Goal: Task Accomplishment & Management: Use online tool/utility

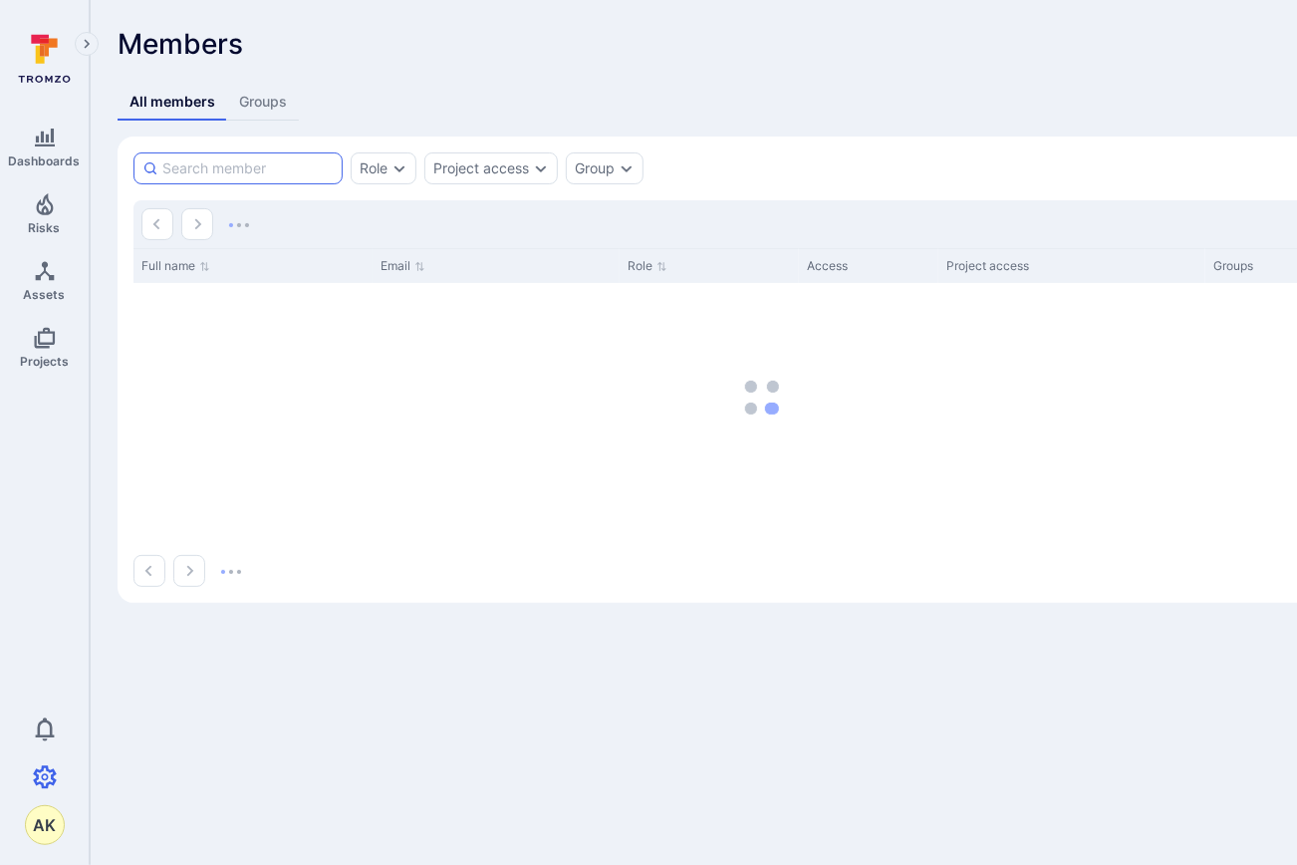
click at [241, 165] on input at bounding box center [247, 168] width 171 height 20
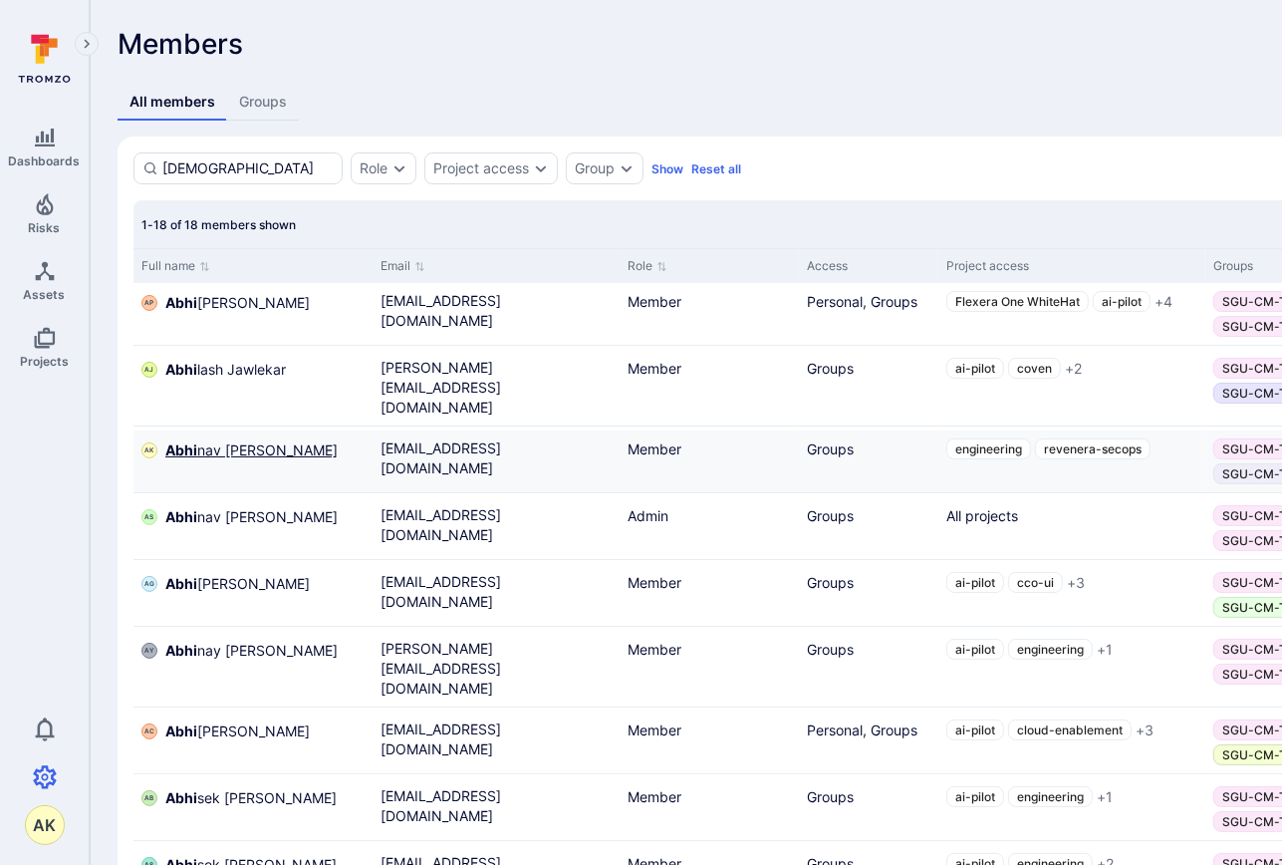
type input "[DEMOGRAPHIC_DATA]"
click at [215, 445] on span "Abhi nav [PERSON_NAME]" at bounding box center [251, 450] width 172 height 20
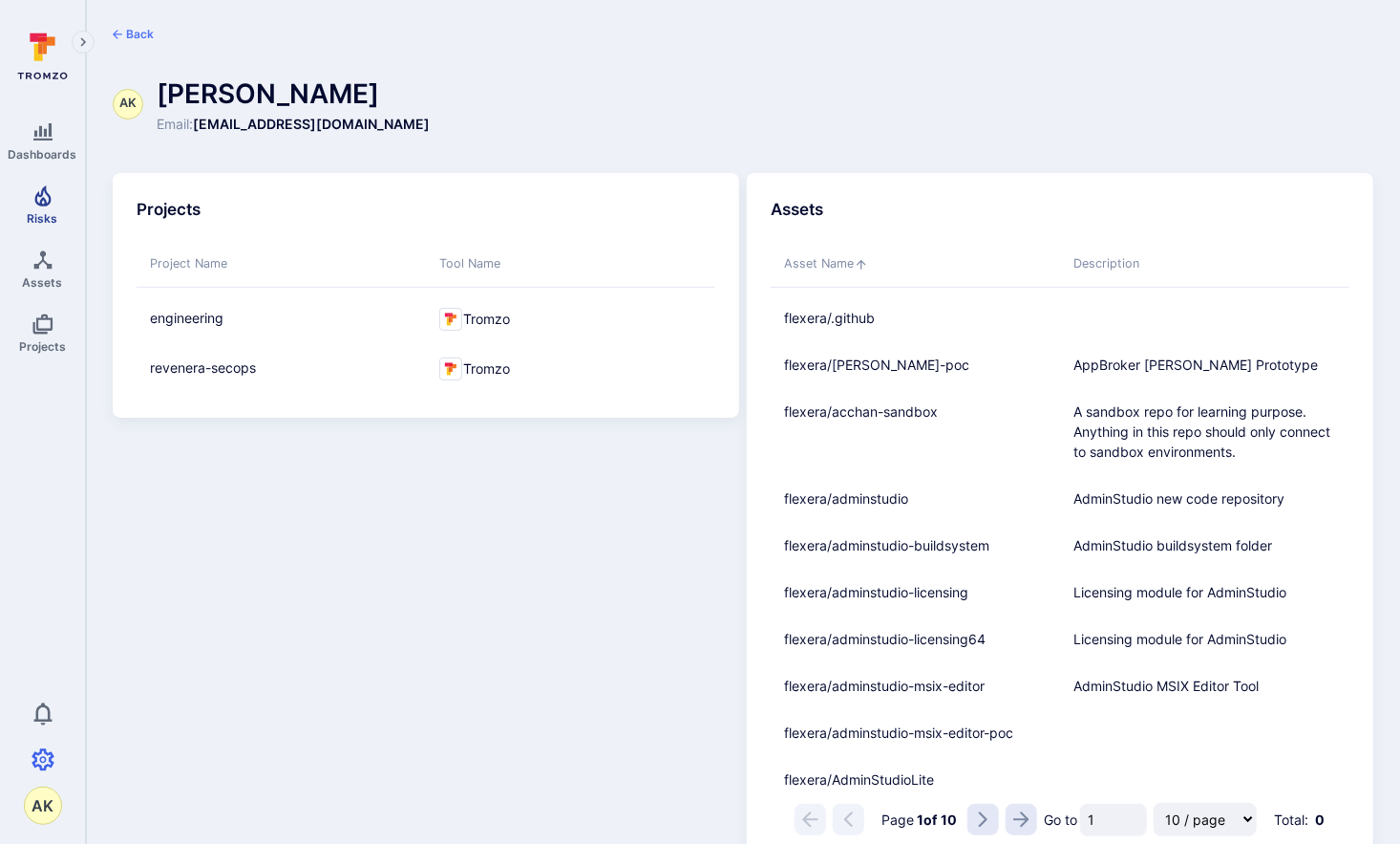
click at [46, 206] on icon "Risks" at bounding box center [43, 196] width 23 height 23
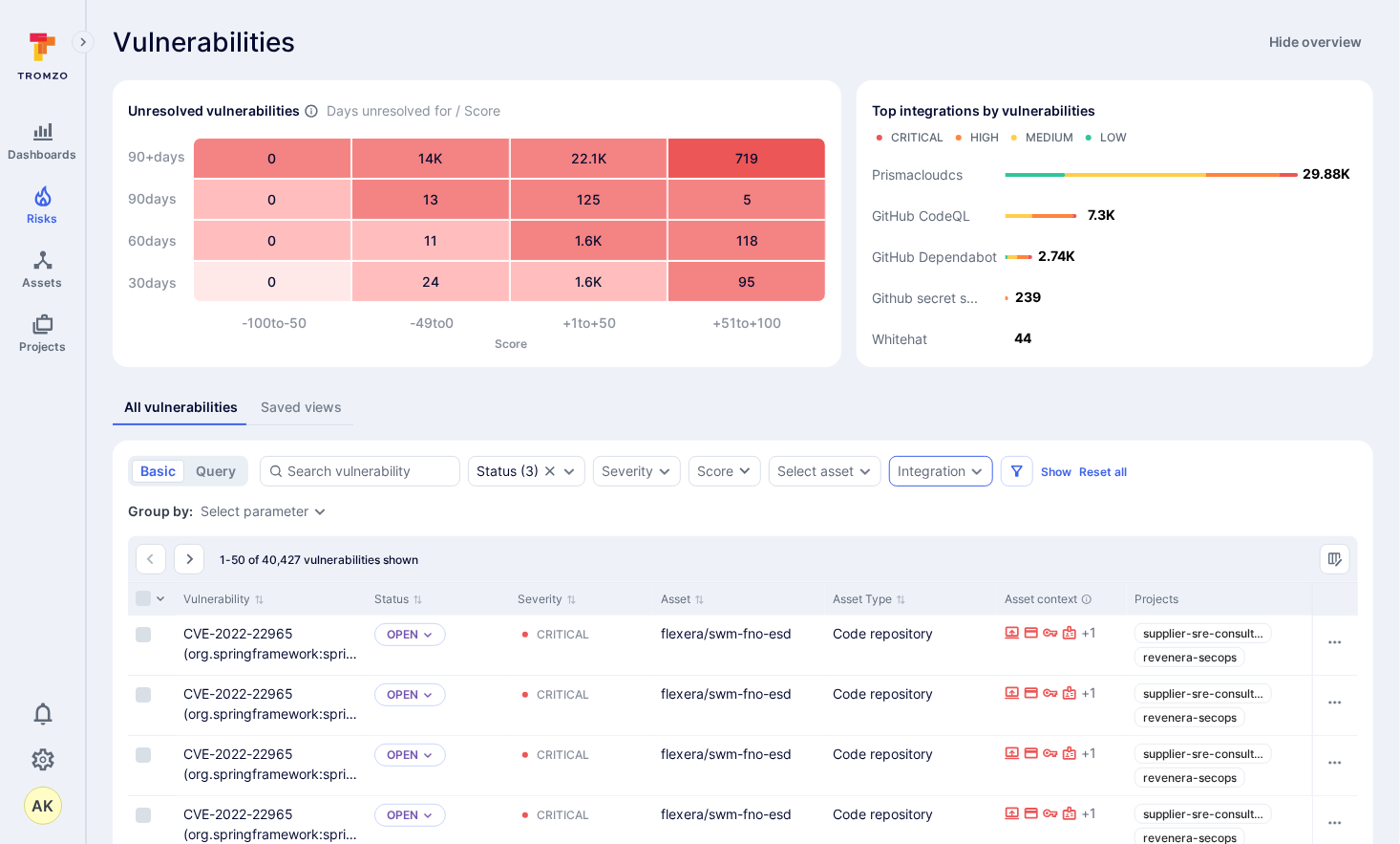
click at [956, 473] on div "Integration" at bounding box center [931, 471] width 68 height 15
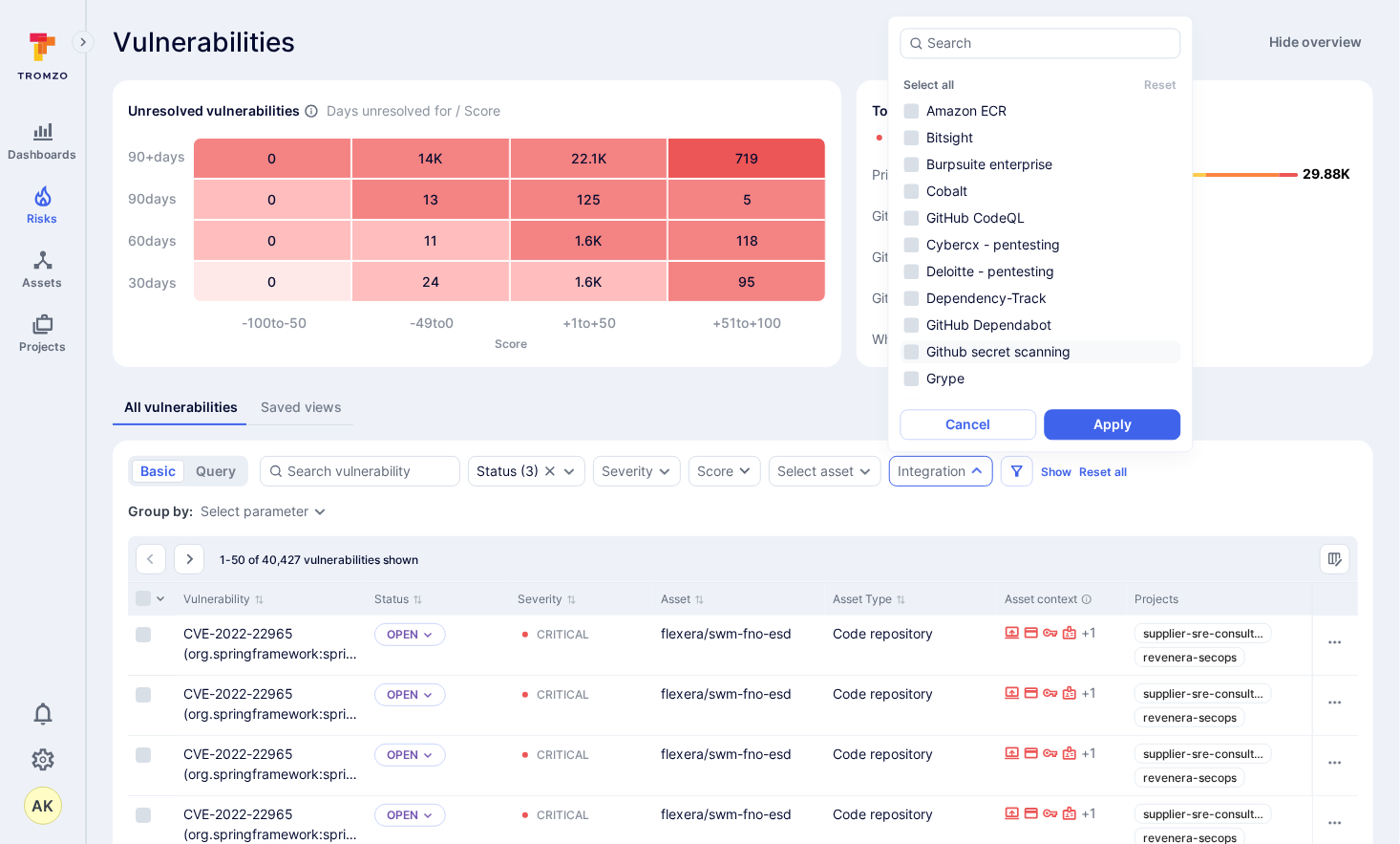
scroll to position [287, 0]
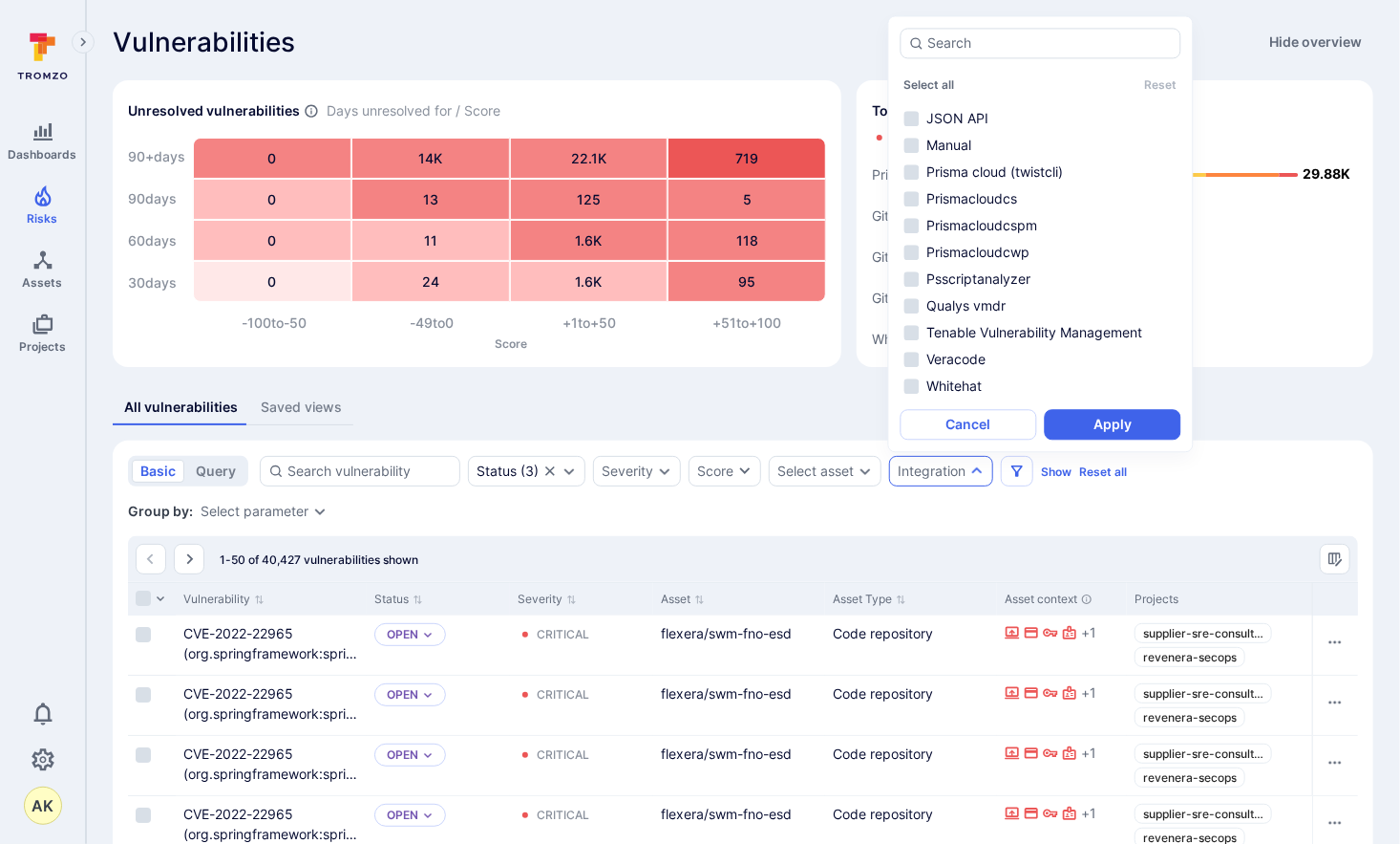
click at [961, 400] on div "Select all Reset Amazon ECR Bitsight Burpsuite enterprise Cobalt GitHub CodeQL …" at bounding box center [1040, 233] width 281 height 411
click at [910, 393] on li "Whitehat" at bounding box center [1040, 386] width 281 height 23
click at [1153, 426] on button "Apply" at bounding box center [1113, 424] width 136 height 31
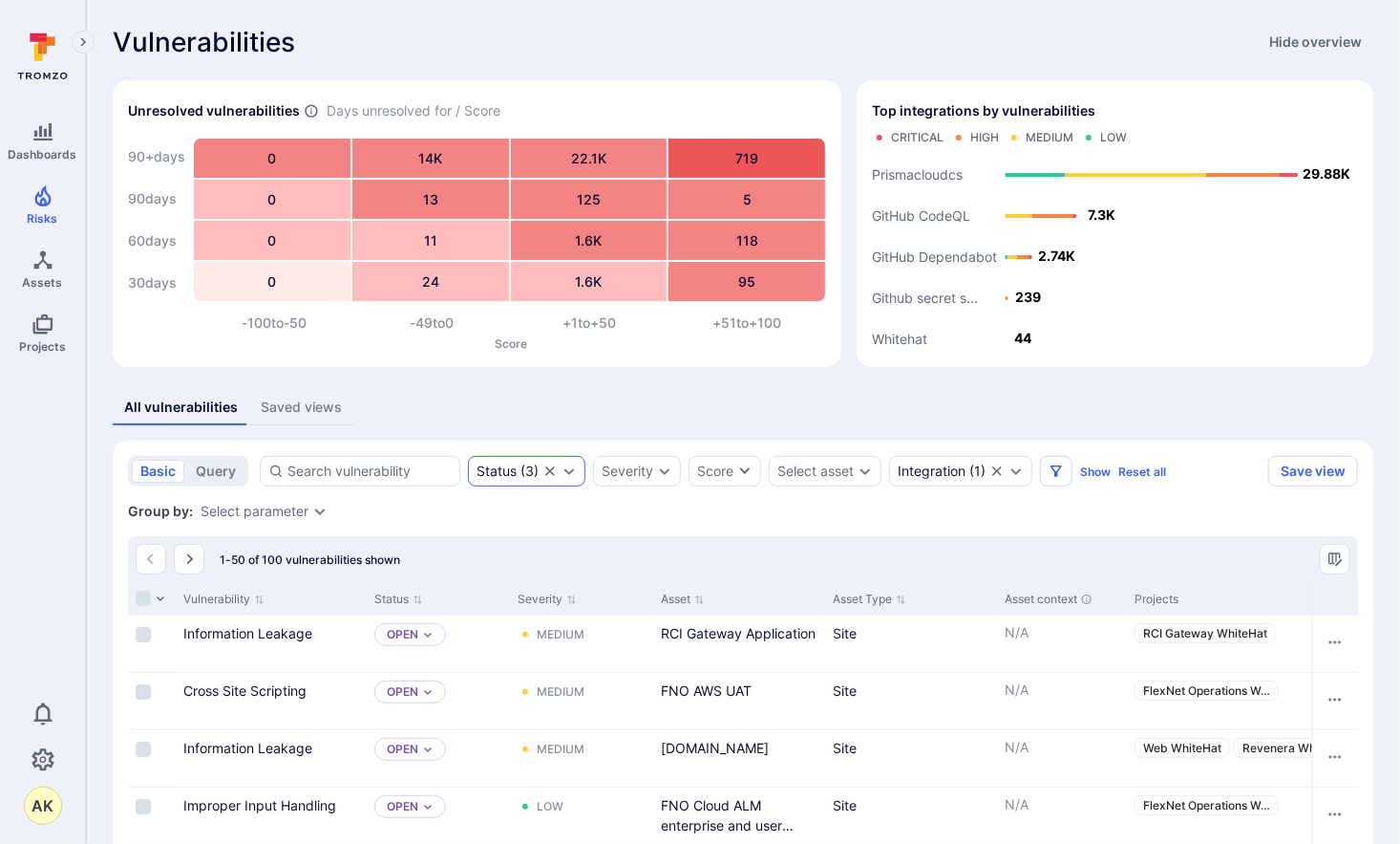
click at [551, 475] on icon "Clear selection" at bounding box center [550, 471] width 15 height 15
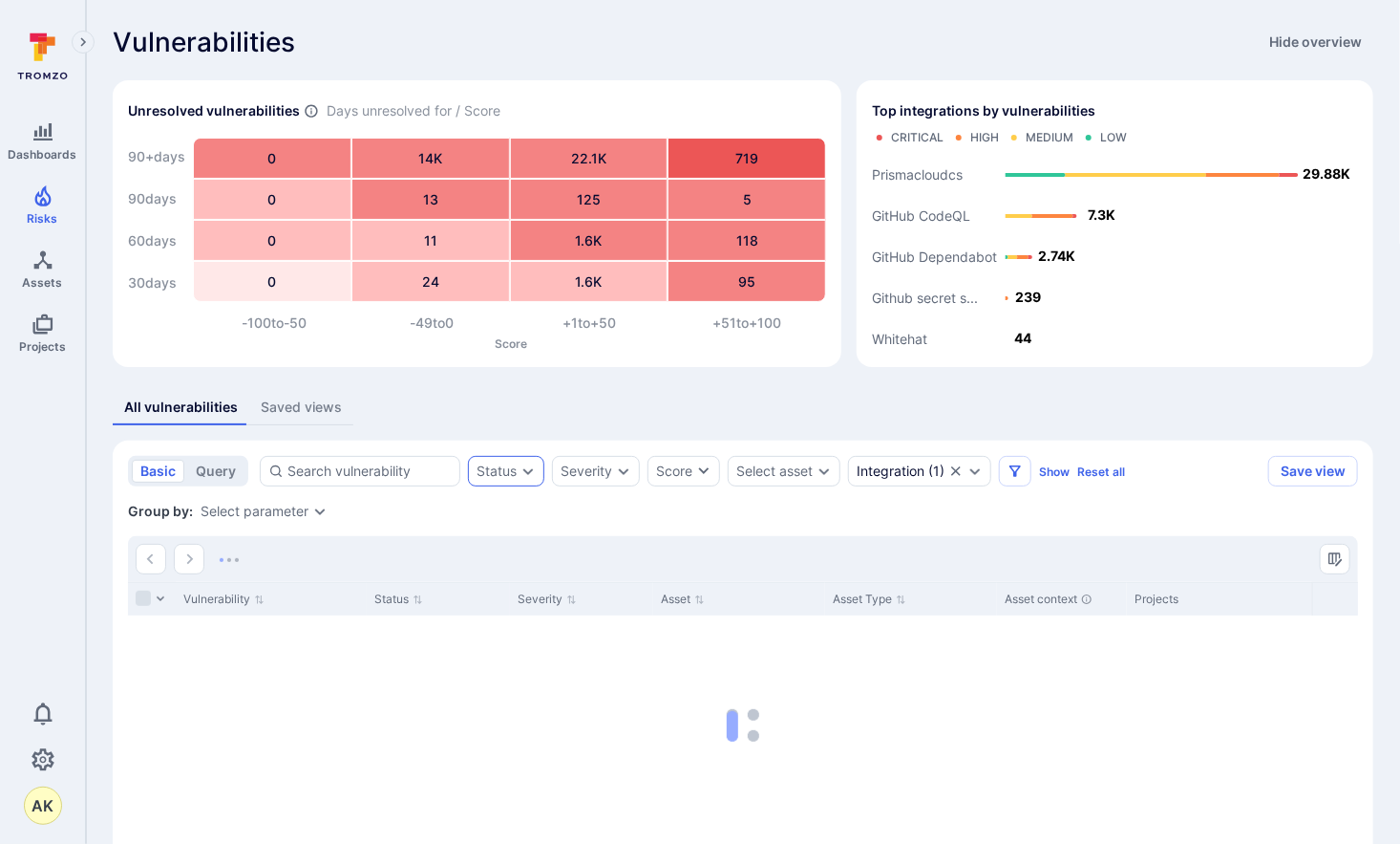
click at [523, 472] on icon "Expand dropdown" at bounding box center [528, 471] width 15 height 15
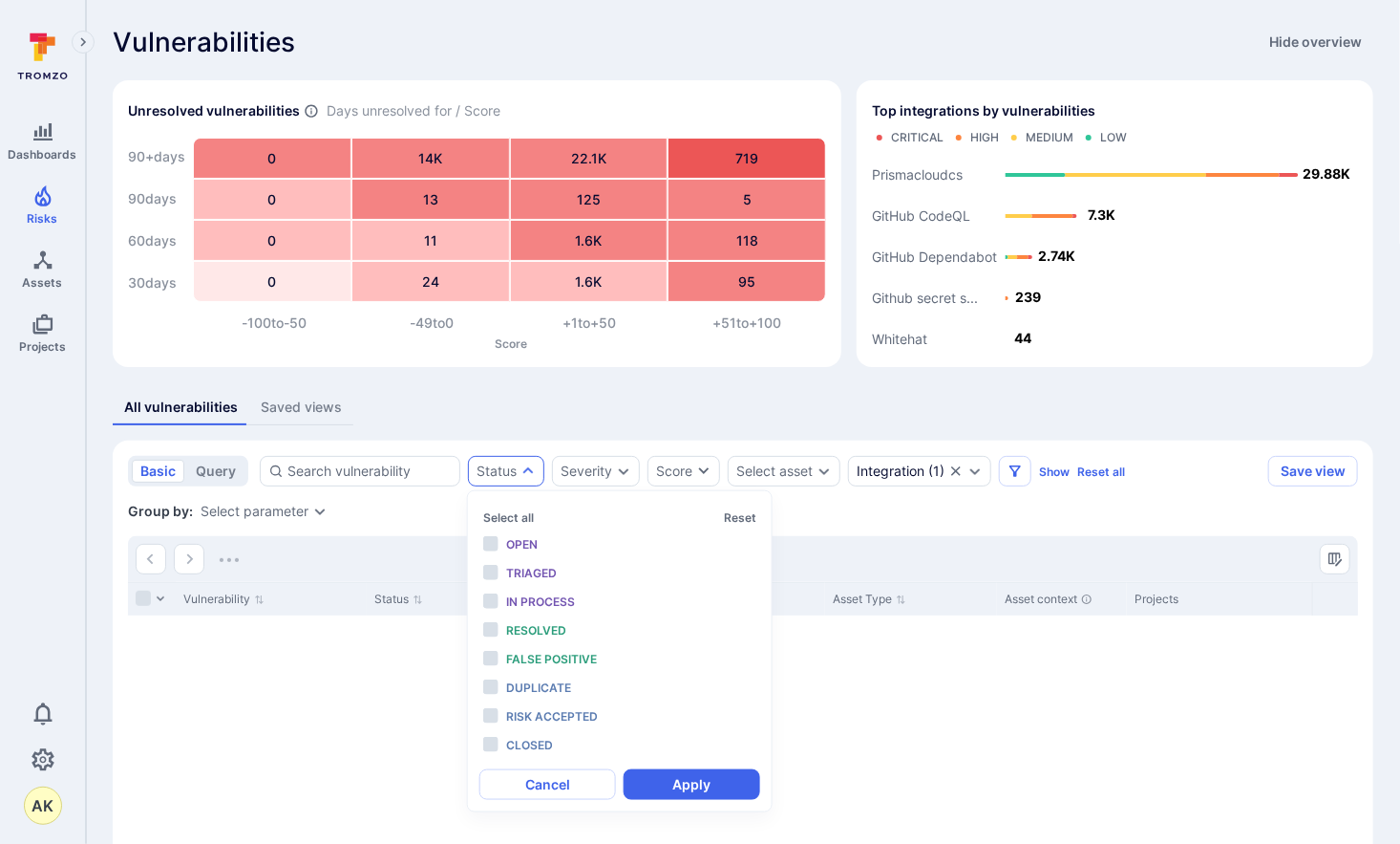
scroll to position [15, 0]
click at [509, 537] on span "Open" at bounding box center [522, 544] width 32 height 14
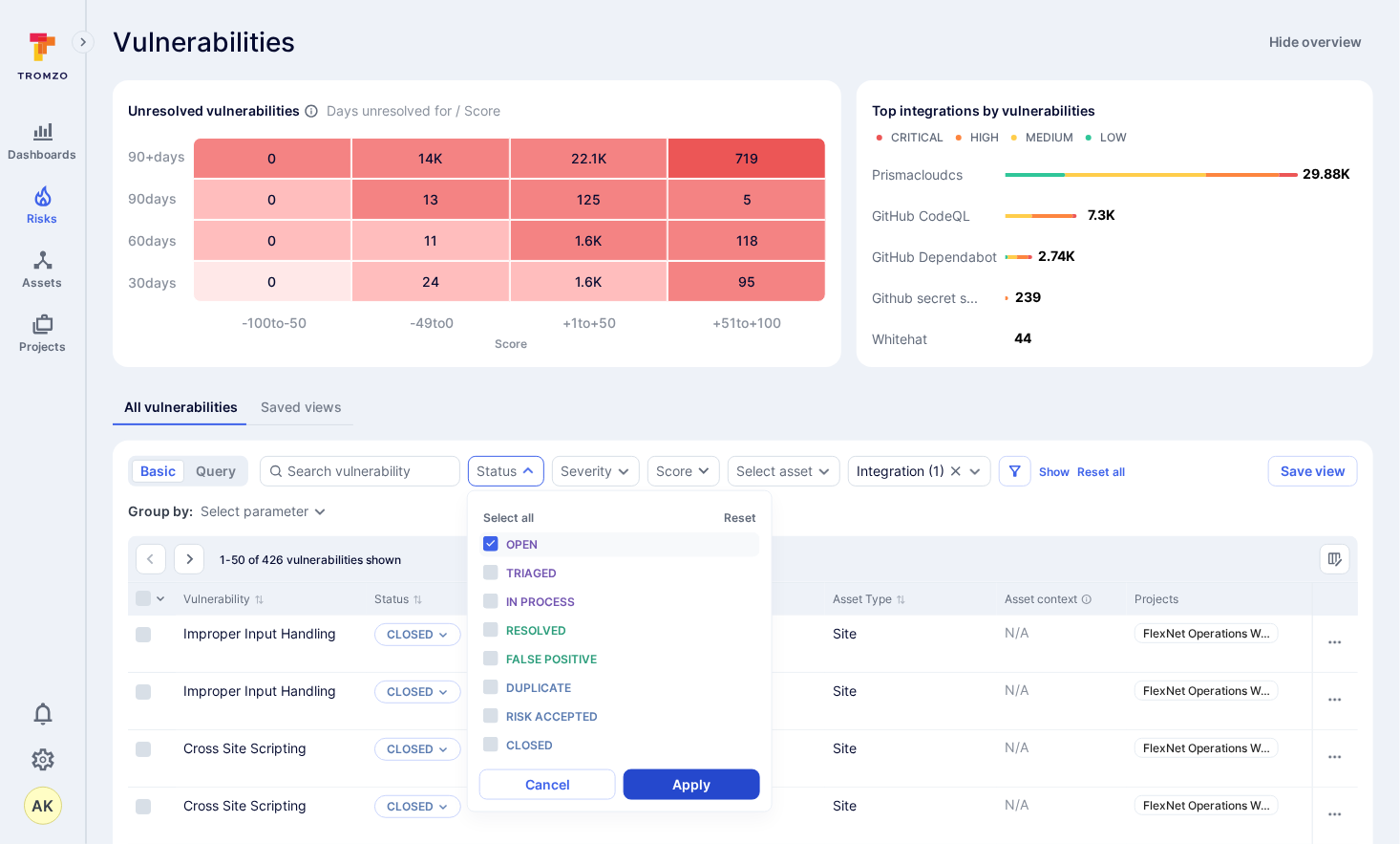
click at [702, 780] on button "Apply" at bounding box center [691, 785] width 136 height 31
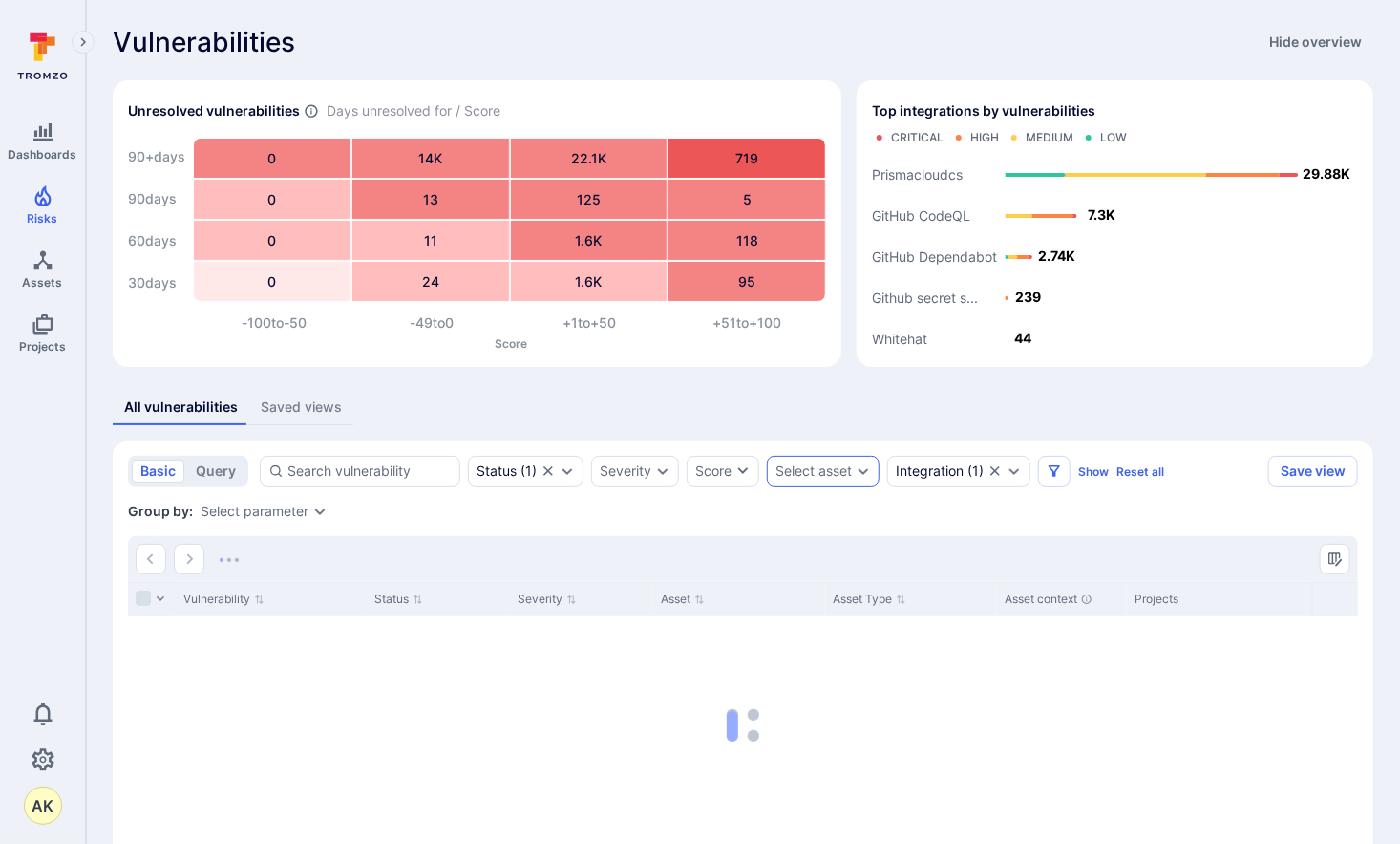
click at [841, 474] on div "Select asset" at bounding box center [814, 471] width 77 height 15
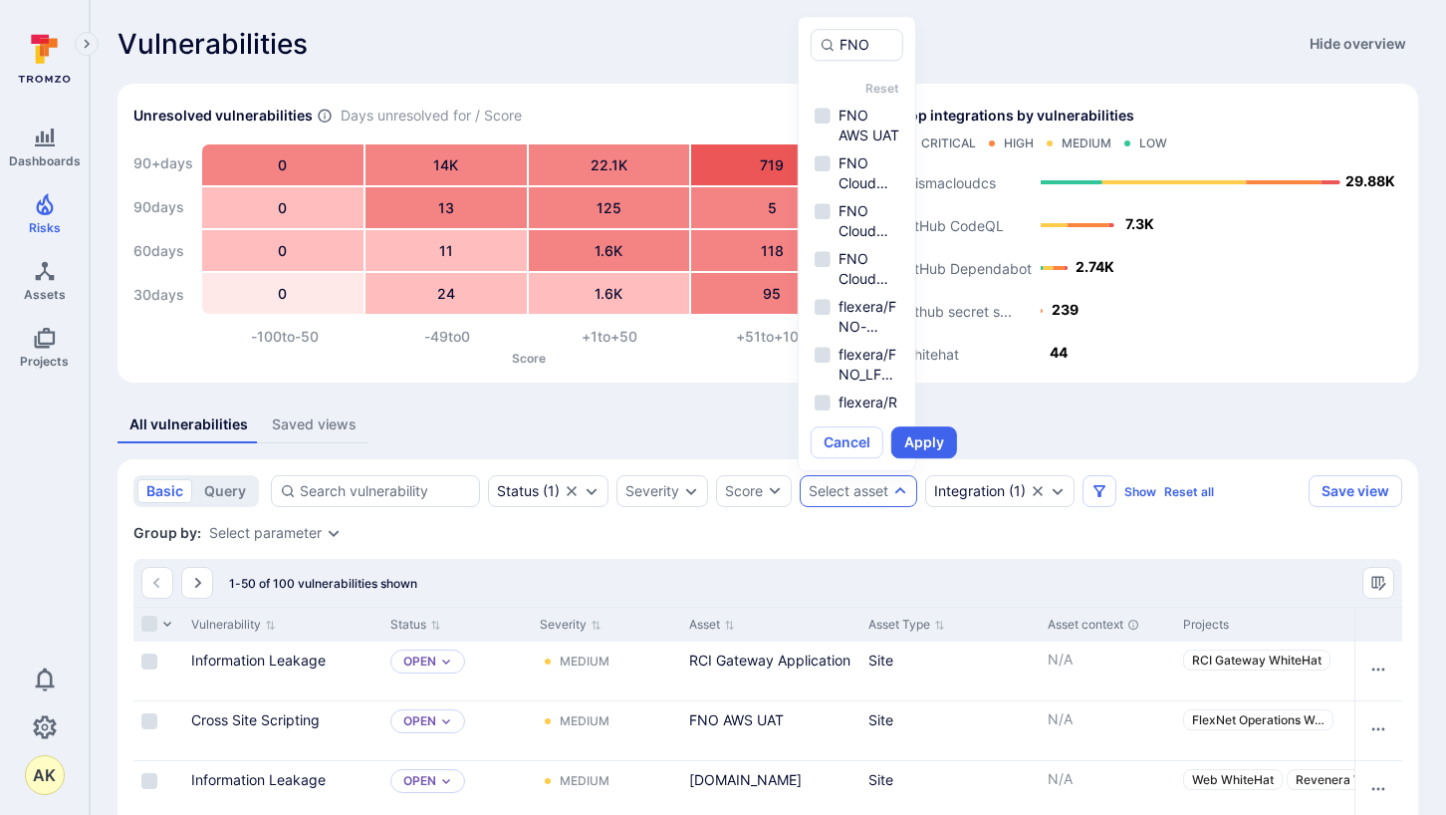
type input "FNO"
click at [1000, 427] on div "All vulnerabilities Saved views" at bounding box center [768, 424] width 1301 height 37
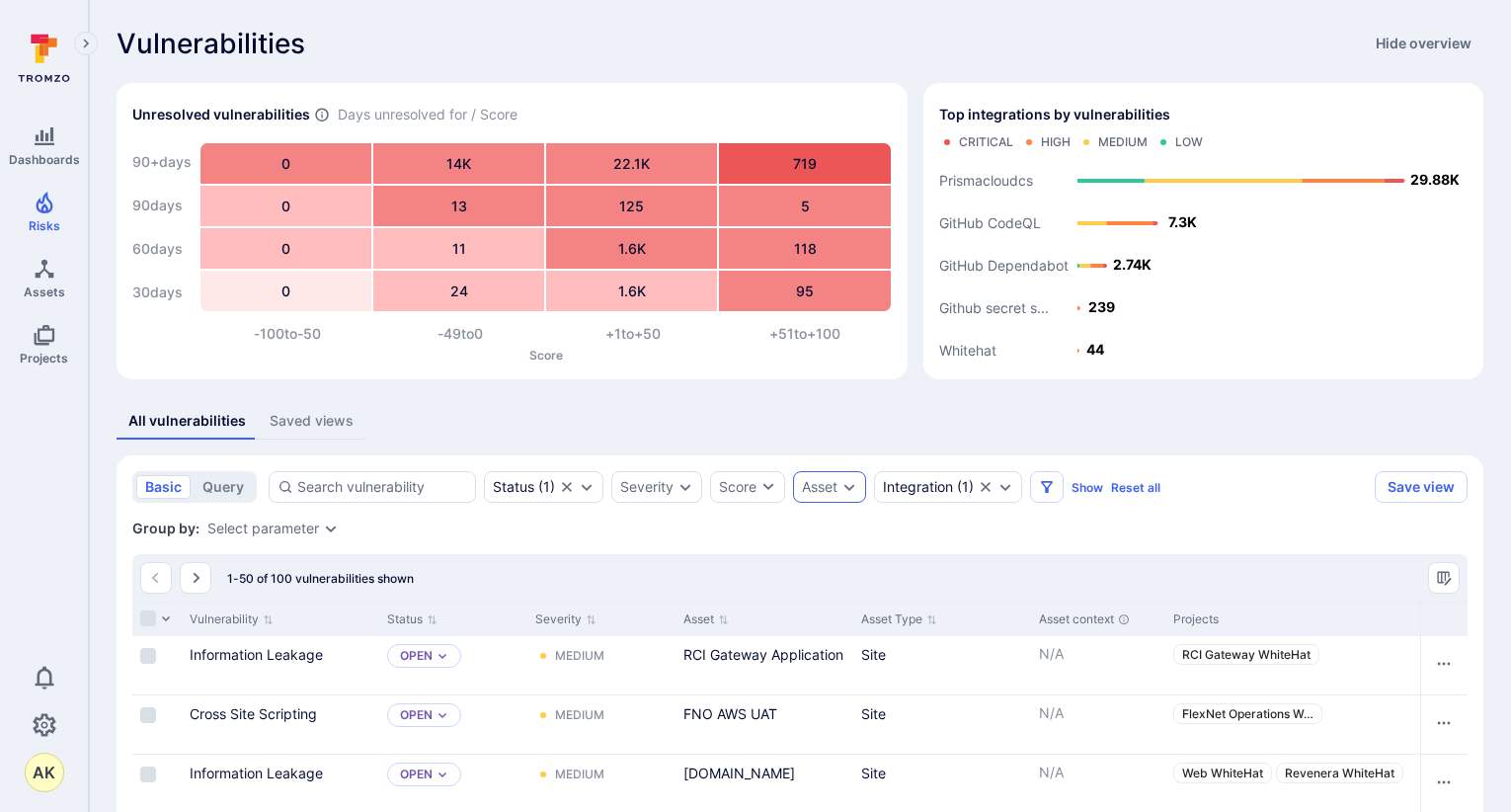
click at [850, 484] on icon "Expand dropdown" at bounding box center [850, 487] width 16 height 16
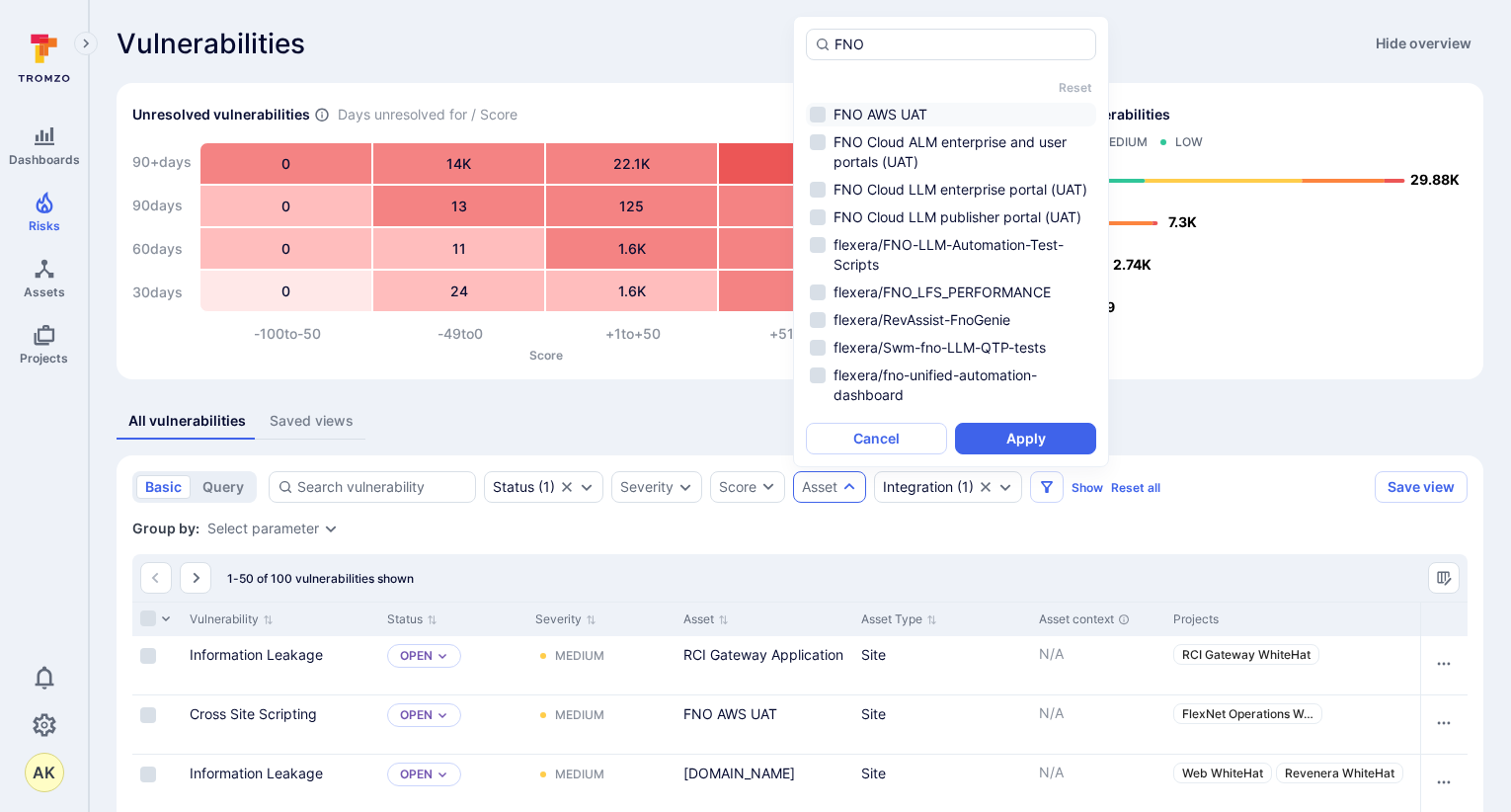
click at [821, 115] on li "FNO AWS UAT" at bounding box center [951, 115] width 291 height 24
click at [825, 149] on li "FNO Cloud ALM enterprise and user portals (UAT)" at bounding box center [951, 152] width 291 height 44
click at [823, 179] on li "FNO Cloud LLM enterprise portal (UAT)" at bounding box center [951, 189] width 291 height 24
click at [821, 228] on li "FNO Cloud LLM publisher portal (UAT)" at bounding box center [951, 217] width 291 height 24
click at [1031, 436] on button "Apply" at bounding box center [1025, 438] width 141 height 32
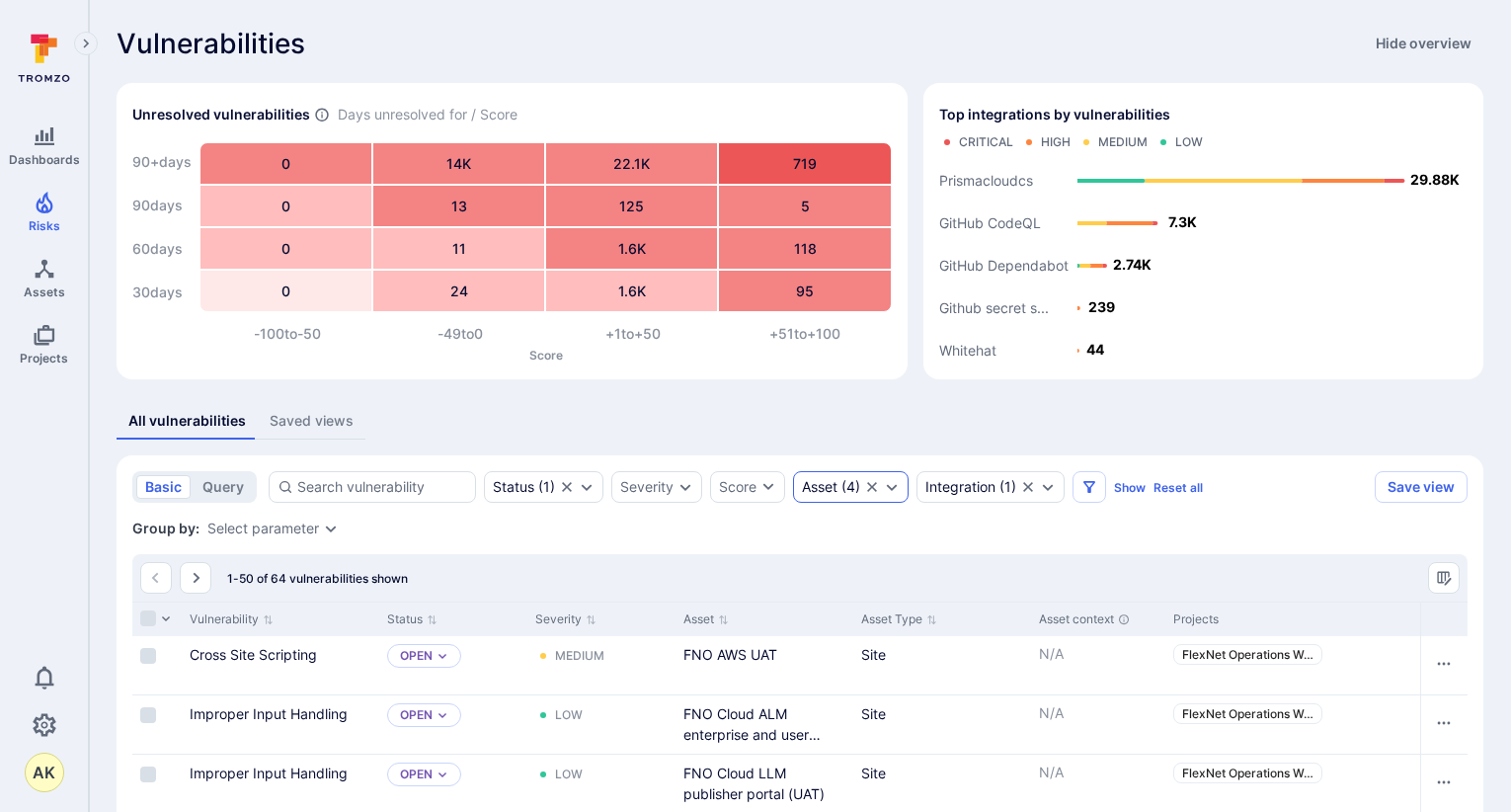
click at [894, 493] on icon "Expand dropdown" at bounding box center [891, 487] width 16 height 16
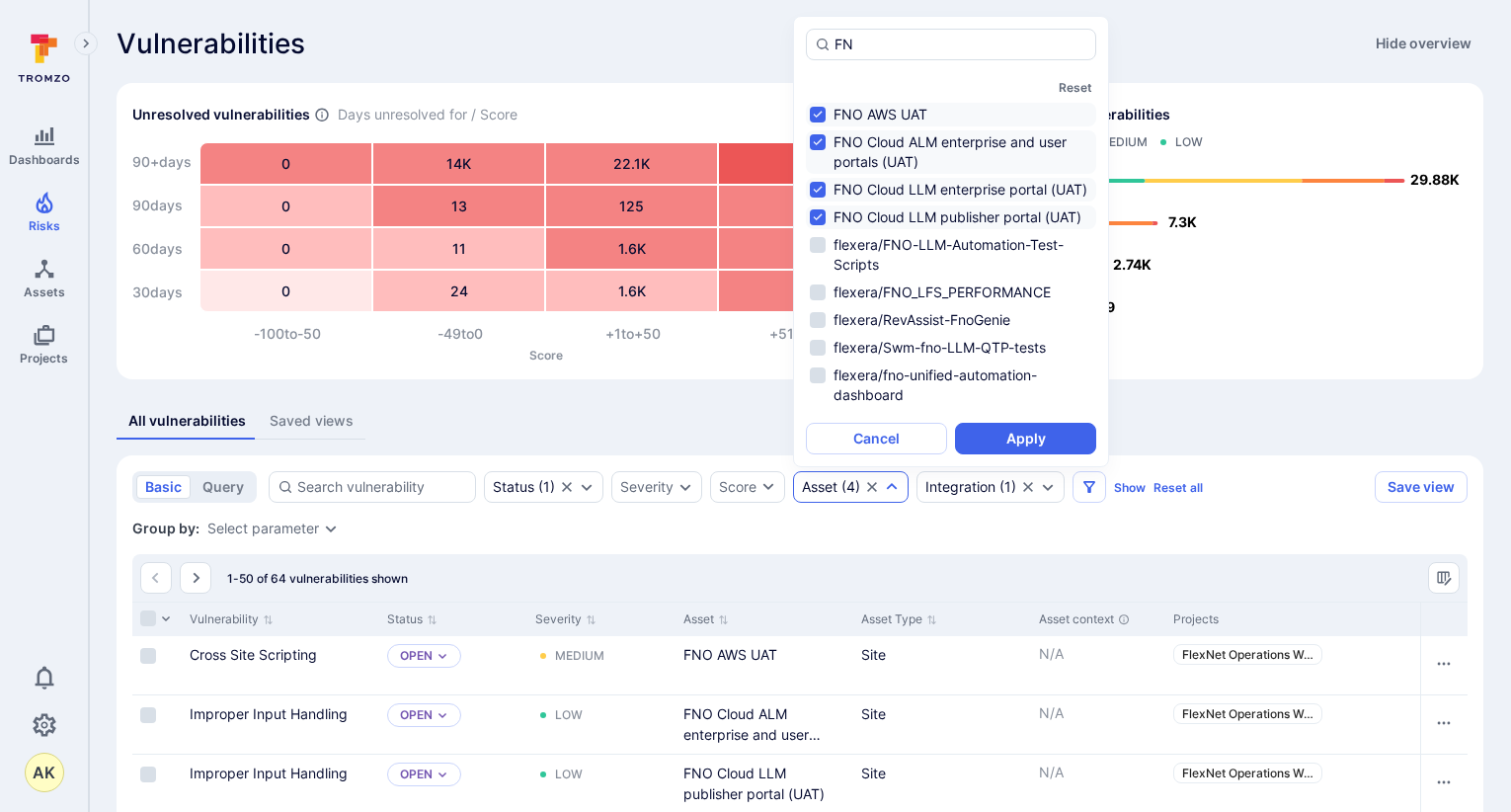
type input "F"
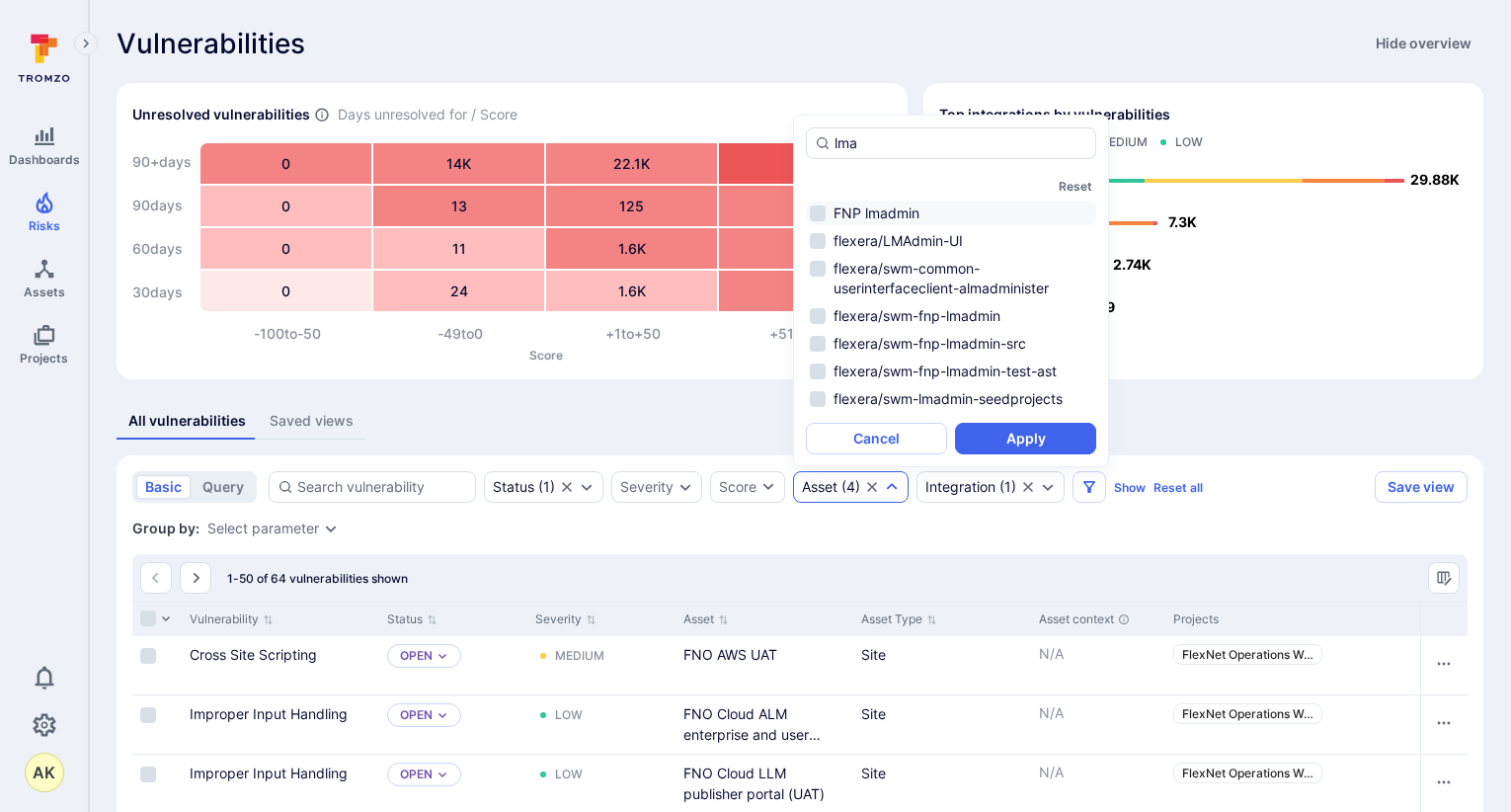
click at [813, 214] on li "FNP lmadmin" at bounding box center [951, 213] width 291 height 24
type input "lma"
click at [1049, 436] on button "Apply" at bounding box center [1025, 438] width 141 height 32
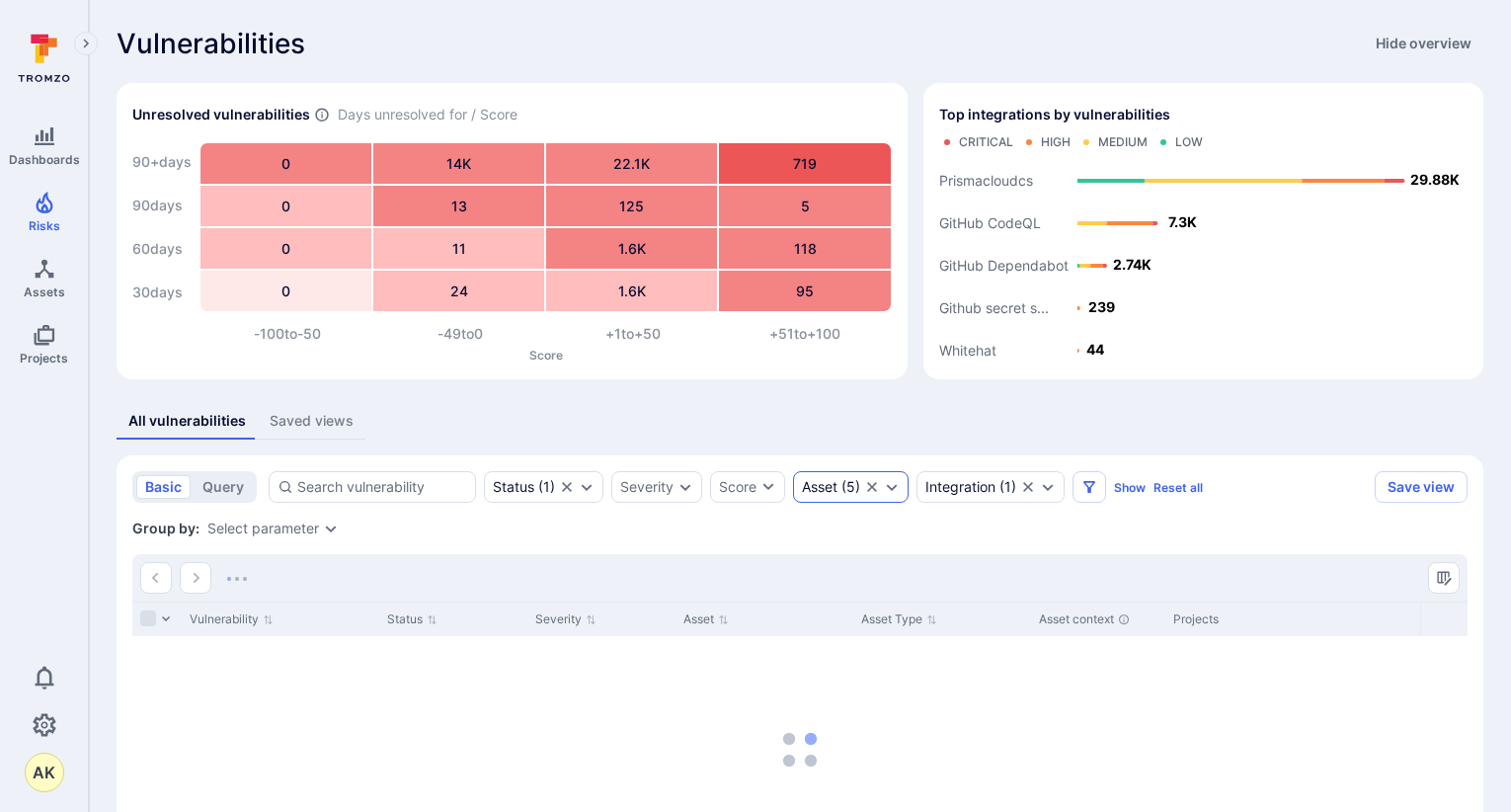
click at [898, 495] on div "Asset ( 5 )" at bounding box center [851, 487] width 116 height 32
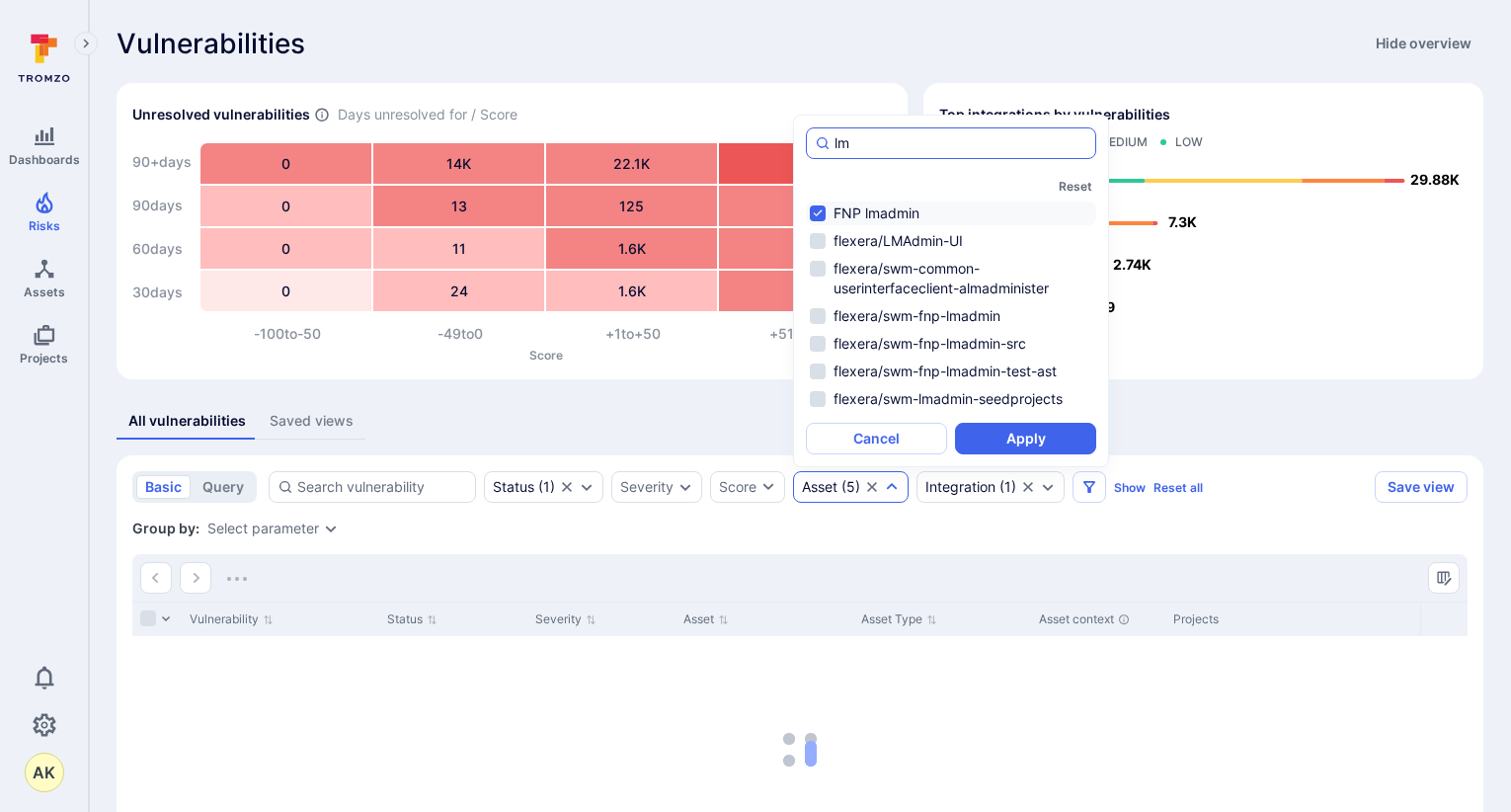
type input "l"
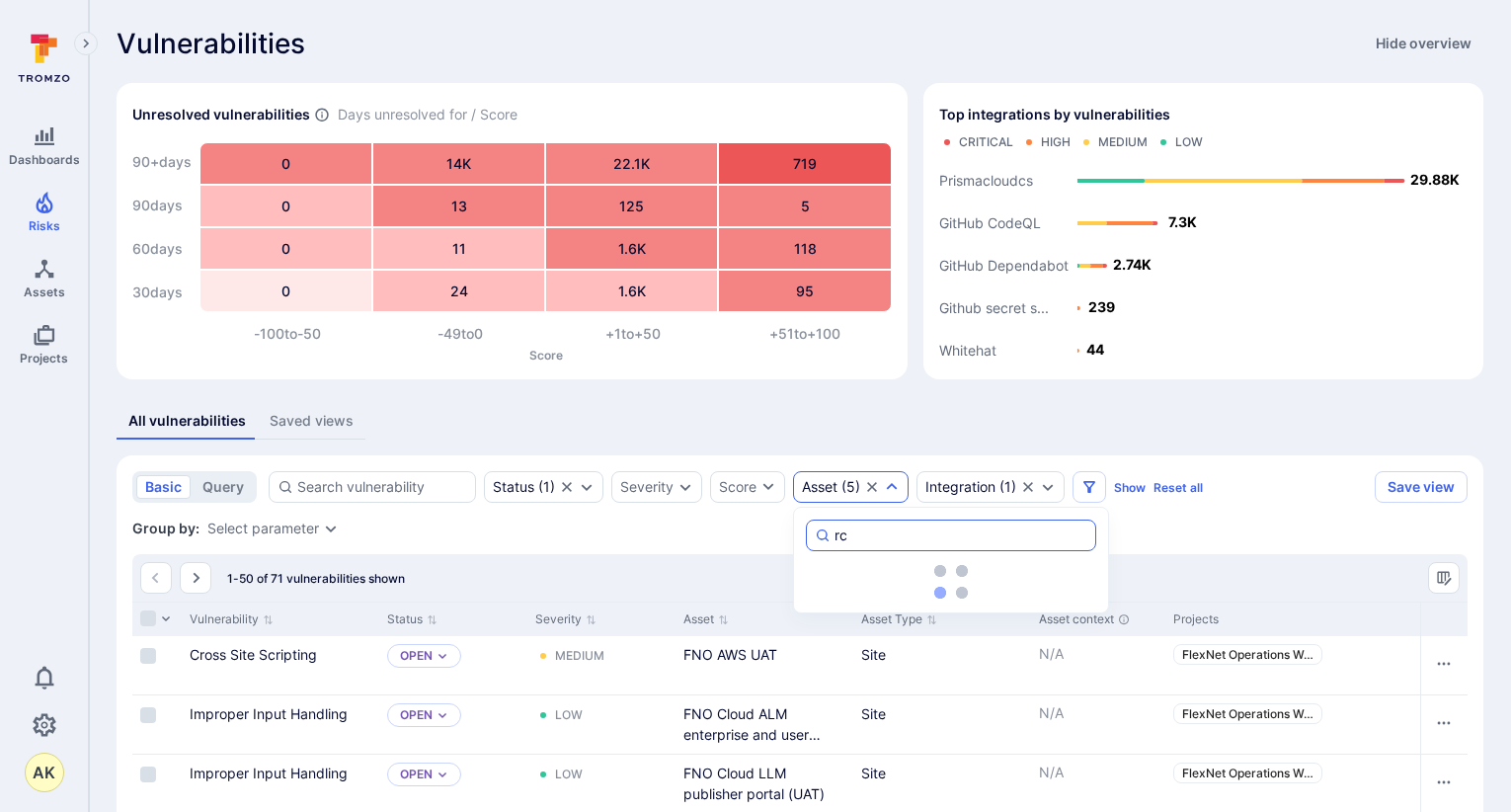
type input "r"
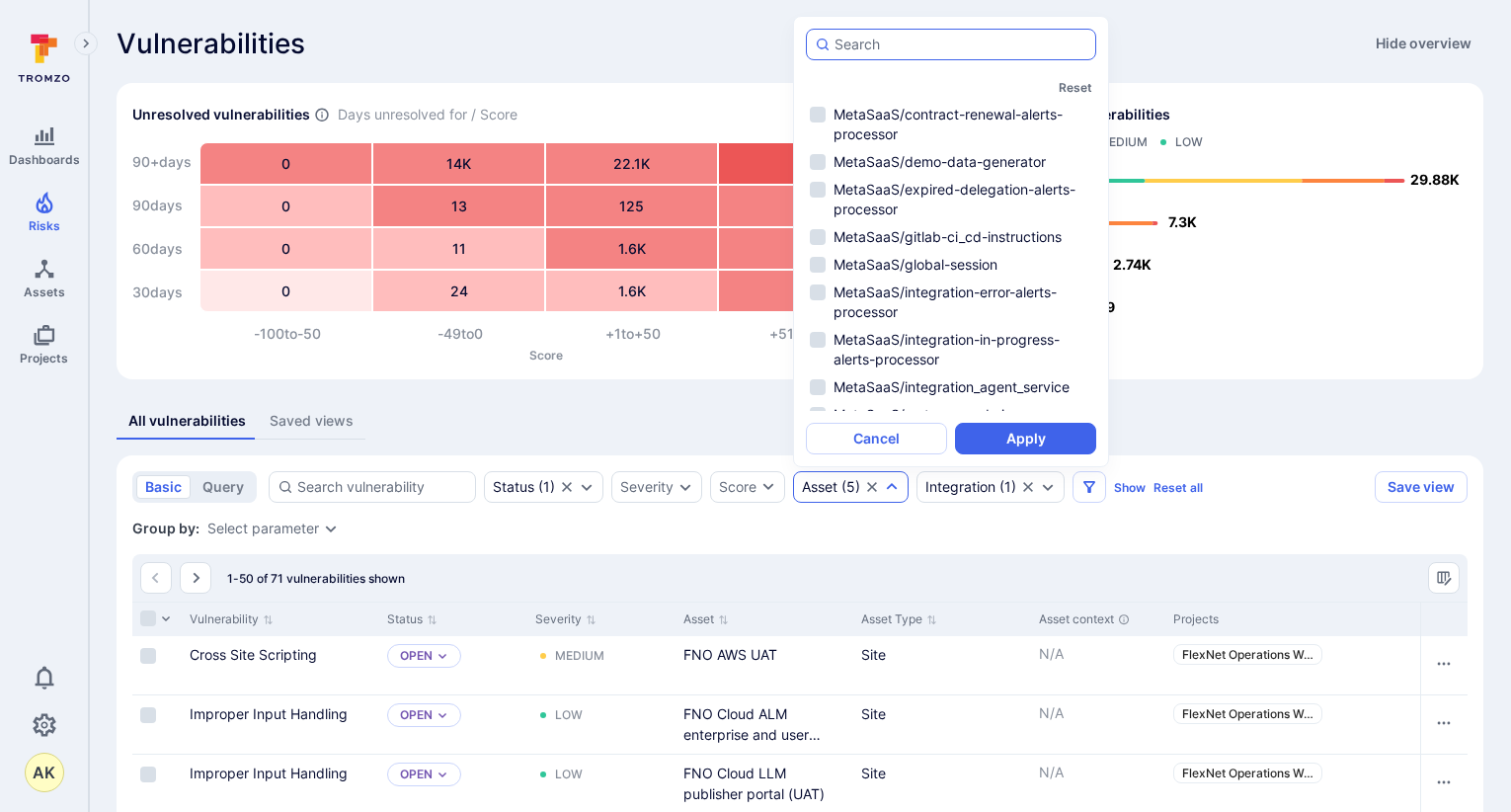
type input "s"
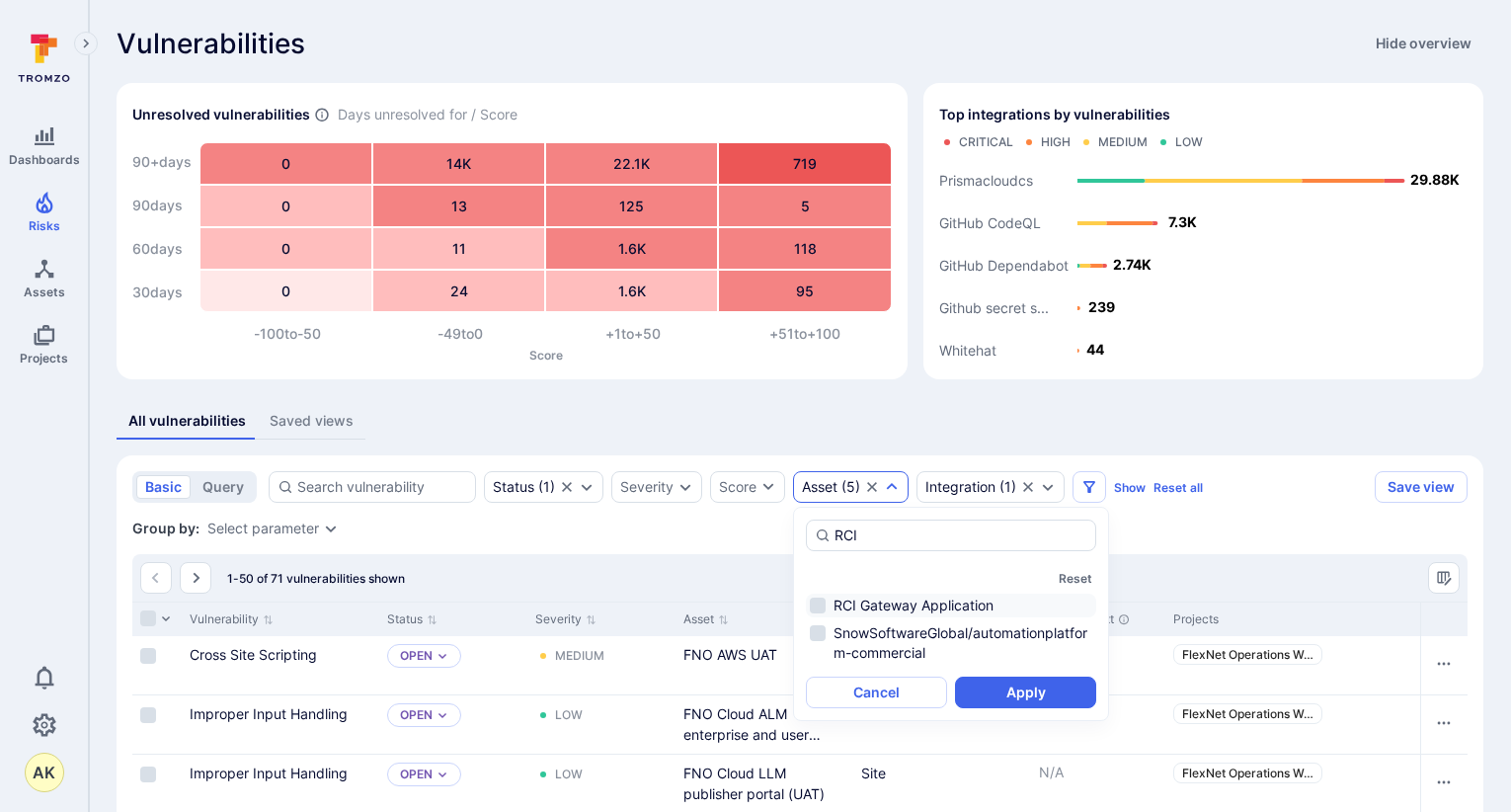
click at [835, 612] on li "RCI Gateway Application" at bounding box center [951, 606] width 291 height 24
type input "RCI"
click at [1030, 684] on button "Apply" at bounding box center [1025, 692] width 141 height 32
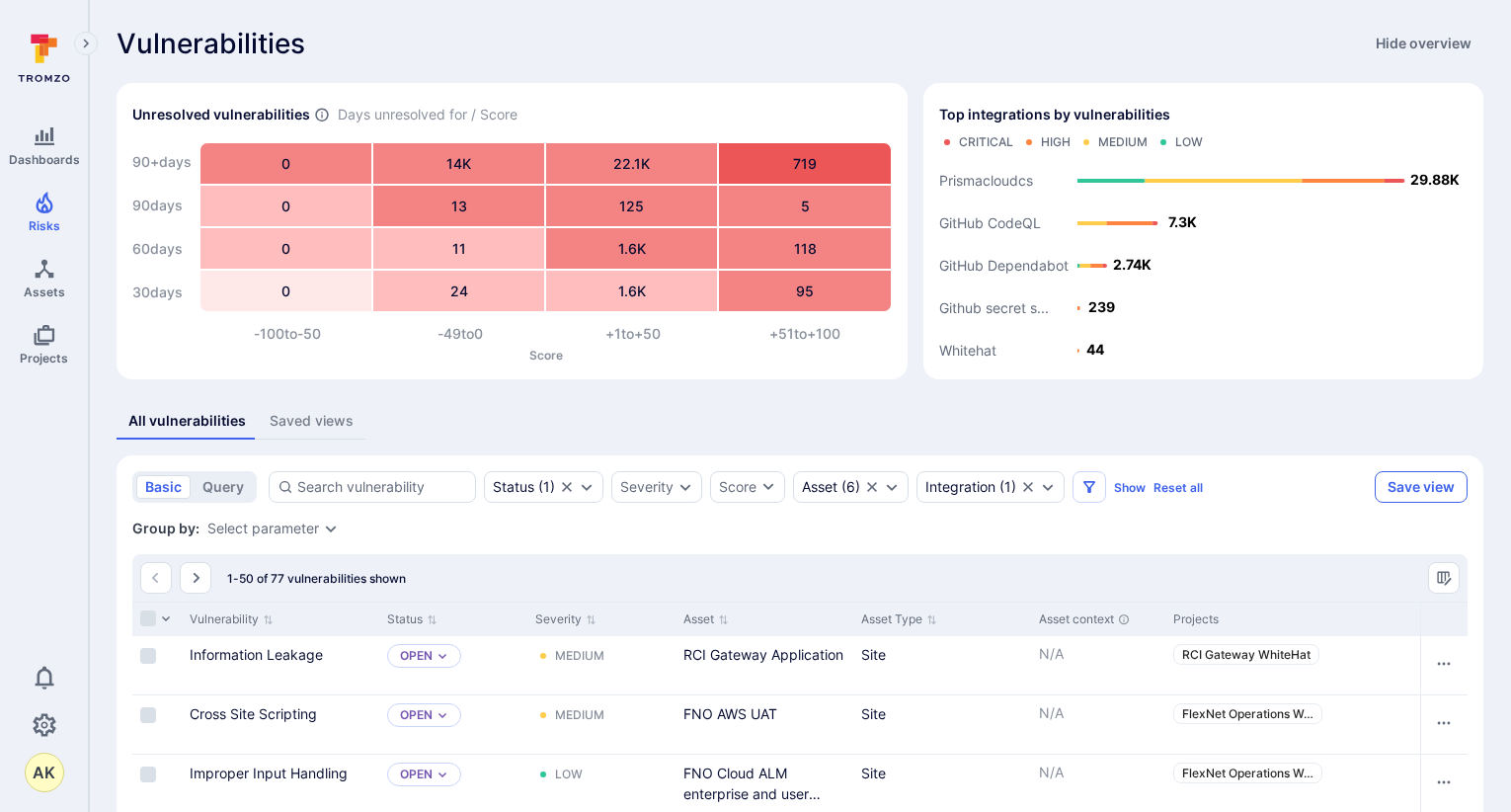
click at [1285, 493] on button "Save view" at bounding box center [1422, 487] width 93 height 32
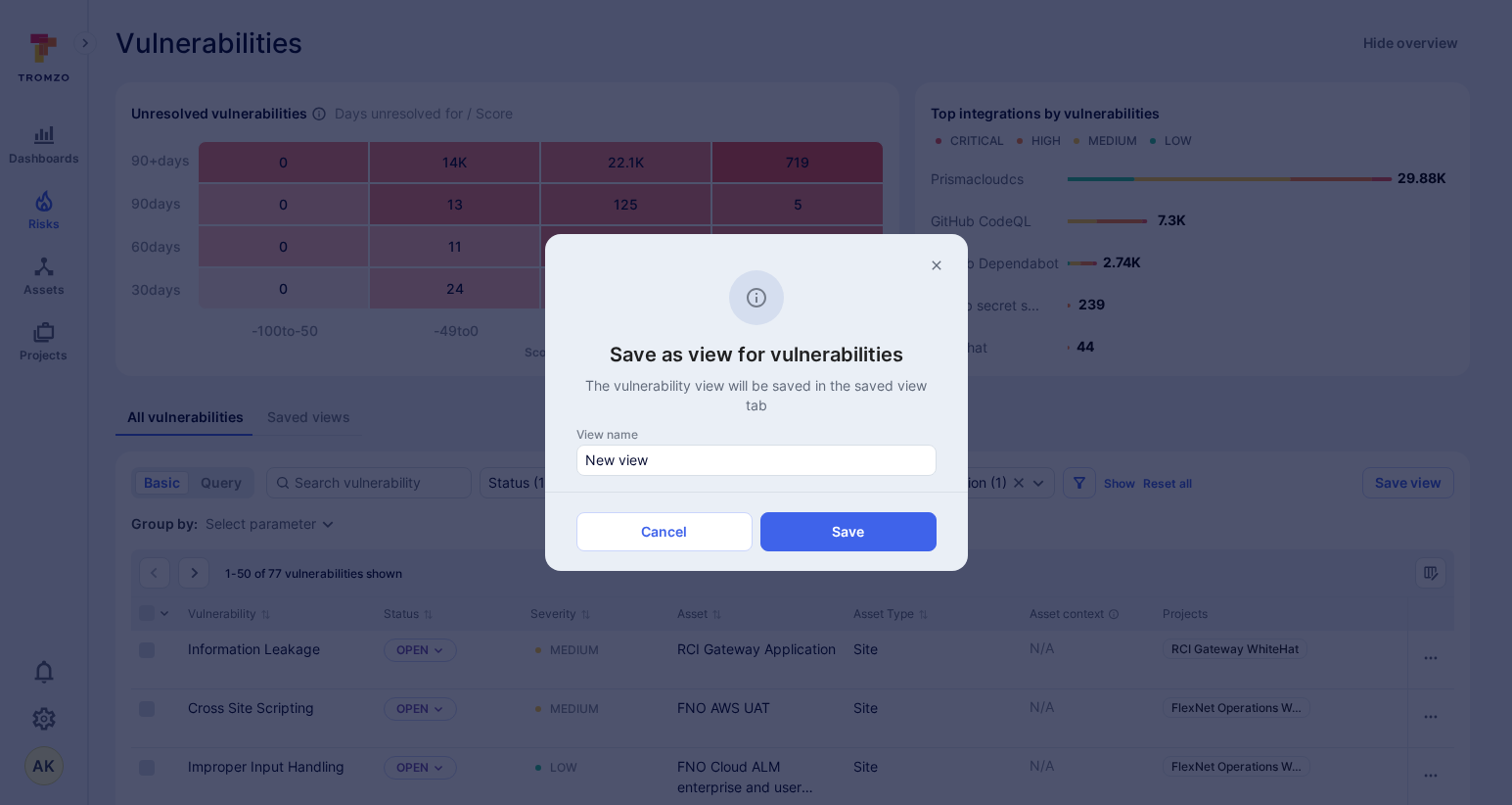
drag, startPoint x: 777, startPoint y: 466, endPoint x: 476, endPoint y: 457, distance: 301.1
click at [476, 457] on div "Save as view for vulnerabilities The vulnerability view will be saved in the sa…" at bounding box center [756, 402] width 1512 height 805
type input "R"
type input "revenera_whitehat_issues"
click at [903, 543] on button "Save" at bounding box center [848, 532] width 176 height 39
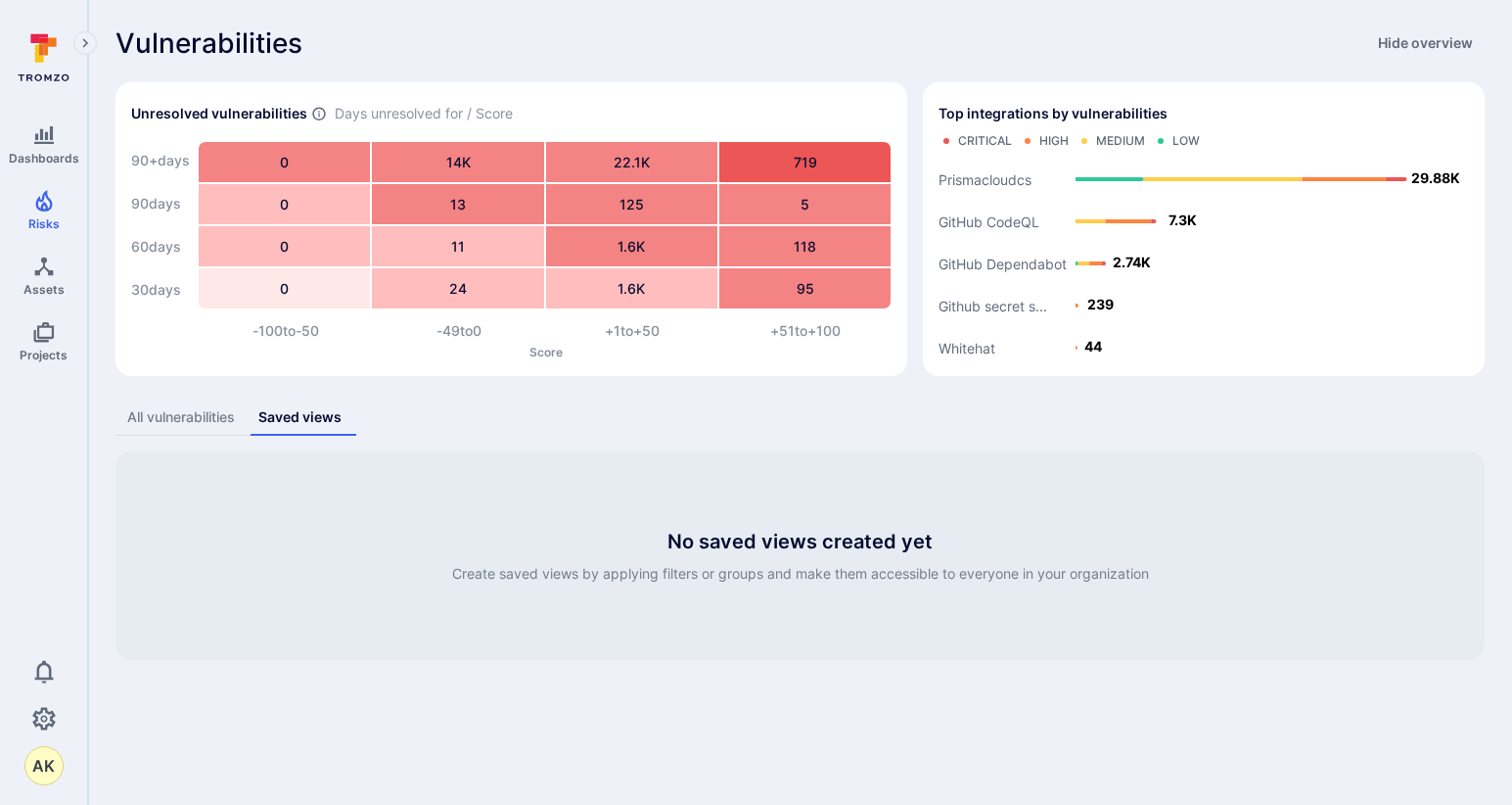
click at [191, 408] on div "All vulnerabilities" at bounding box center [181, 417] width 108 height 20
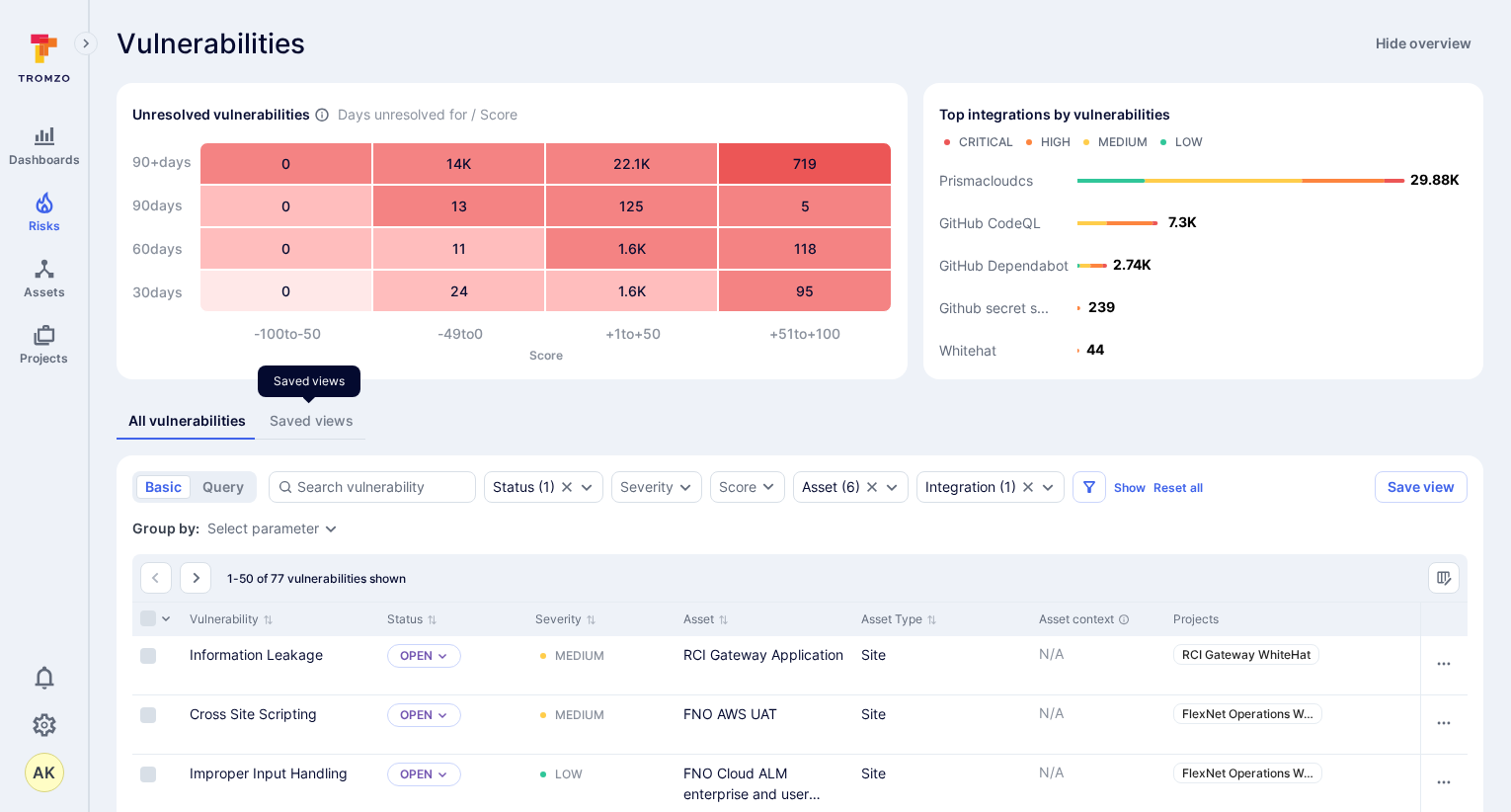
click at [316, 412] on div "Saved views" at bounding box center [311, 420] width 84 height 20
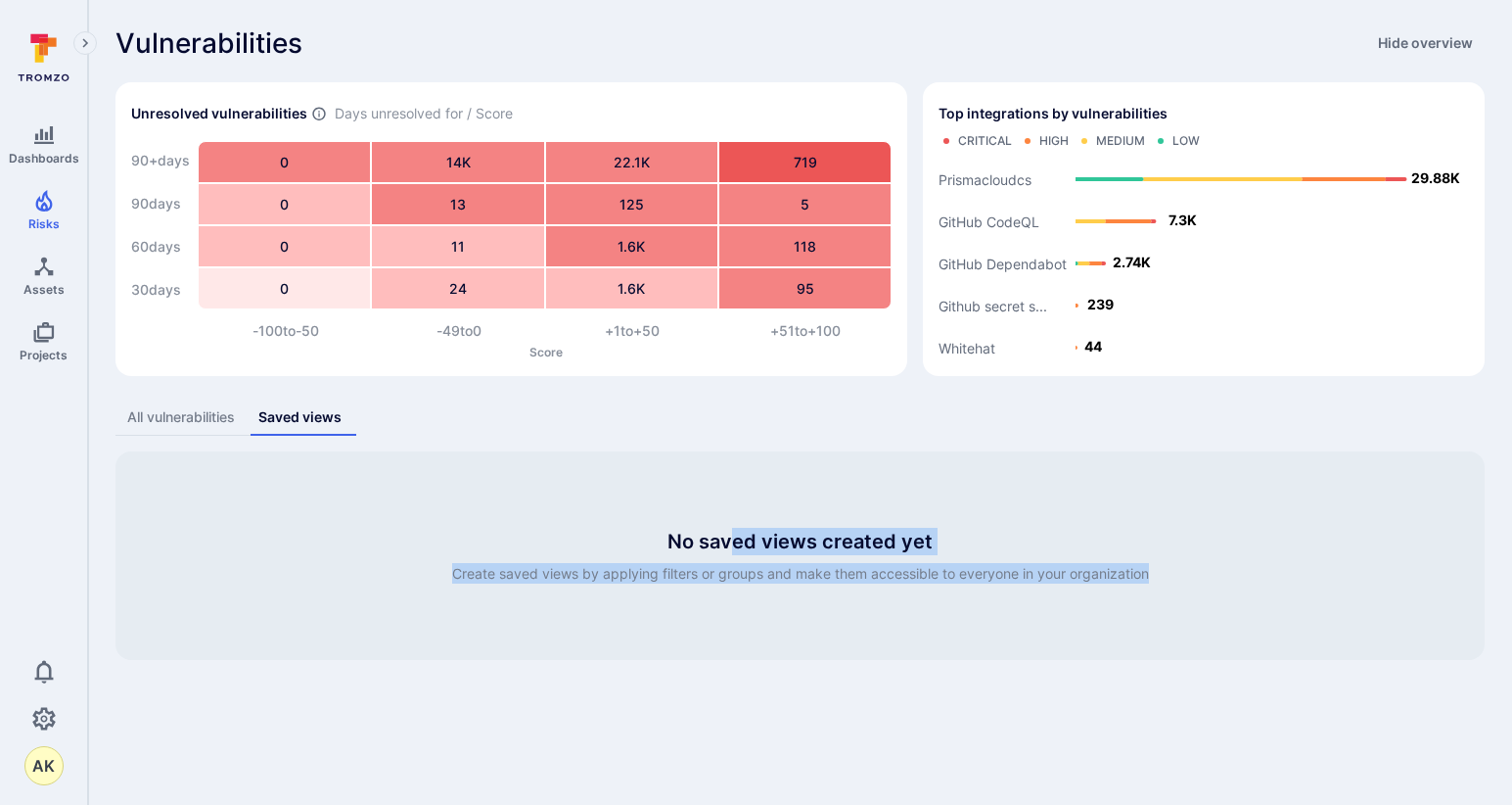
drag, startPoint x: 772, startPoint y: 535, endPoint x: 1129, endPoint y: 647, distance: 374.2
click at [1130, 647] on div "No saved views created yet Create saved views by applying filters or groups and…" at bounding box center [800, 555] width 1369 height 208
drag, startPoint x: 1129, startPoint y: 647, endPoint x: 1113, endPoint y: 651, distance: 16.5
click at [1113, 651] on div "No saved views created yet Create saved views by applying filters or groups and…" at bounding box center [800, 555] width 1369 height 208
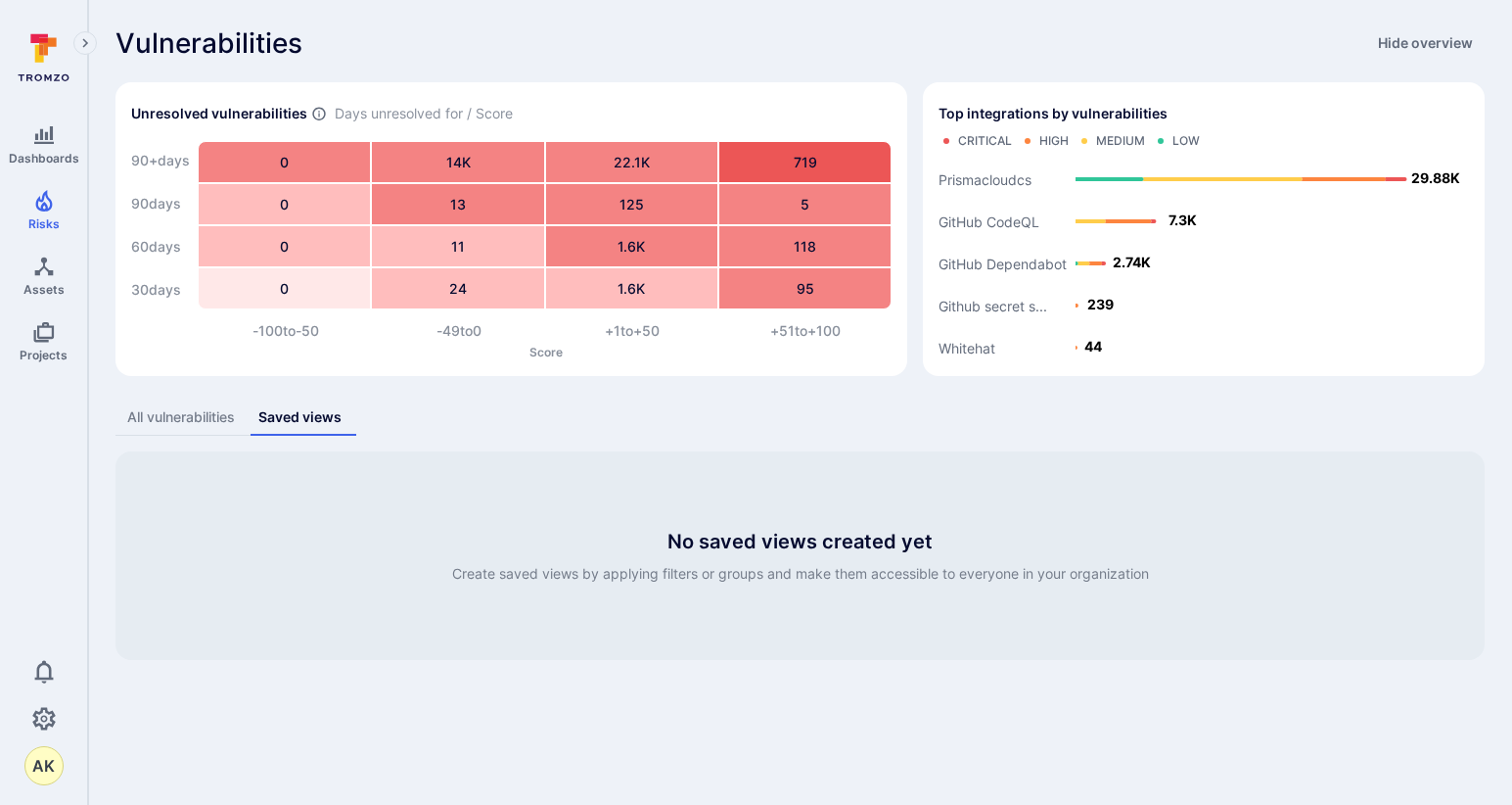
click at [167, 415] on div "All vulnerabilities" at bounding box center [181, 417] width 108 height 20
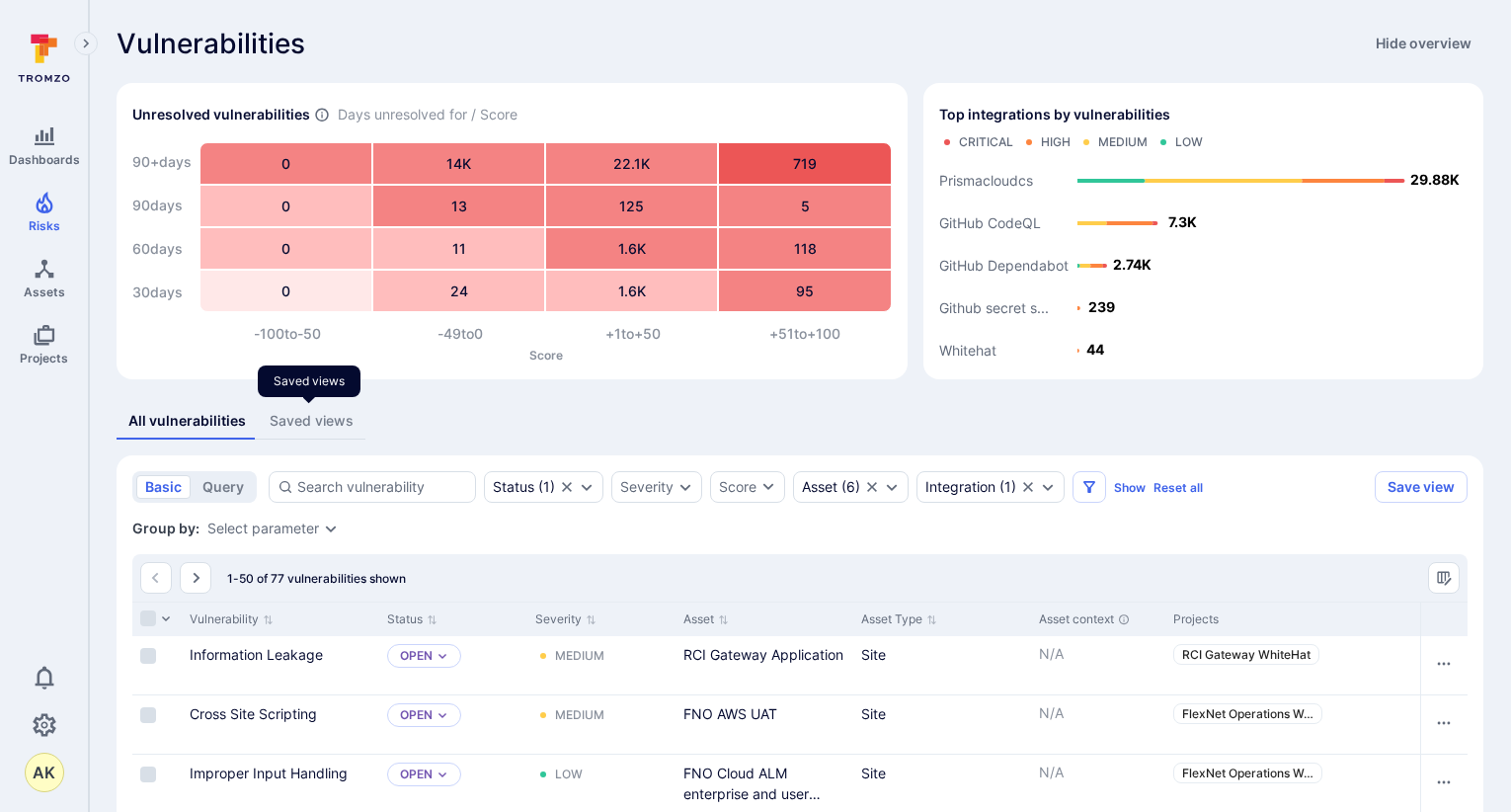
click at [349, 422] on div "Saved views" at bounding box center [311, 420] width 84 height 20
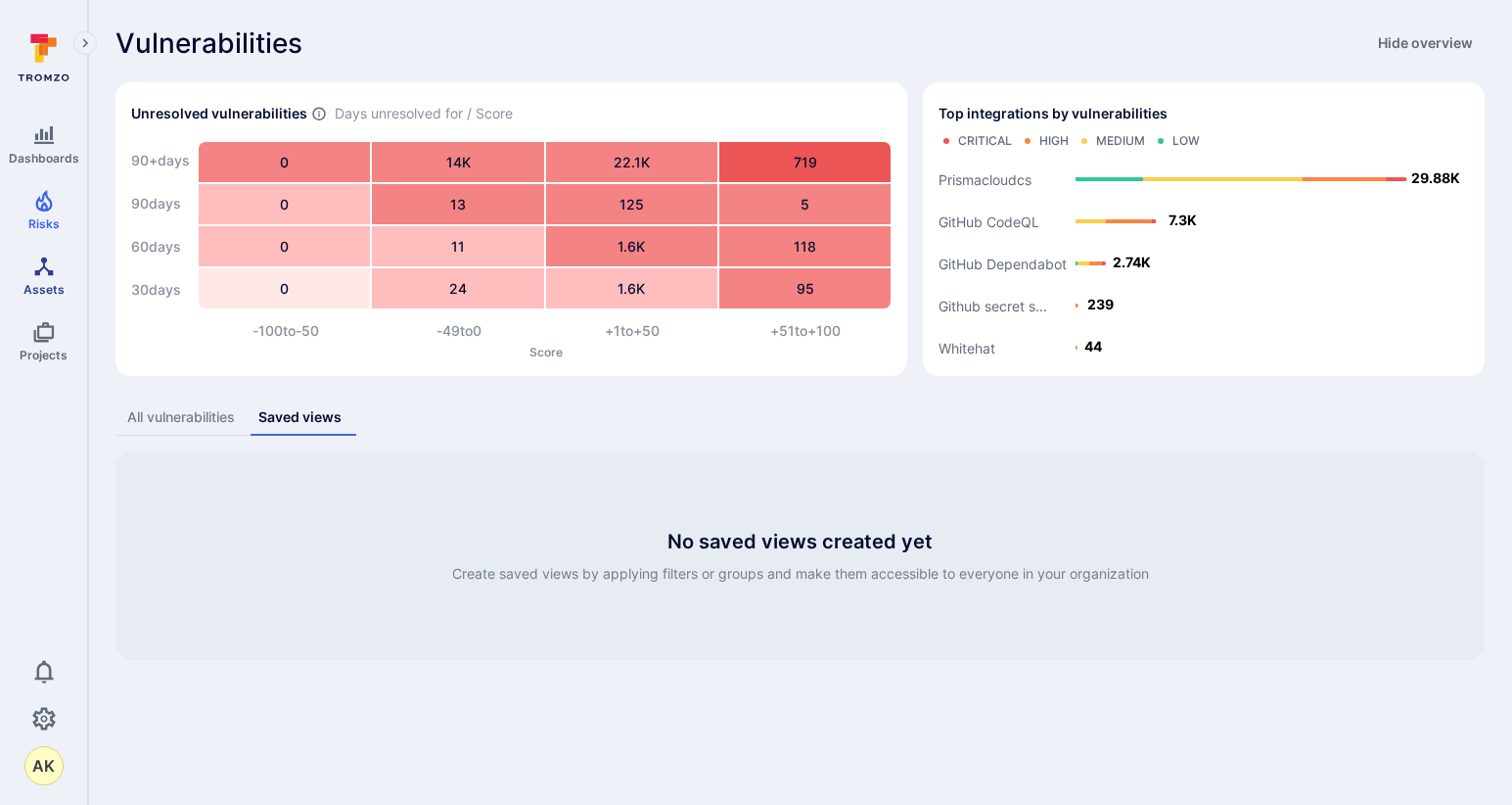
click at [35, 269] on icon "Assets" at bounding box center [44, 266] width 24 height 24
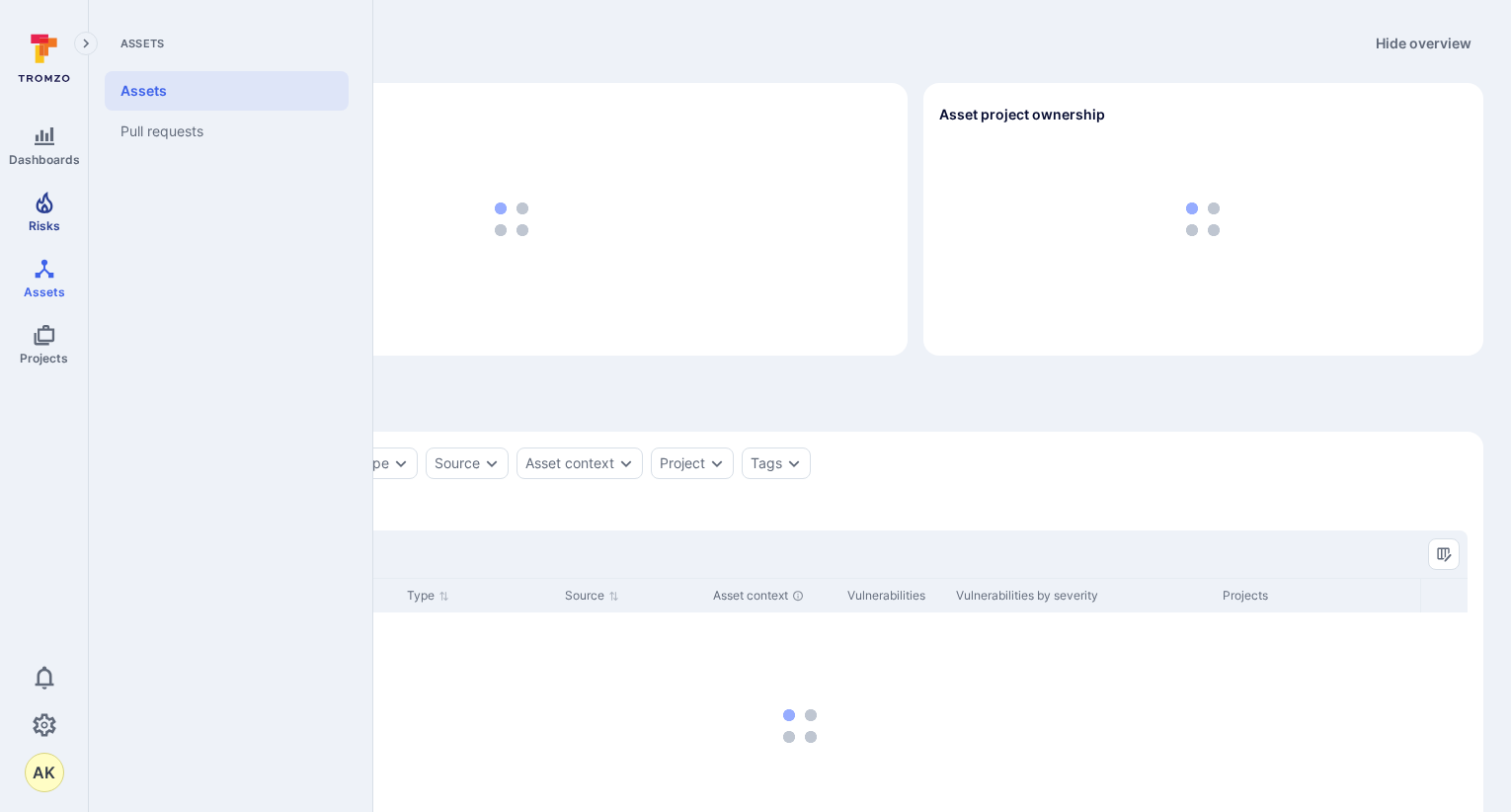
click at [49, 206] on icon "Risks" at bounding box center [45, 202] width 24 height 24
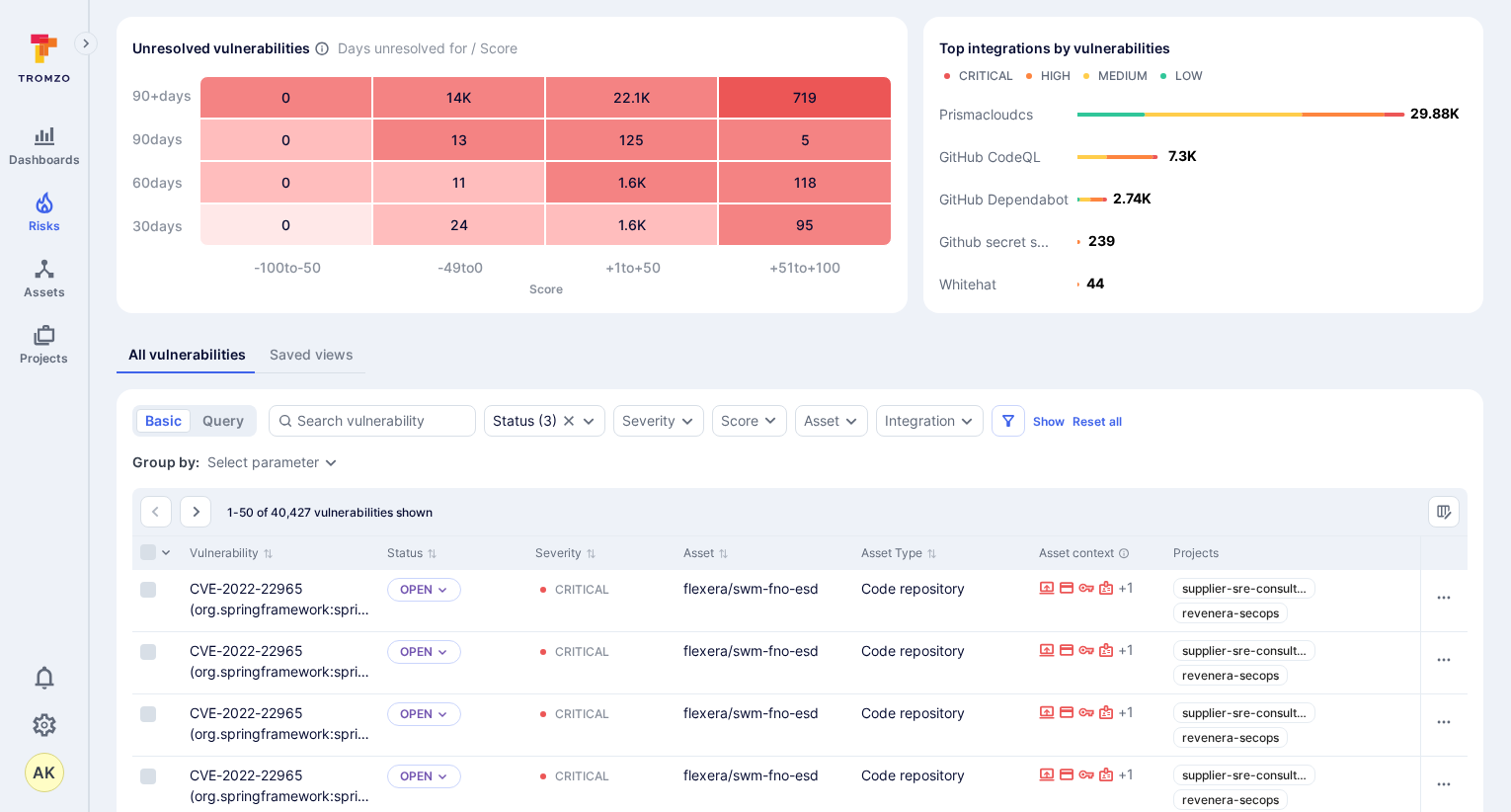
scroll to position [99, 0]
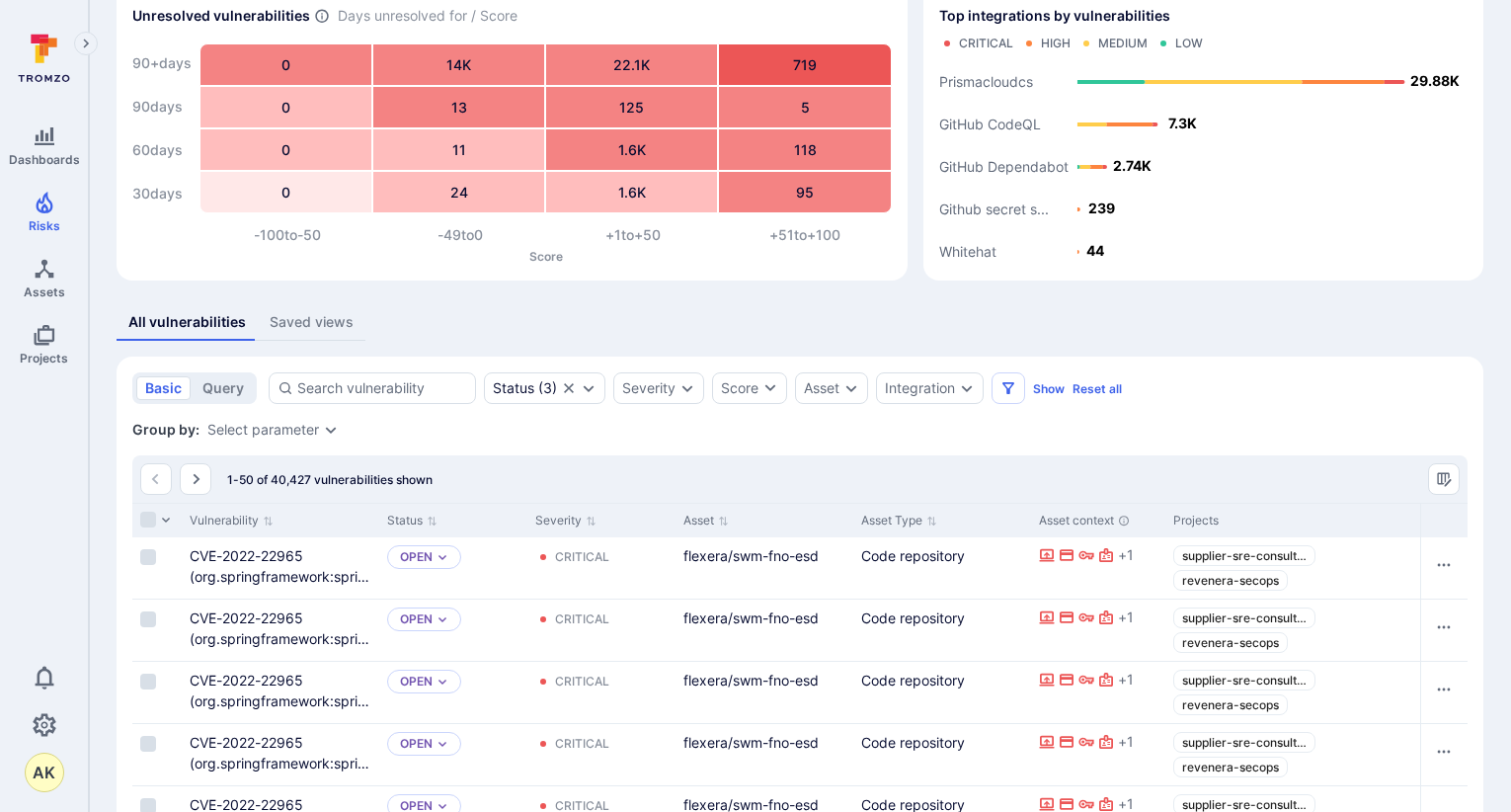
click at [295, 334] on button "Saved views" at bounding box center [311, 322] width 108 height 37
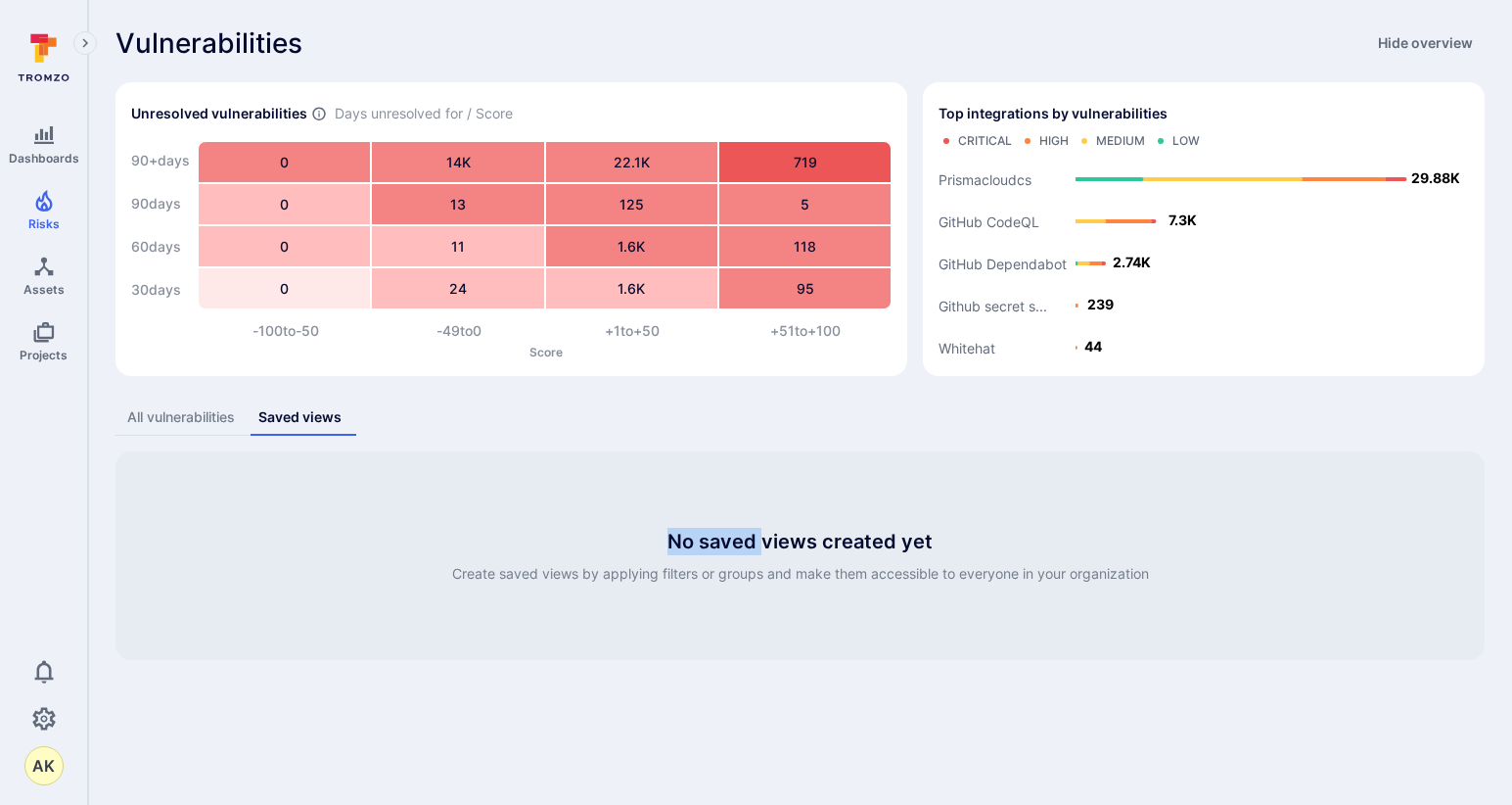
drag, startPoint x: 449, startPoint y: 541, endPoint x: 752, endPoint y: 540, distance: 303.0
click at [756, 539] on div "No saved views created yet Create saved views by applying filters or groups and…" at bounding box center [800, 555] width 1369 height 208
click at [156, 421] on div "All vulnerabilities" at bounding box center [181, 417] width 108 height 20
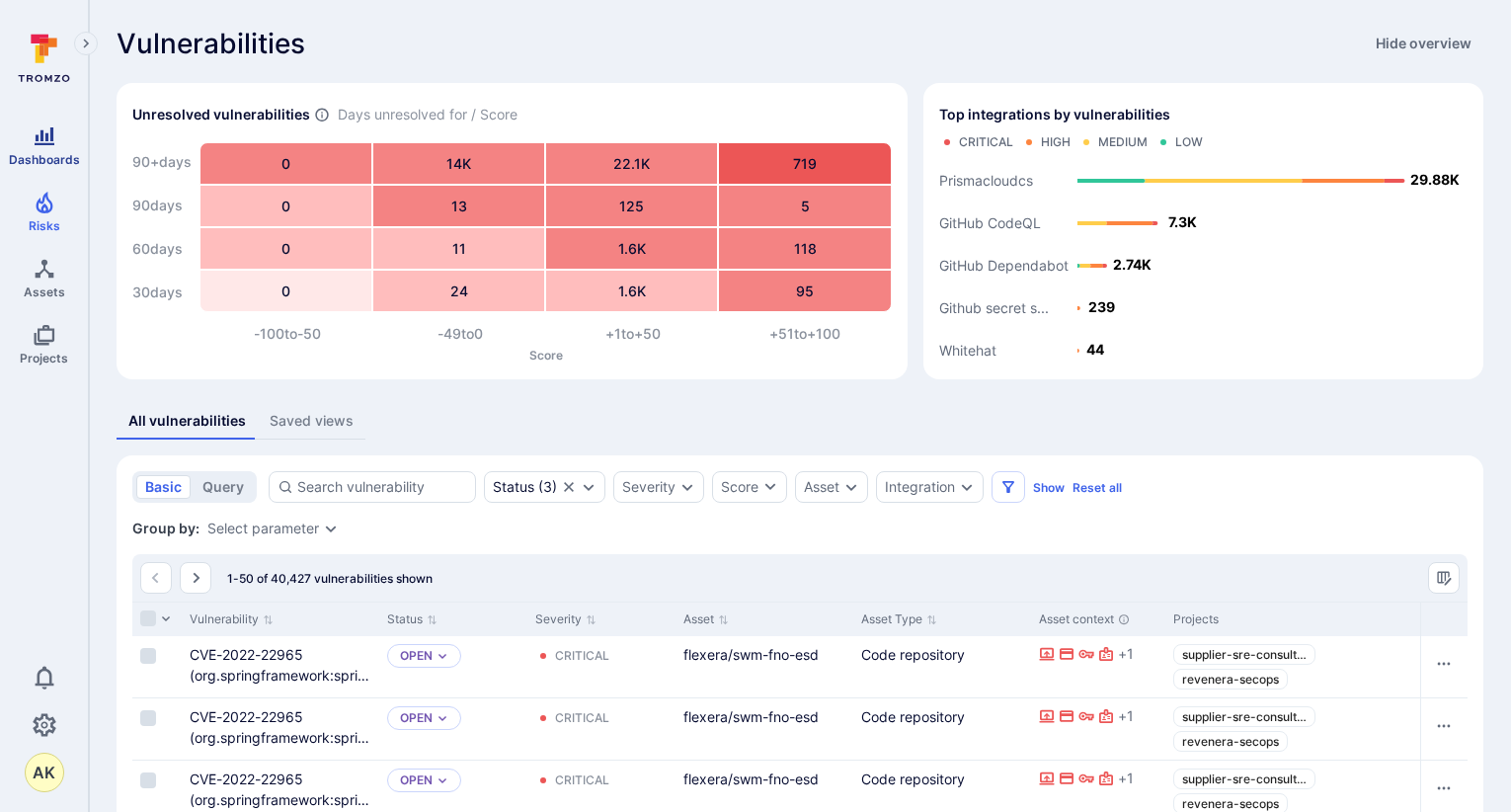
click at [55, 133] on icon "Dashboards" at bounding box center [45, 137] width 24 height 24
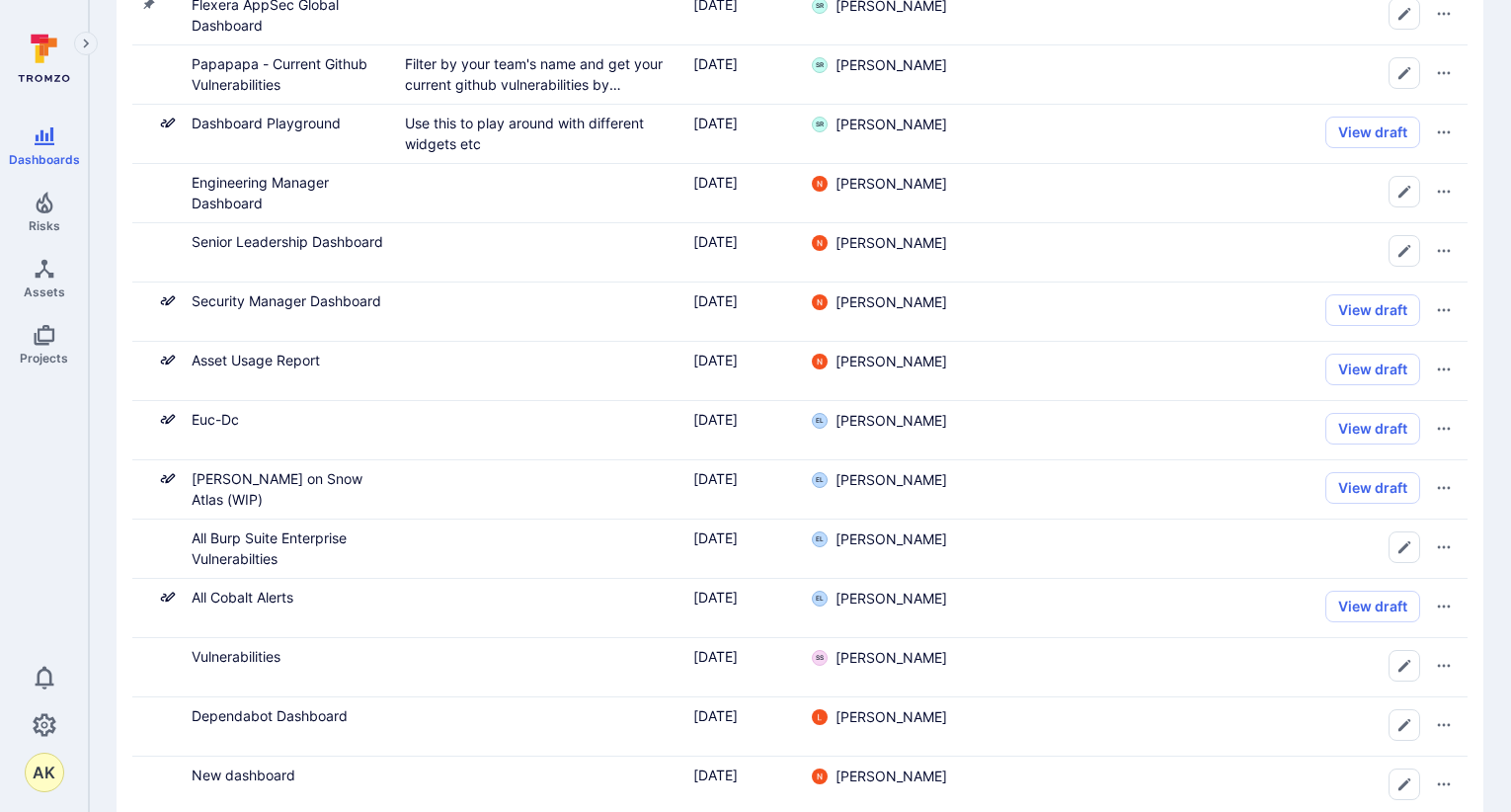
scroll to position [1185, 0]
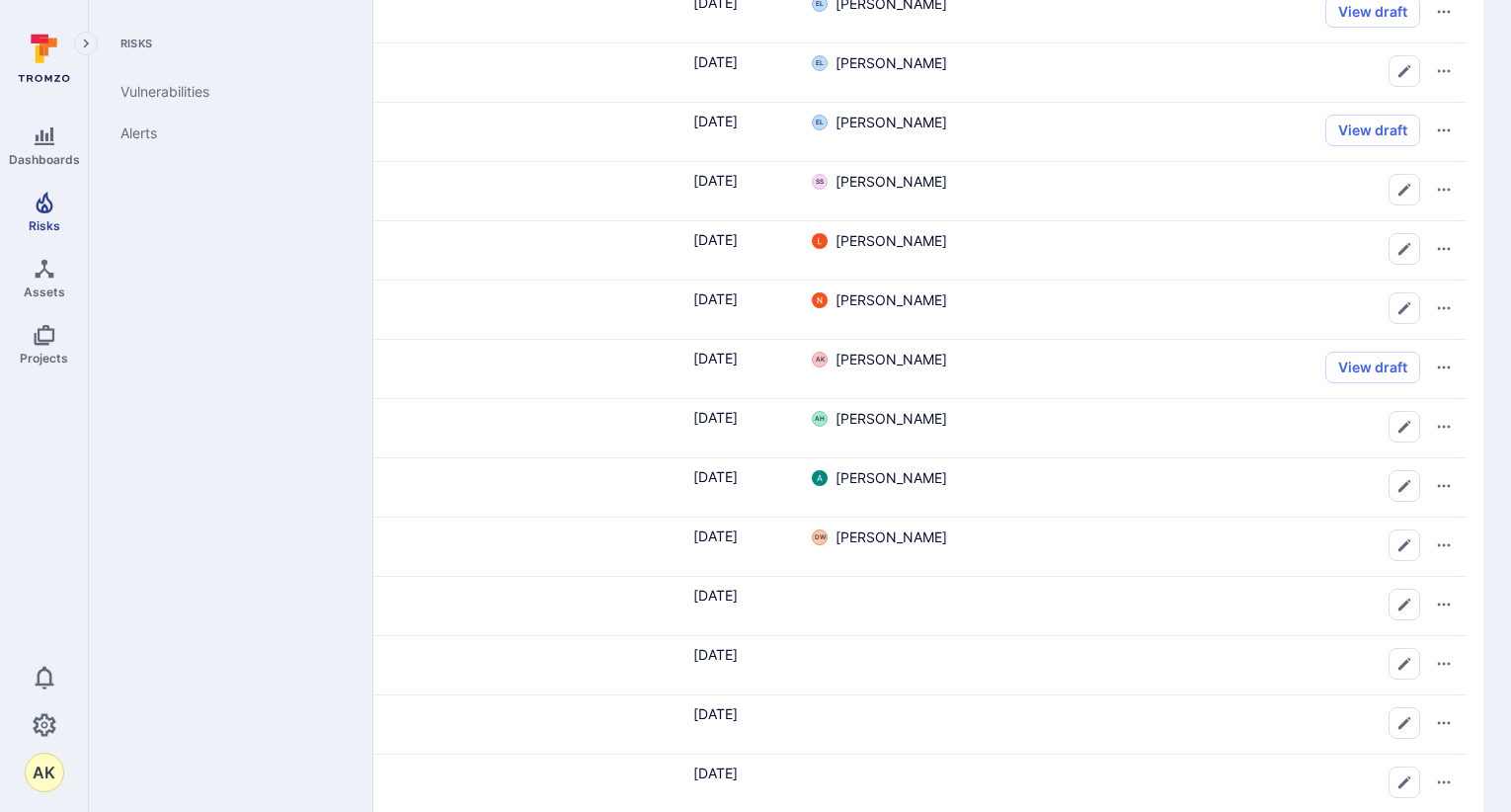
click at [45, 201] on icon "Risks" at bounding box center [45, 202] width 24 height 24
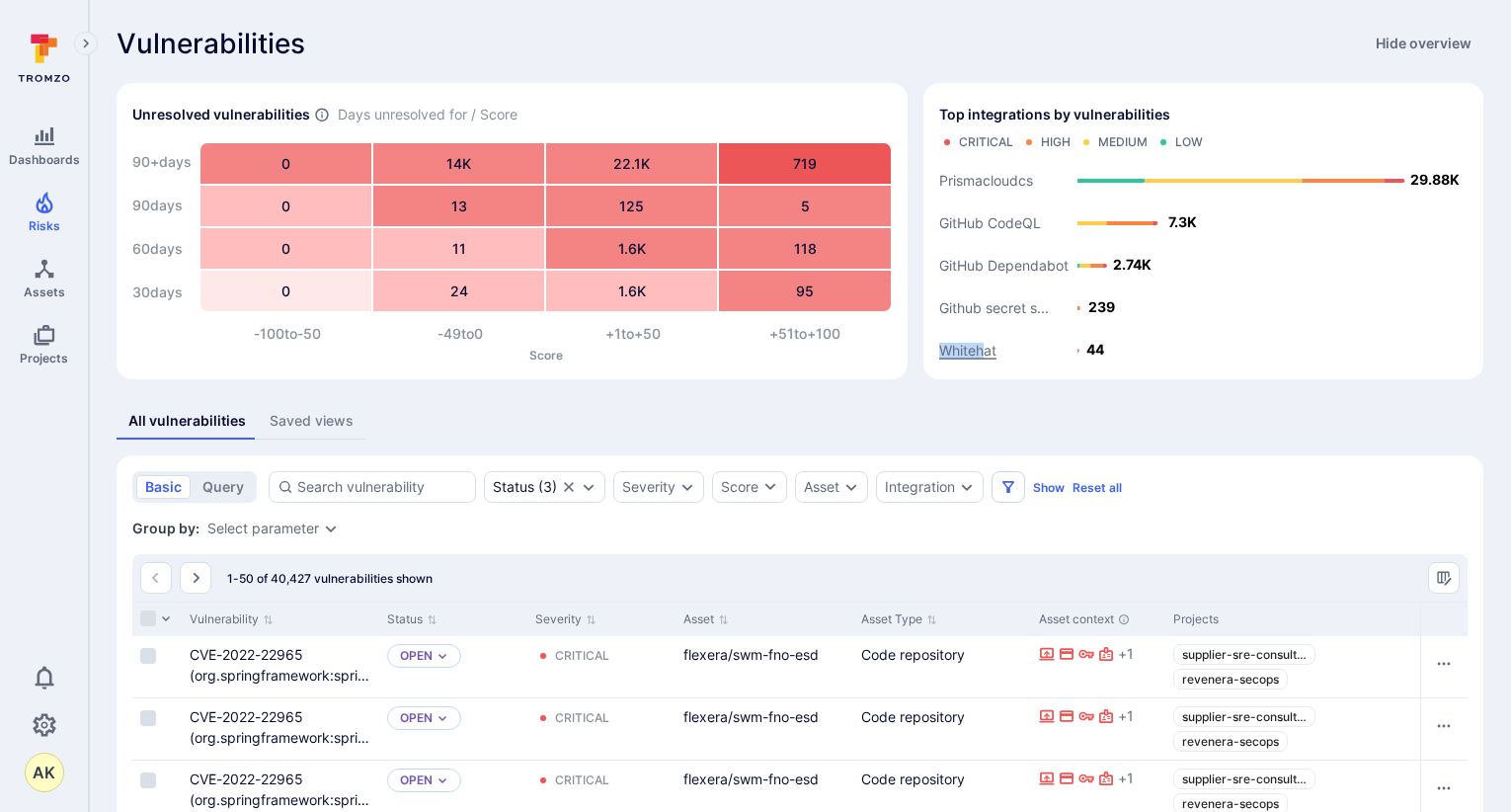
drag, startPoint x: 1137, startPoint y: 352, endPoint x: 986, endPoint y: 354, distance: 151.0
click at [986, 354] on icon "Whitehat Github secret s... GitHub Dependabot GitHub CodeQL Prismacloudcs 44 23…" at bounding box center [1203, 260] width 528 height 205
drag, startPoint x: 986, startPoint y: 354, endPoint x: 1067, endPoint y: 349, distance: 81.2
click at [1067, 349] on rect "Top integrations by vulnerabilities bar" at bounding box center [1203, 260] width 528 height 205
drag, startPoint x: 1116, startPoint y: 345, endPoint x: 1136, endPoint y: 345, distance: 20.0
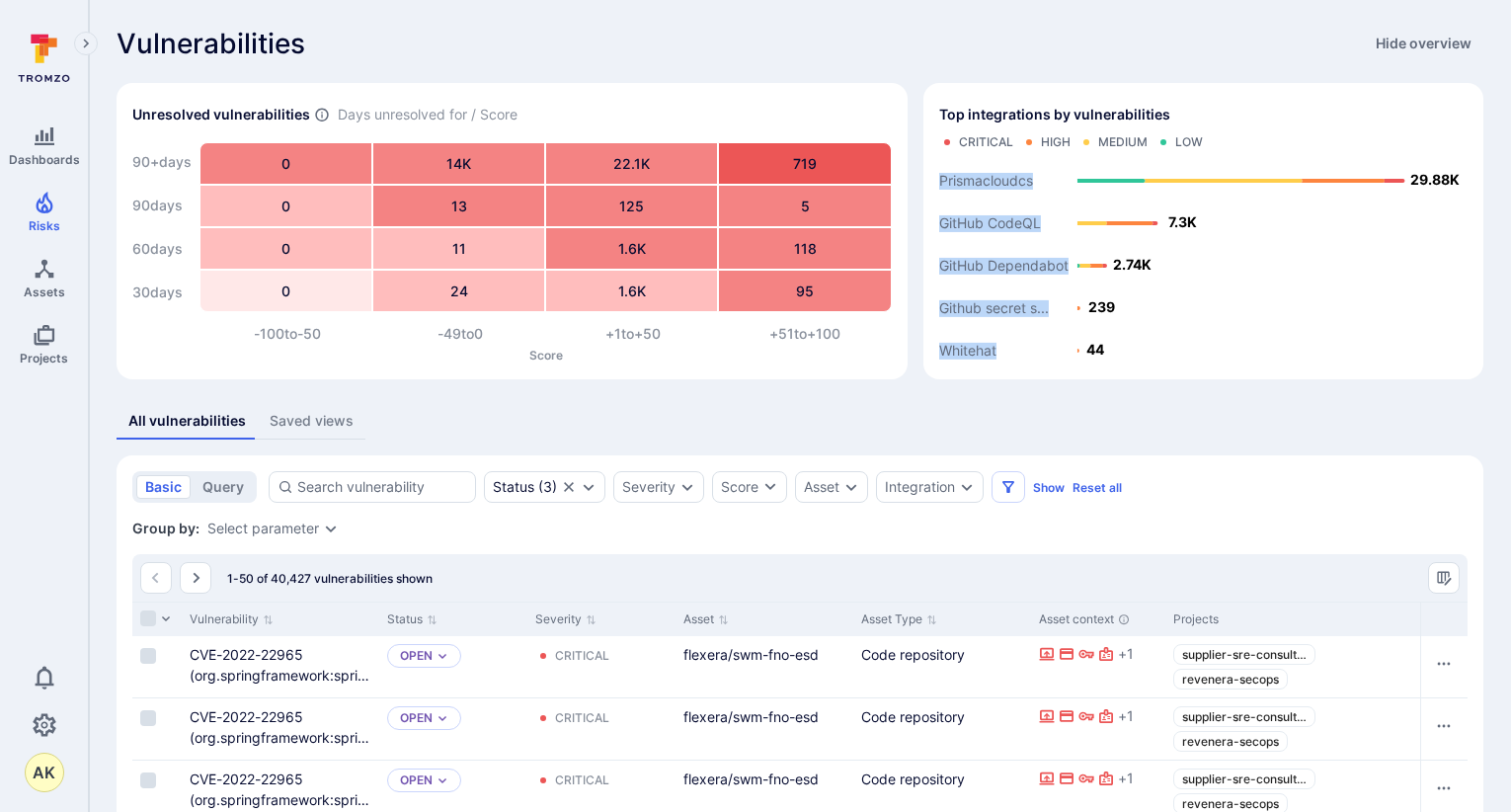
click at [1134, 345] on icon "Whitehat Github secret s... GitHub Dependabot GitHub CodeQL Prismacloudcs 44 23…" at bounding box center [1203, 260] width 528 height 205
drag, startPoint x: 1136, startPoint y: 345, endPoint x: 937, endPoint y: 406, distance: 208.1
click at [988, 406] on div "All vulnerabilities Saved views" at bounding box center [800, 420] width 1367 height 37
click at [49, 222] on span "Risks" at bounding box center [45, 225] width 32 height 15
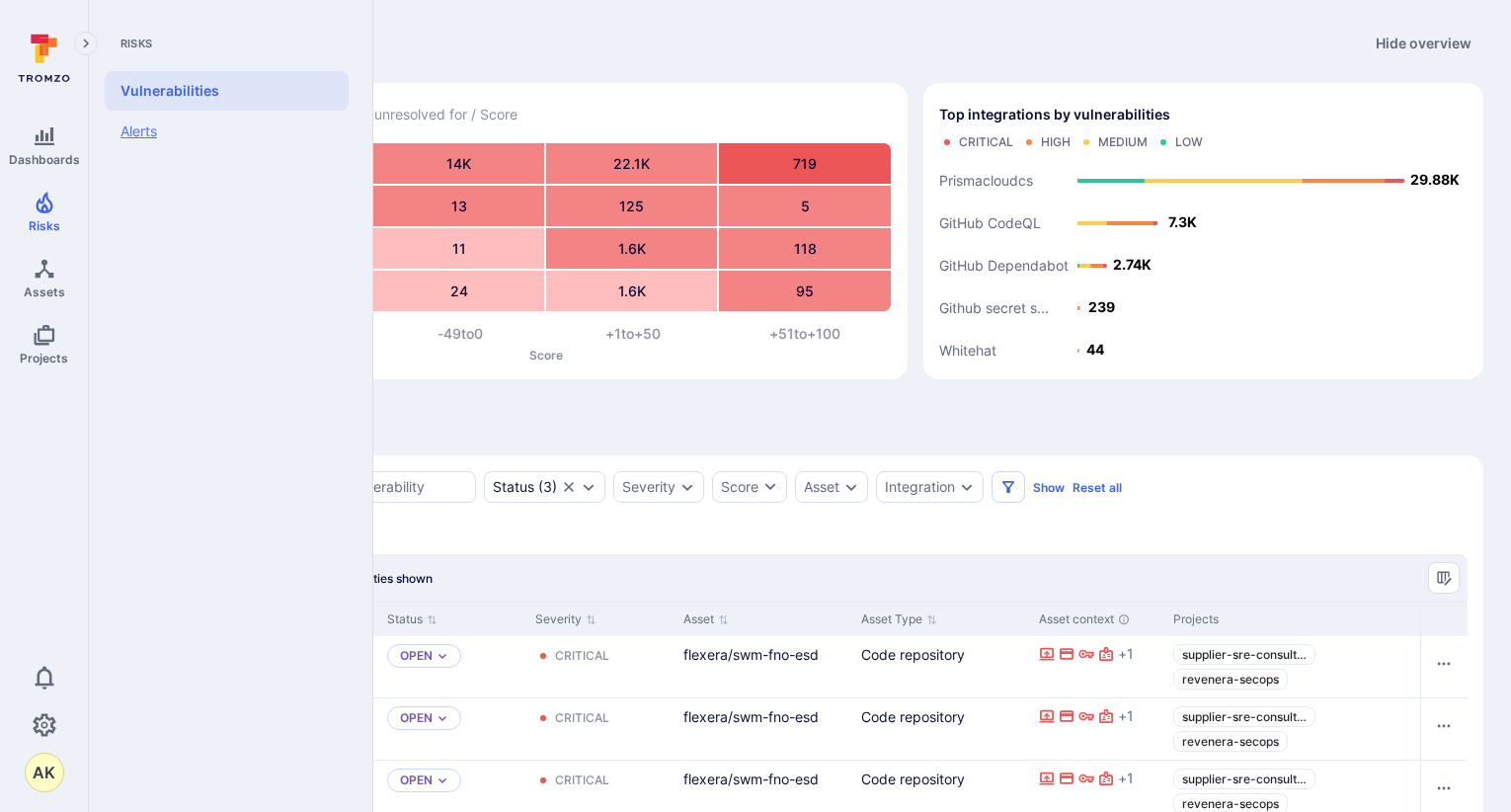
click at [172, 129] on link "Alerts" at bounding box center [227, 132] width 244 height 42
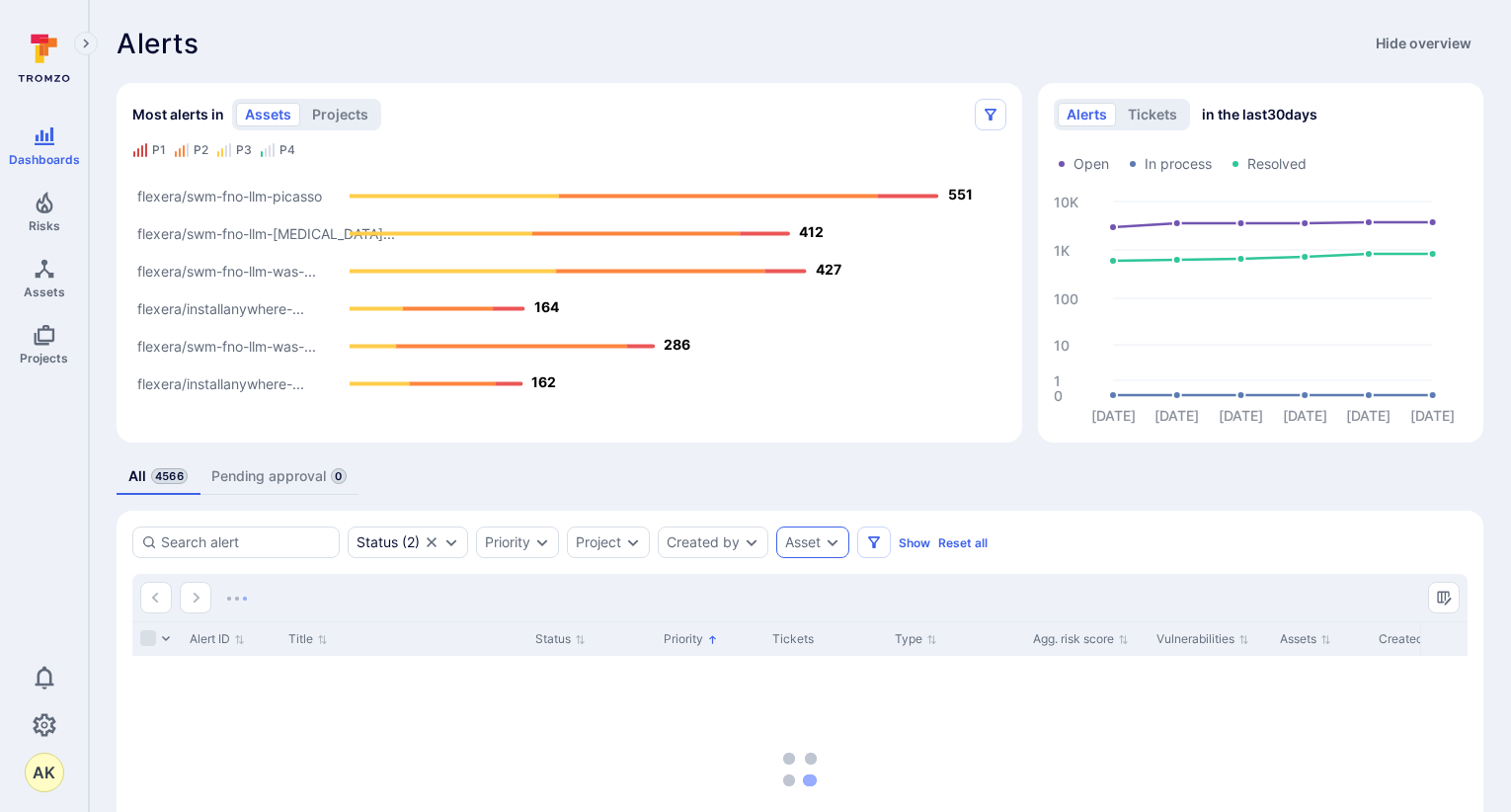
click at [818, 554] on div "Asset" at bounding box center [813, 542] width 73 height 32
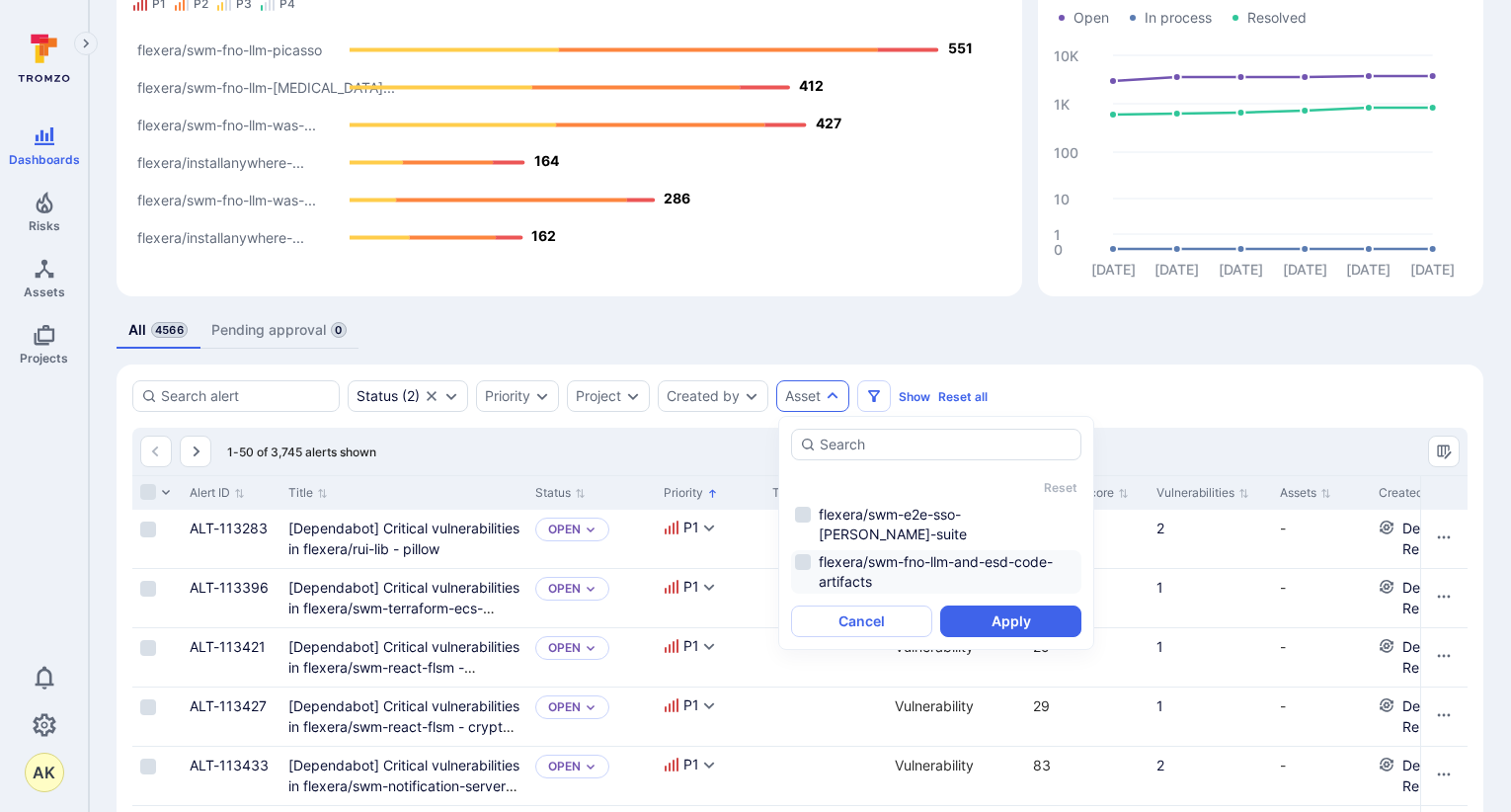
scroll to position [197, 0]
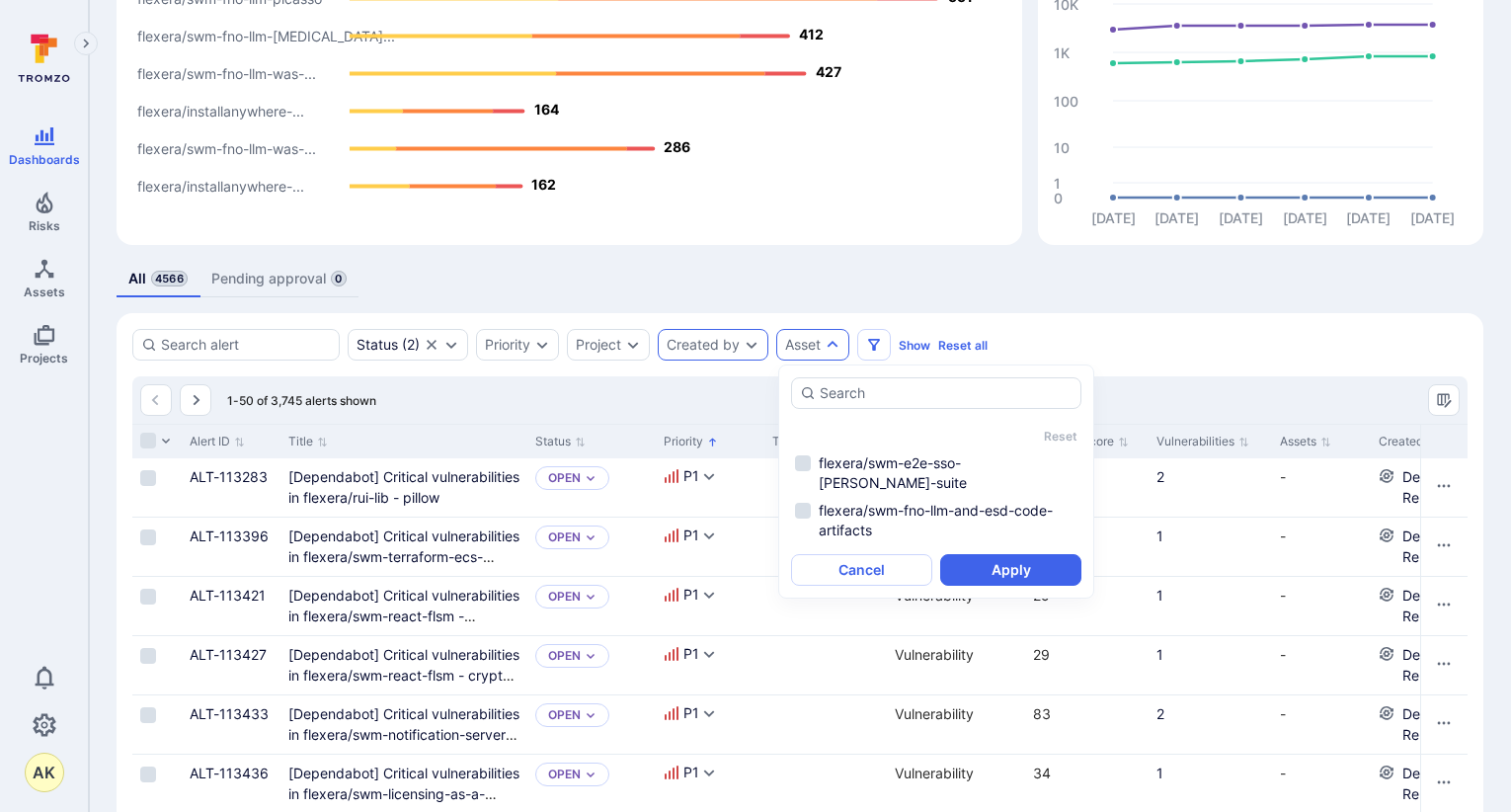
click at [725, 336] on div "Created by" at bounding box center [713, 345] width 111 height 32
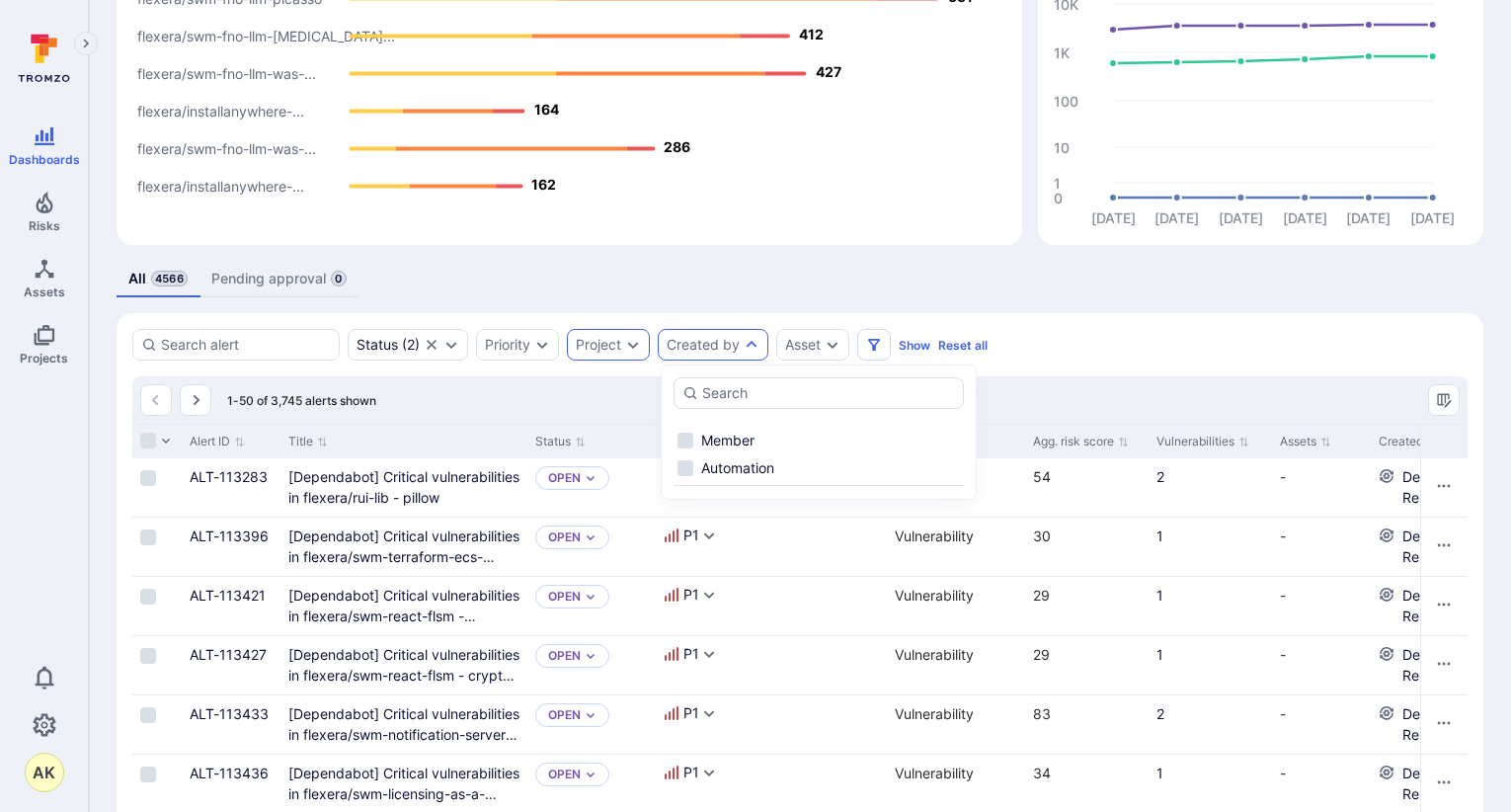
click at [634, 345] on icon "Expand dropdown" at bounding box center [633, 345] width 11 height 7
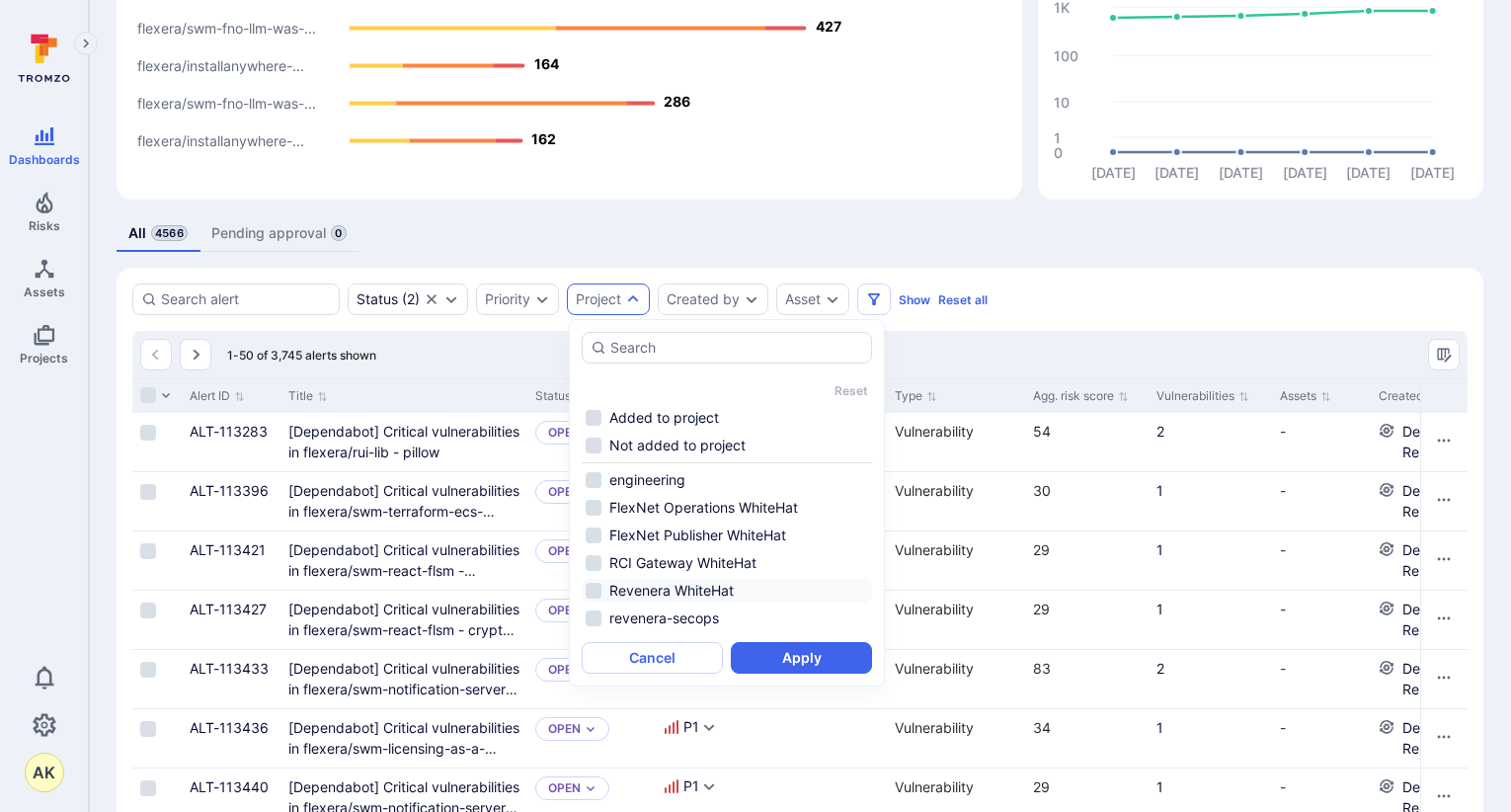
scroll to position [296, 0]
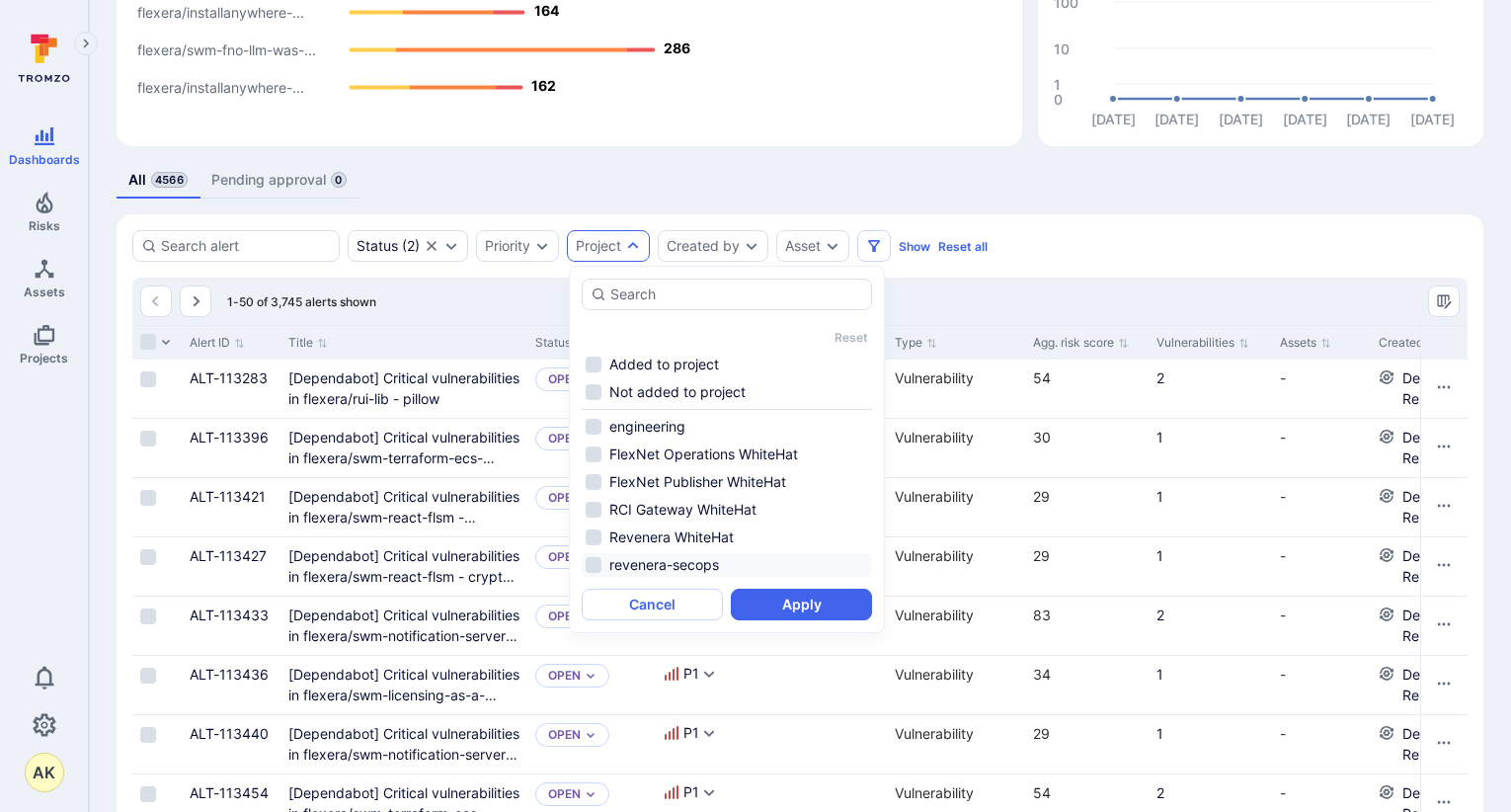
click at [595, 569] on li "revenera-secops" at bounding box center [727, 565] width 291 height 24
click at [600, 561] on li "revenera-secops" at bounding box center [727, 565] width 291 height 24
click at [598, 536] on li "Revenera WhiteHat" at bounding box center [727, 537] width 291 height 24
click at [599, 511] on li "RCI Gateway WhiteHat" at bounding box center [727, 510] width 291 height 24
click at [599, 477] on li "FlexNet Publisher WhiteHat" at bounding box center [727, 482] width 291 height 24
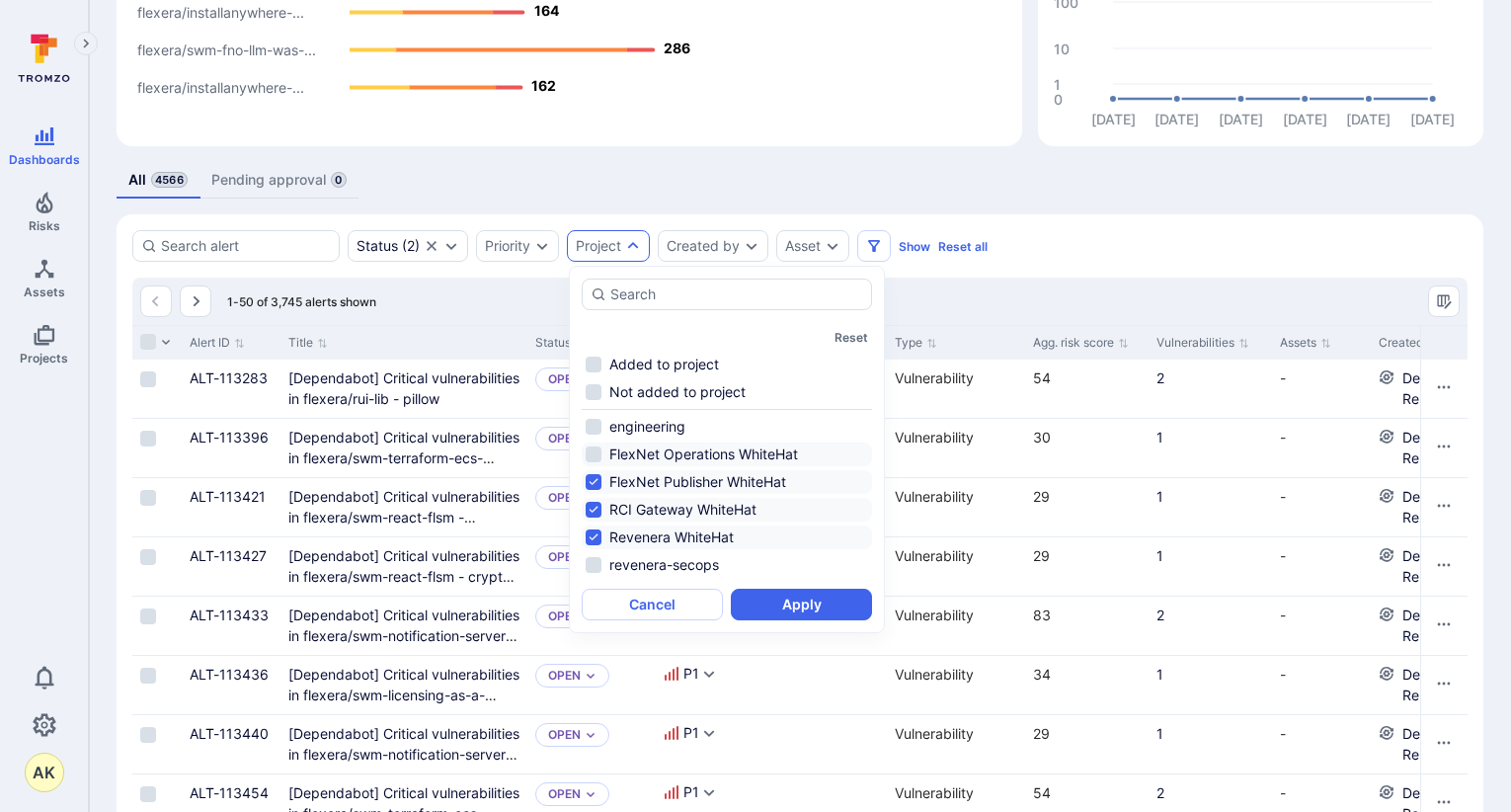
click at [597, 445] on li "FlexNet Operations WhiteHat" at bounding box center [727, 454] width 291 height 24
click at [821, 607] on button "Apply" at bounding box center [801, 605] width 141 height 32
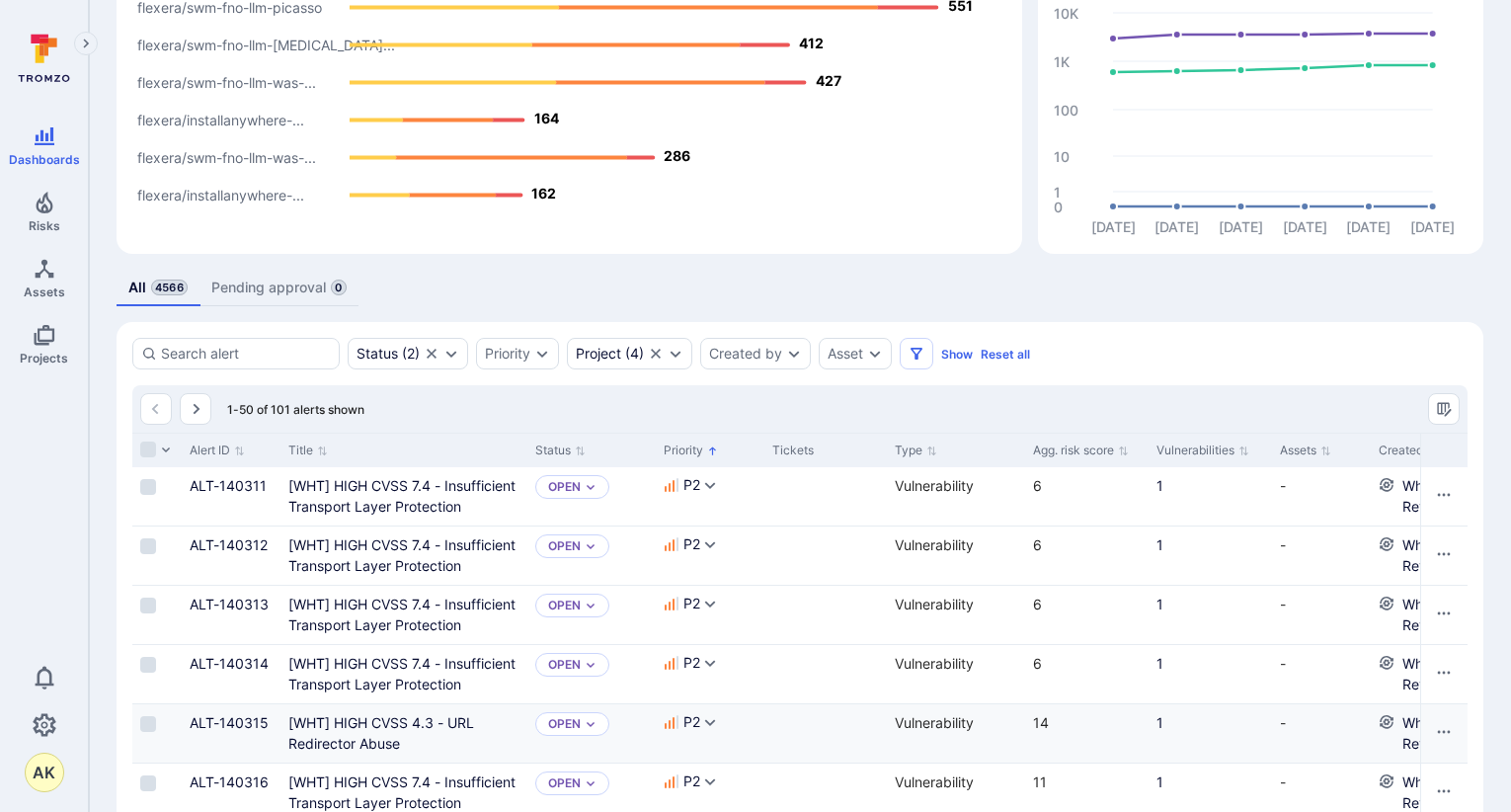
scroll to position [296, 0]
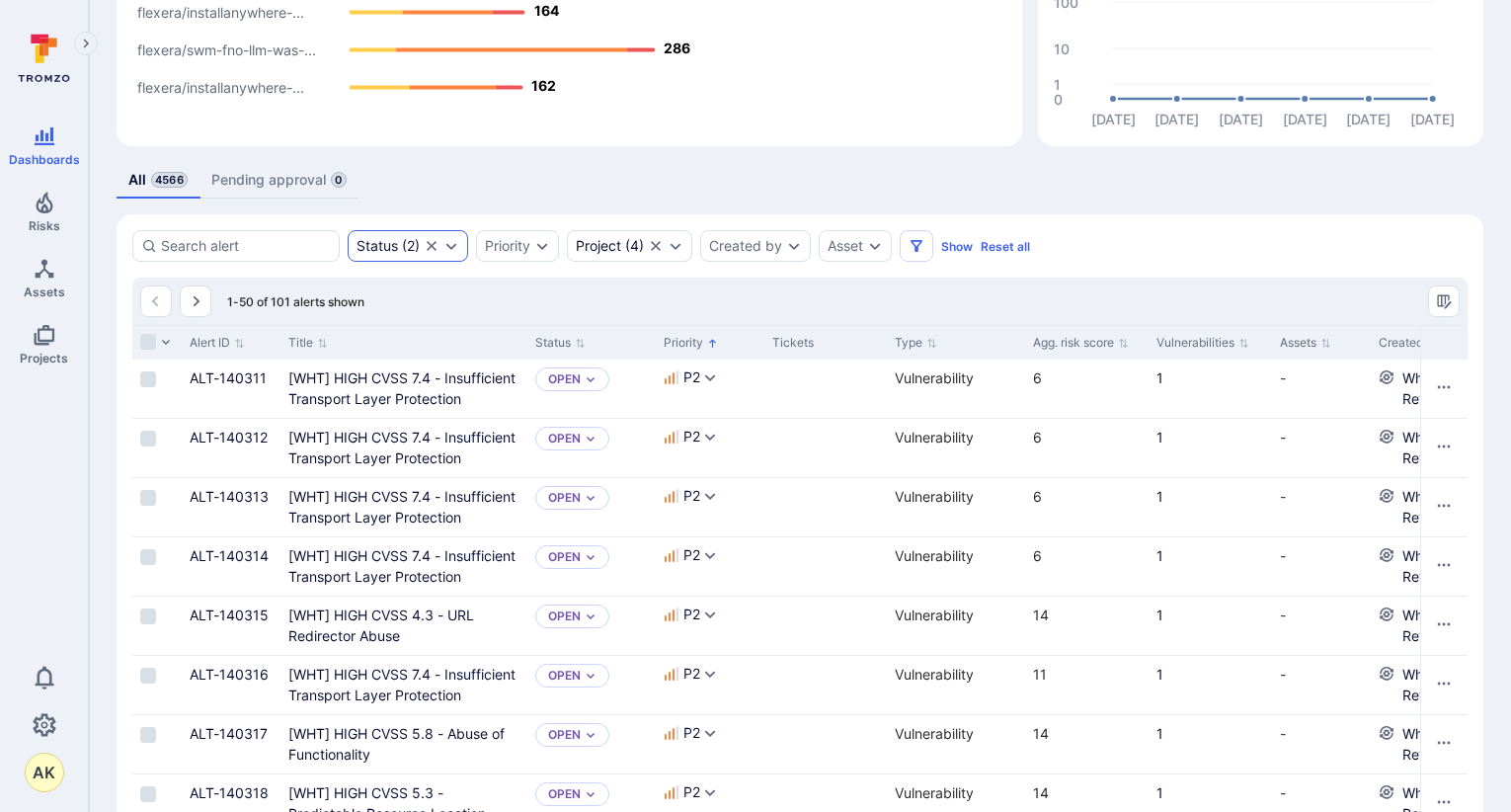
click at [430, 254] on div "Status ( 2 )" at bounding box center [408, 246] width 121 height 32
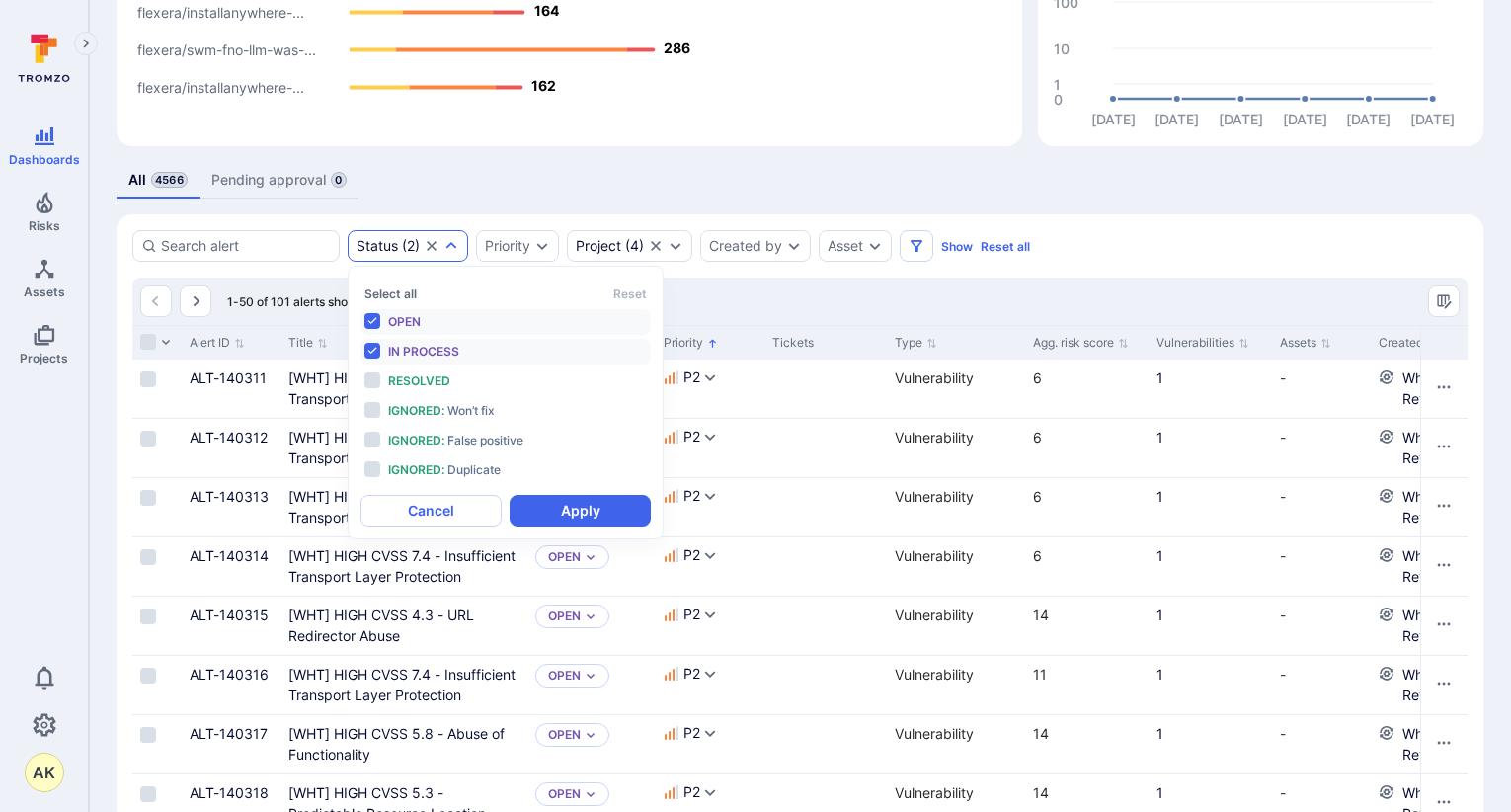
scroll to position [16, 0]
click at [370, 350] on li "In process" at bounding box center [506, 352] width 291 height 26
click at [589, 513] on button "Apply" at bounding box center [580, 511] width 141 height 32
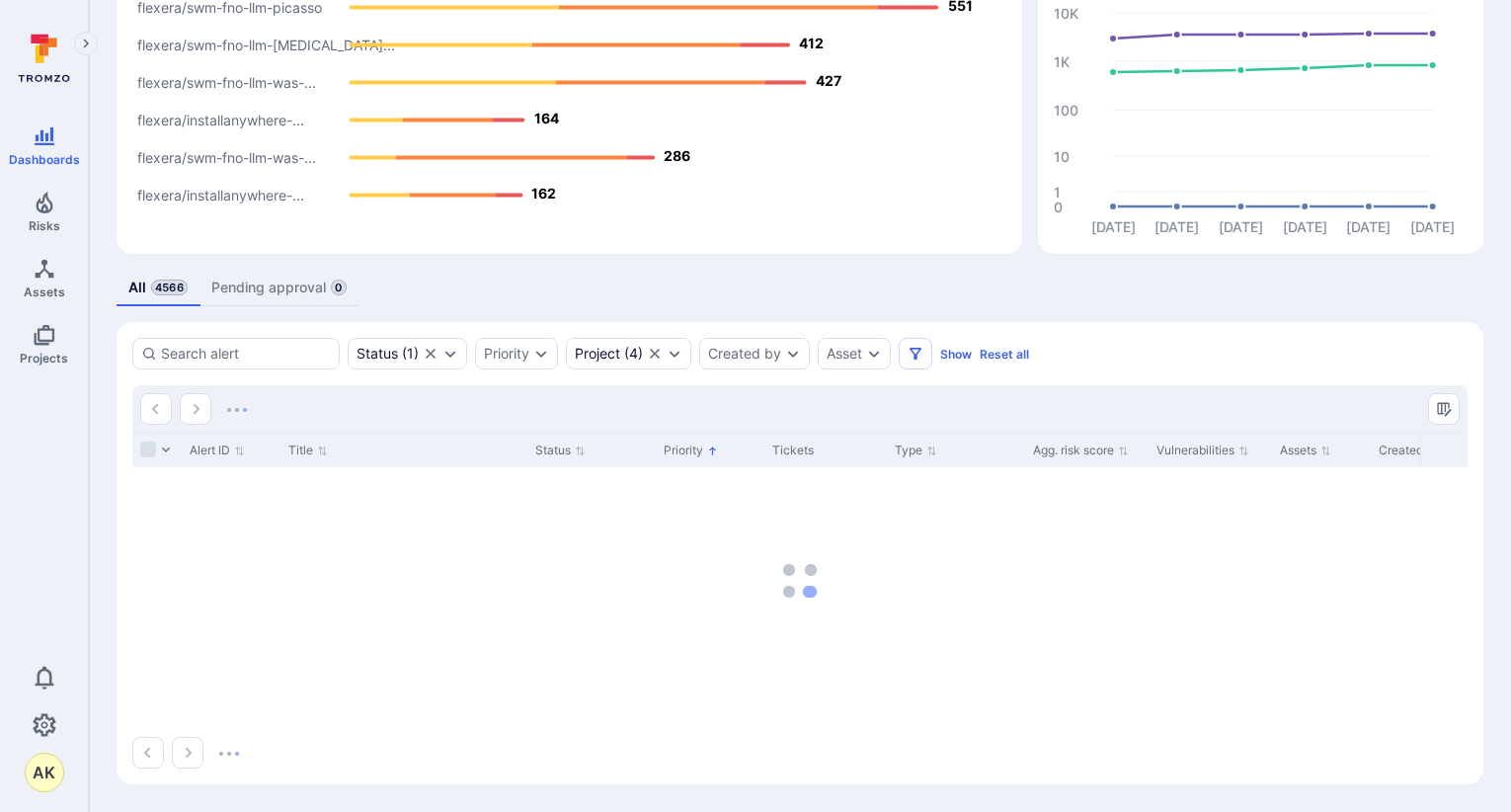
scroll to position [188, 0]
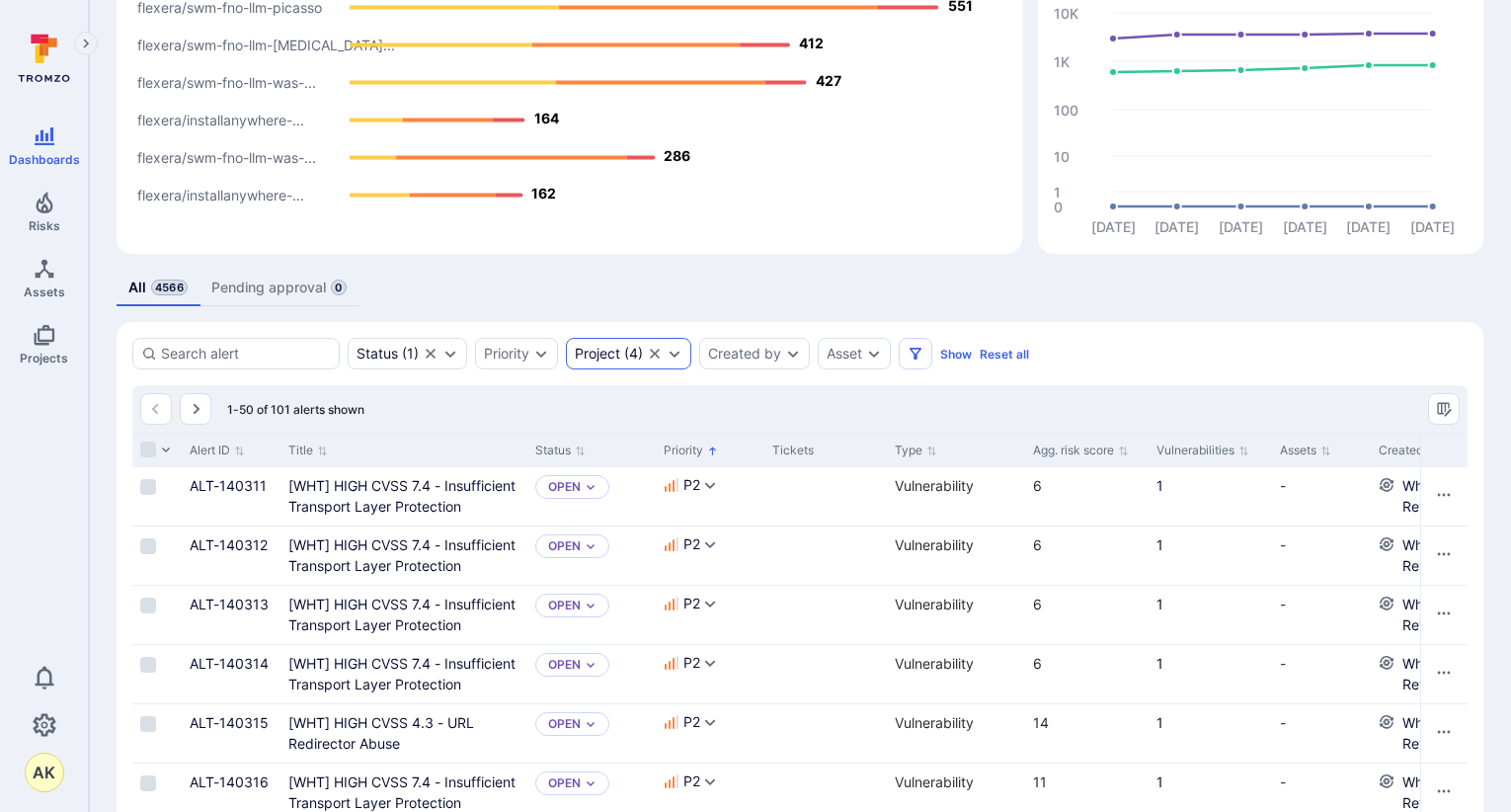
click at [678, 359] on icon "Expand dropdown" at bounding box center [674, 354] width 16 height 16
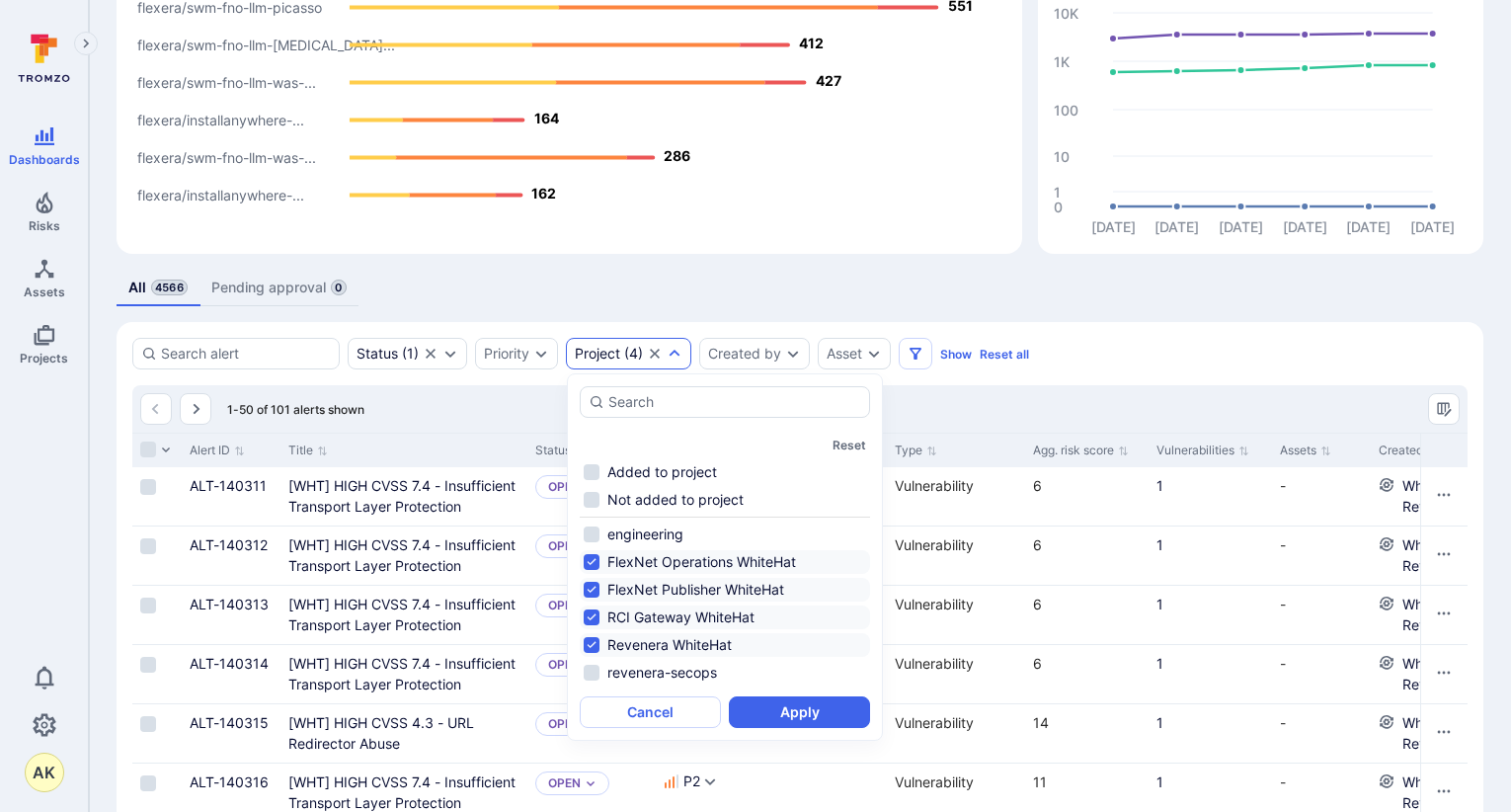
click at [593, 642] on li "Revenera WhiteHat" at bounding box center [725, 644] width 291 height 24
click at [814, 712] on button "Apply" at bounding box center [799, 712] width 141 height 32
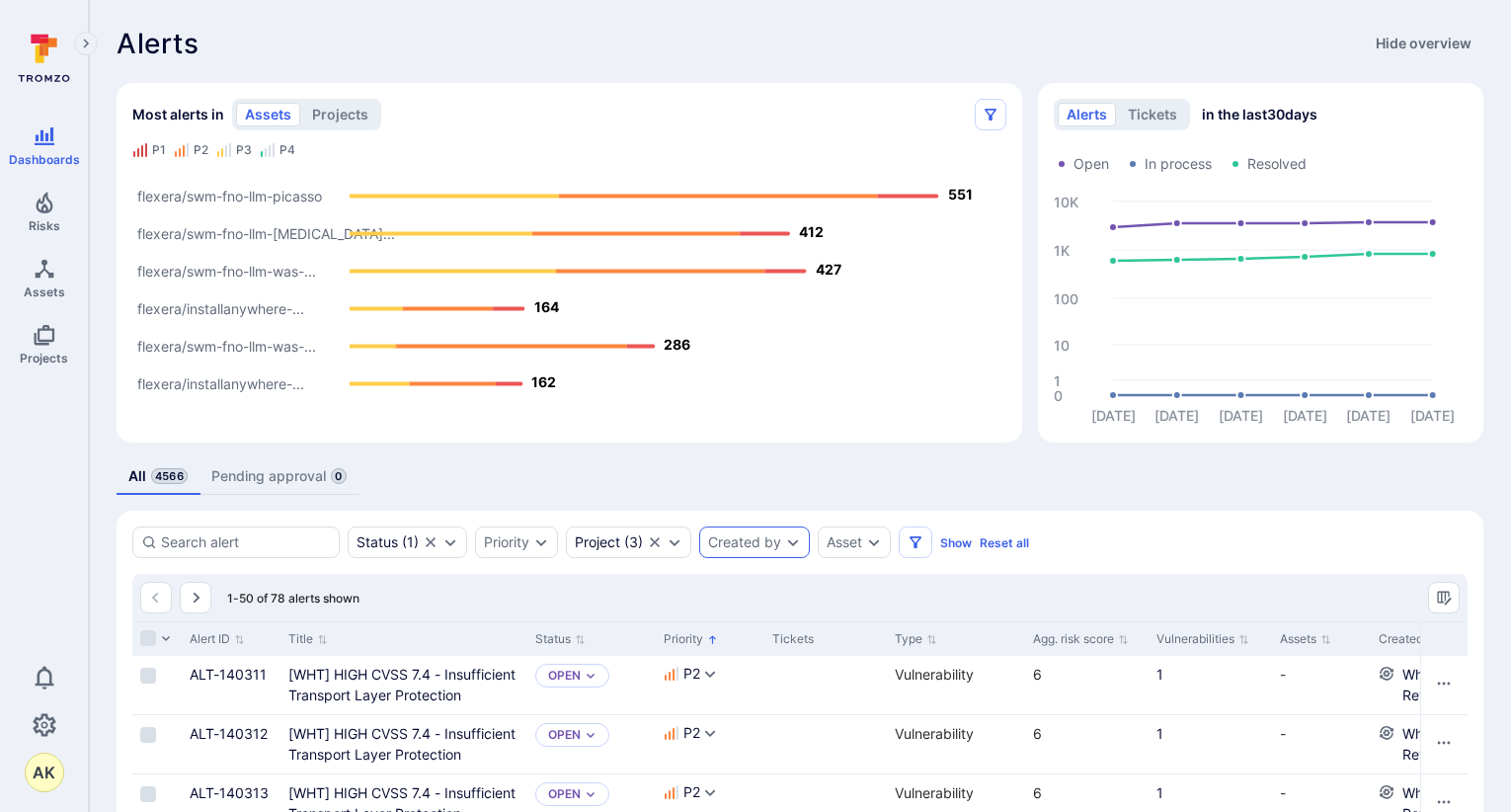
click at [790, 544] on icon "Expand dropdown" at bounding box center [793, 542] width 16 height 16
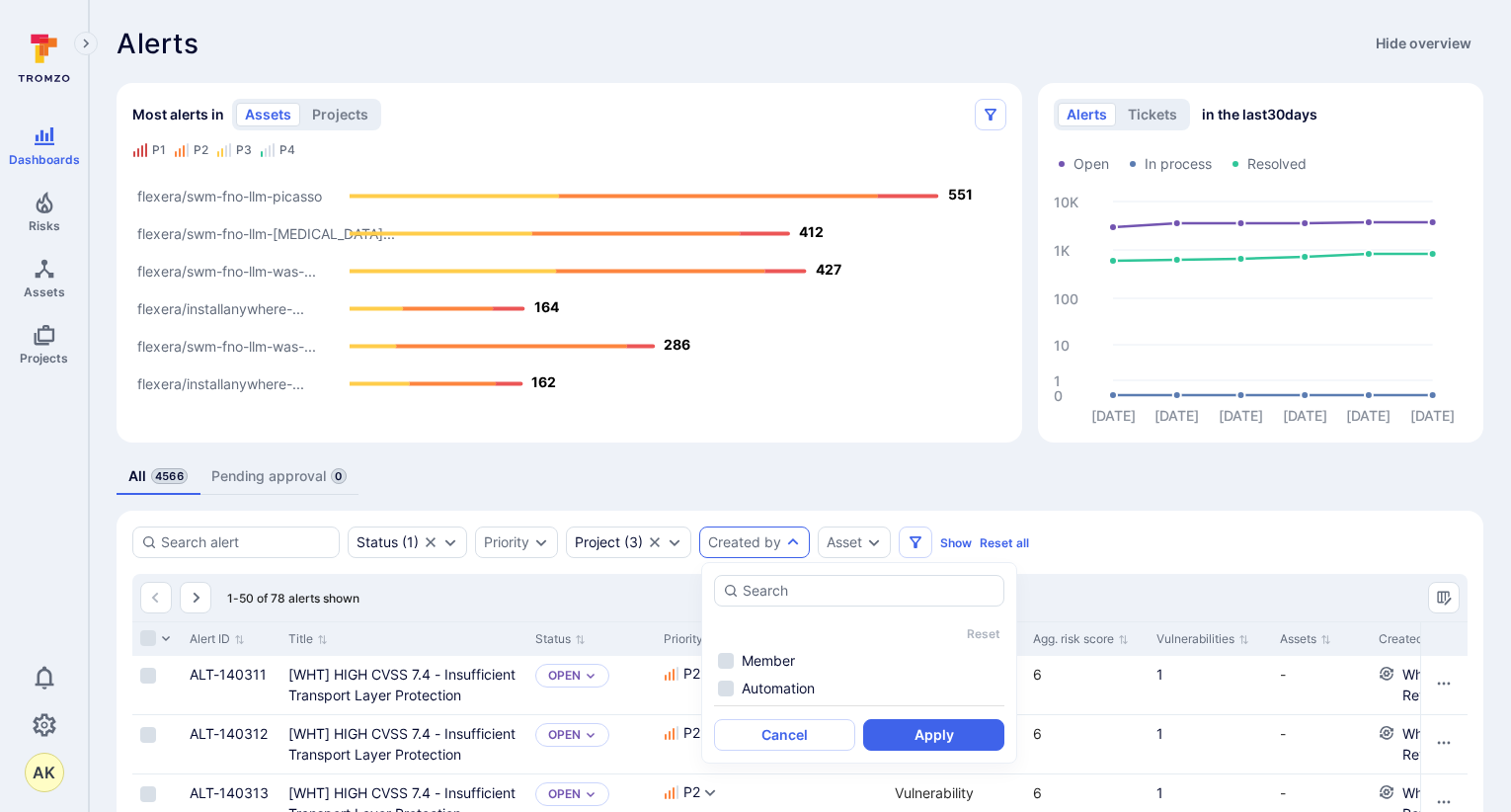
click at [790, 544] on icon "Expand dropdown" at bounding box center [793, 541] width 11 height 7
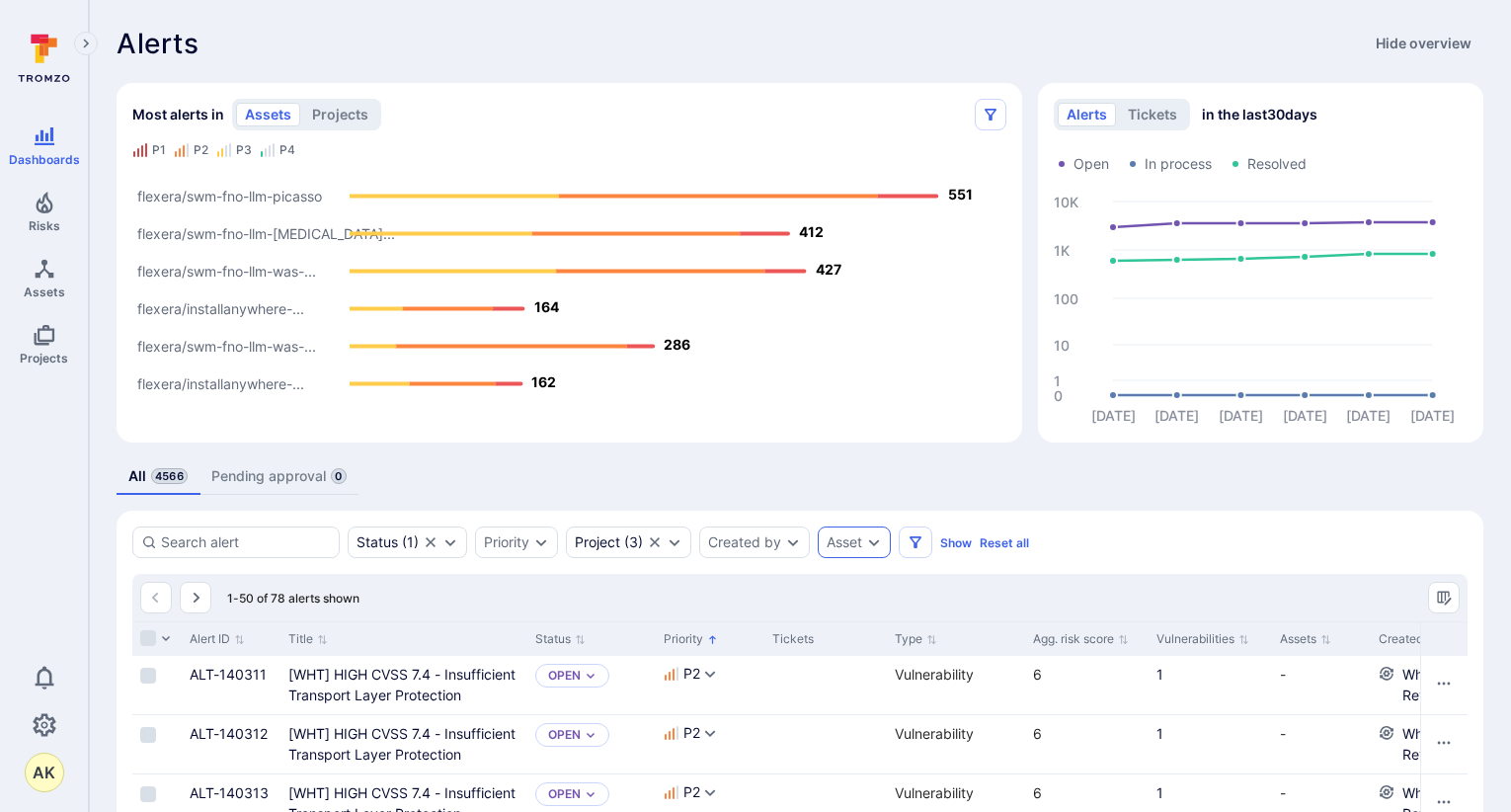
click at [840, 540] on div "Asset" at bounding box center [845, 542] width 36 height 16
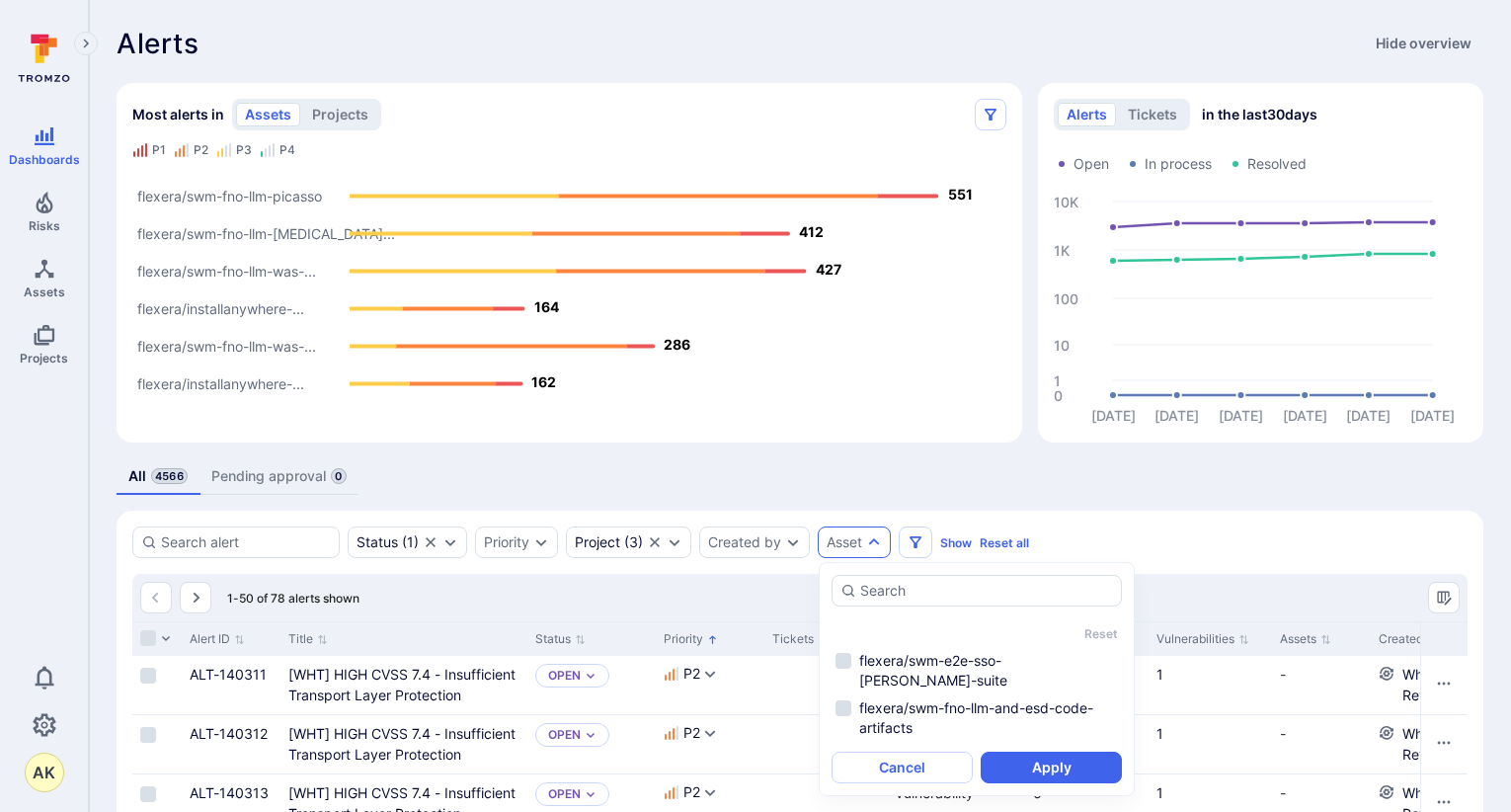
click at [840, 540] on div "Asset" at bounding box center [845, 542] width 36 height 16
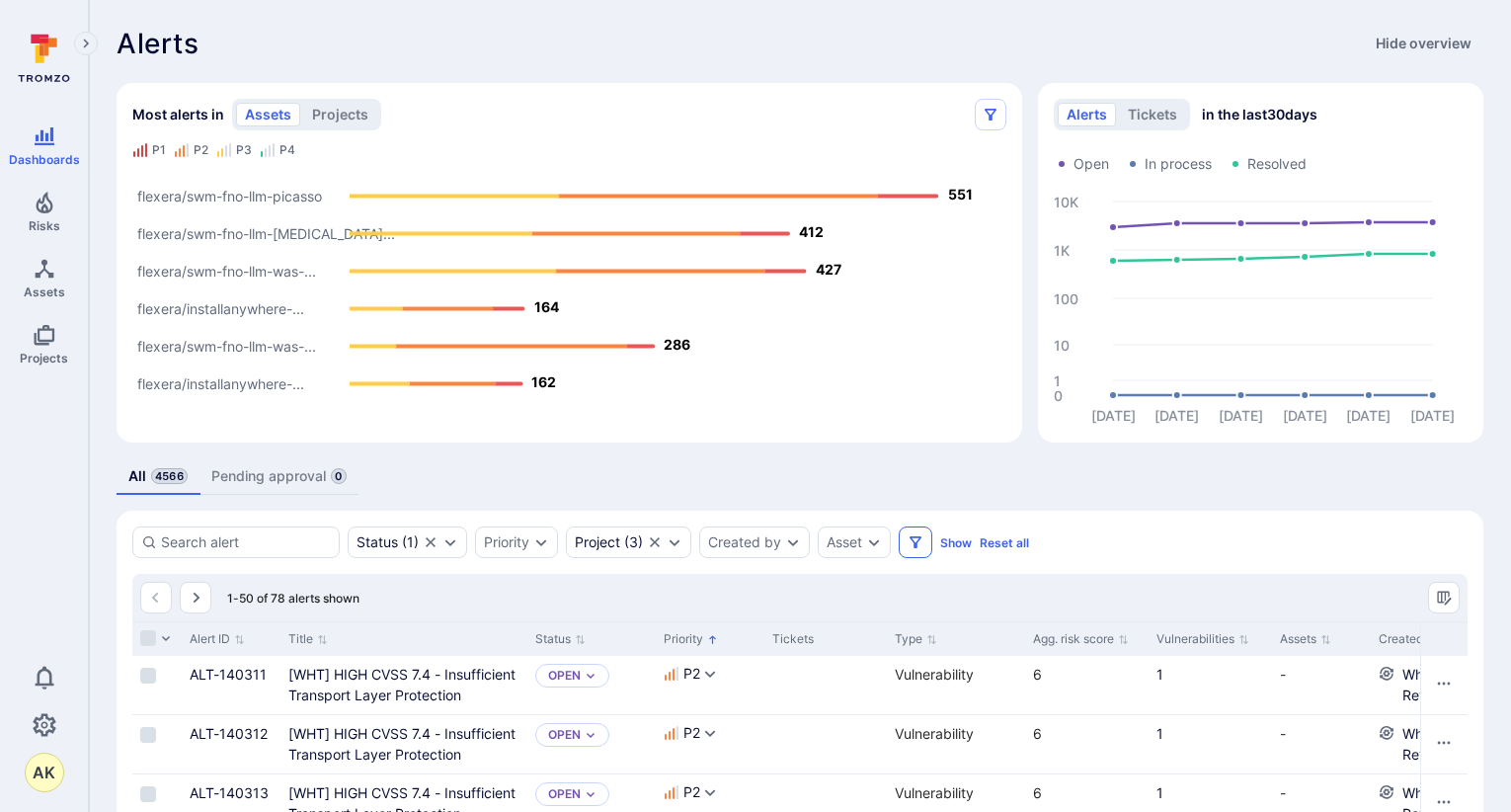
click at [918, 545] on icon "Filters" at bounding box center [915, 542] width 12 height 12
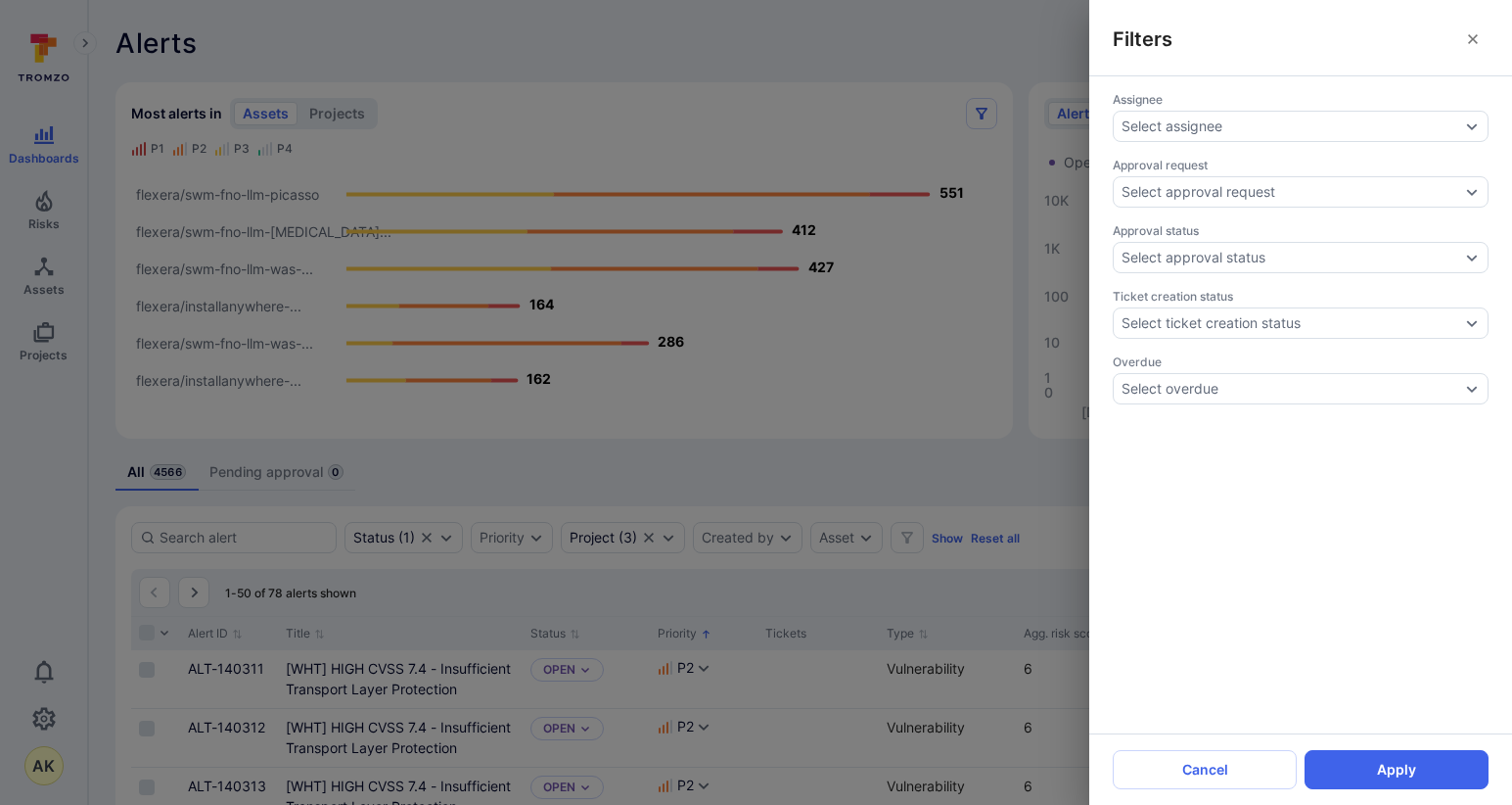
click at [978, 528] on div "Filters Assignee Select assignee Approval request Select approval request Appro…" at bounding box center [756, 402] width 1512 height 805
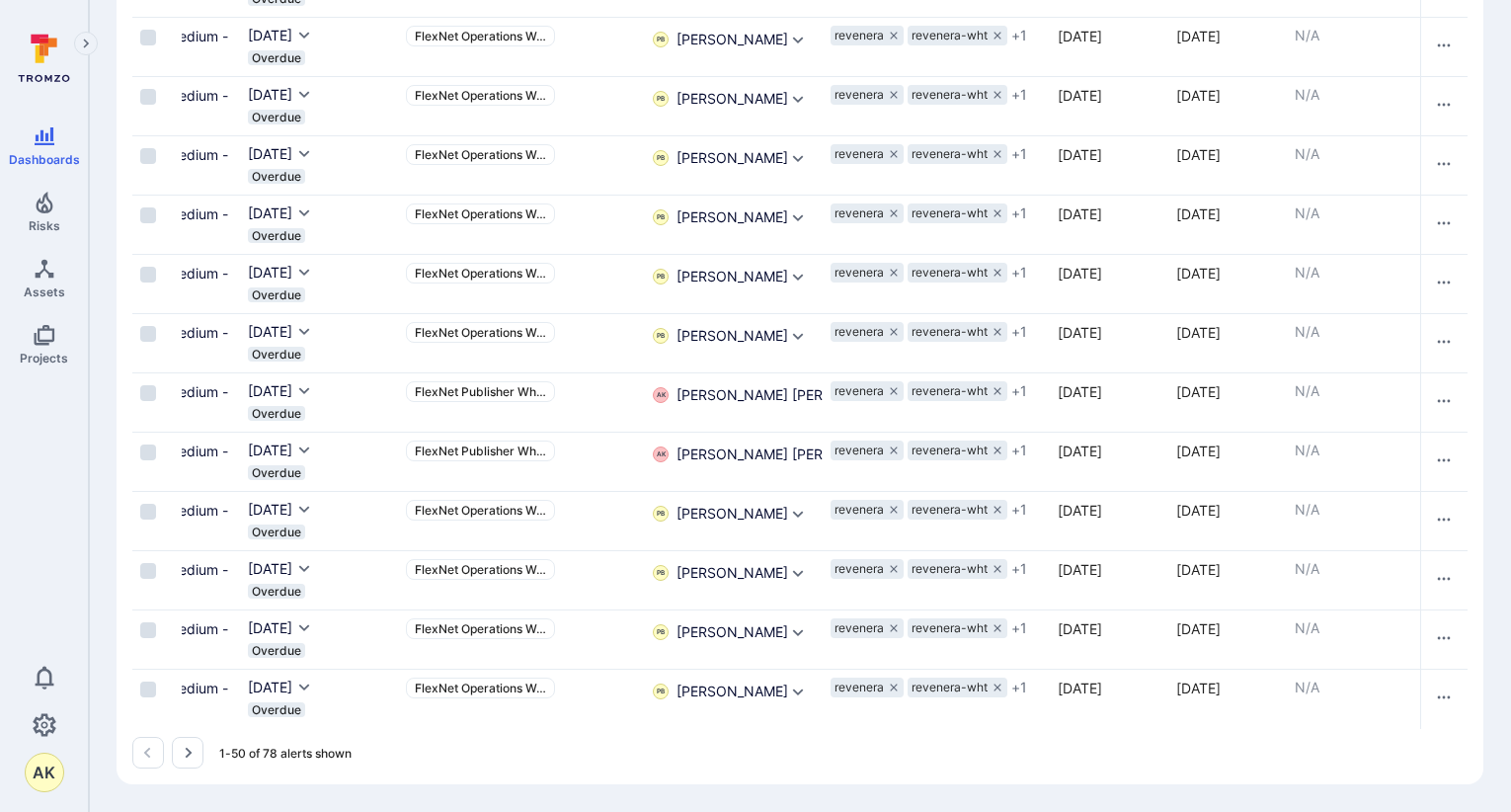
scroll to position [0, 1353]
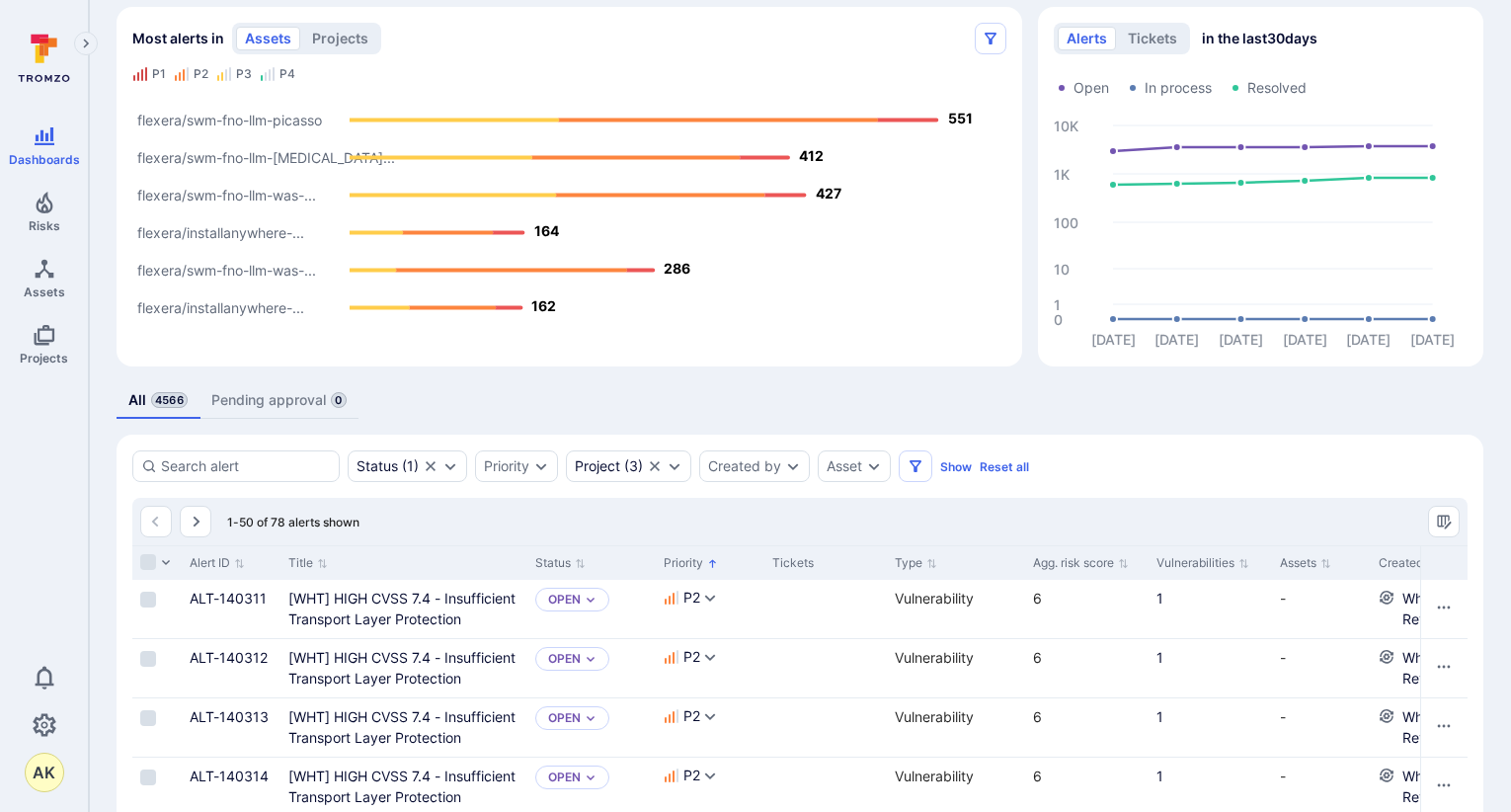
scroll to position [99, 0]
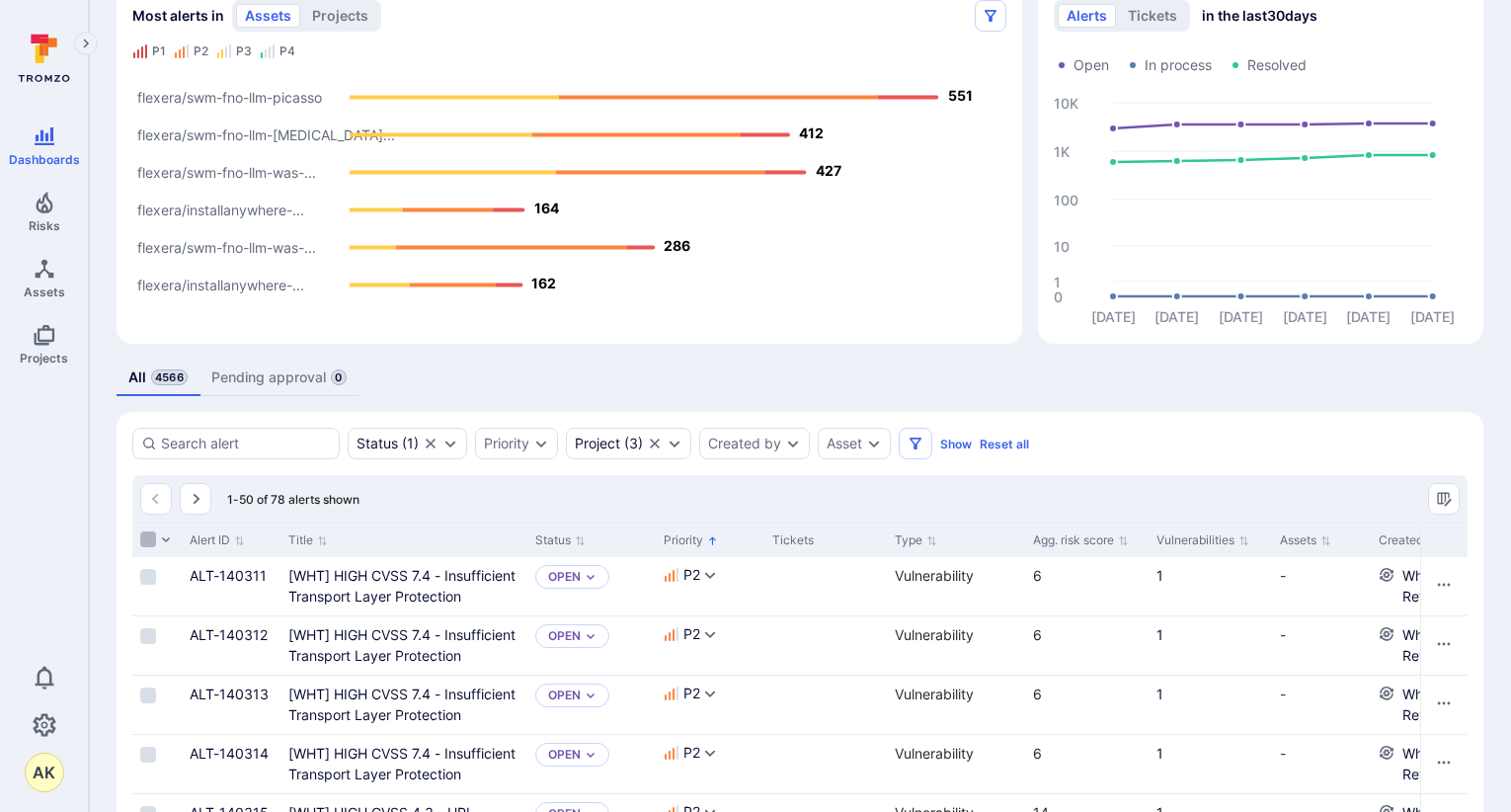
click at [144, 540] on input "Select all rows" at bounding box center [148, 539] width 16 height 16
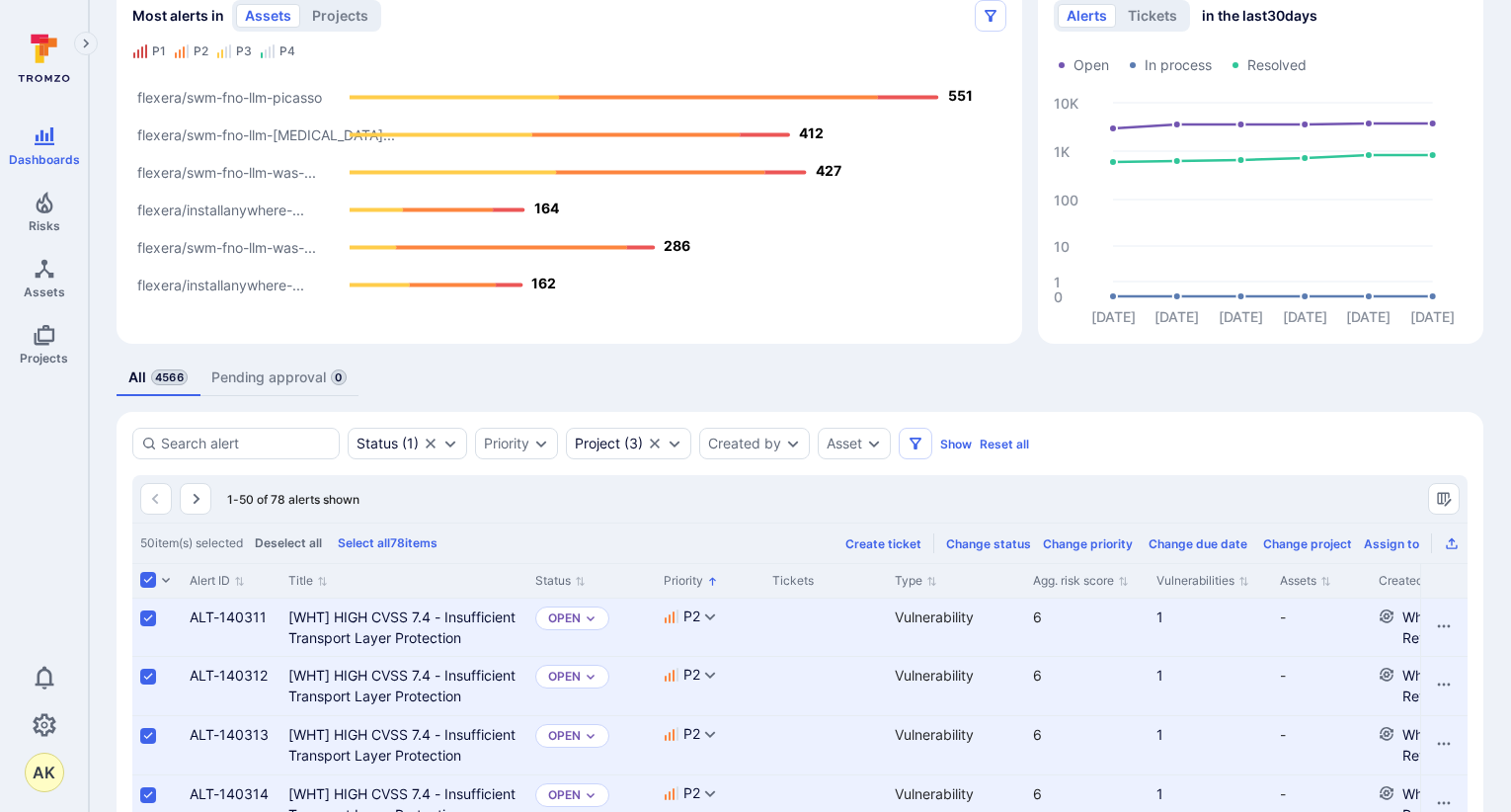
click at [428, 545] on button "Select all 78 items" at bounding box center [388, 542] width 108 height 15
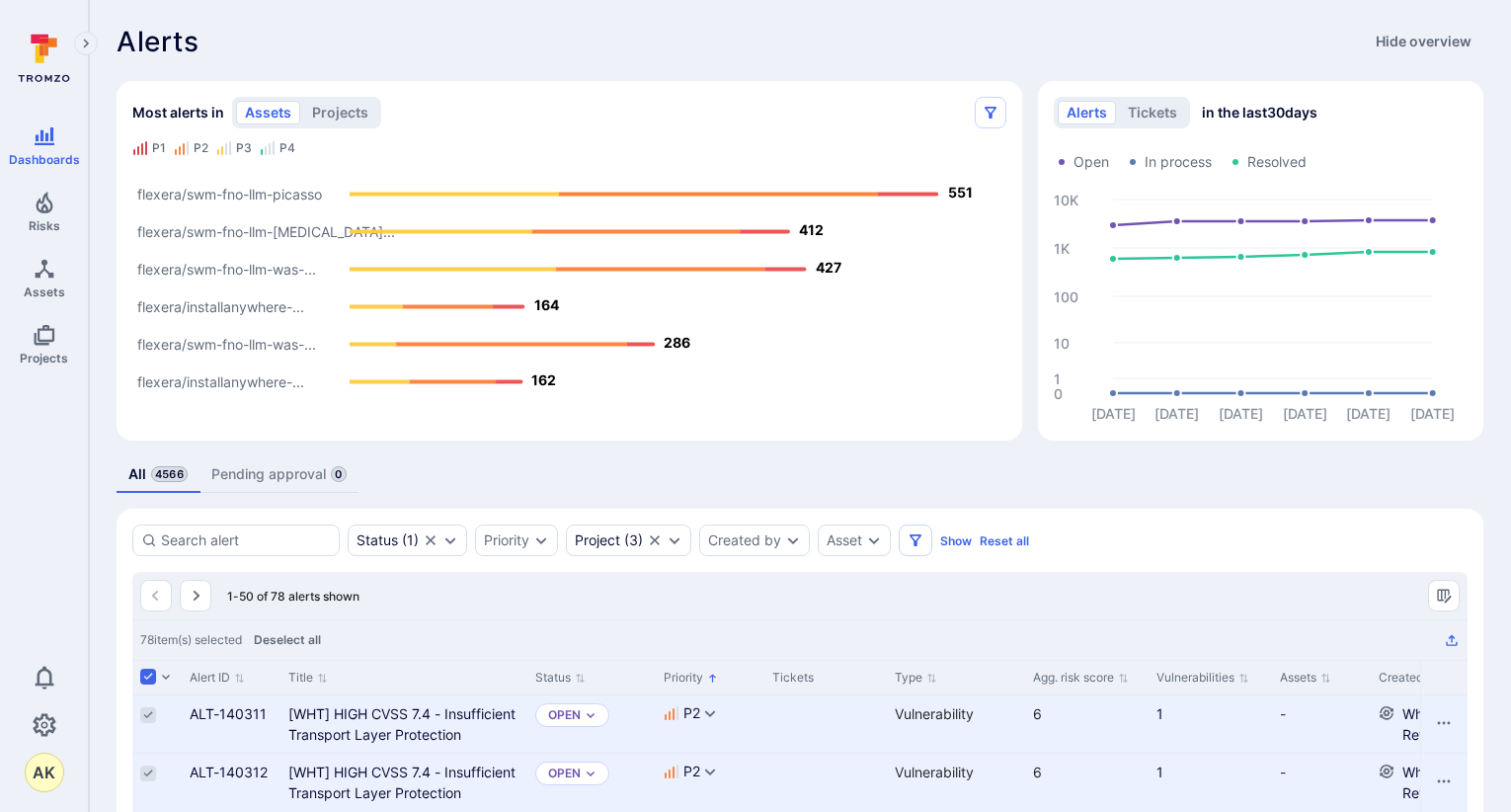
scroll to position [0, 0]
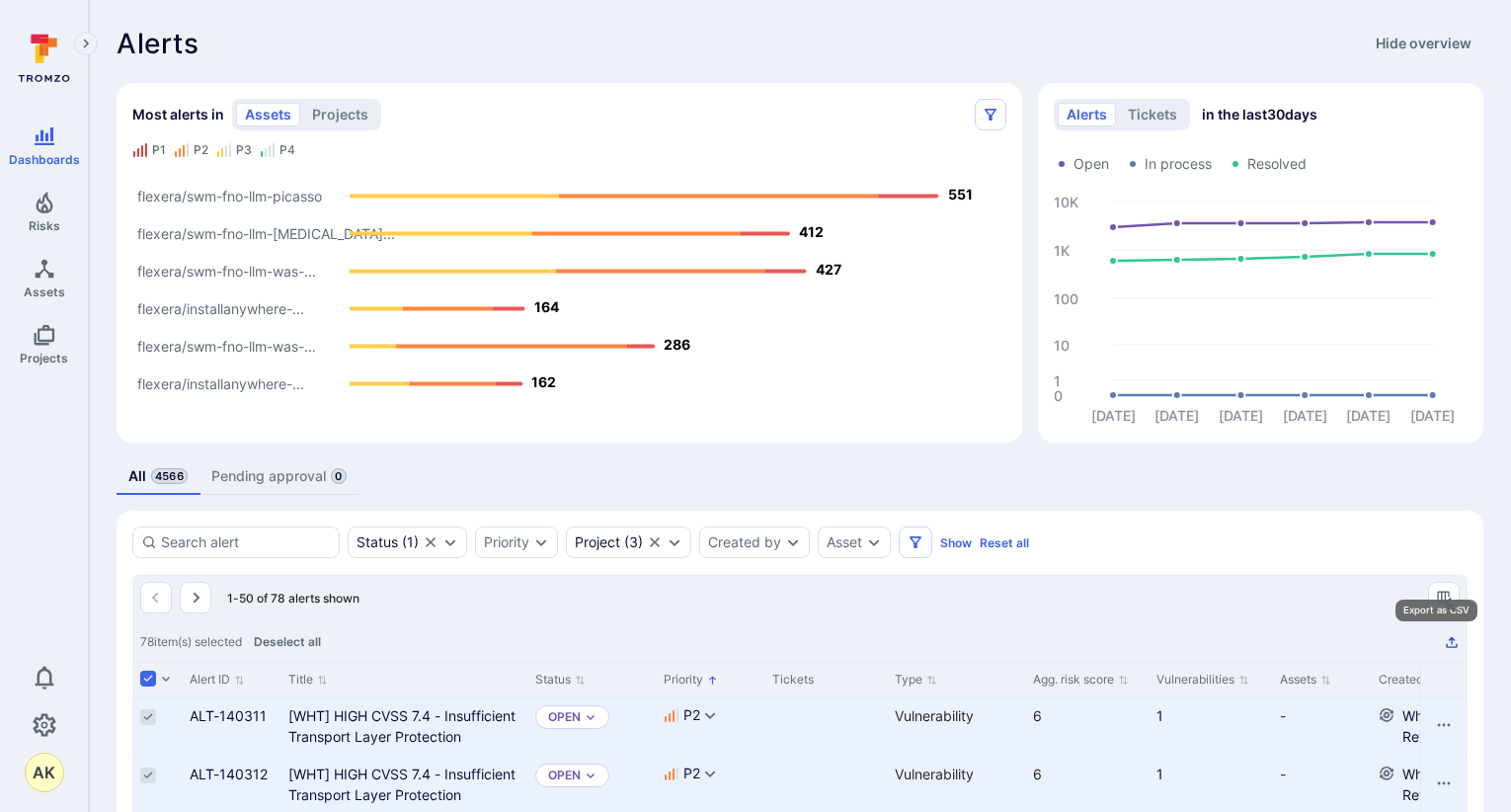
click at [1285, 641] on icon "Export as CSV" at bounding box center [1452, 641] width 16 height 16
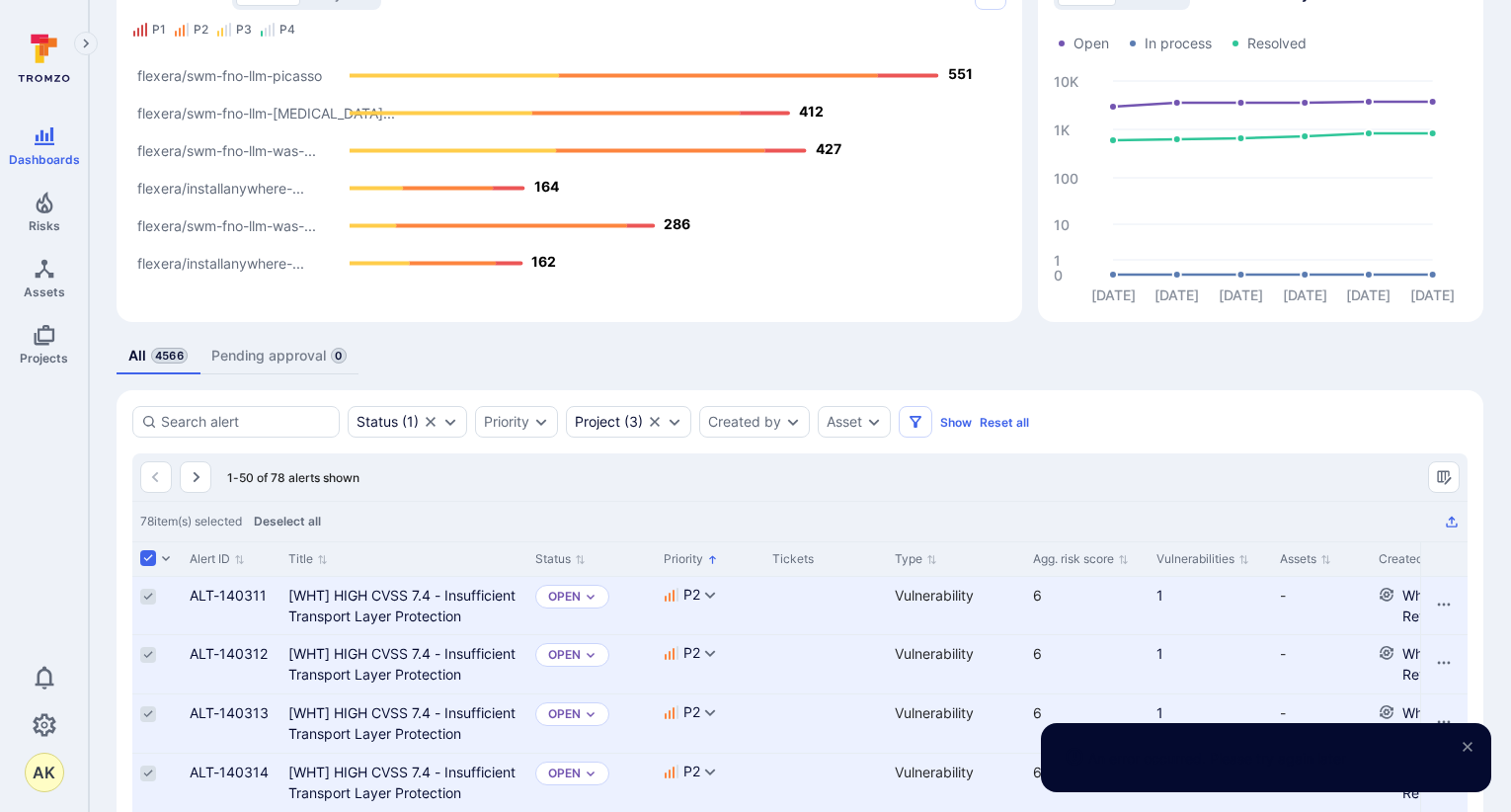
scroll to position [197, 0]
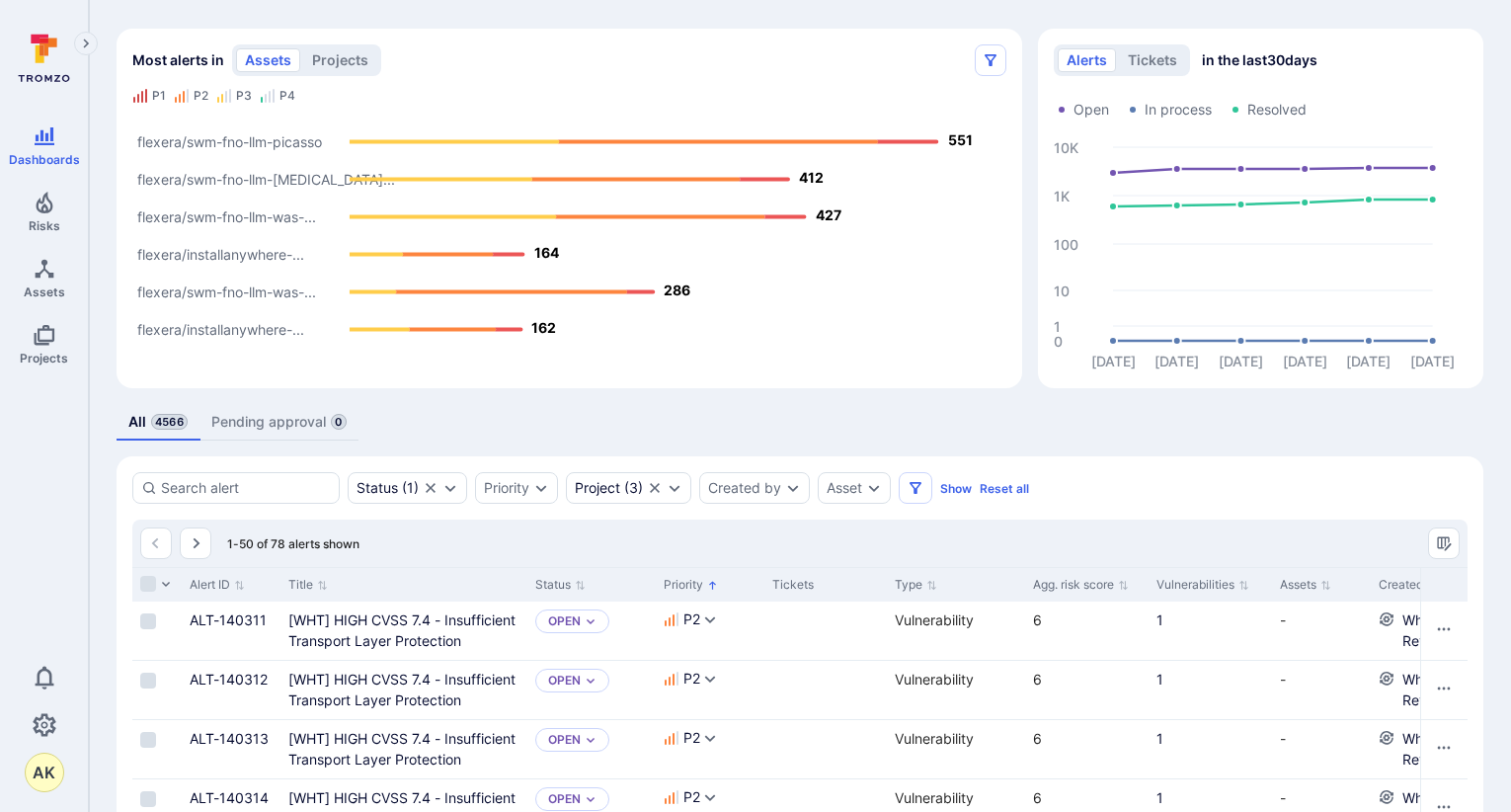
scroll to position [99, 0]
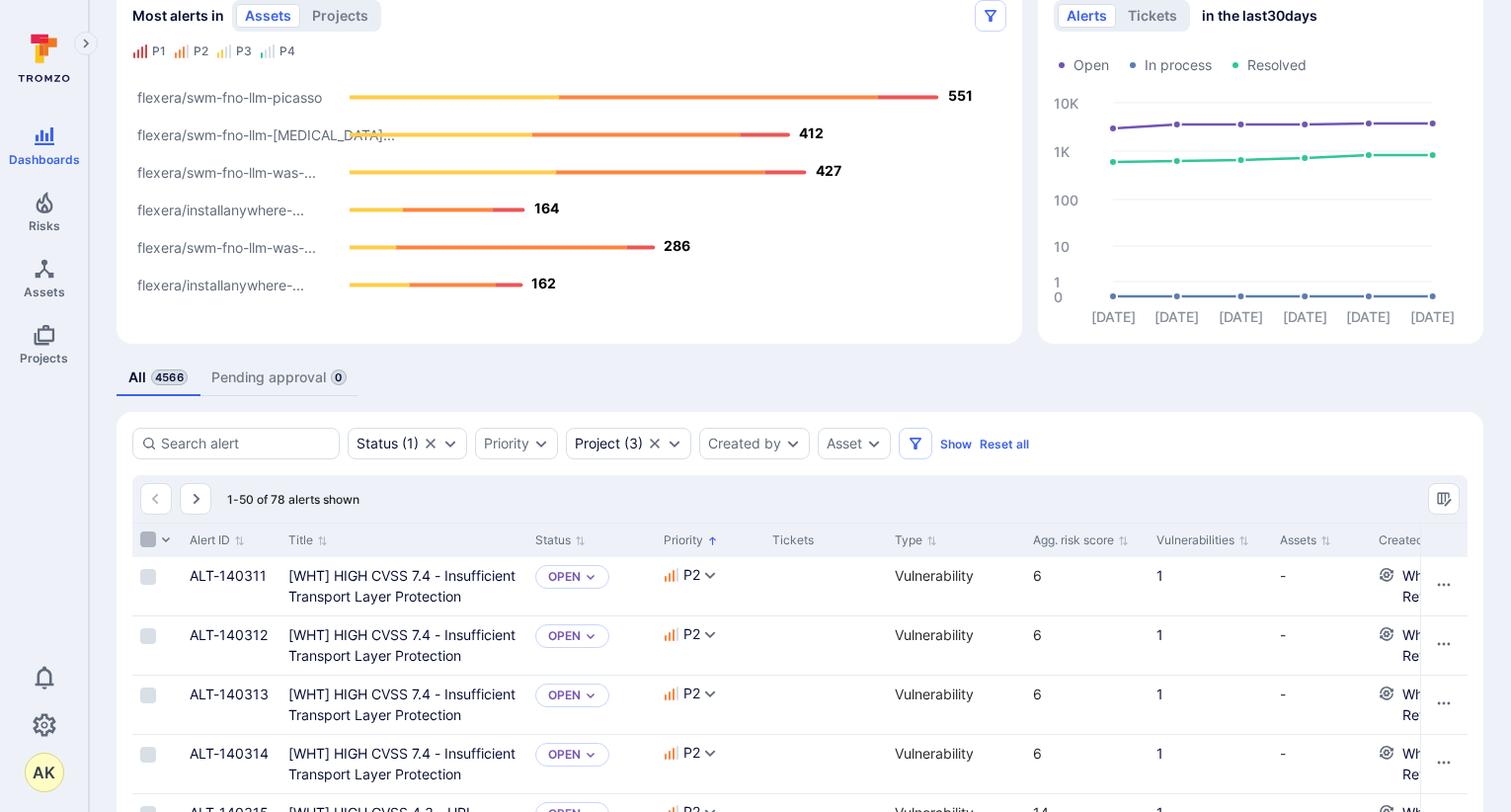
click at [151, 535] on input "Select all rows" at bounding box center [148, 539] width 16 height 16
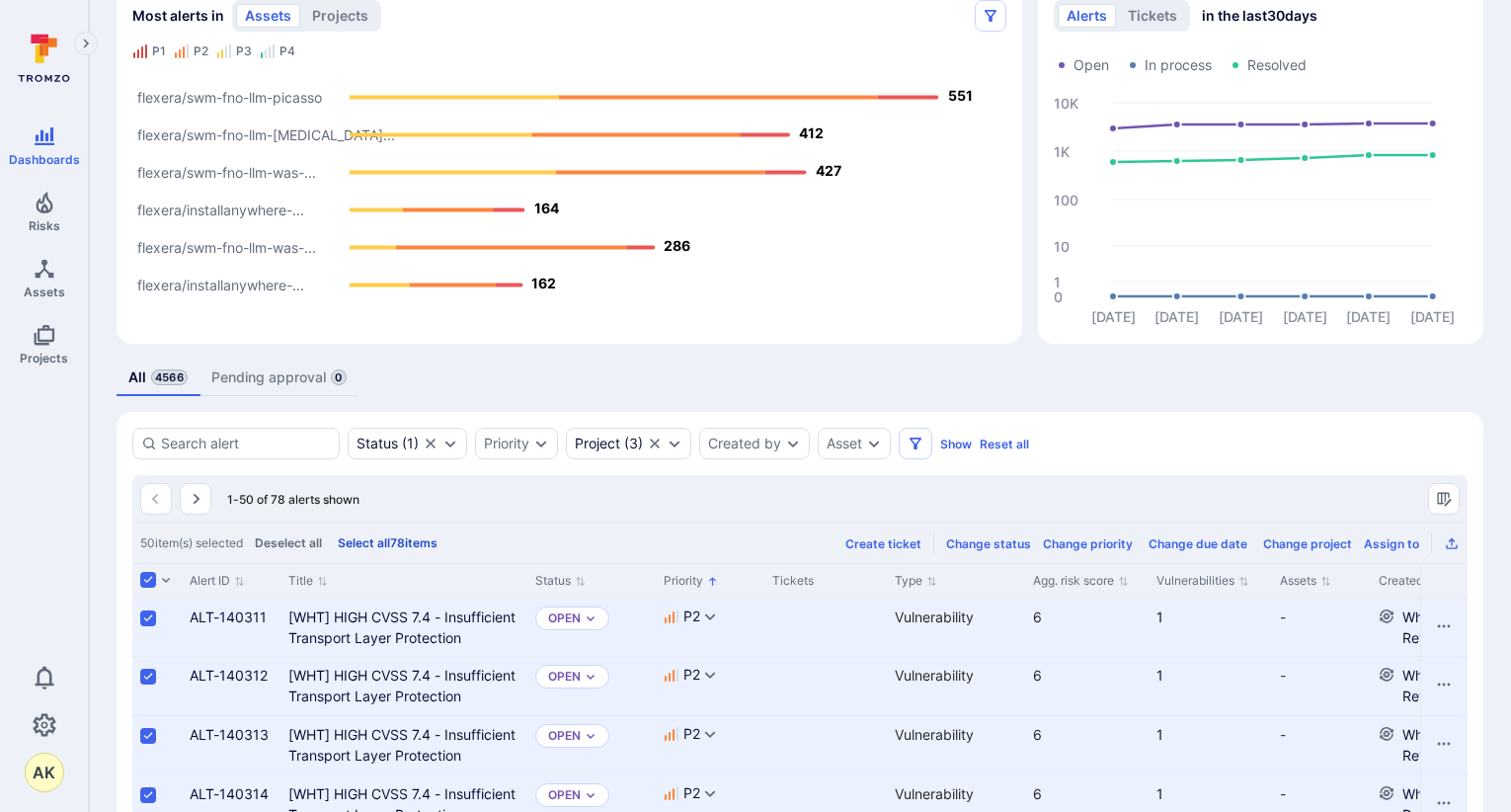
click at [411, 544] on button "Select all 78 items" at bounding box center [388, 542] width 108 height 15
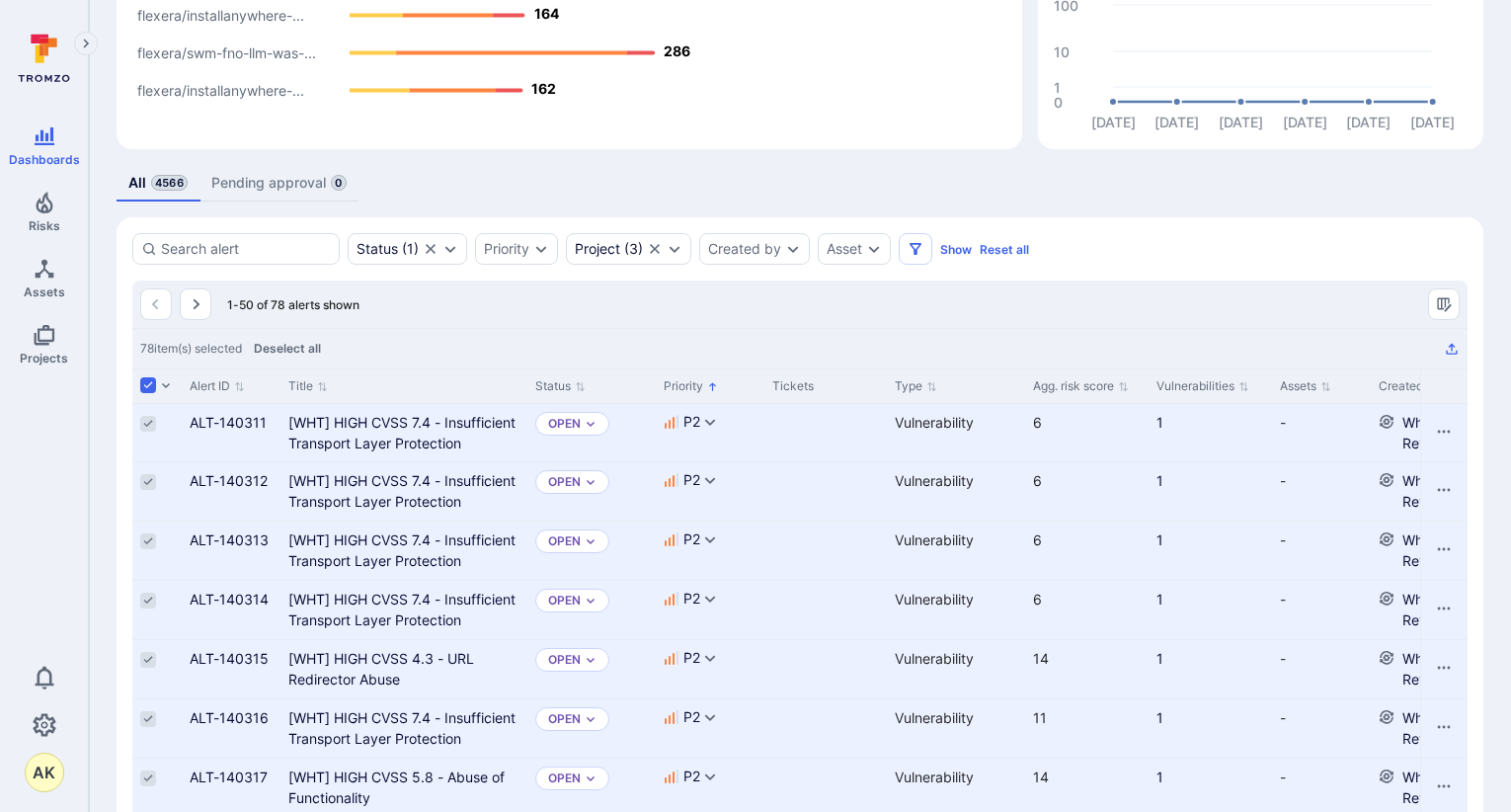
scroll to position [296, 0]
click at [1450, 350] on icon "Export as CSV" at bounding box center [1452, 346] width 16 height 16
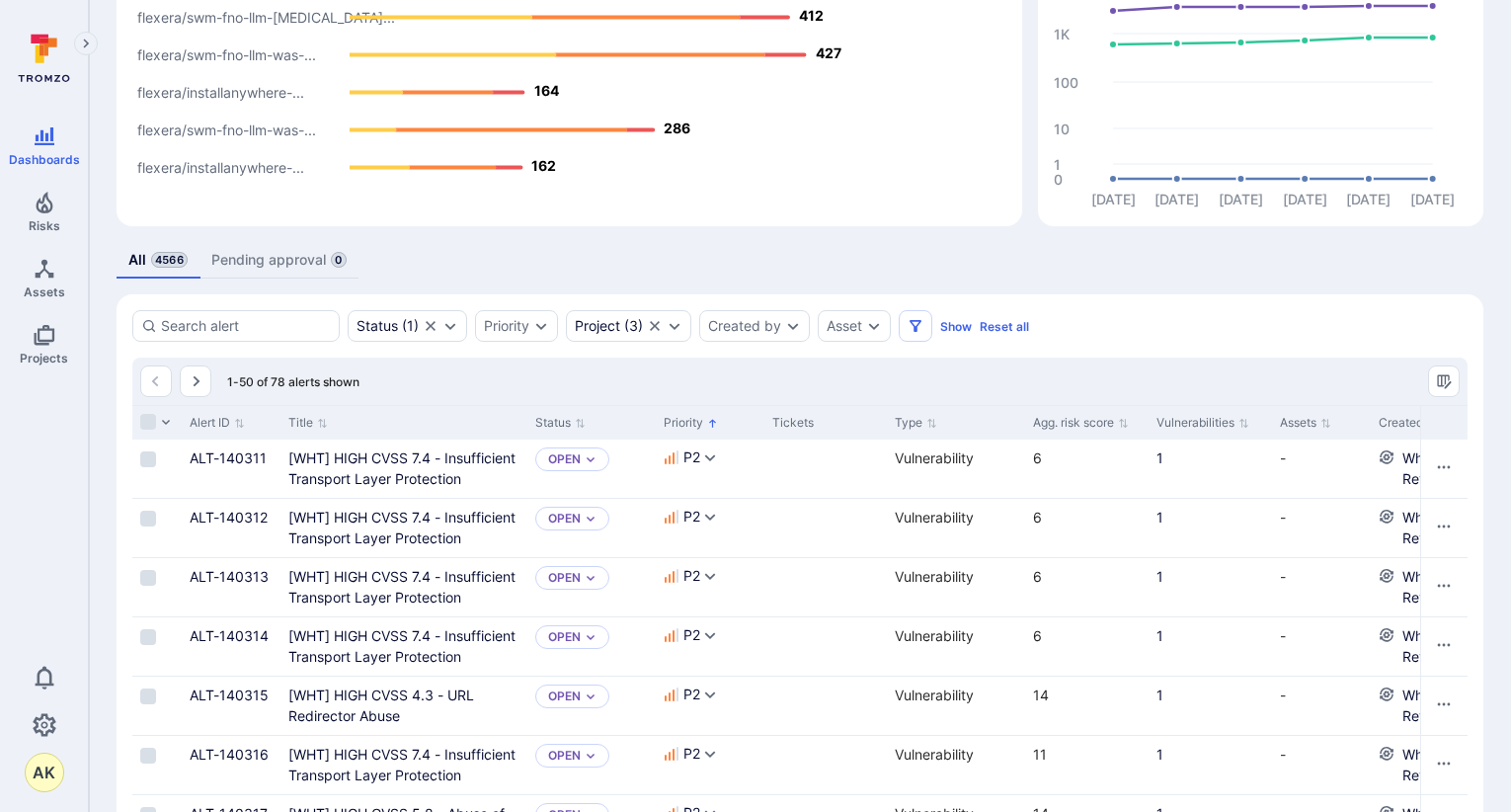
scroll to position [296, 0]
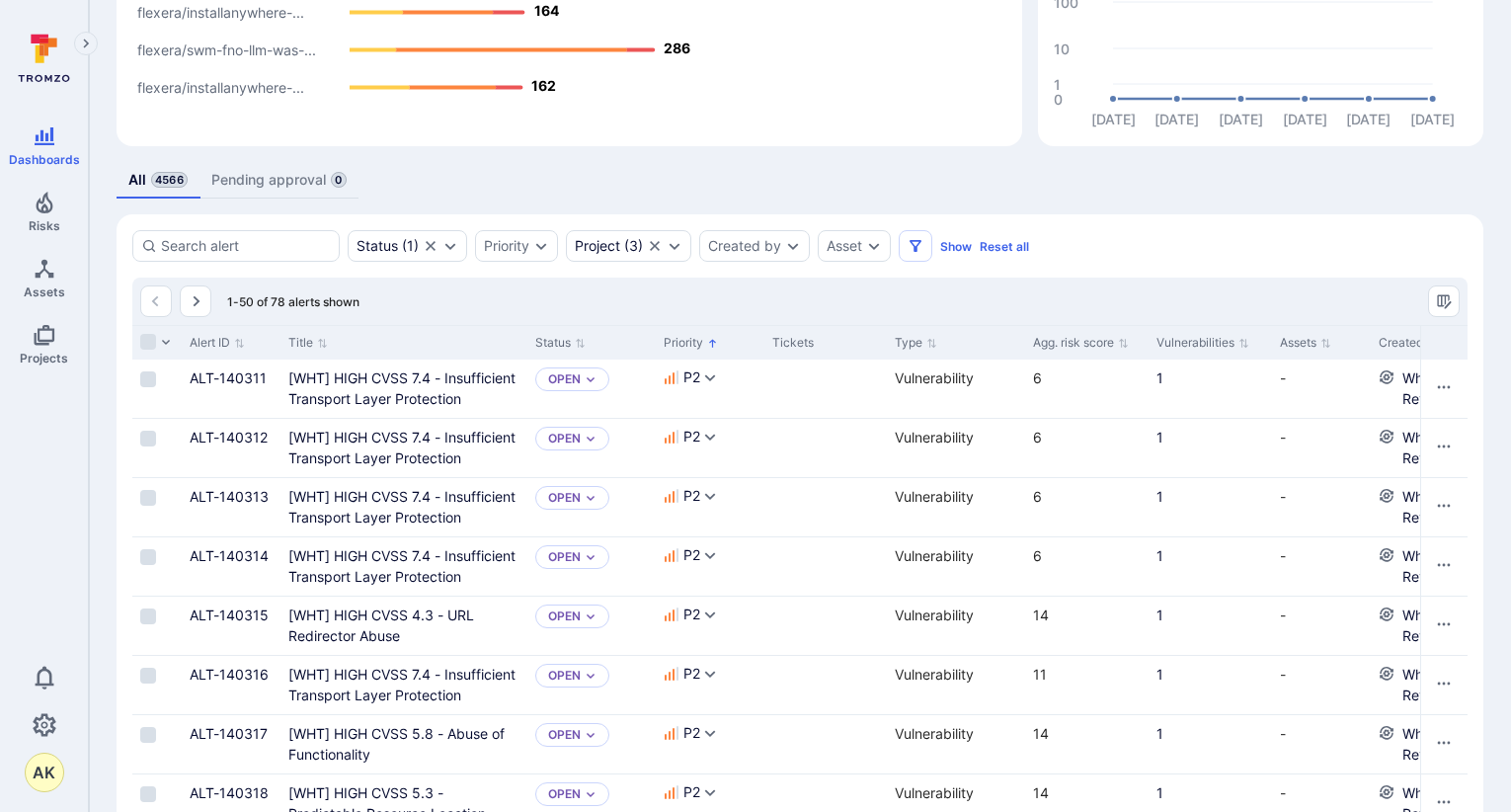
click at [135, 351] on div at bounding box center [157, 342] width 50 height 35
click at [138, 342] on label at bounding box center [148, 342] width 24 height 16
click at [140, 342] on input "Select all rows" at bounding box center [148, 342] width 16 height 16
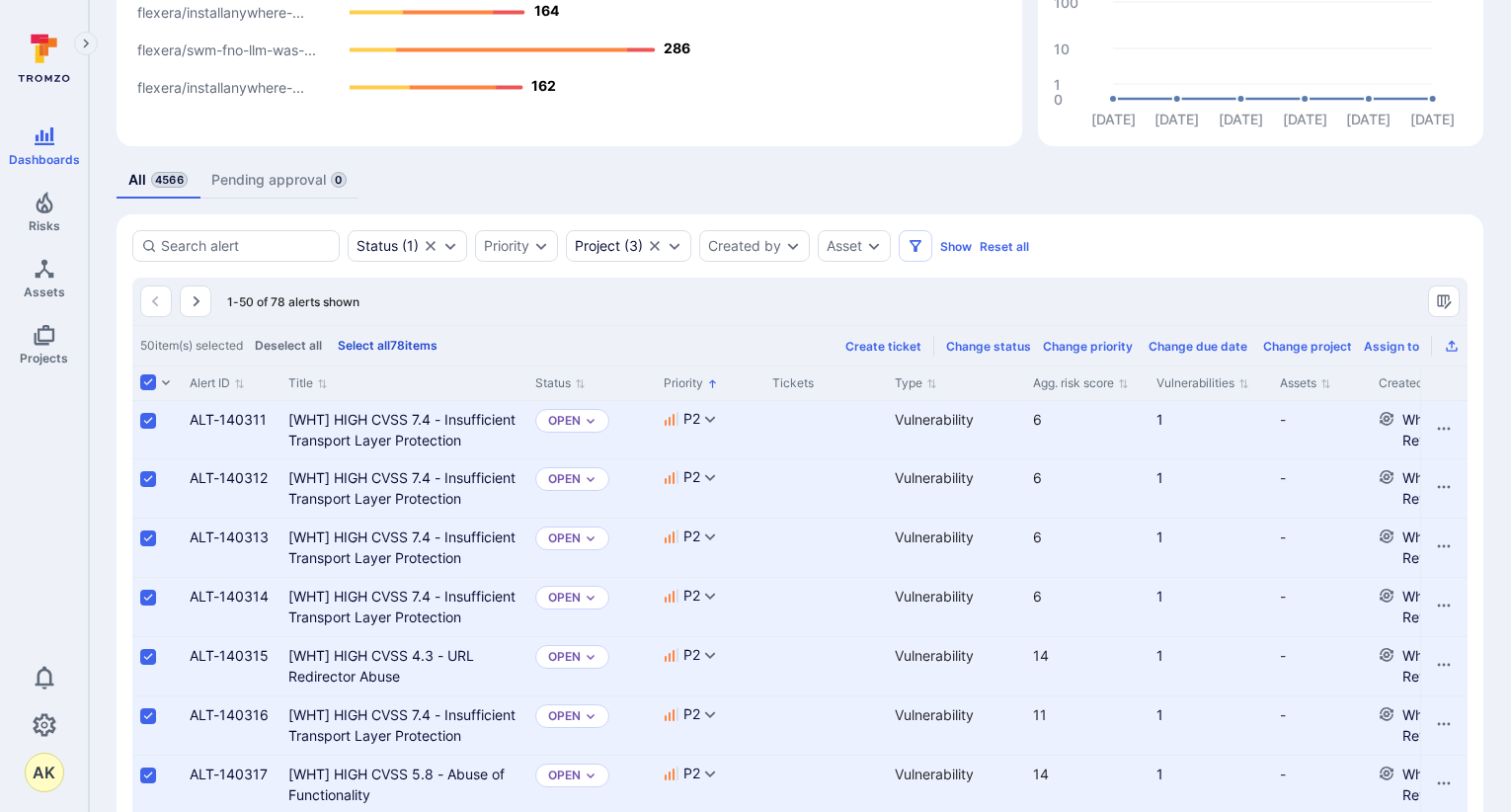
click at [427, 348] on button "Select all 78 items" at bounding box center [388, 345] width 108 height 15
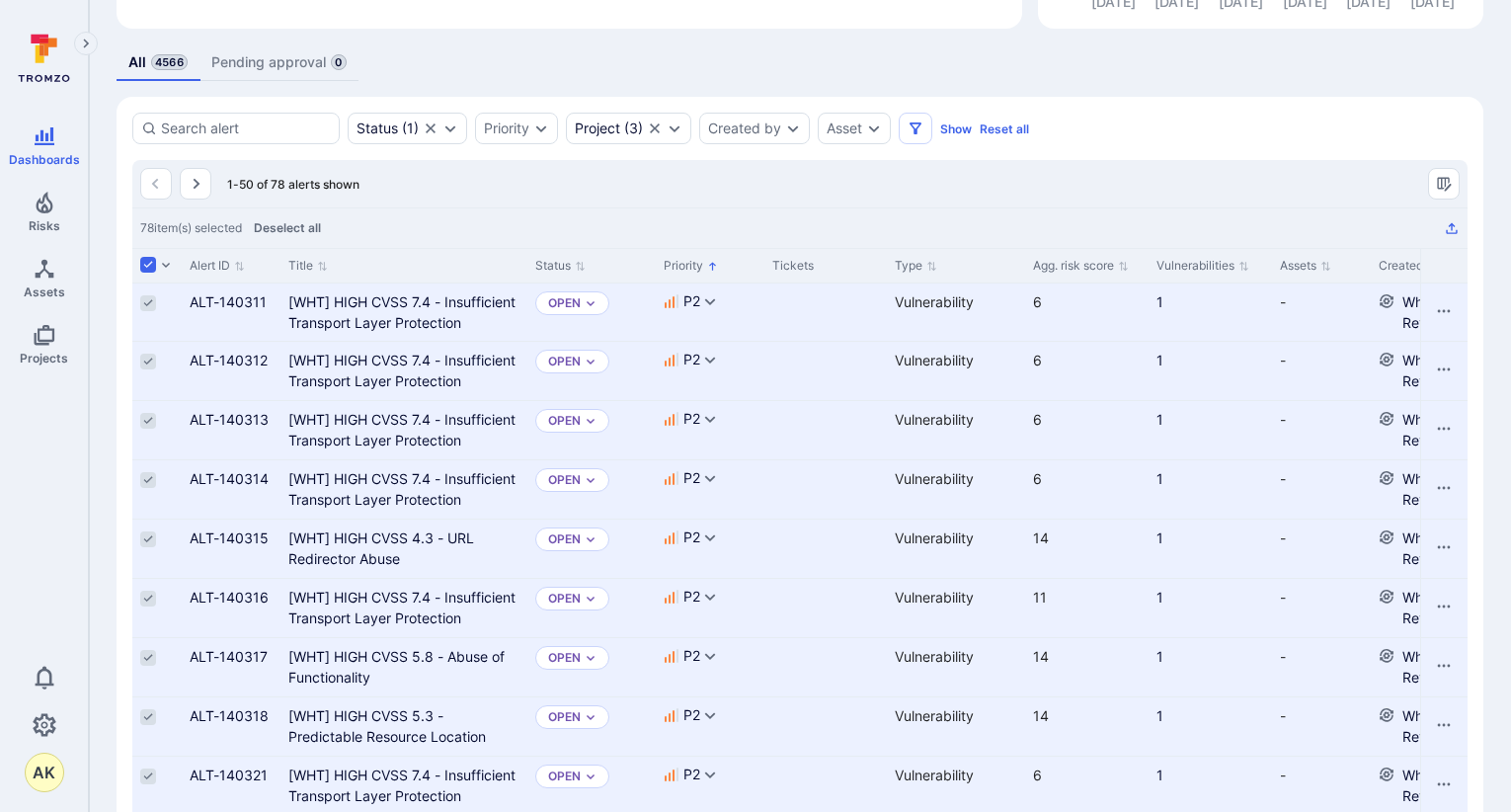
scroll to position [373, 0]
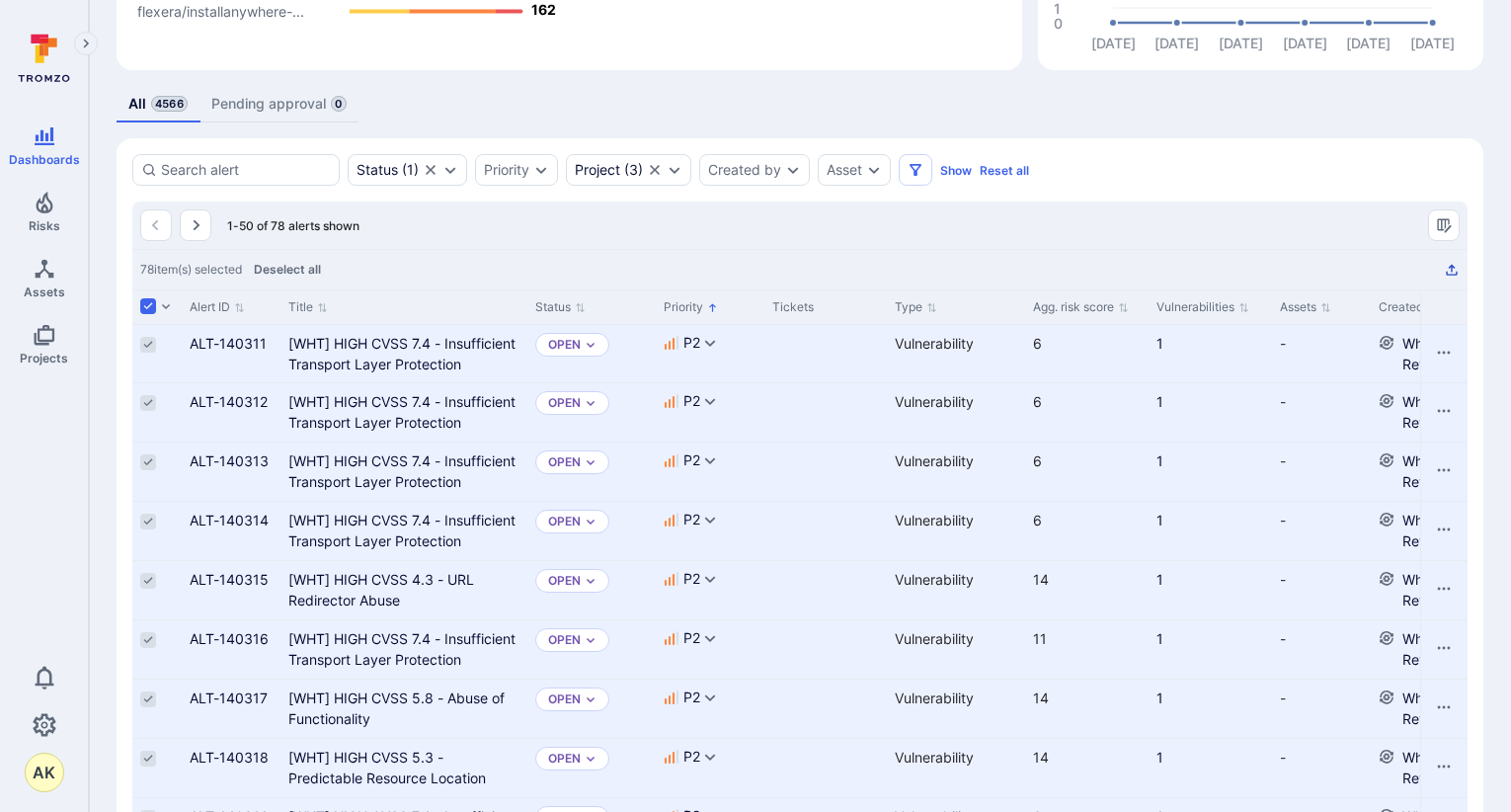
click at [1451, 275] on icon "Export as CSV" at bounding box center [1452, 270] width 16 height 16
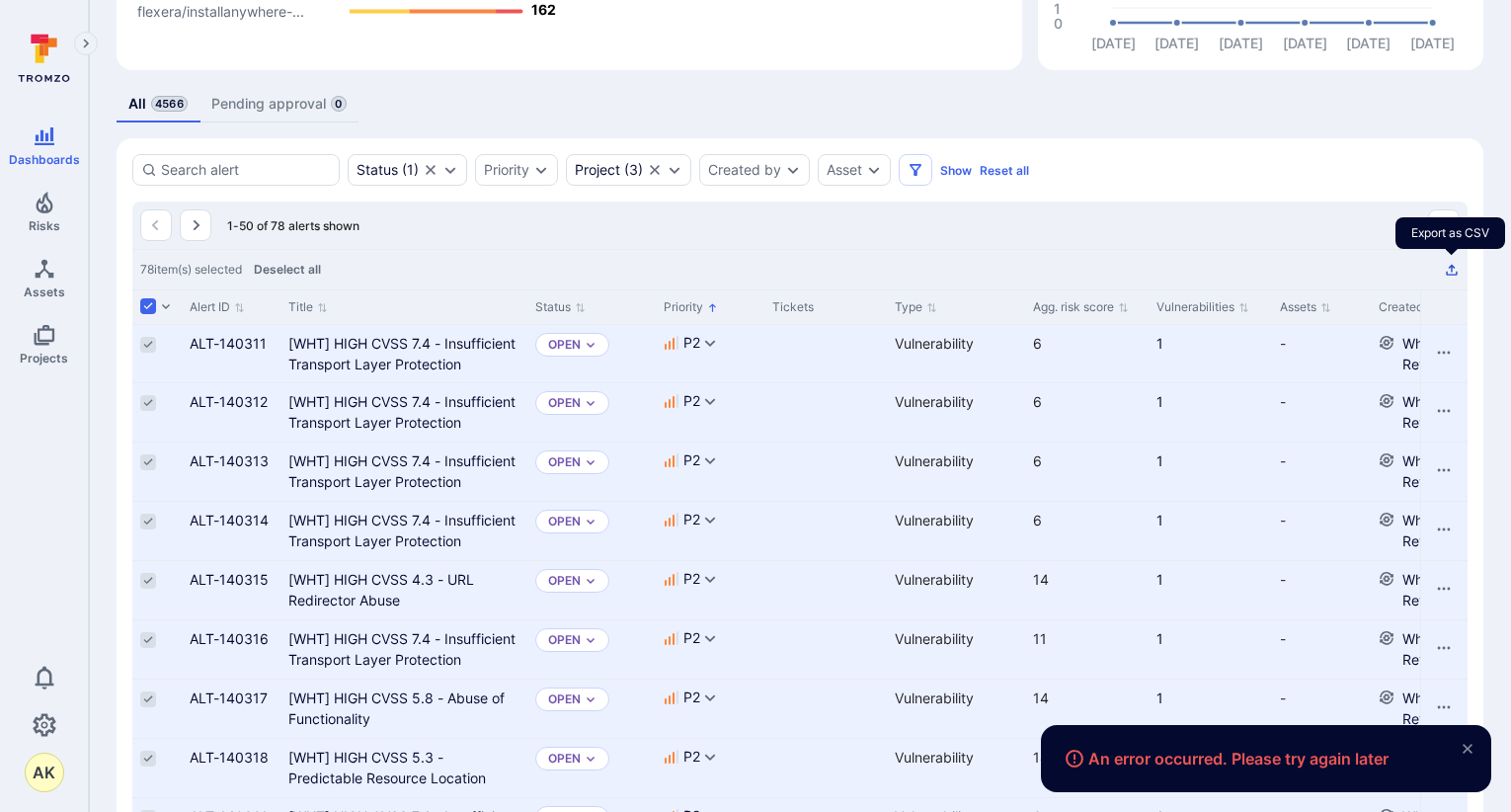
click at [1452, 272] on icon "Export as CSV" at bounding box center [1451, 270] width 11 height 11
click at [1450, 273] on icon "Export as CSV" at bounding box center [1452, 270] width 16 height 16
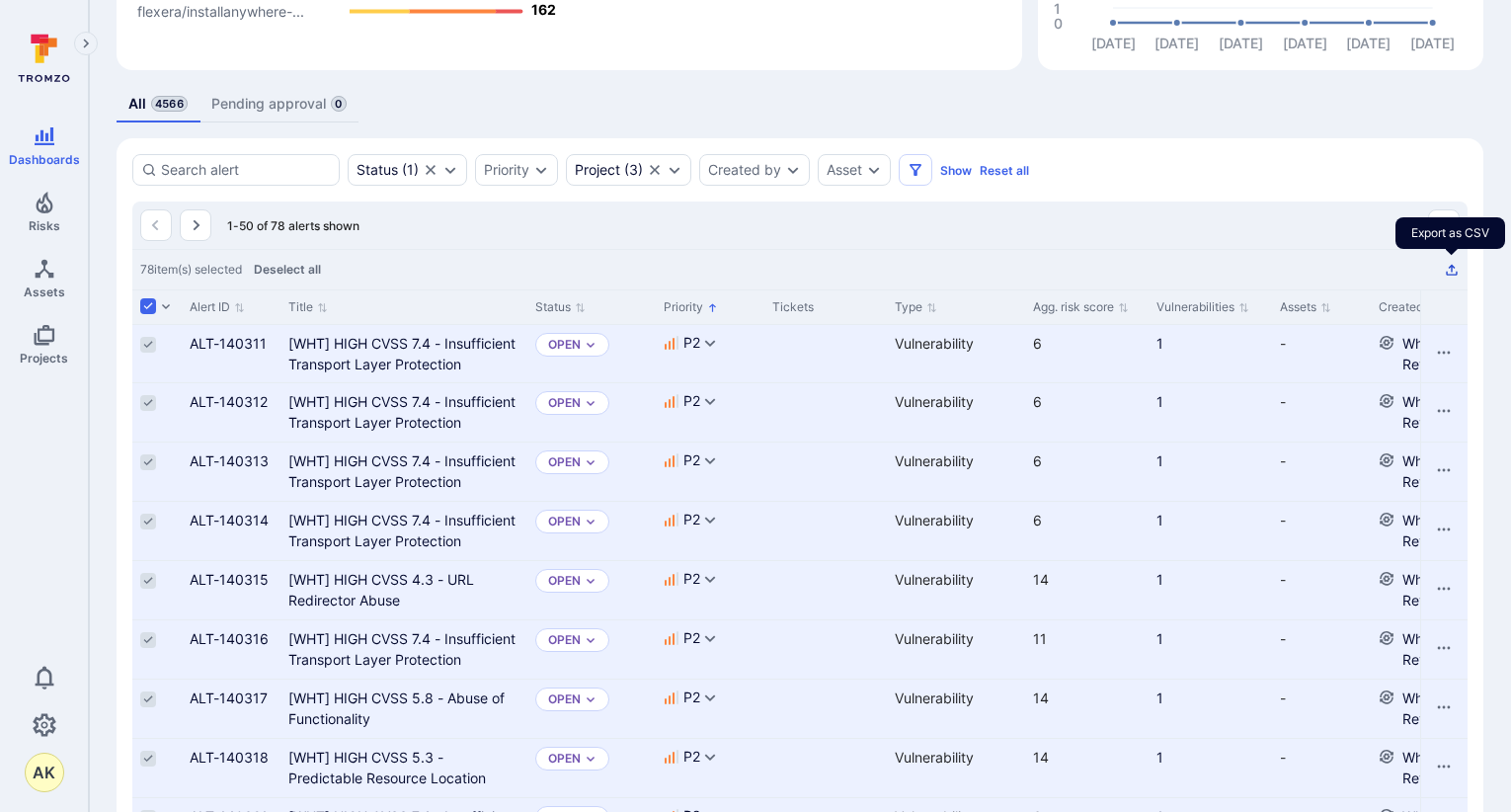
click at [1449, 273] on icon "Export as CSV" at bounding box center [1452, 270] width 16 height 16
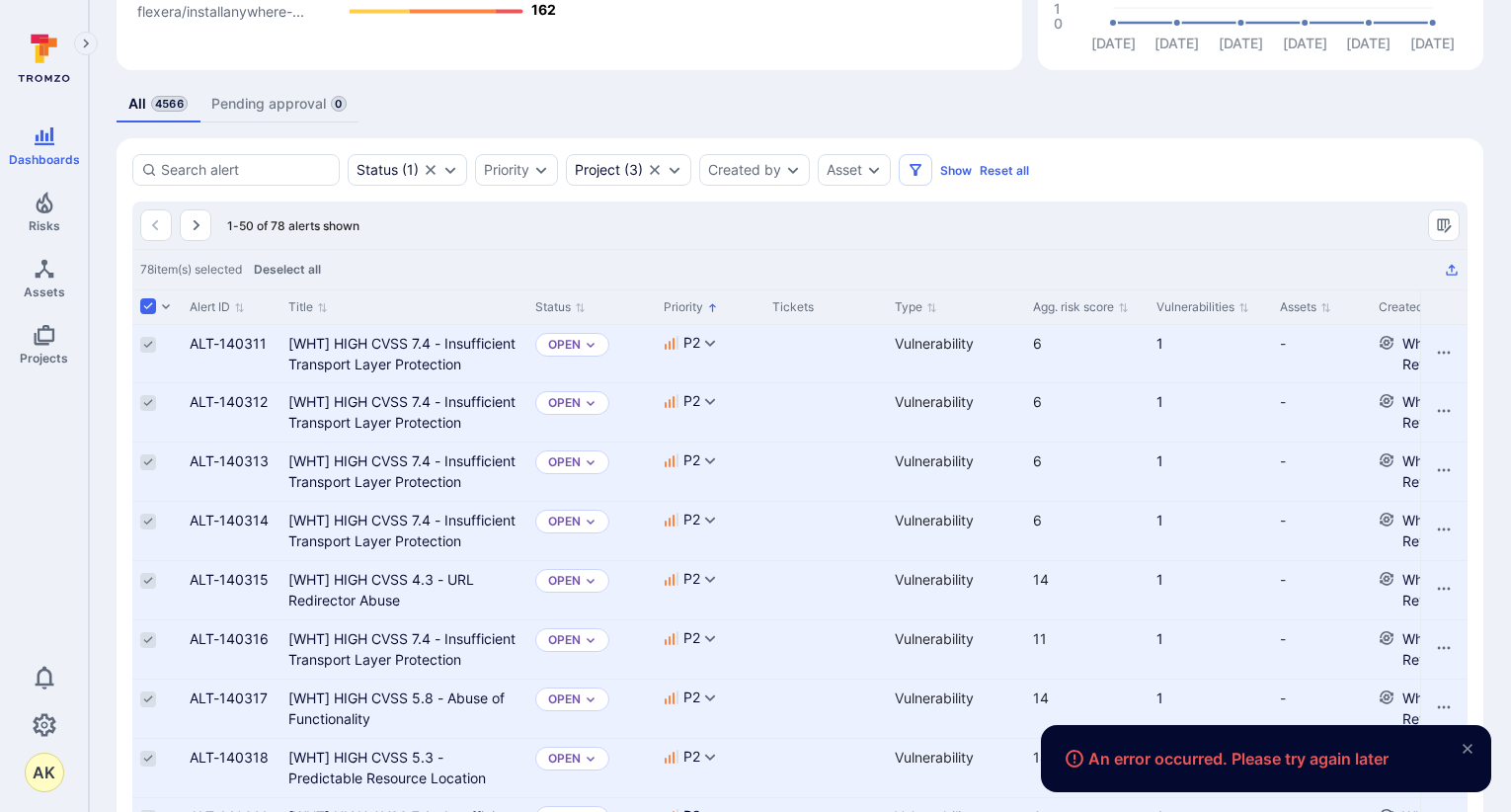
click at [1459, 266] on div "78 item(s) selected Deselect all" at bounding box center [799, 269] width 1336 height 41
click at [1453, 272] on icon "Export as CSV" at bounding box center [1452, 270] width 16 height 16
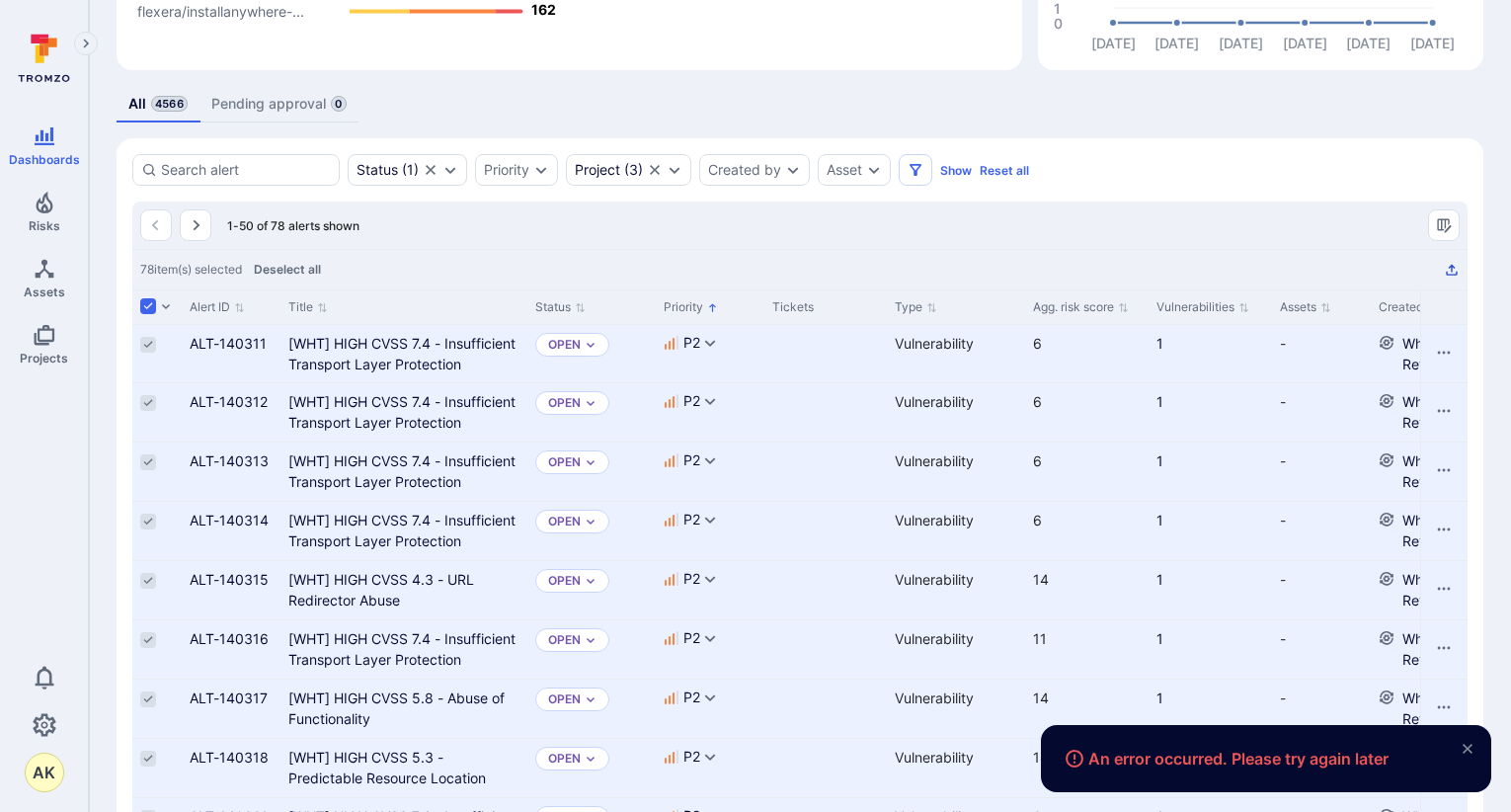
click at [1453, 272] on icon "Export as CSV" at bounding box center [1452, 270] width 16 height 16
click at [30, 215] on link "Risks" at bounding box center [44, 211] width 88 height 58
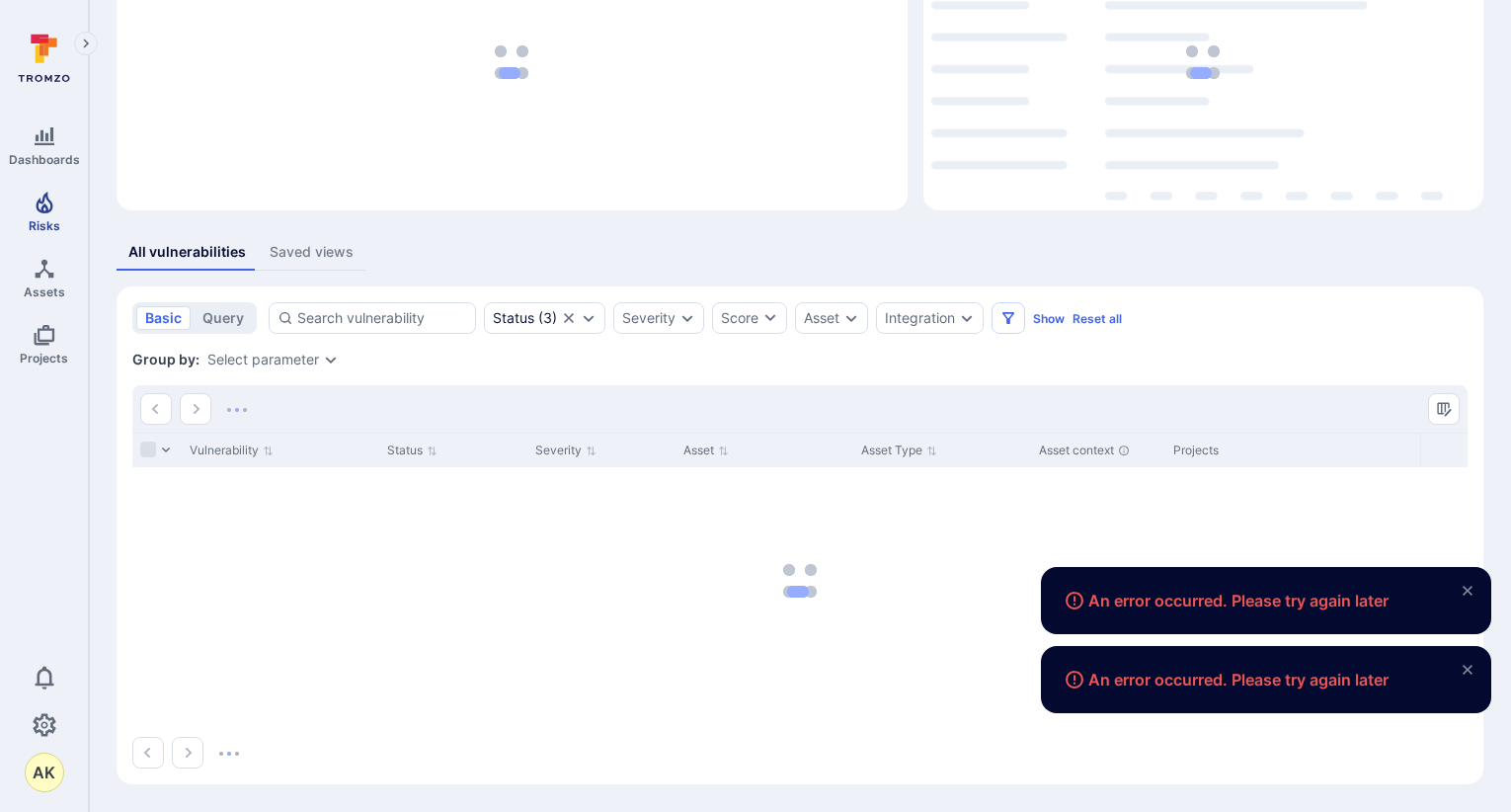
scroll to position [169, 0]
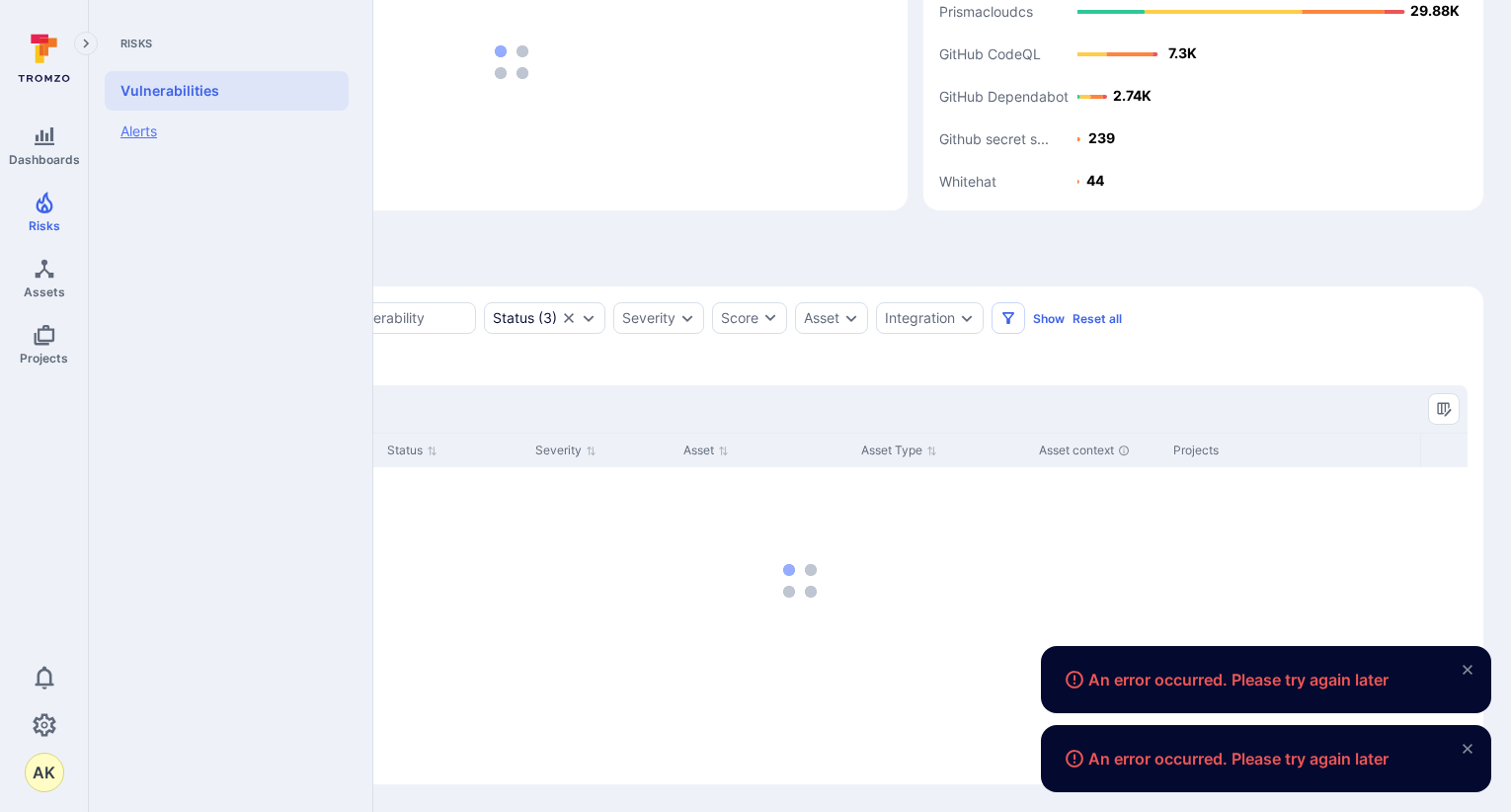
click at [159, 125] on link "Alerts" at bounding box center [227, 132] width 244 height 42
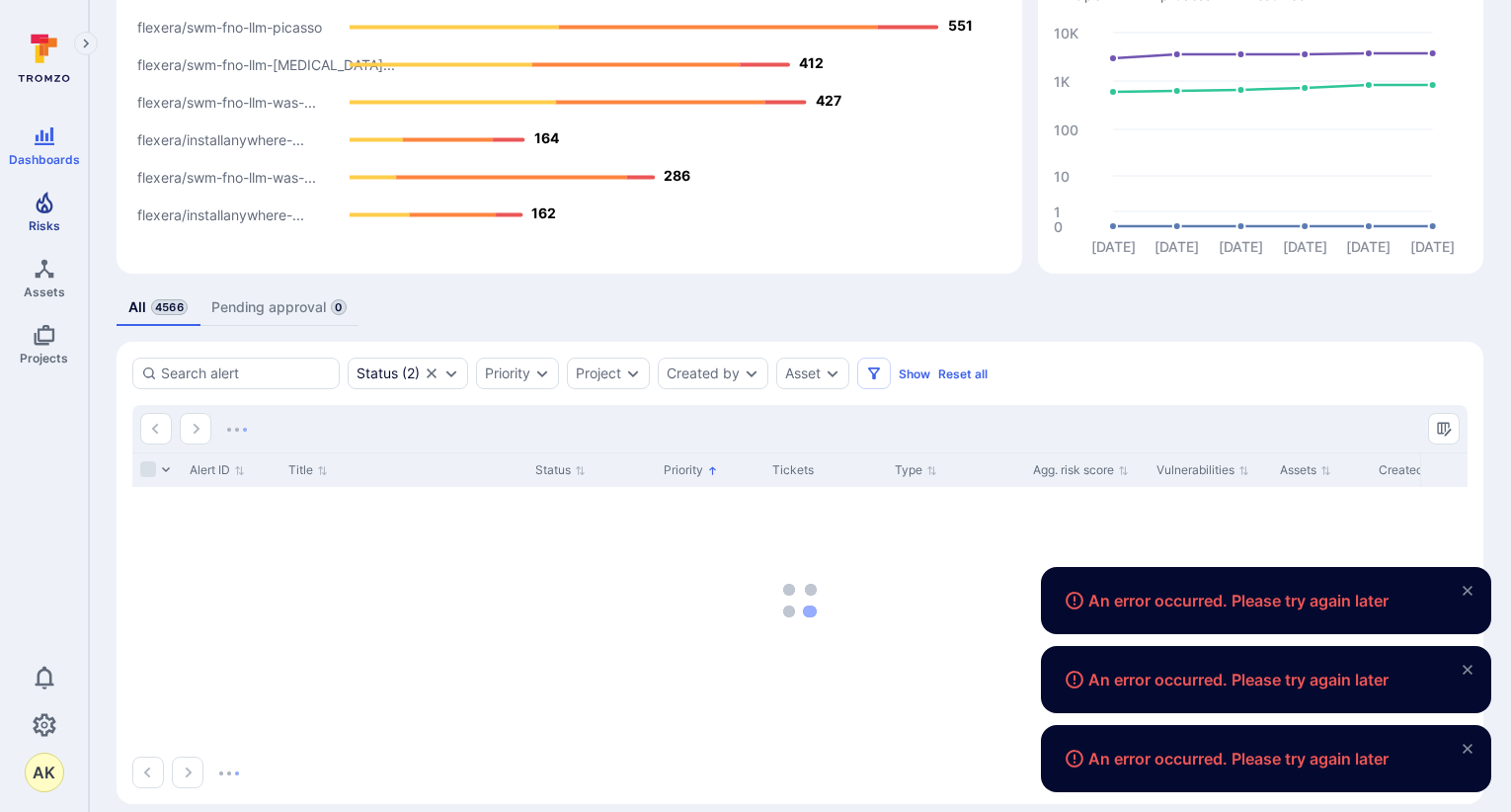
click at [24, 192] on link "Risks" at bounding box center [44, 211] width 88 height 58
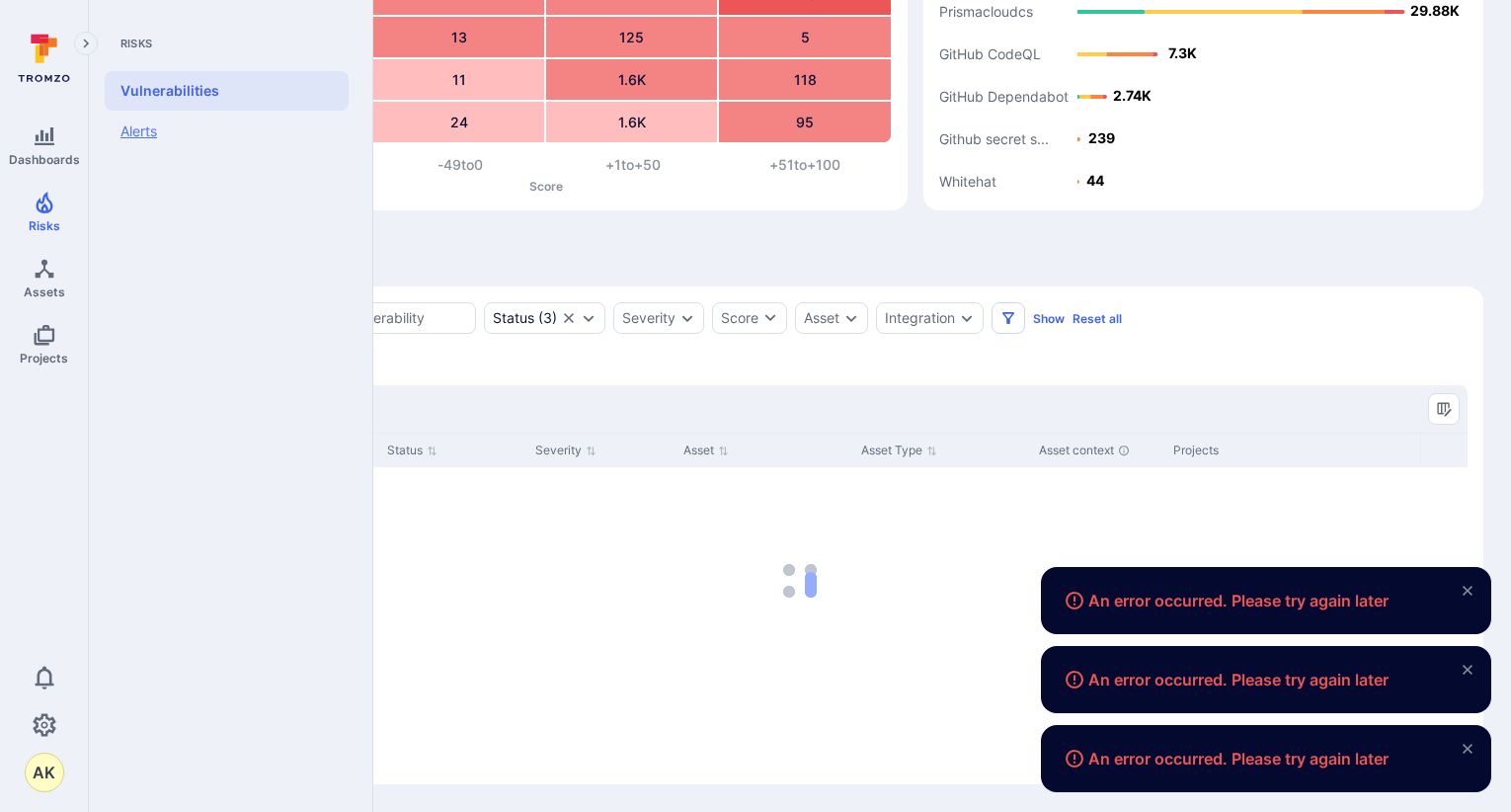
click at [134, 134] on link "Alerts" at bounding box center [227, 132] width 244 height 42
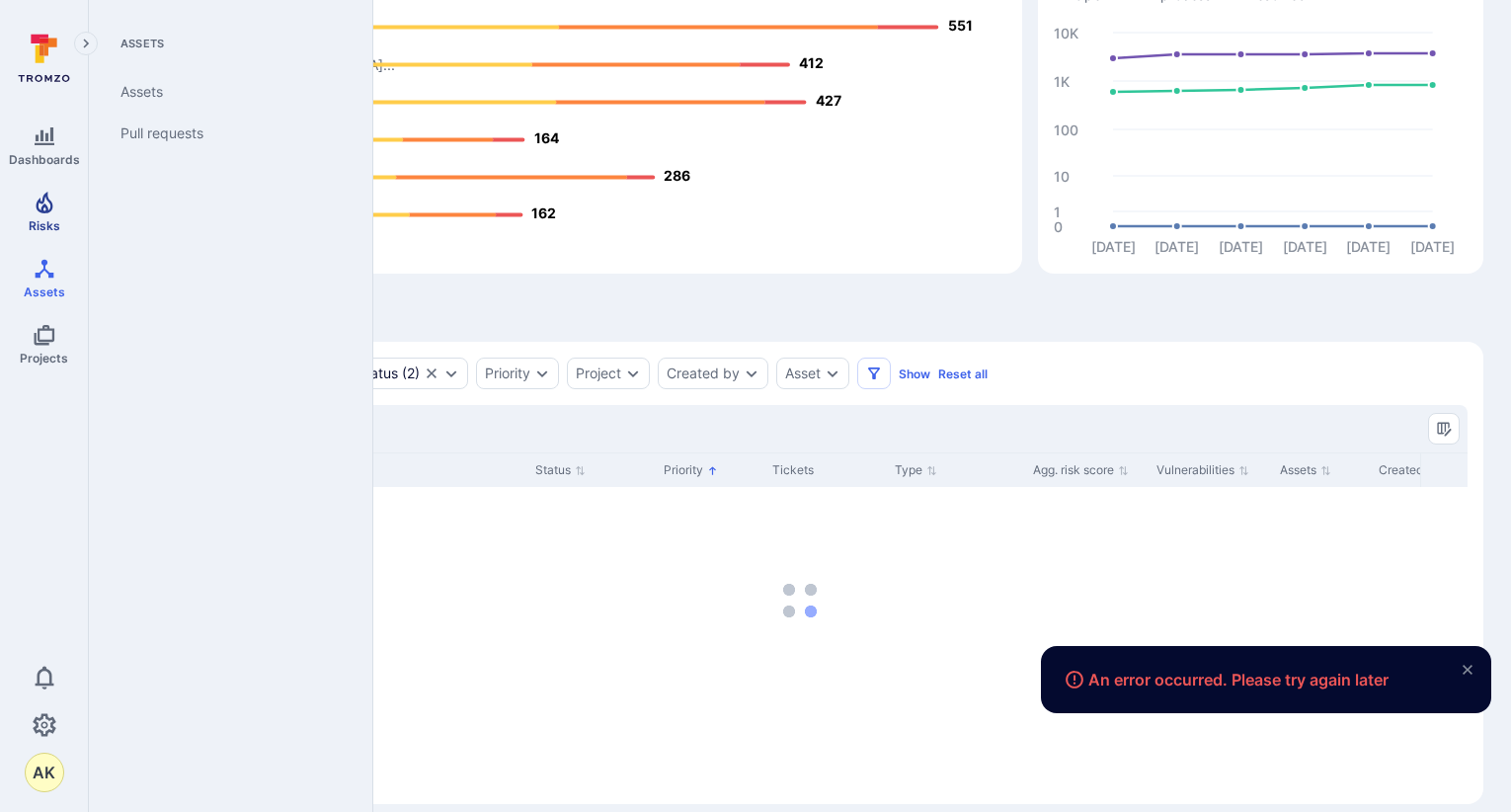
click at [48, 219] on span "Risks" at bounding box center [45, 225] width 32 height 15
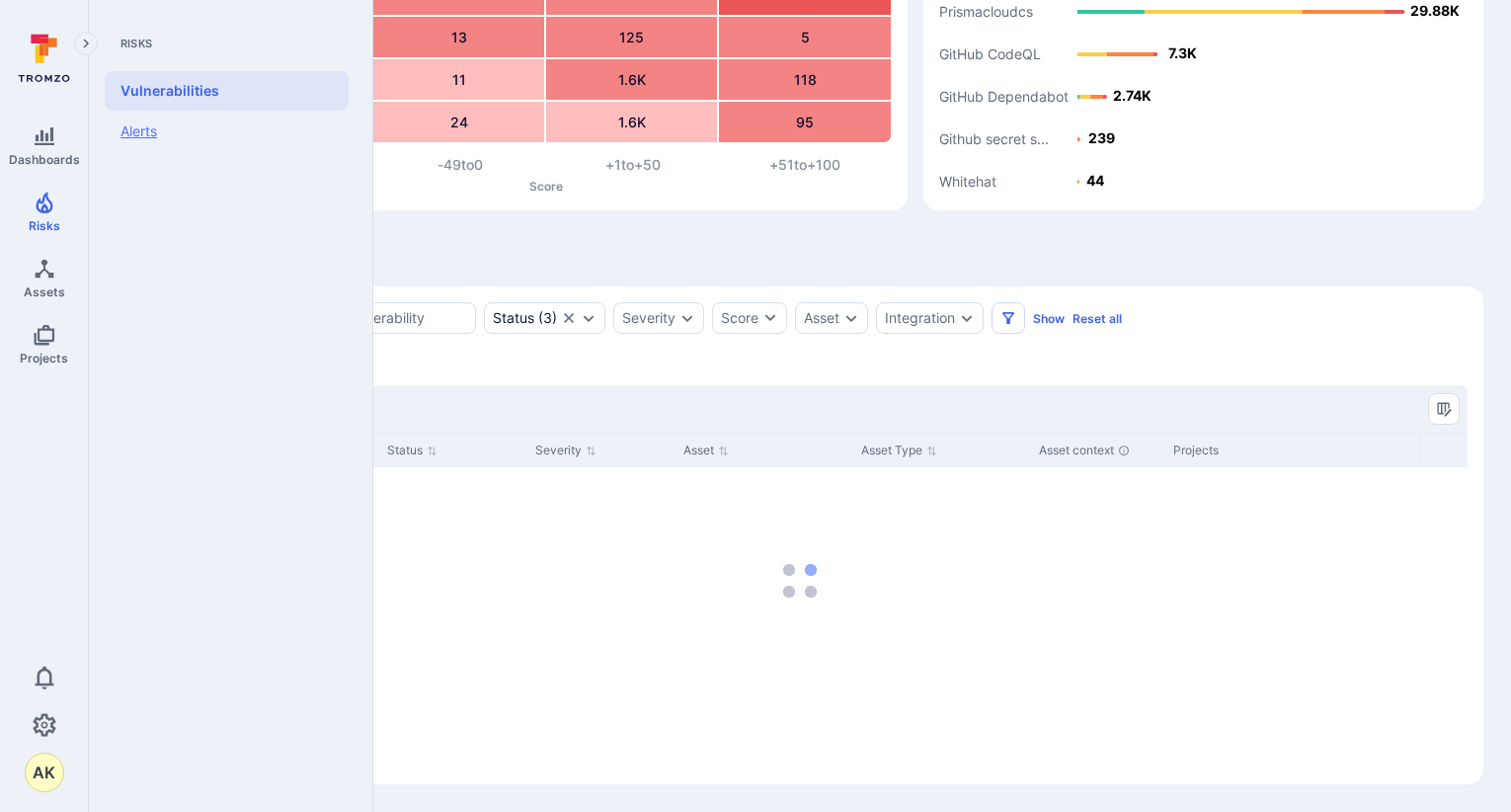
click at [144, 128] on link "Alerts" at bounding box center [227, 132] width 244 height 42
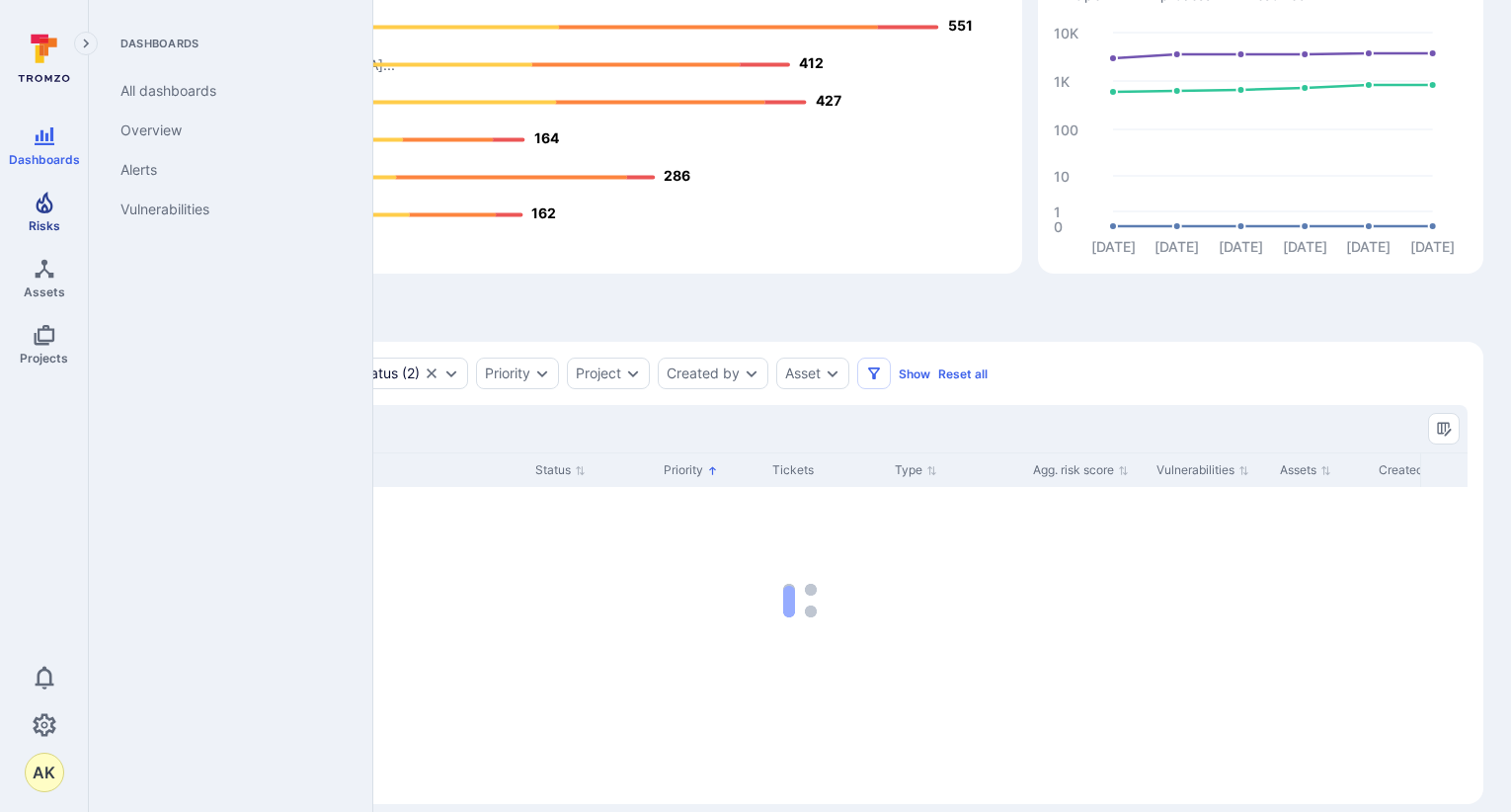
click at [60, 215] on link "Risks" at bounding box center [44, 211] width 88 height 58
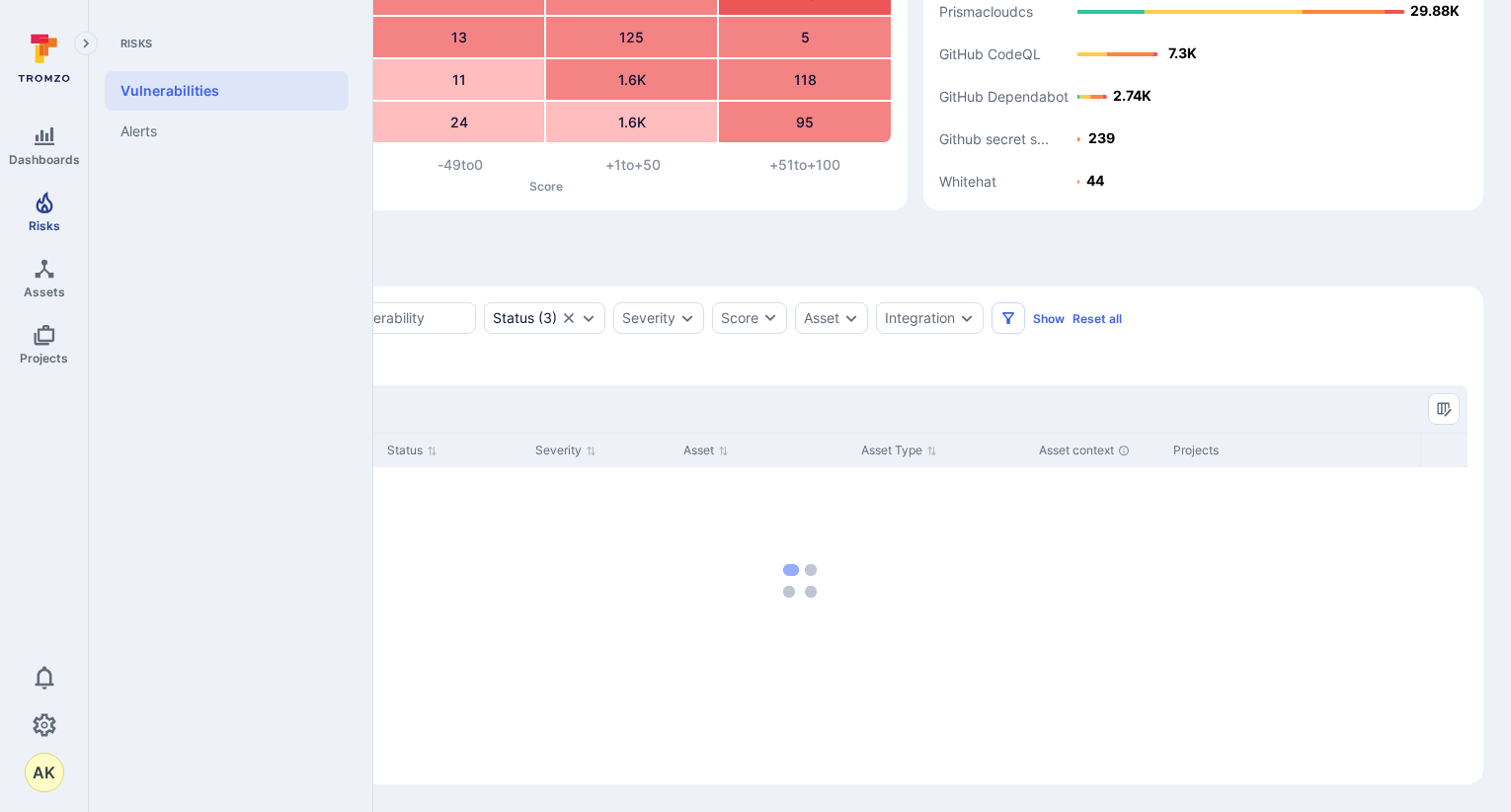
click at [46, 208] on icon "Risks" at bounding box center [44, 202] width 17 height 22
click at [44, 207] on icon "Risks" at bounding box center [44, 202] width 17 height 22
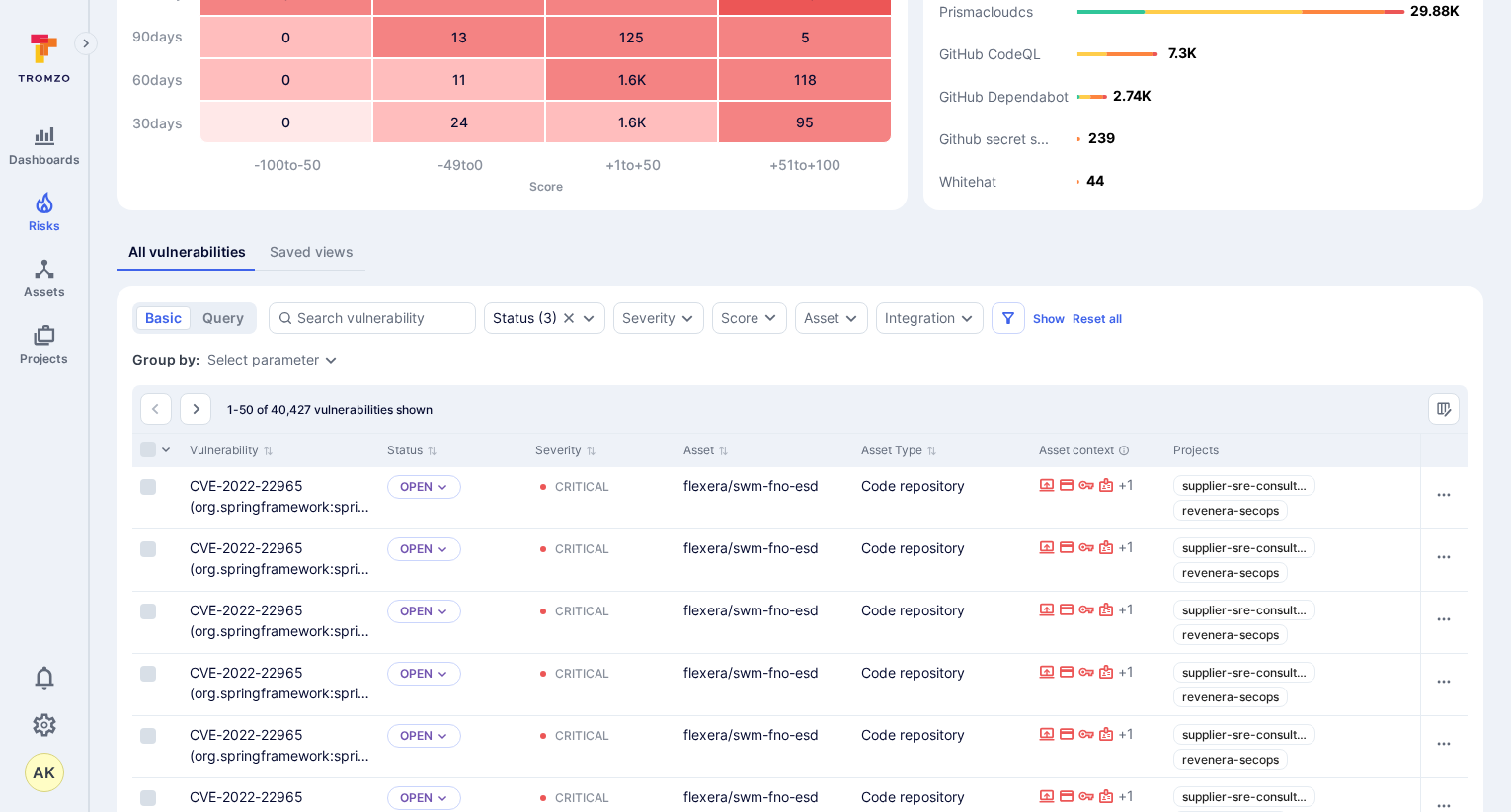
click at [568, 236] on div "All vulnerabilities Saved views" at bounding box center [800, 252] width 1367 height 37
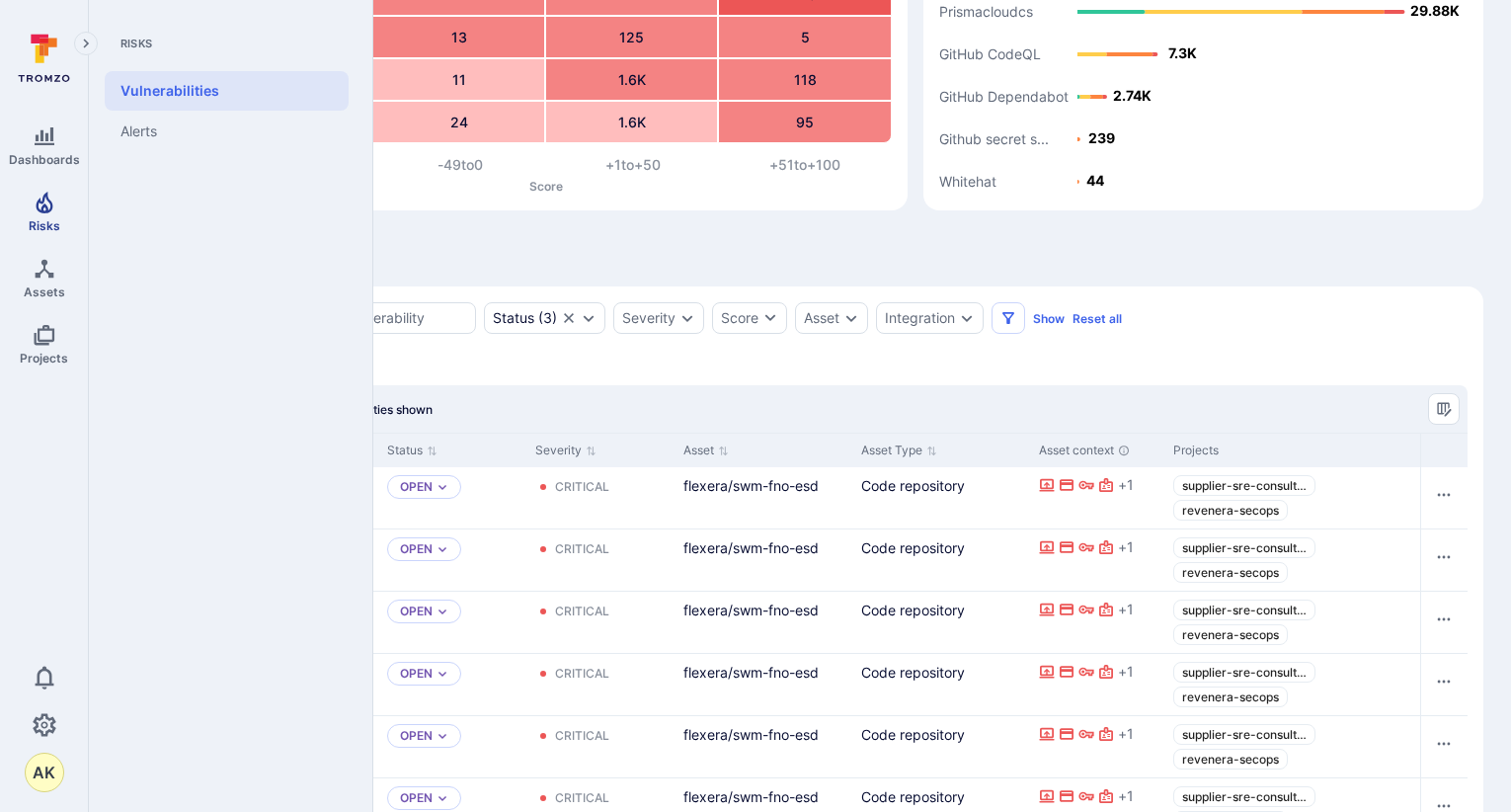
click at [43, 209] on icon "Risks" at bounding box center [44, 202] width 17 height 22
click at [145, 127] on link "Alerts" at bounding box center [227, 132] width 244 height 42
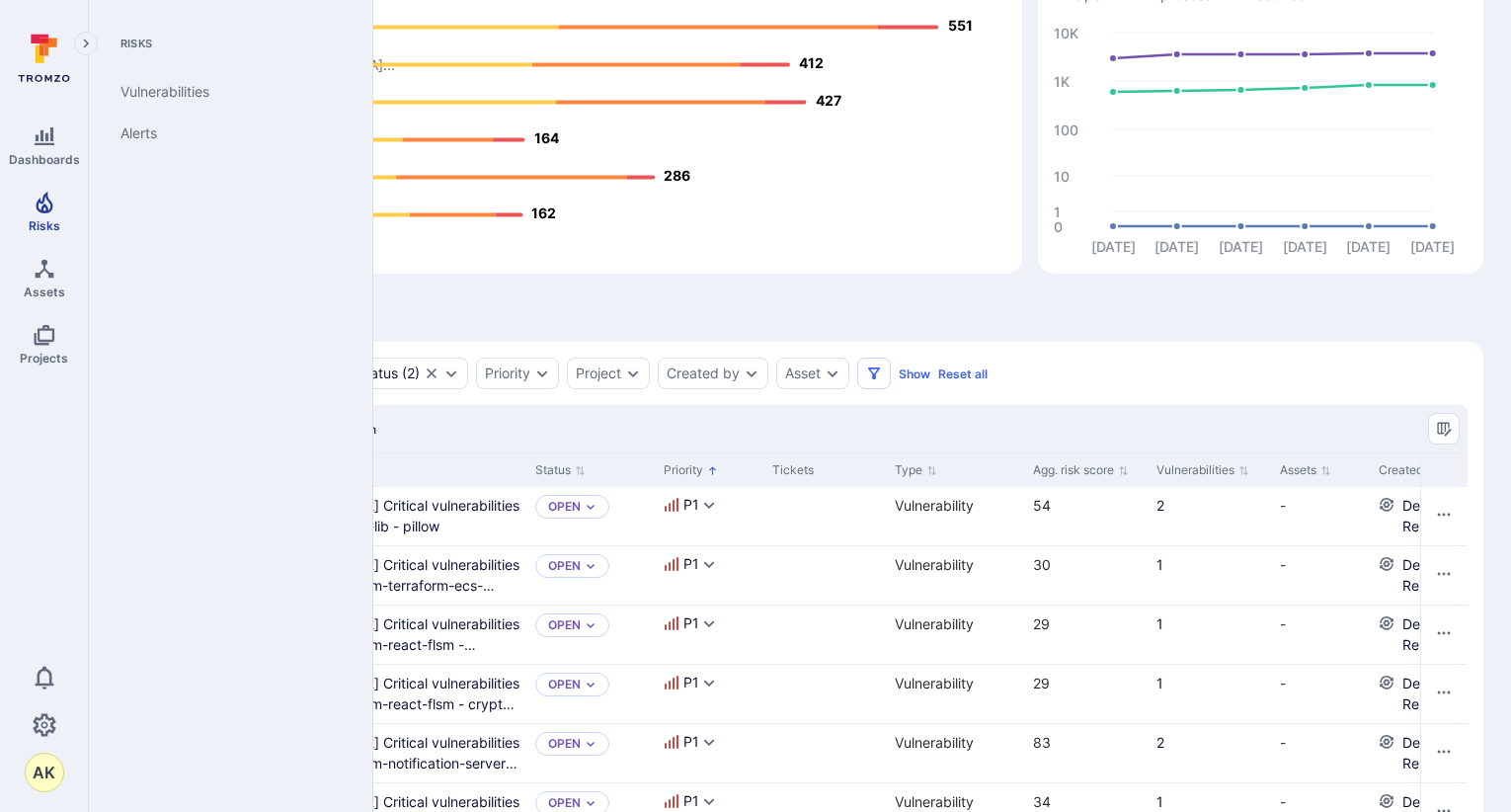
click at [35, 188] on link "Risks" at bounding box center [44, 211] width 88 height 58
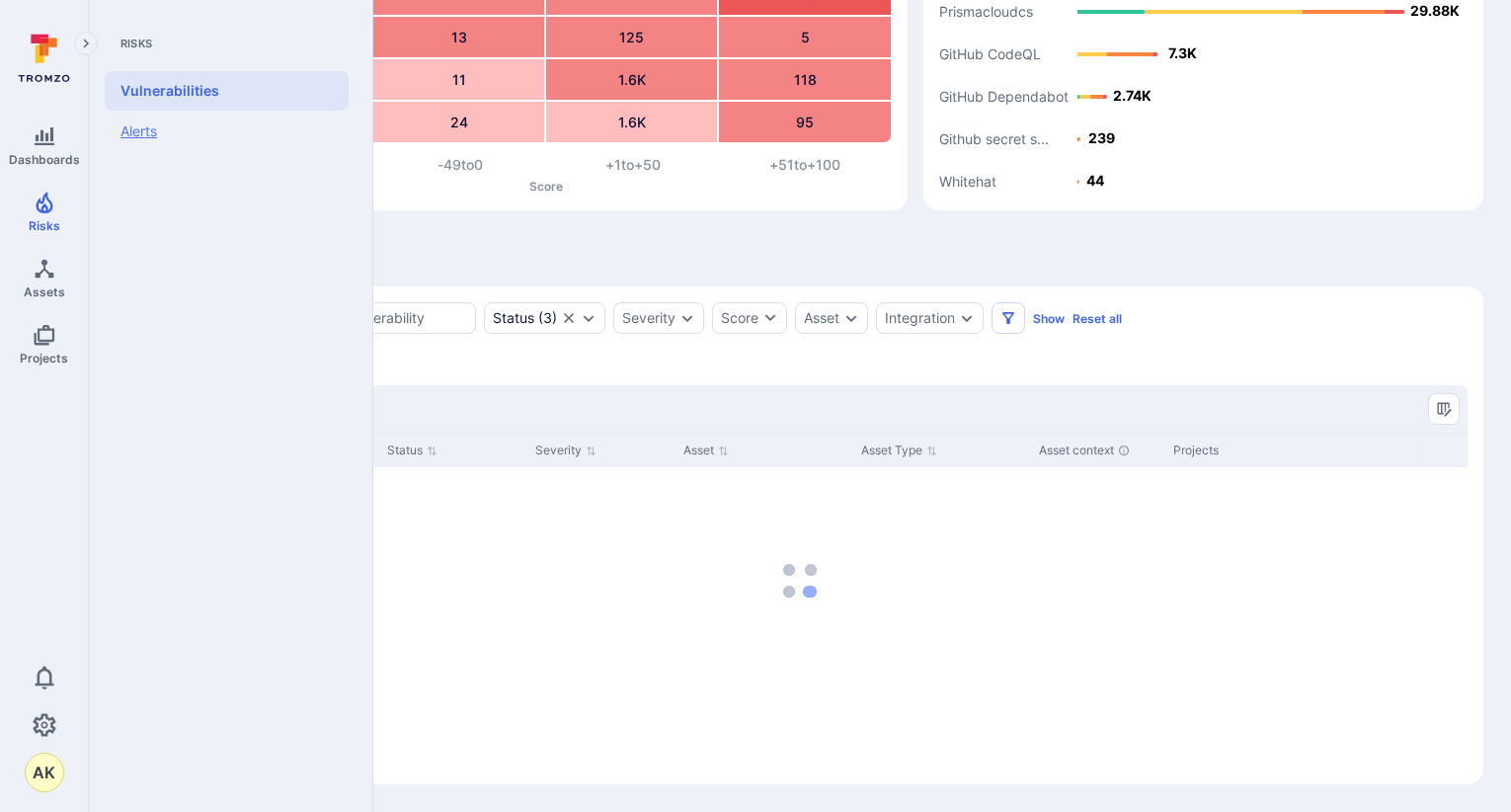
click at [153, 125] on link "Alerts" at bounding box center [227, 132] width 244 height 42
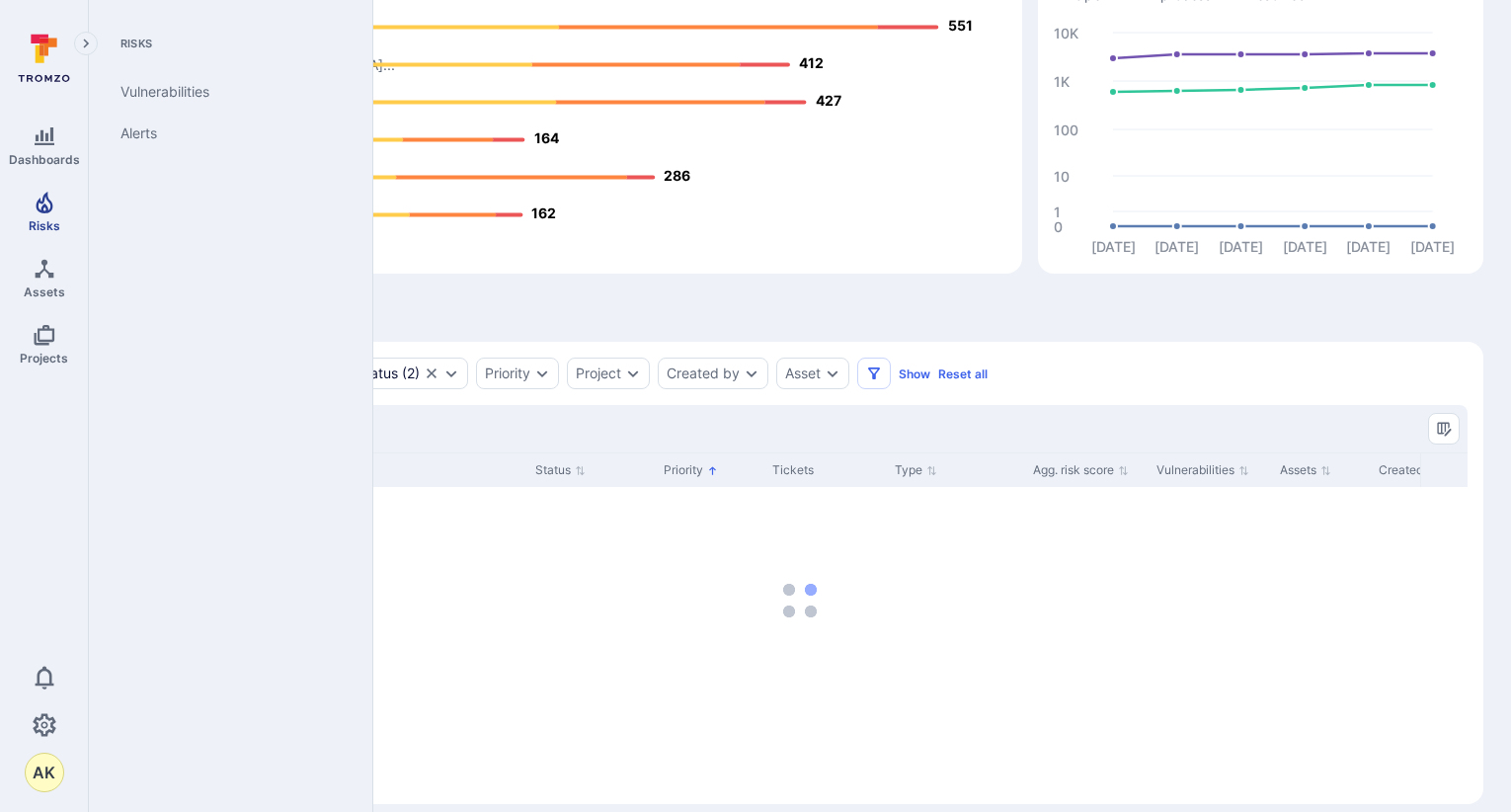
click at [34, 208] on icon "Risks" at bounding box center [45, 202] width 24 height 24
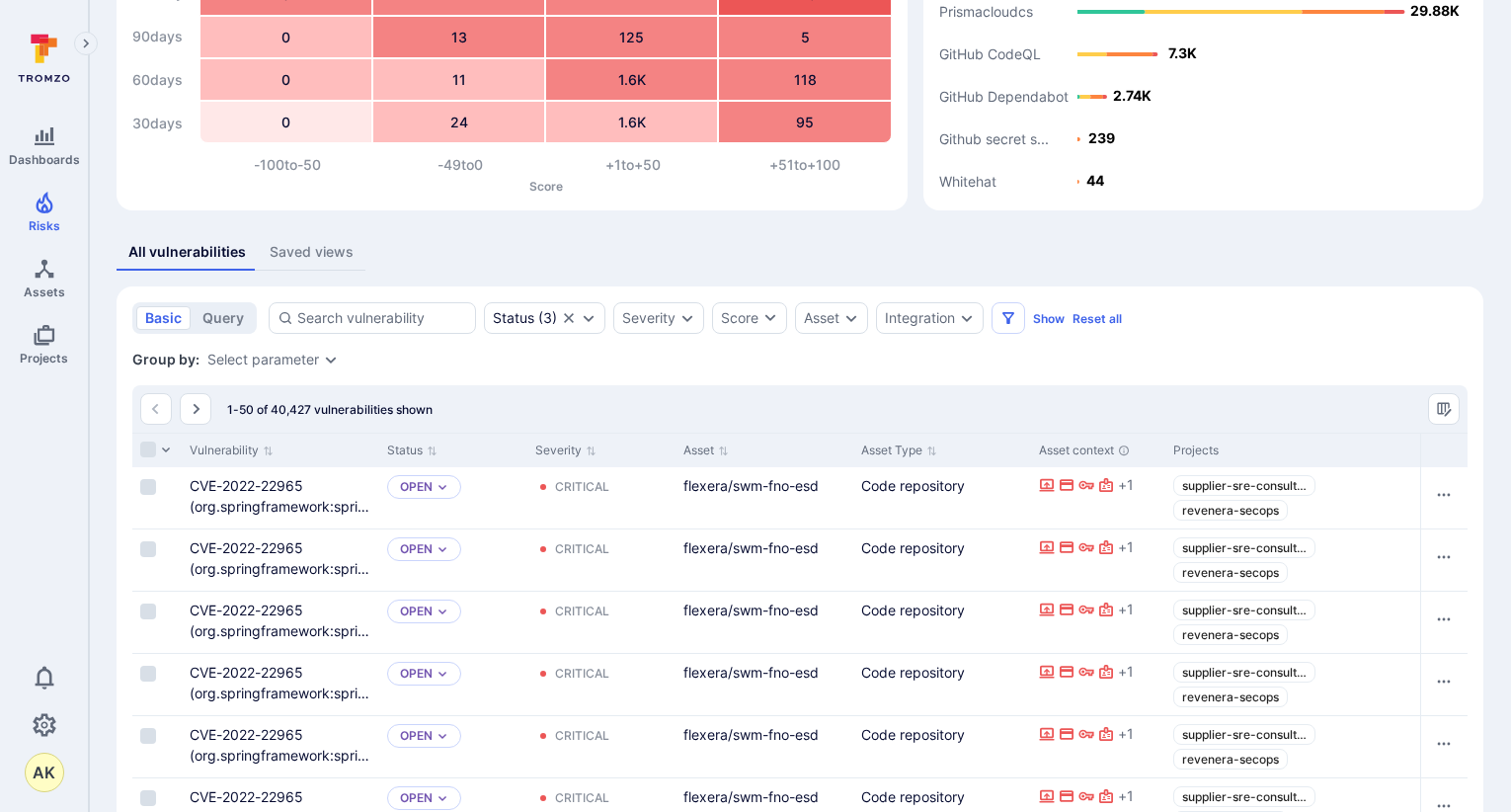
click at [295, 254] on div "Saved views" at bounding box center [311, 252] width 84 height 20
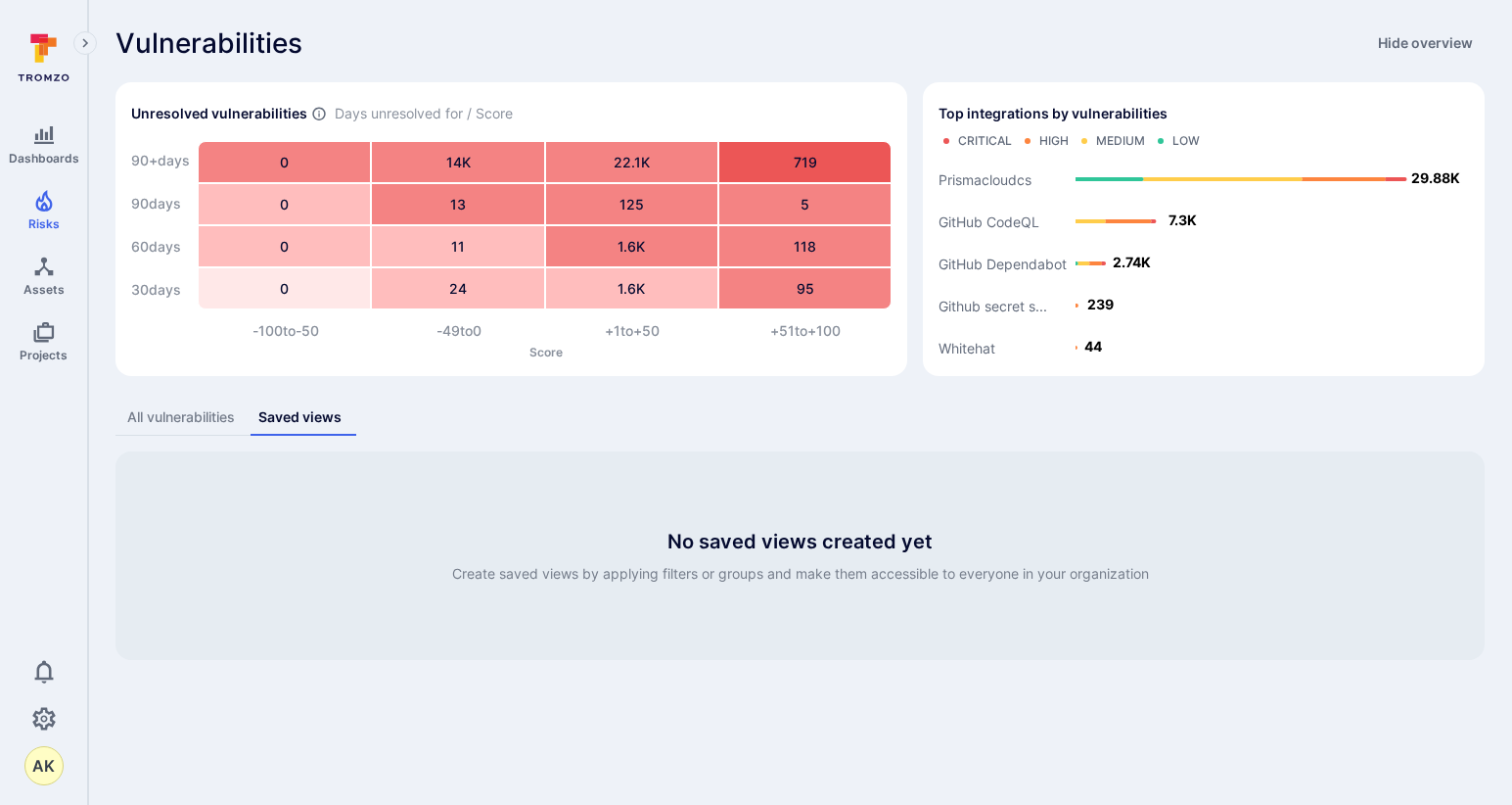
click at [205, 413] on div "All vulnerabilities" at bounding box center [181, 417] width 108 height 20
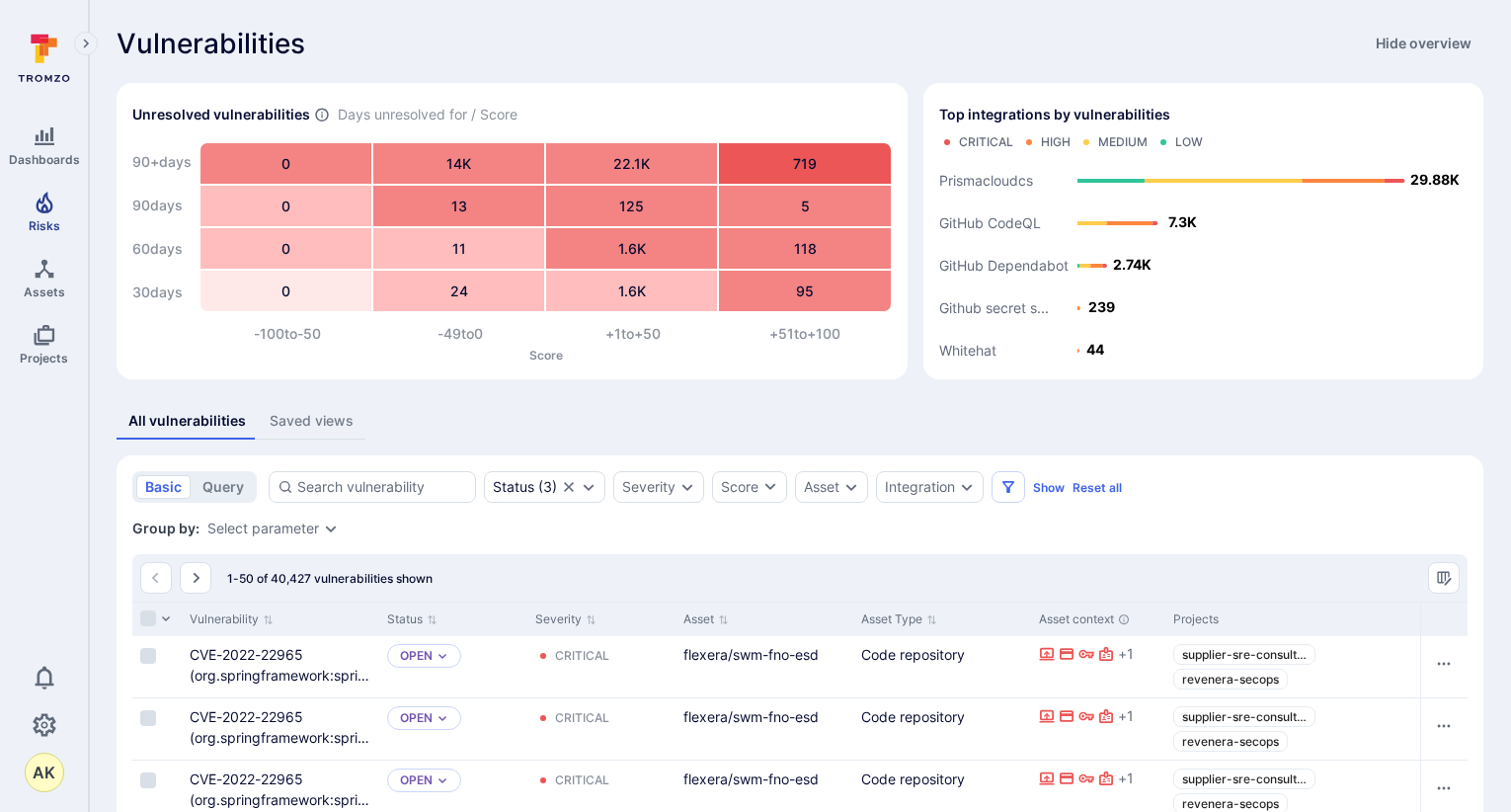
click at [54, 213] on icon "Risks" at bounding box center [45, 202] width 24 height 24
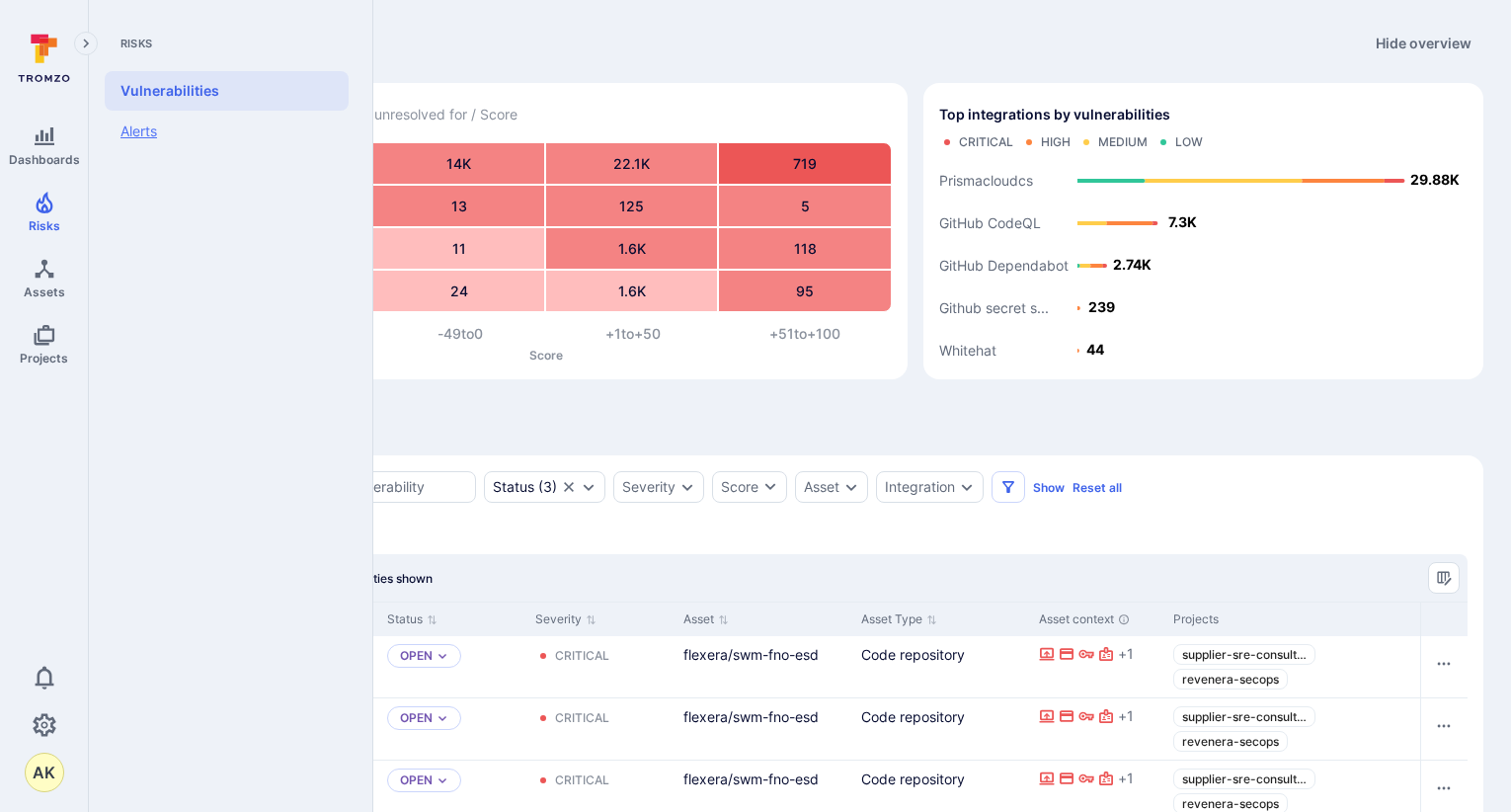
click at [143, 129] on link "Alerts" at bounding box center [227, 132] width 244 height 42
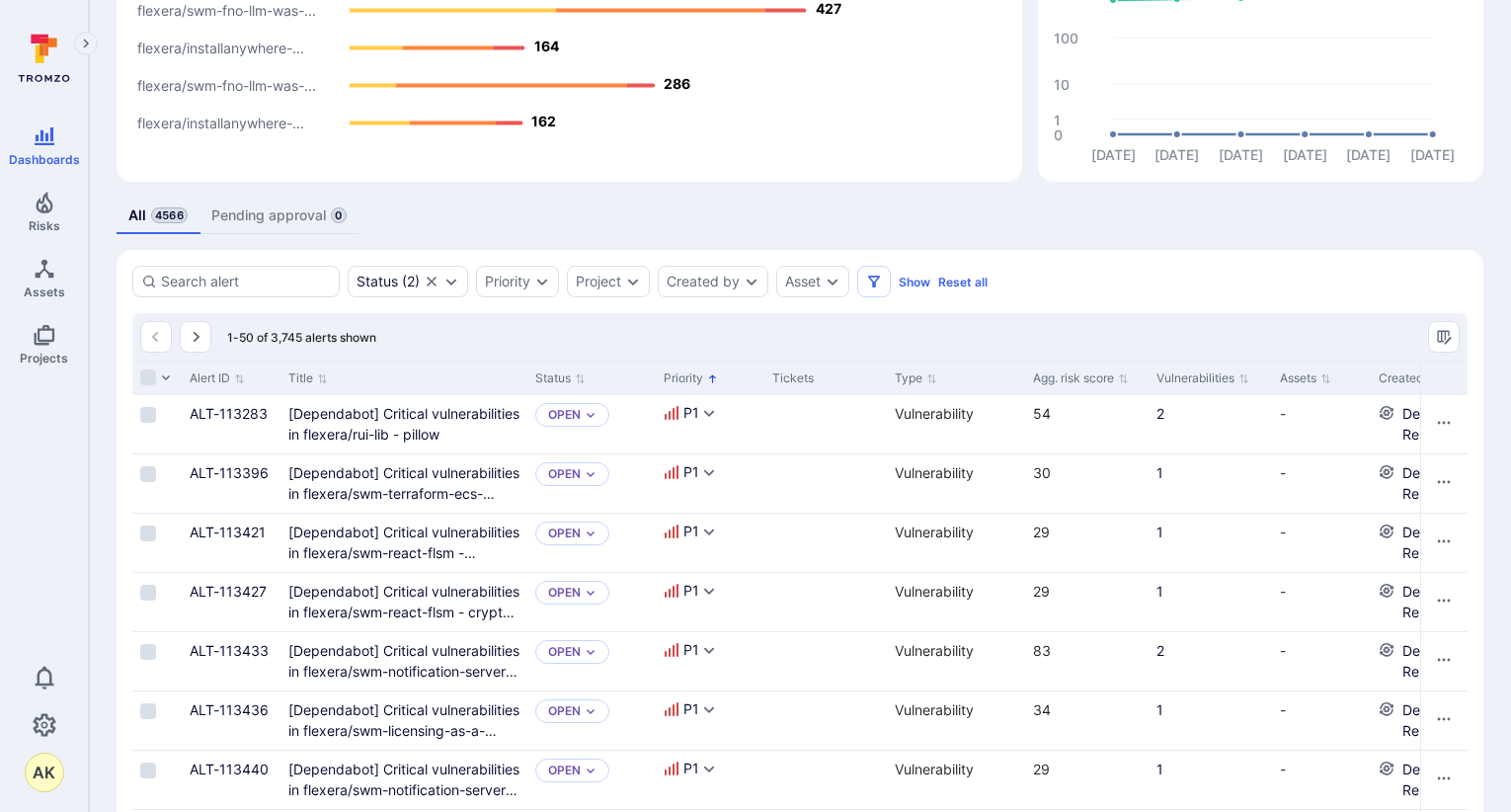
scroll to position [288, 0]
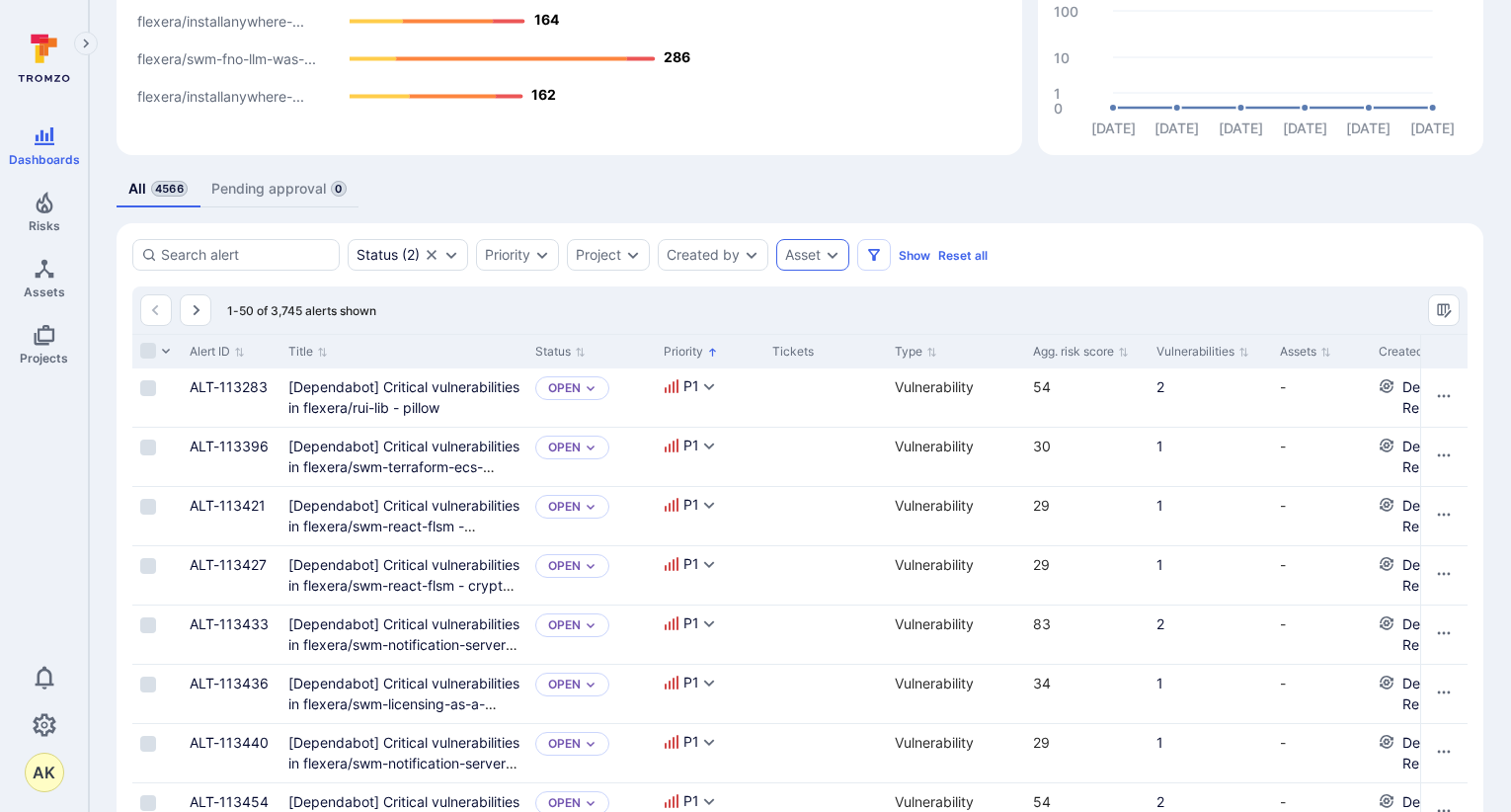
click at [817, 254] on div "Asset" at bounding box center [803, 255] width 36 height 16
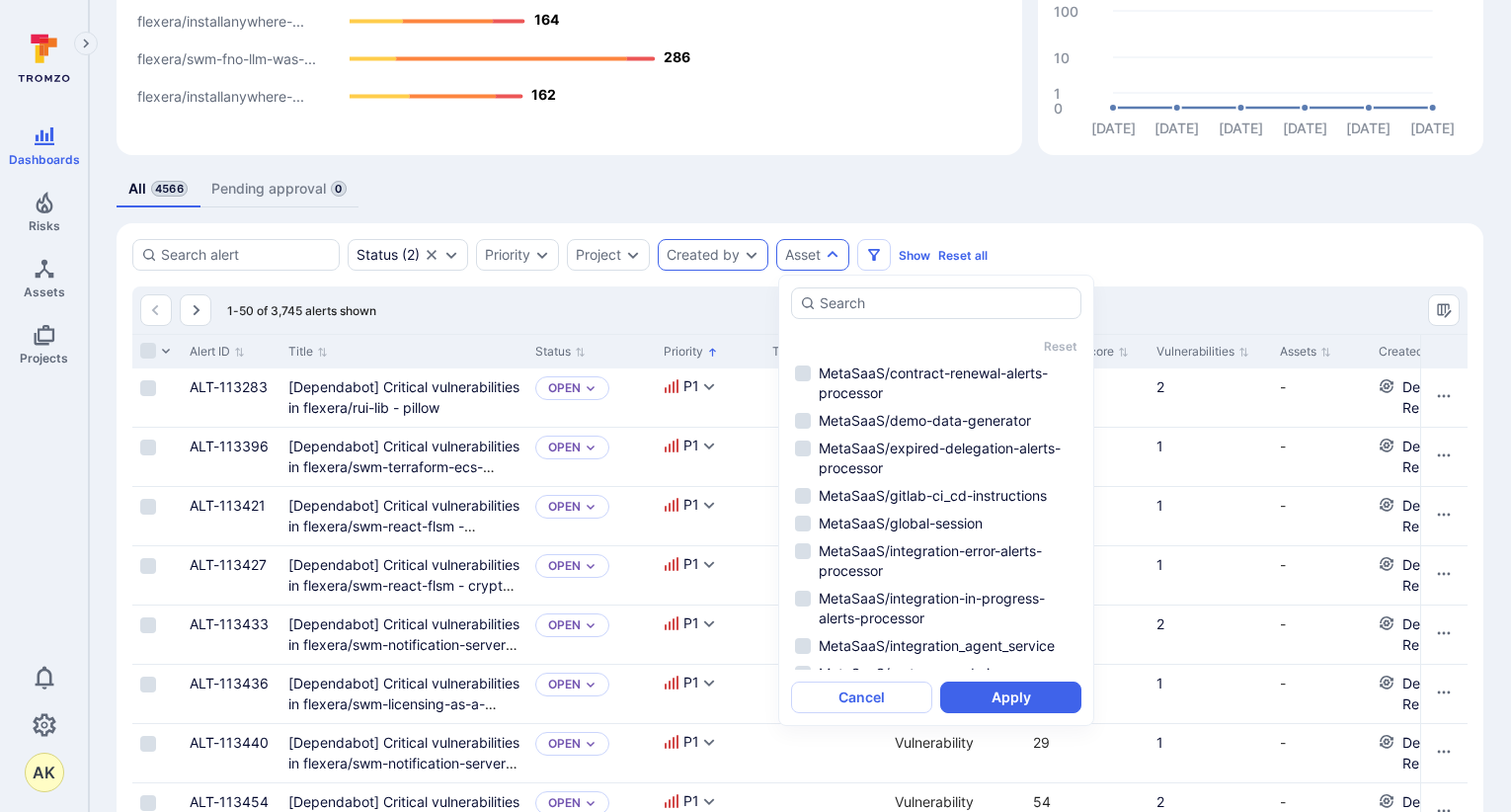
click at [746, 256] on icon "Expand dropdown" at bounding box center [752, 255] width 16 height 16
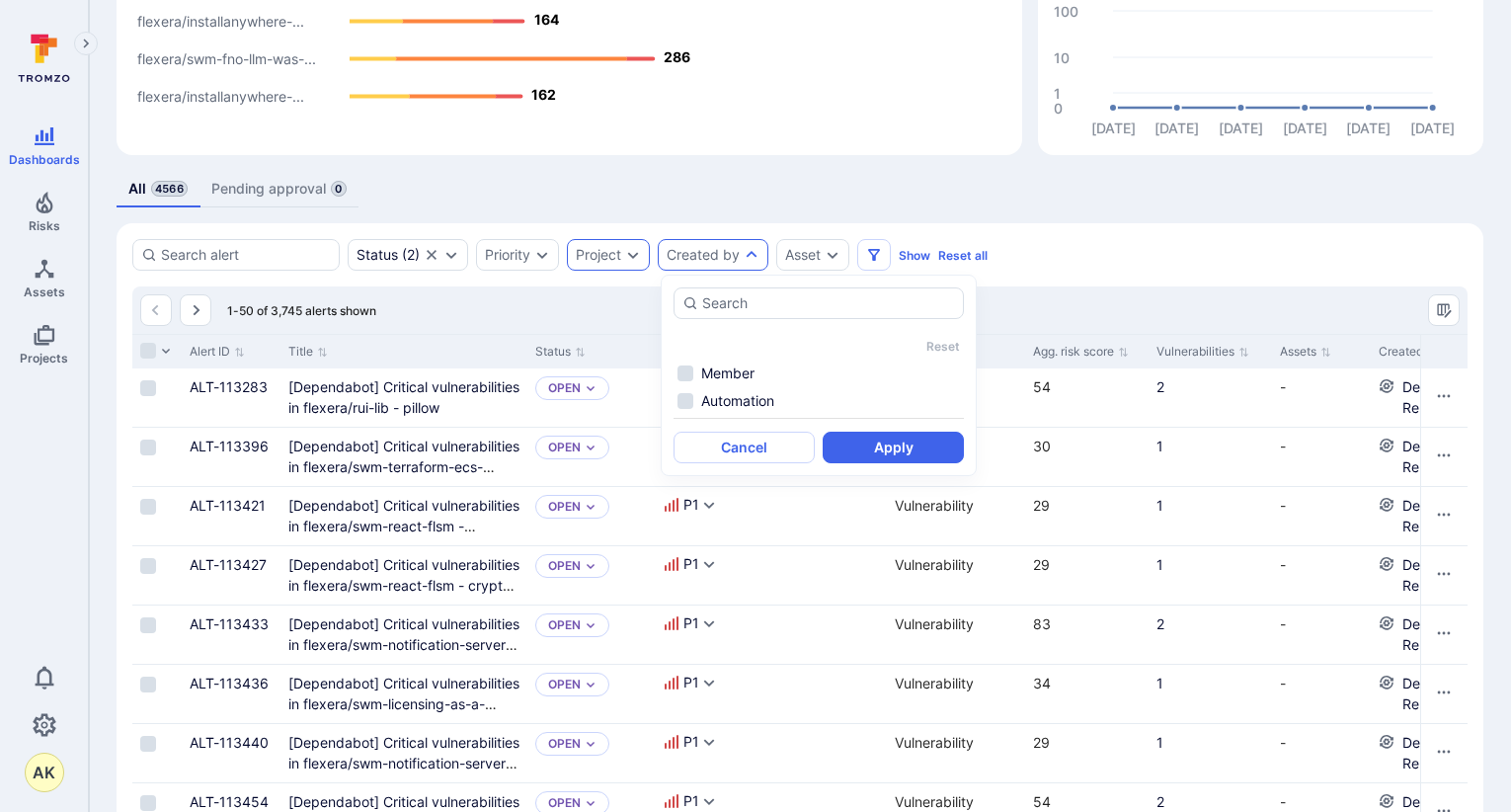
click at [632, 256] on icon "Expand dropdown" at bounding box center [634, 255] width 16 height 16
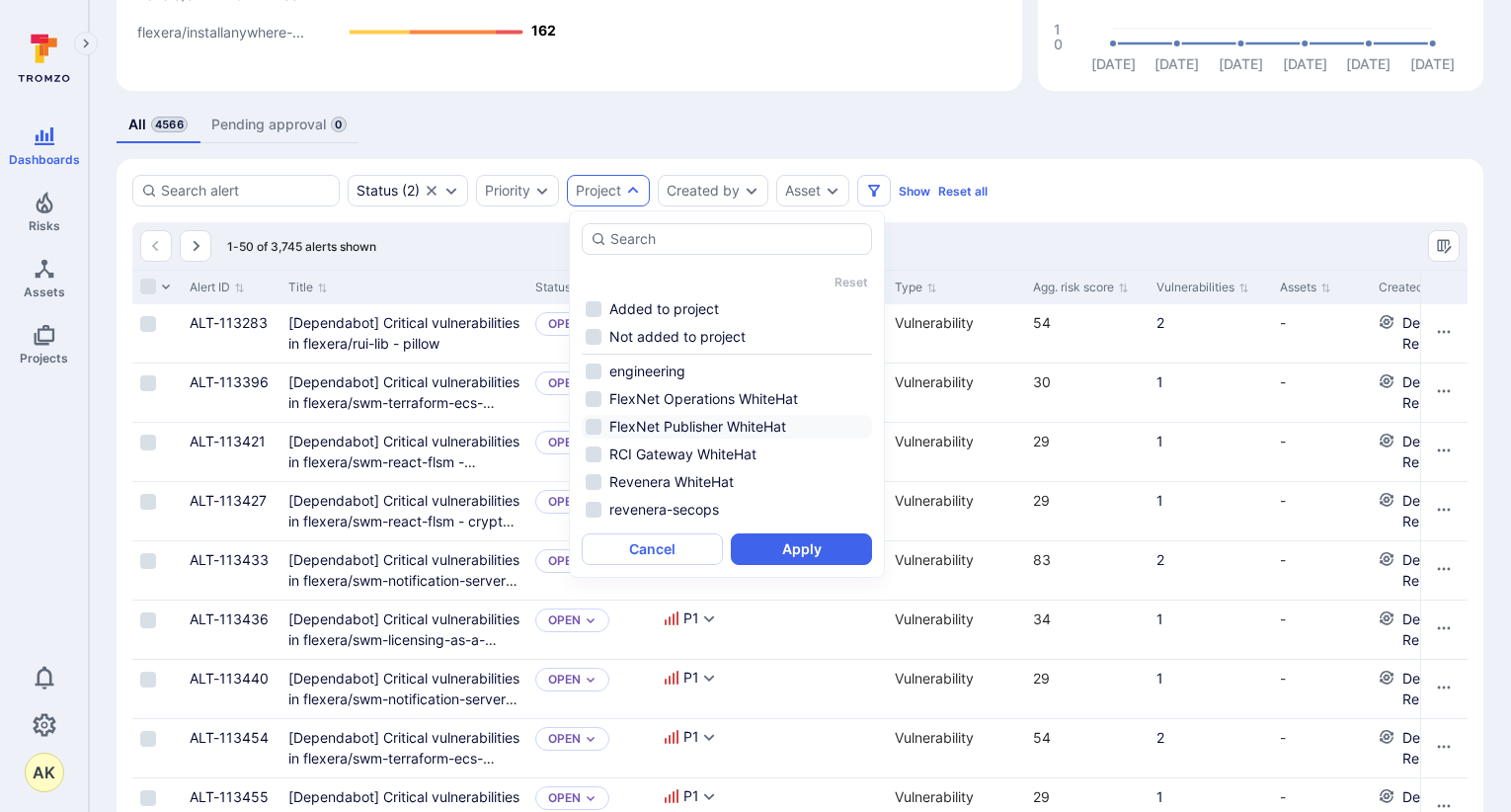
scroll to position [386, 0]
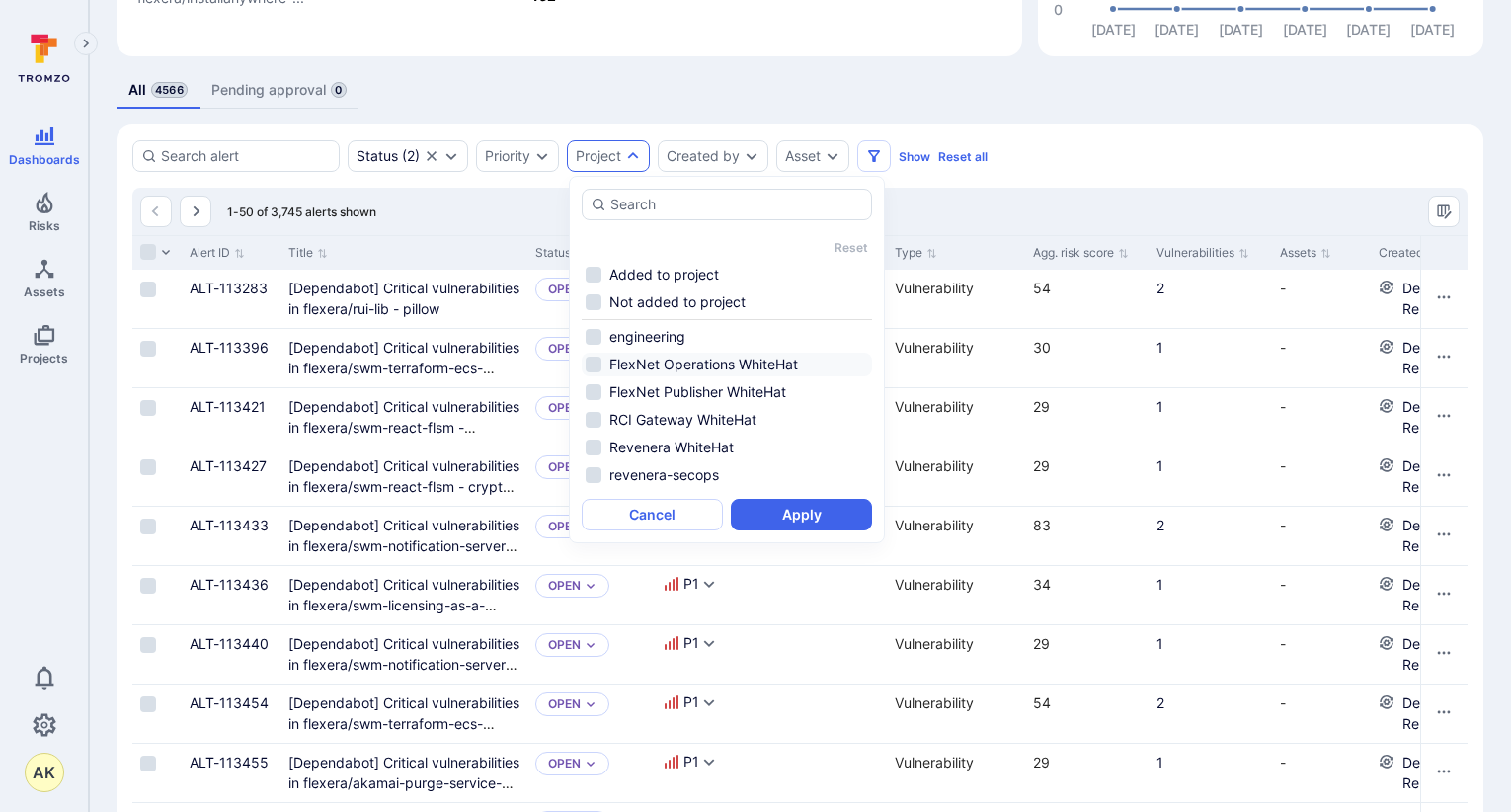
click at [597, 364] on li "FlexNet Operations WhiteHat" at bounding box center [727, 365] width 291 height 24
click at [595, 389] on li "FlexNet Publisher WhiteHat" at bounding box center [727, 392] width 291 height 24
click at [588, 414] on li "RCI Gateway WhiteHat" at bounding box center [727, 419] width 291 height 24
click at [790, 510] on button "Apply" at bounding box center [801, 515] width 141 height 32
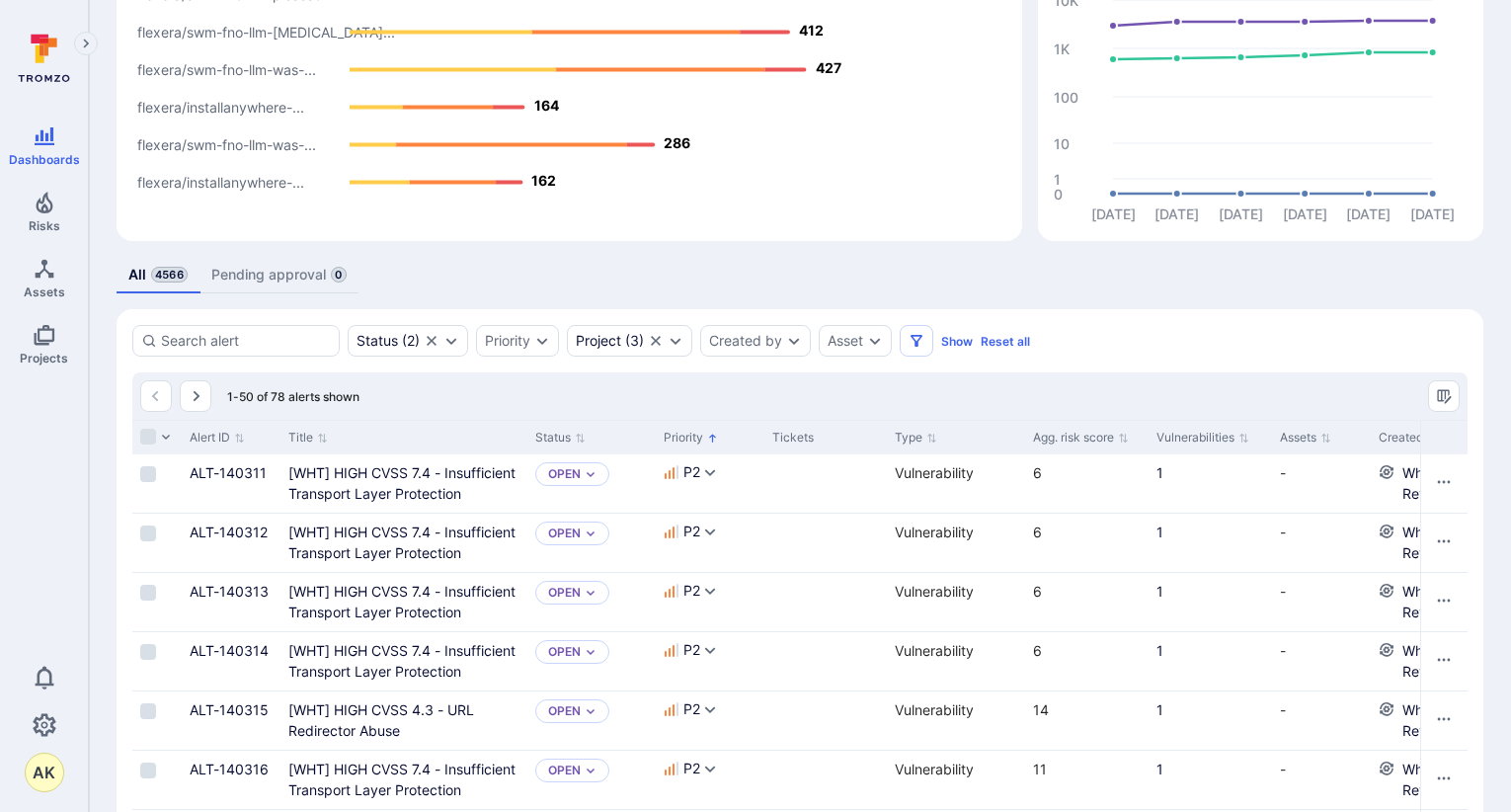
scroll to position [36, 0]
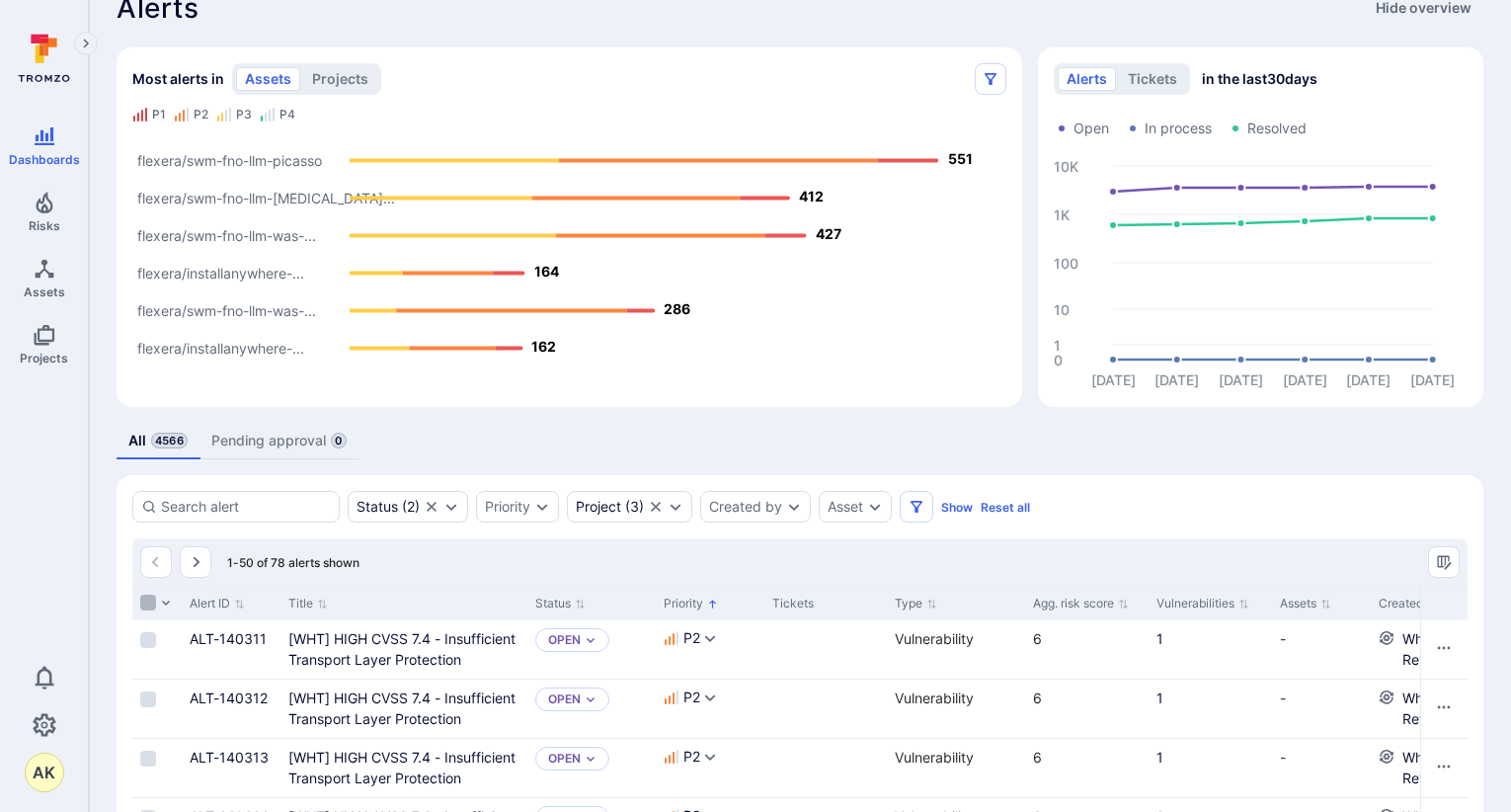
click at [152, 604] on input "Select all rows" at bounding box center [148, 603] width 16 height 16
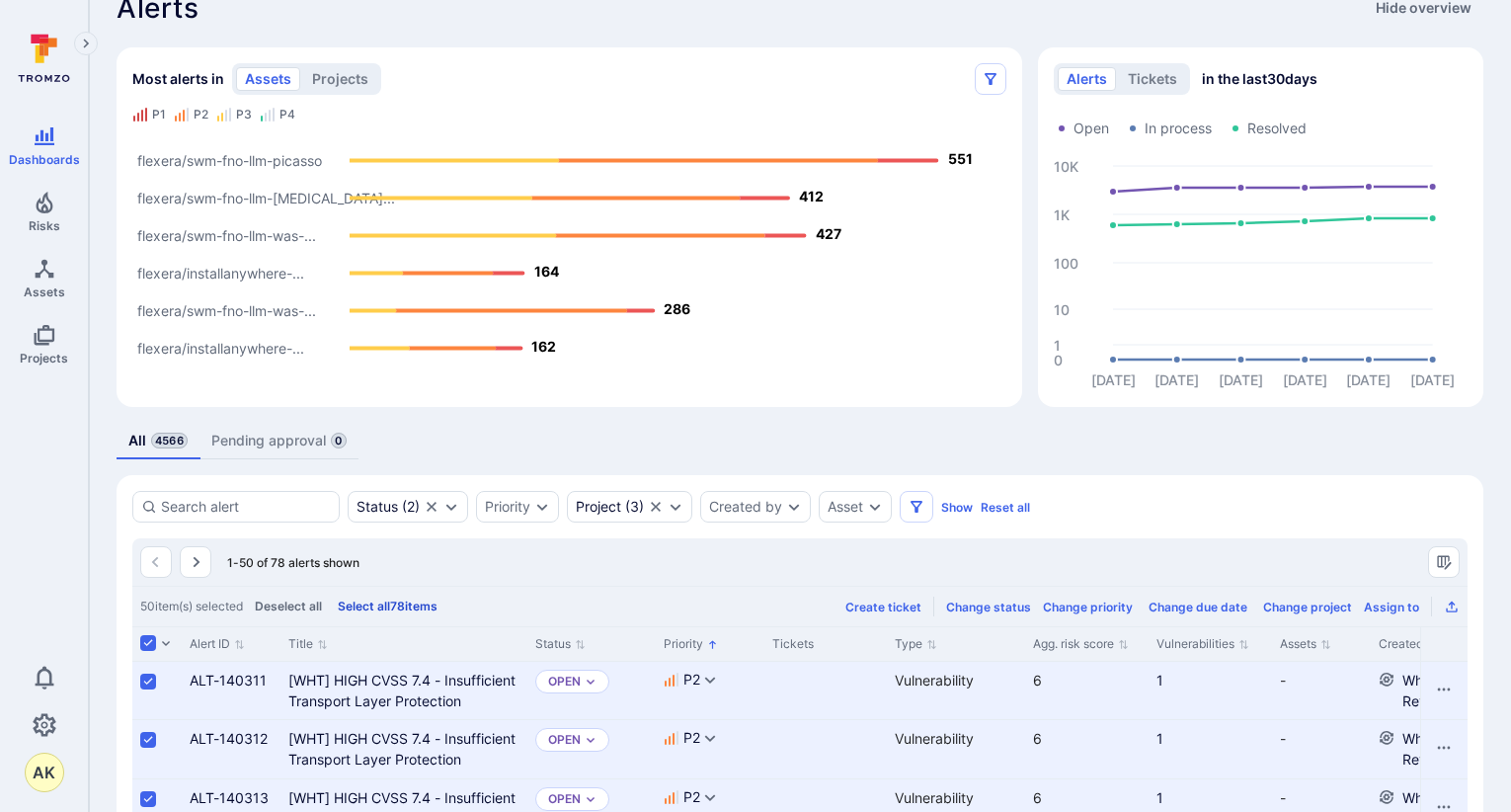
click at [419, 607] on button "Select all 78 items" at bounding box center [388, 606] width 108 height 15
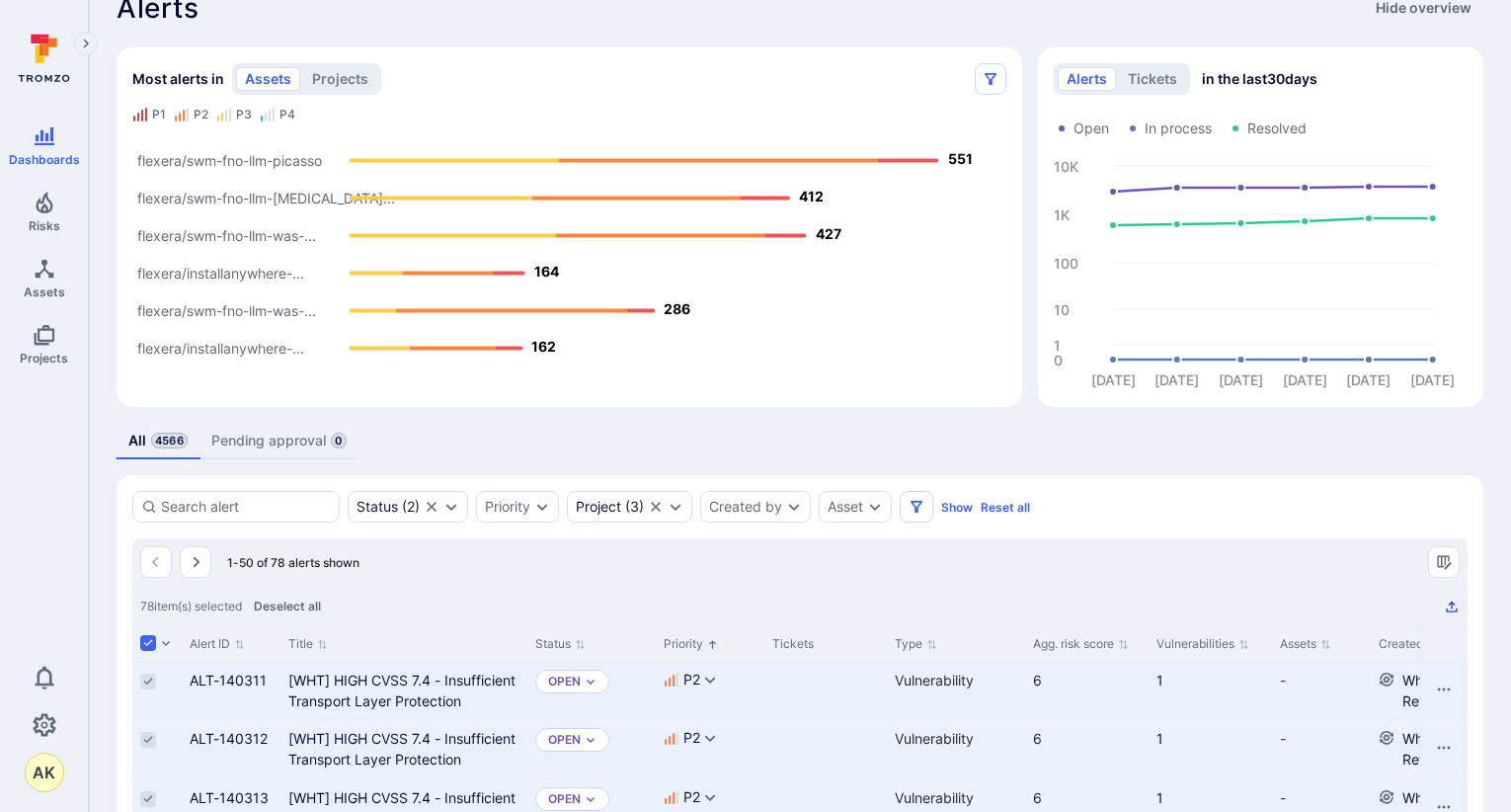
click at [1453, 607] on icon "Export as CSV" at bounding box center [1452, 607] width 16 height 16
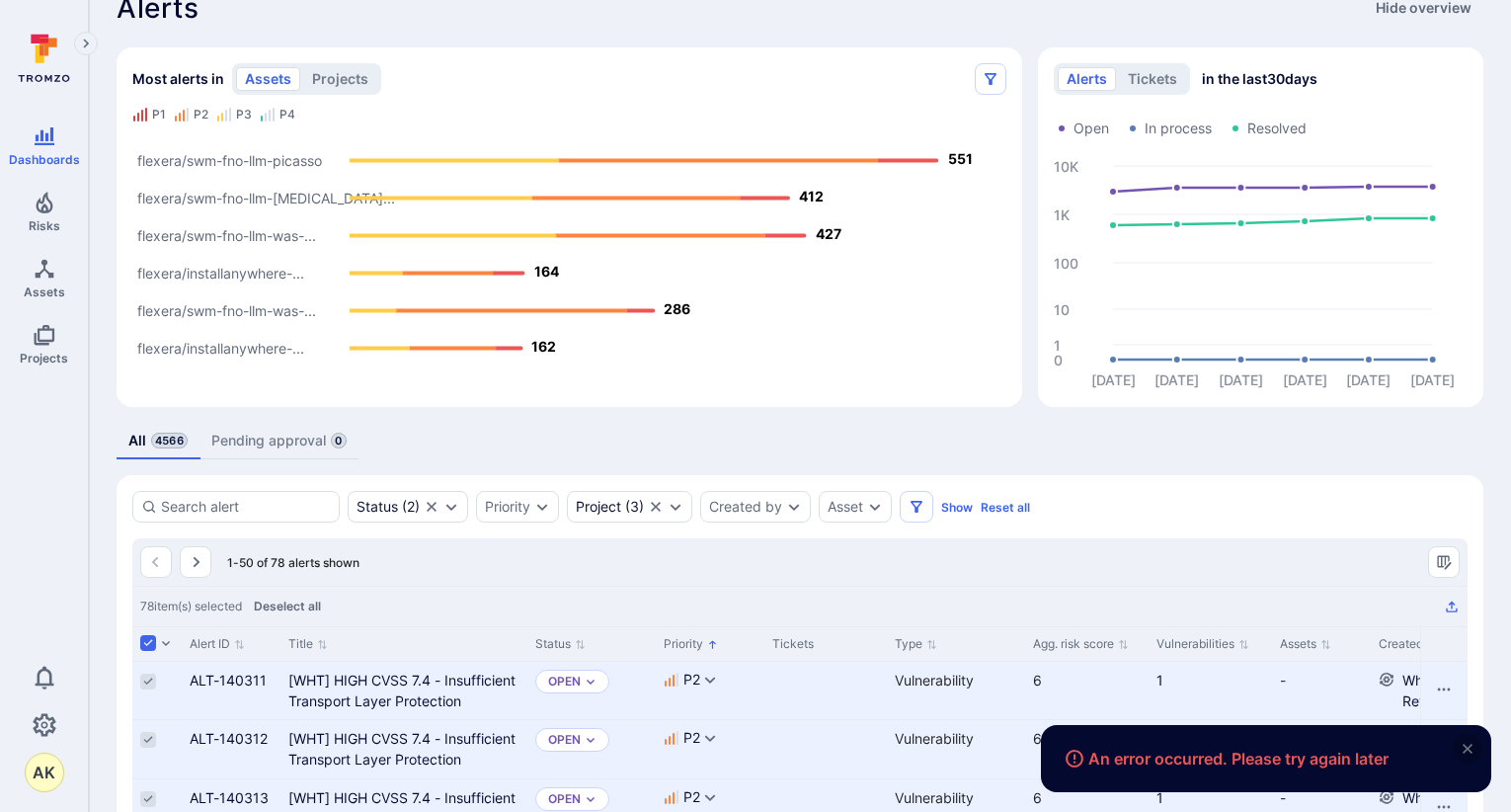
click at [1464, 745] on icon "close" at bounding box center [1467, 749] width 10 height 10
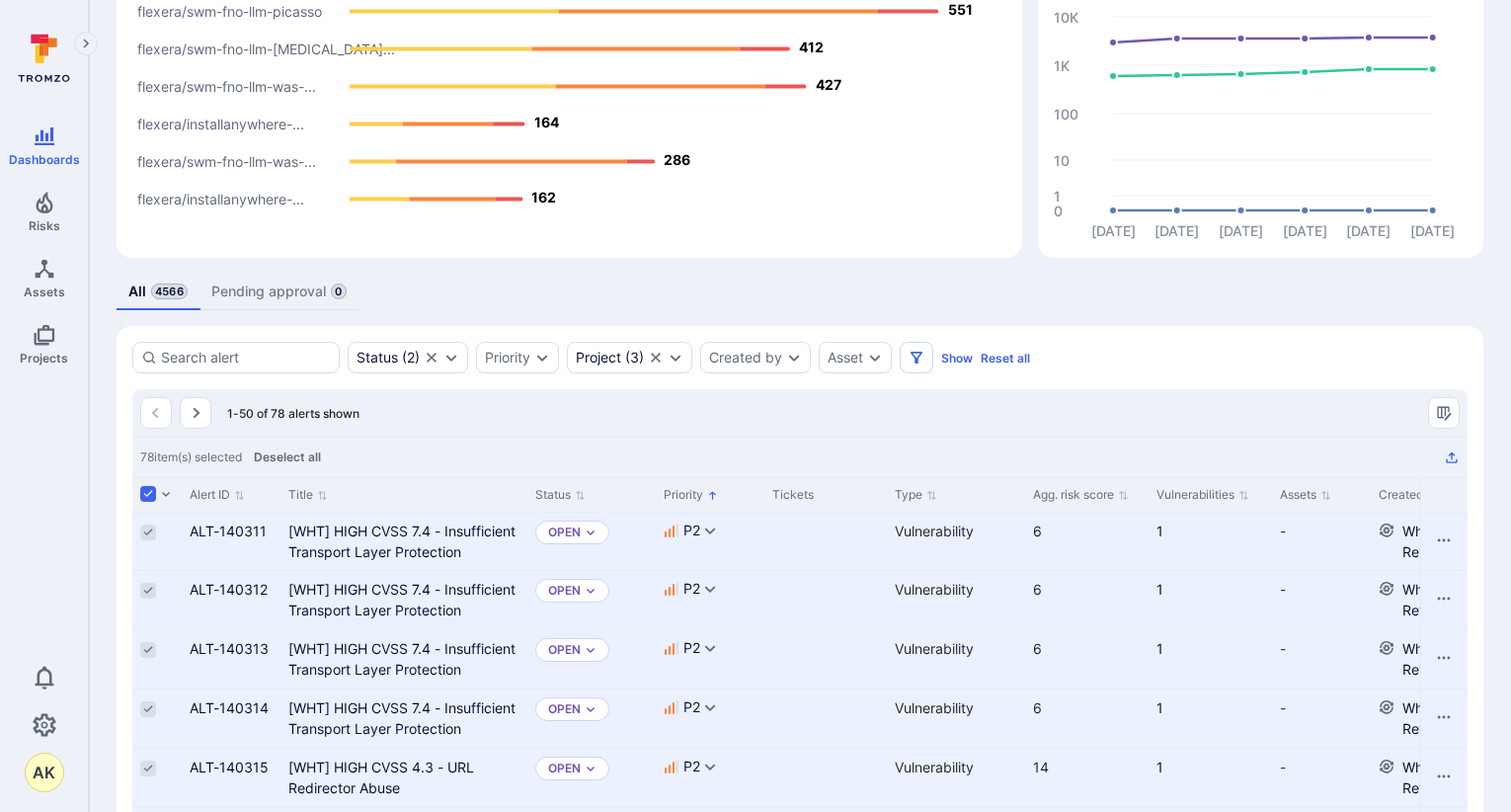
scroll to position [0, 0]
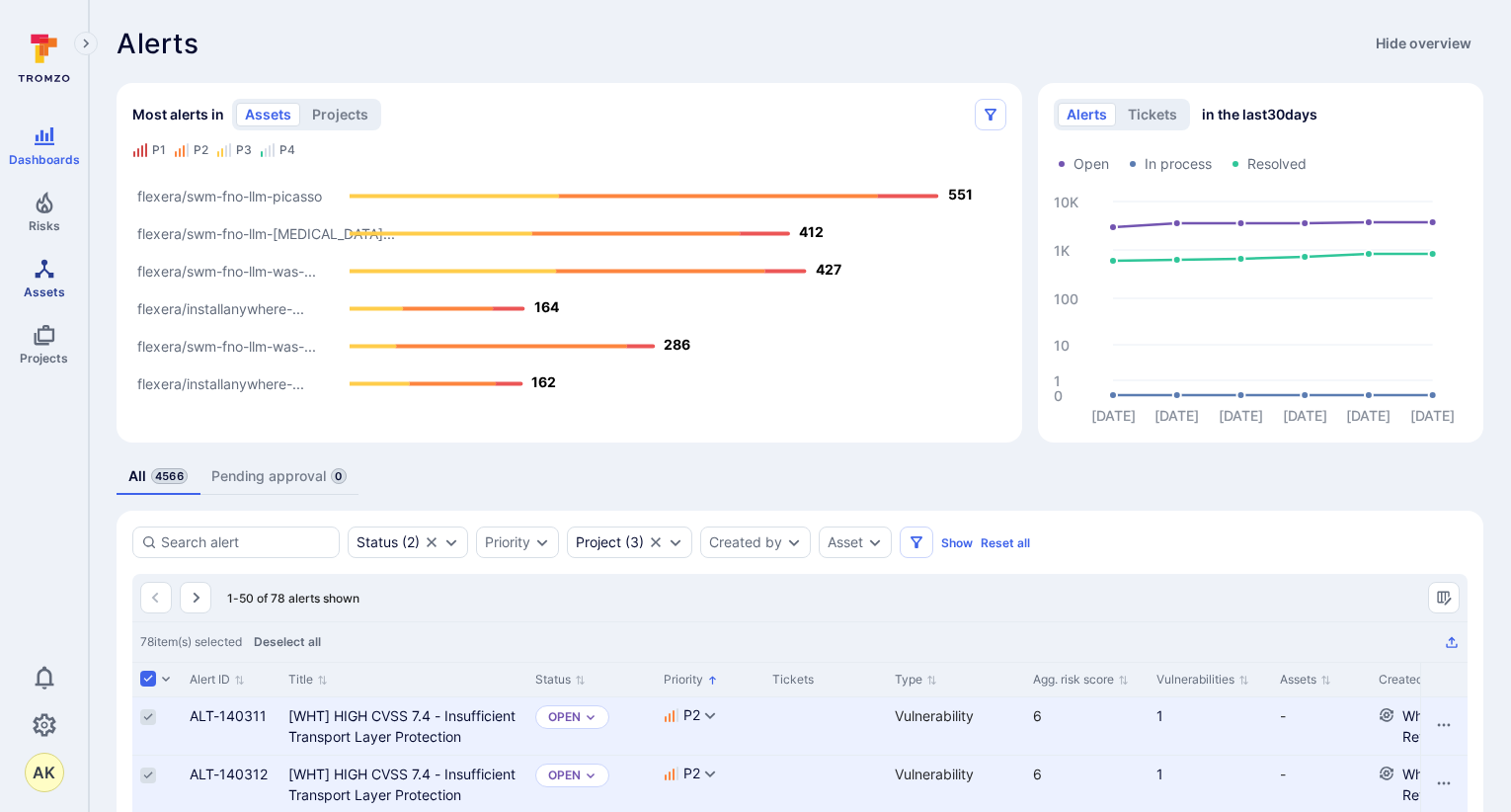
click at [52, 283] on link "Assets" at bounding box center [44, 278] width 88 height 58
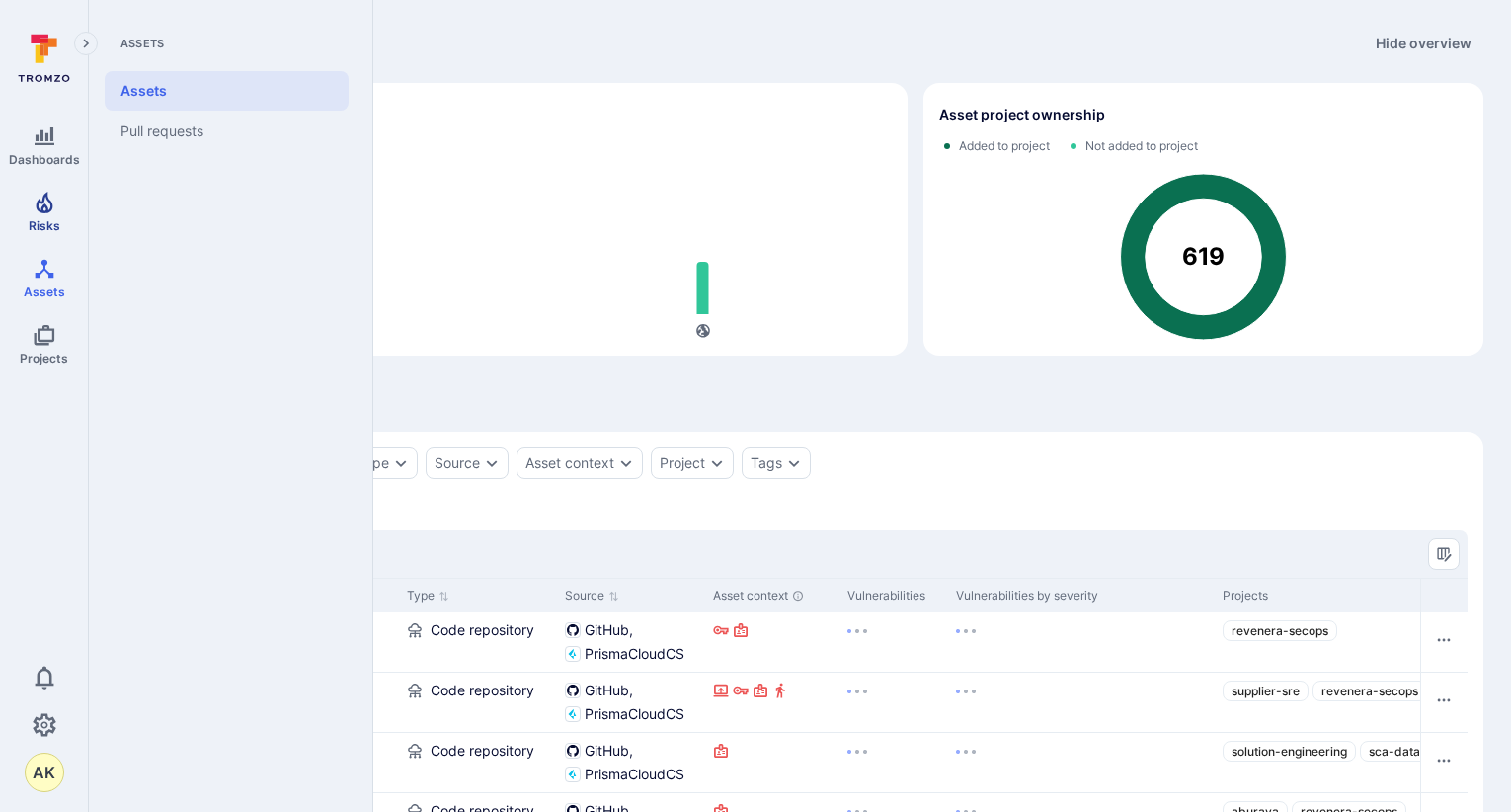
click at [38, 197] on icon "Risks" at bounding box center [45, 202] width 24 height 24
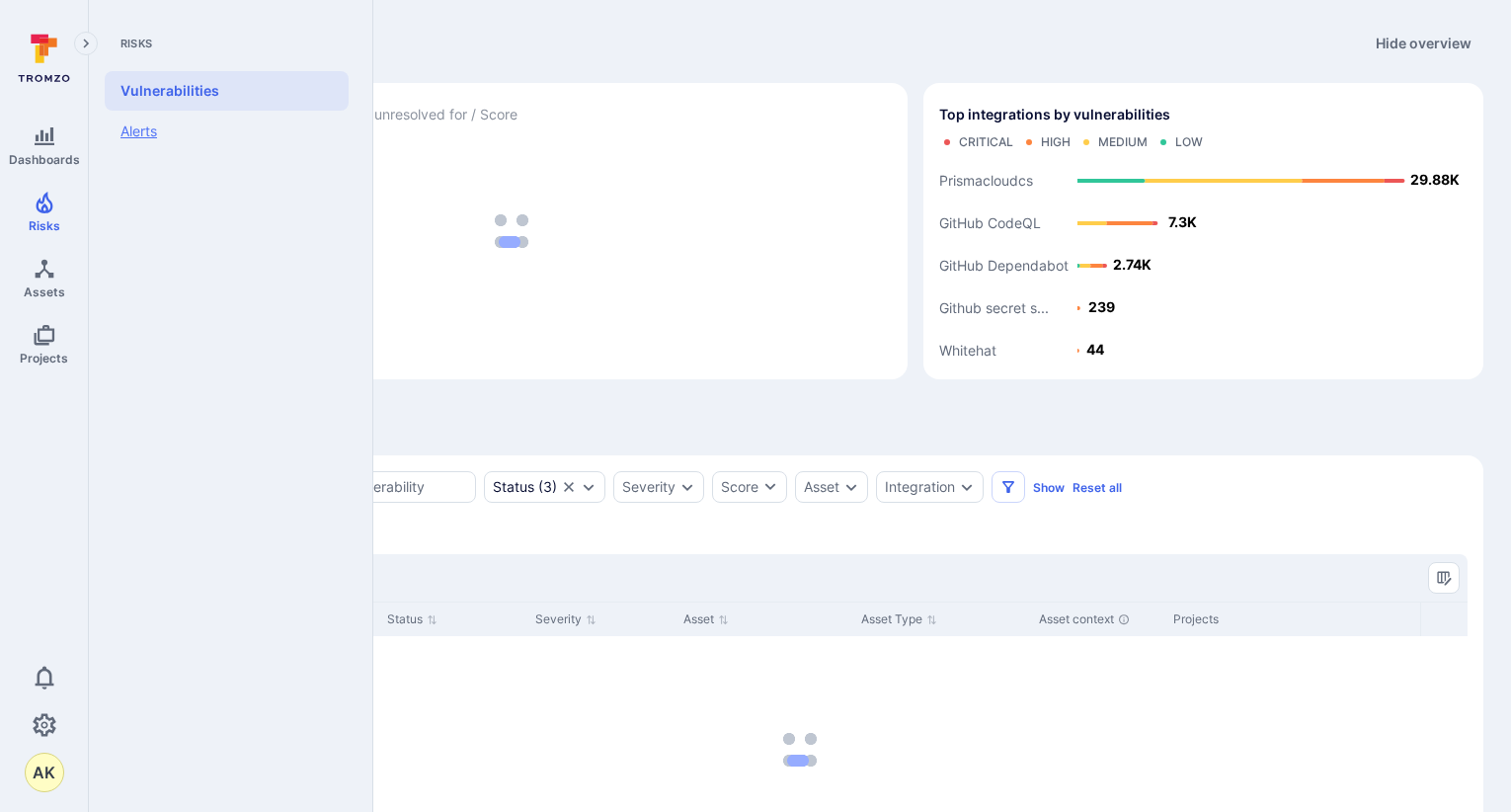
click at [167, 137] on link "Alerts" at bounding box center [227, 132] width 244 height 42
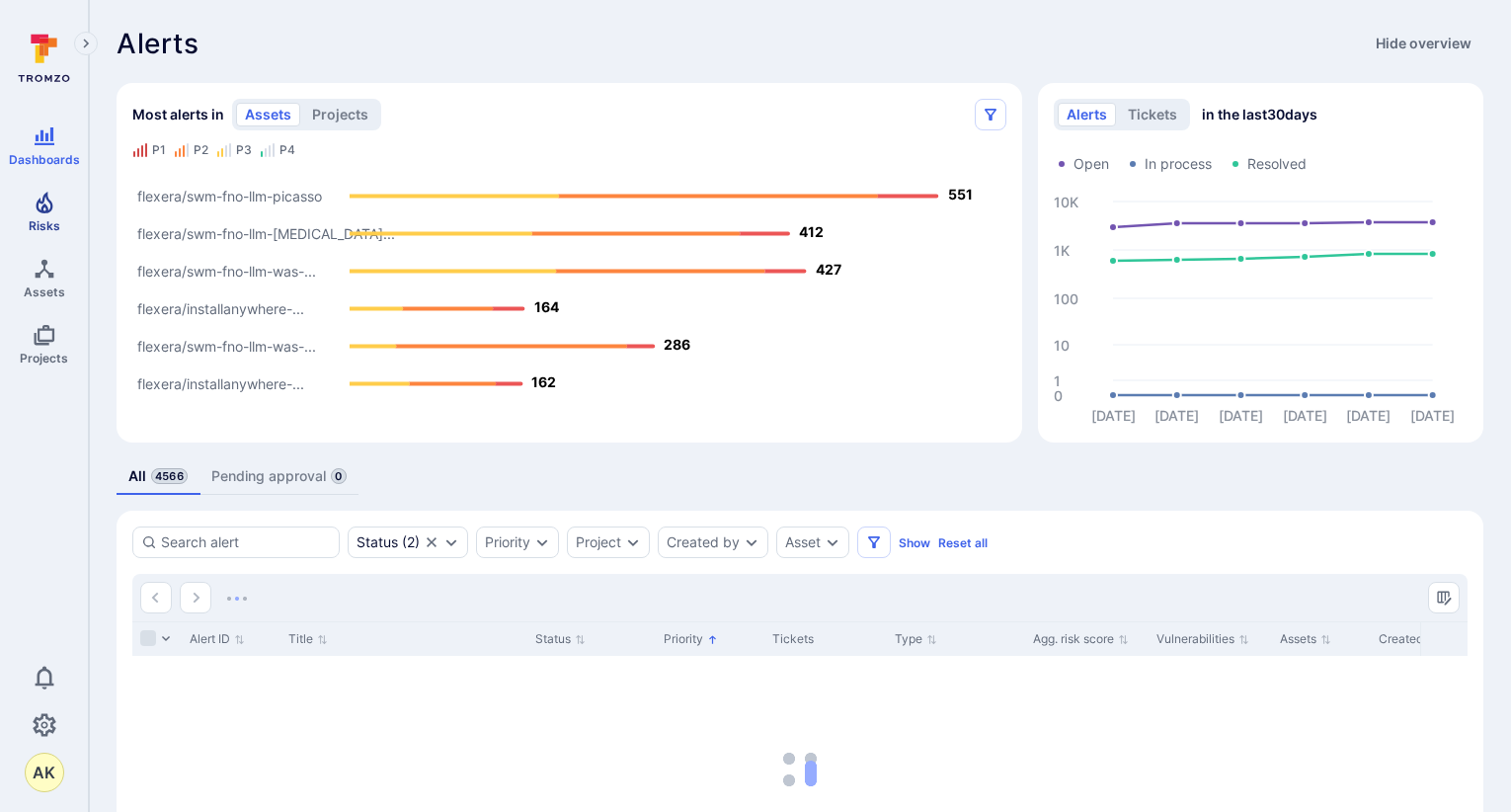
click at [37, 205] on icon "Risks" at bounding box center [44, 202] width 17 height 22
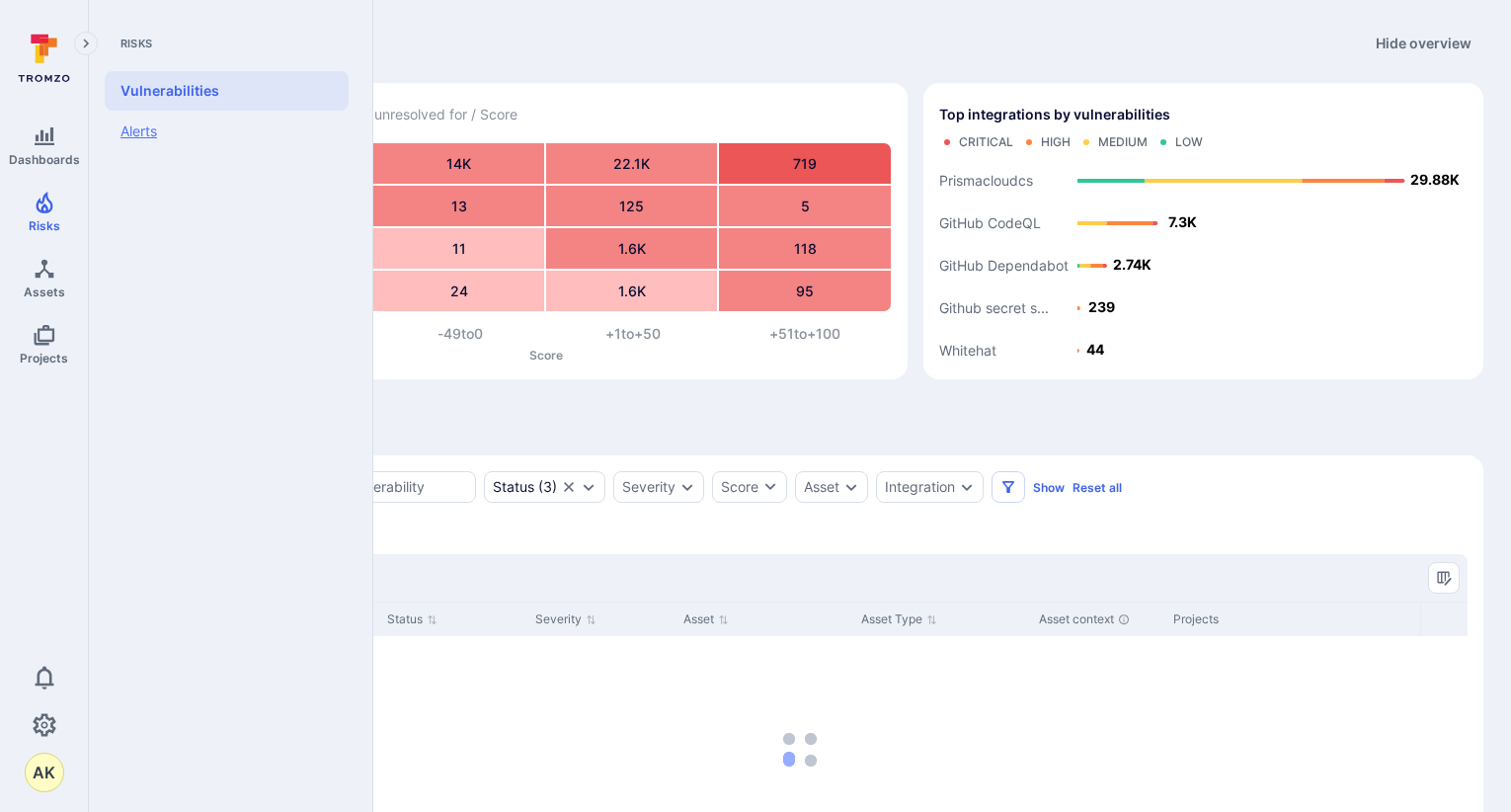
click at [124, 128] on link "Alerts" at bounding box center [227, 132] width 244 height 42
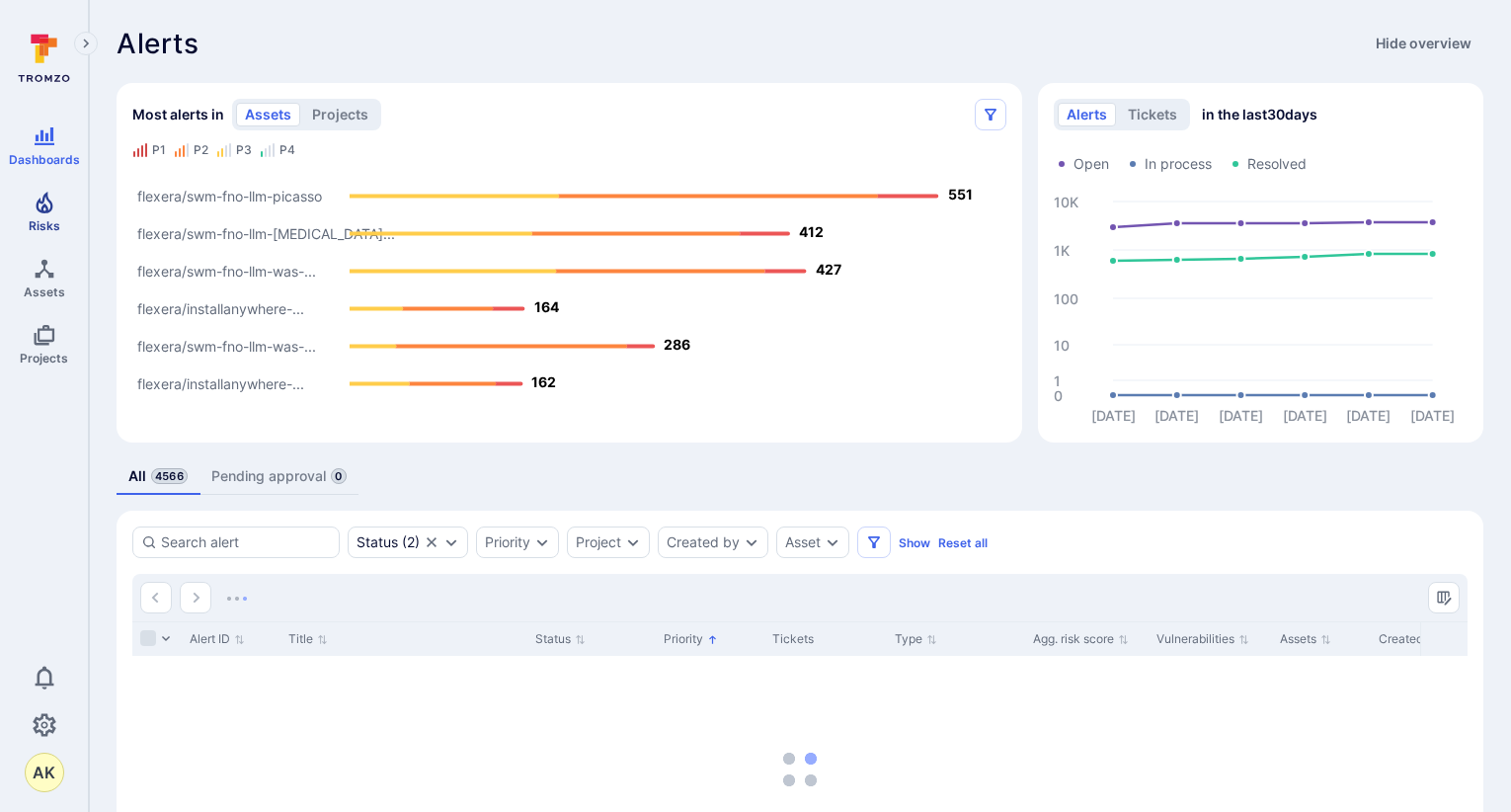
click at [50, 202] on icon "Risks" at bounding box center [44, 202] width 17 height 22
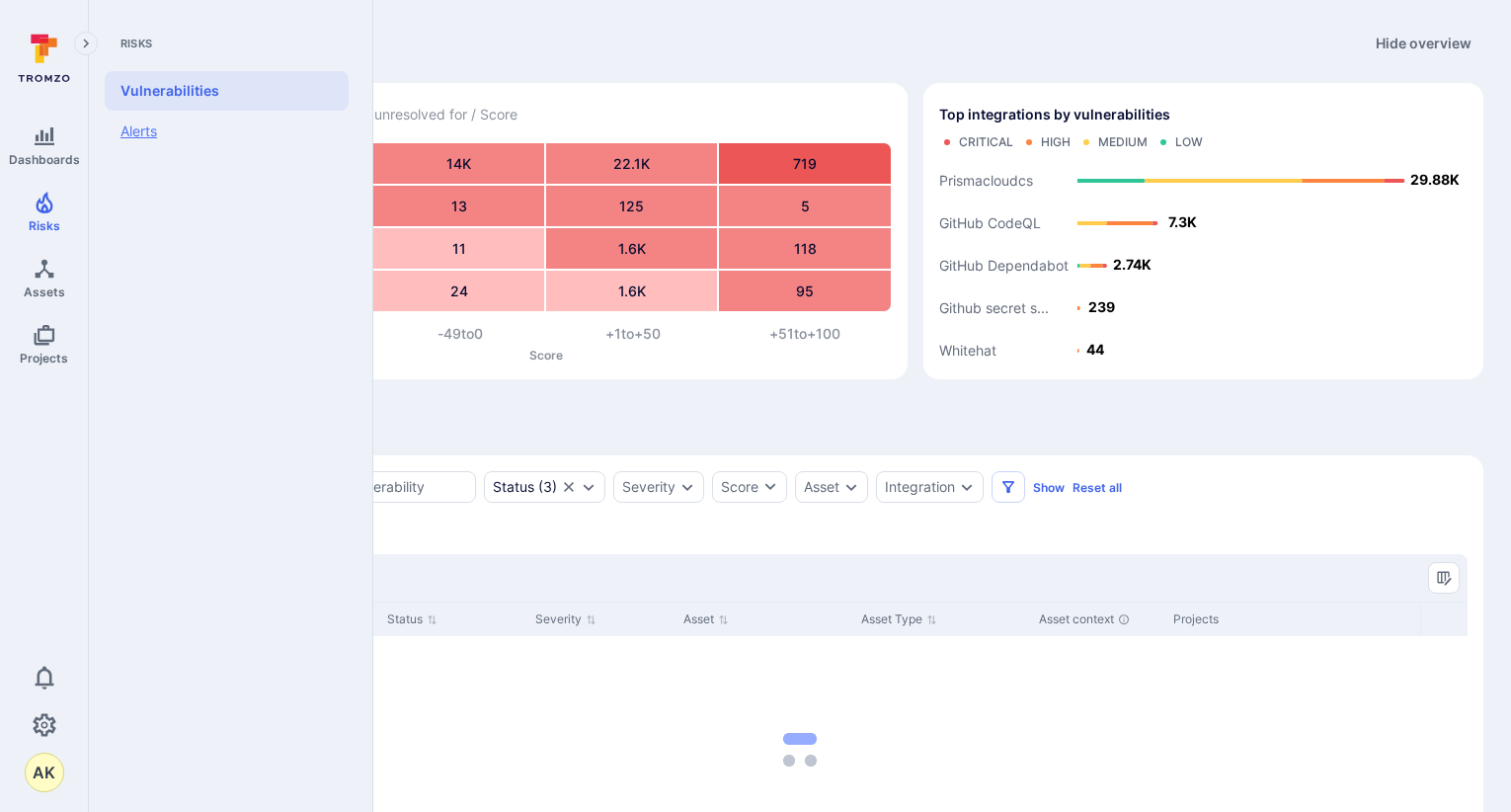
click at [143, 123] on link "Alerts" at bounding box center [227, 132] width 244 height 42
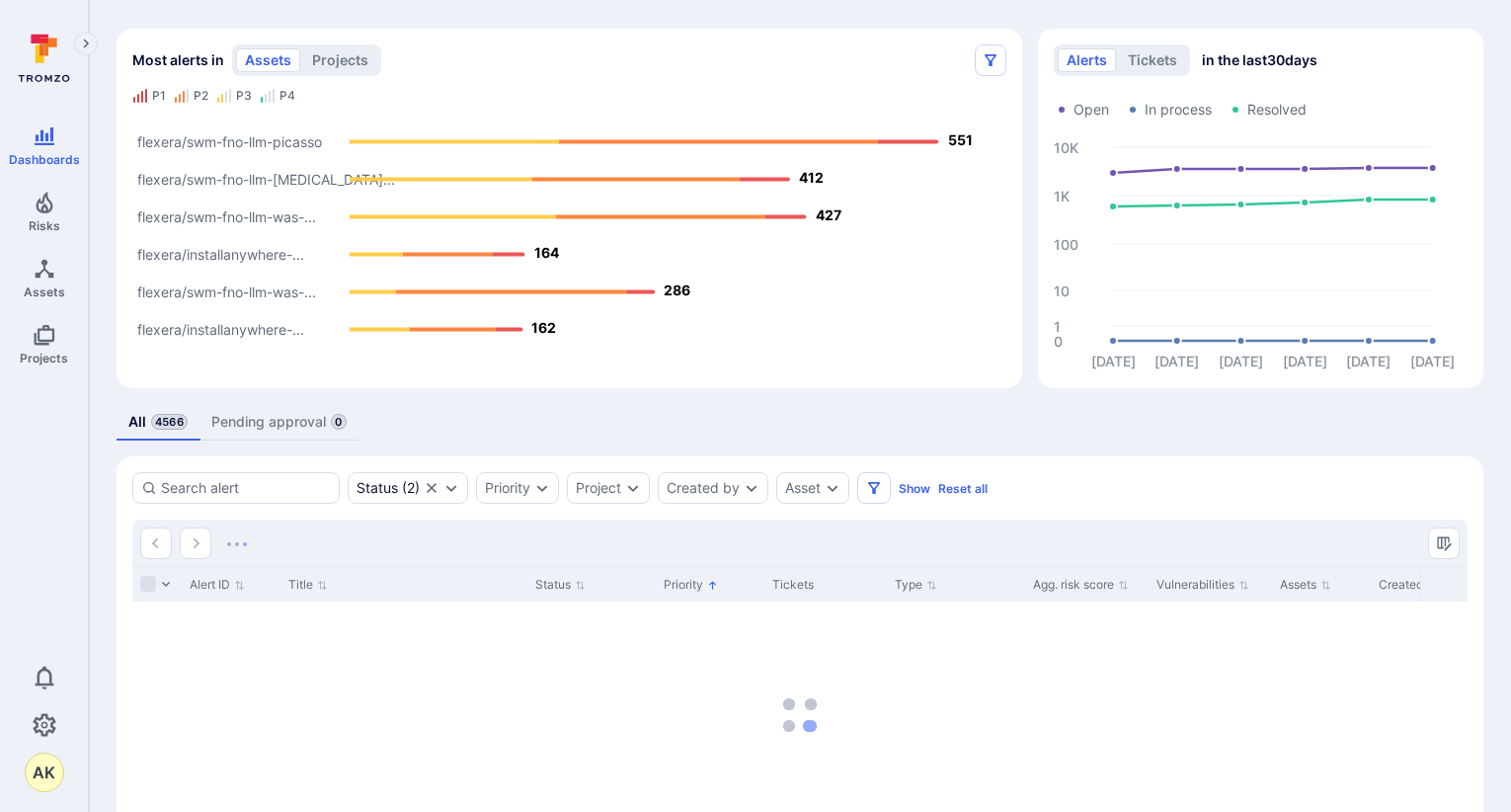
scroll to position [99, 0]
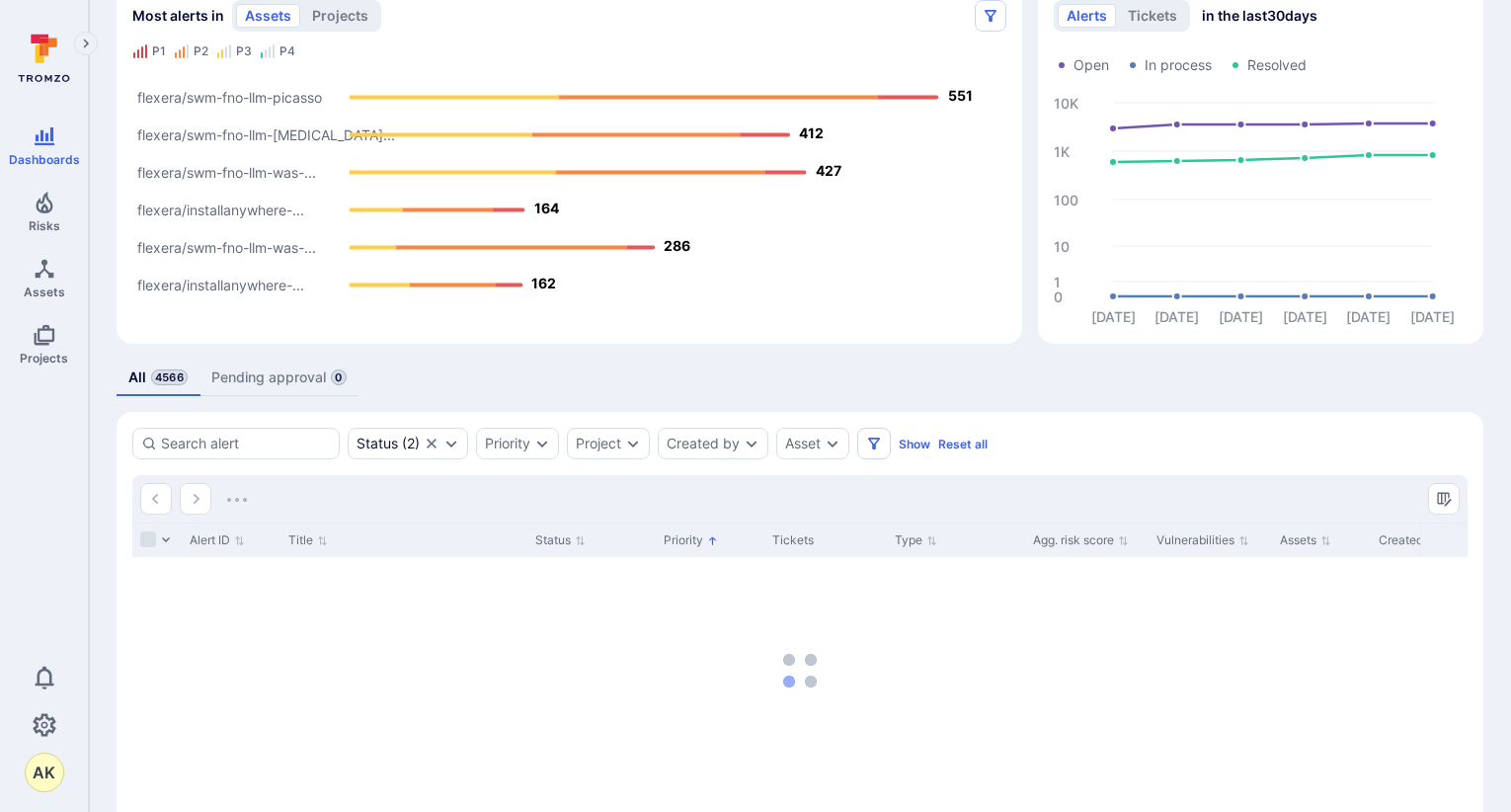
click at [430, 444] on icon "Clear selection" at bounding box center [431, 443] width 16 height 16
click at [407, 444] on icon "Expand dropdown" at bounding box center [409, 443] width 16 height 16
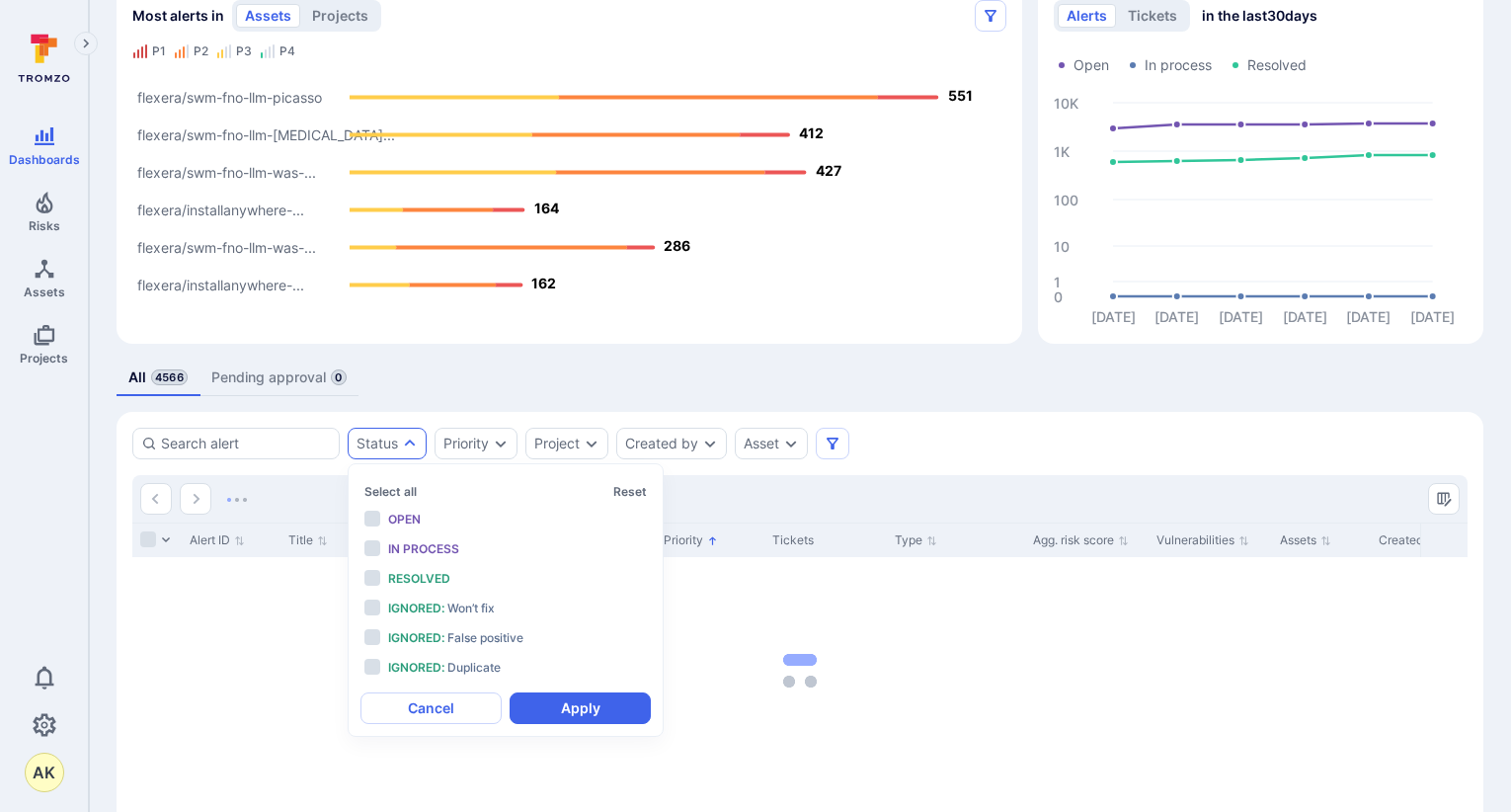
scroll to position [16, 0]
click at [381, 520] on li "Open" at bounding box center [506, 520] width 291 height 26
click at [625, 711] on button "Apply" at bounding box center [580, 708] width 141 height 32
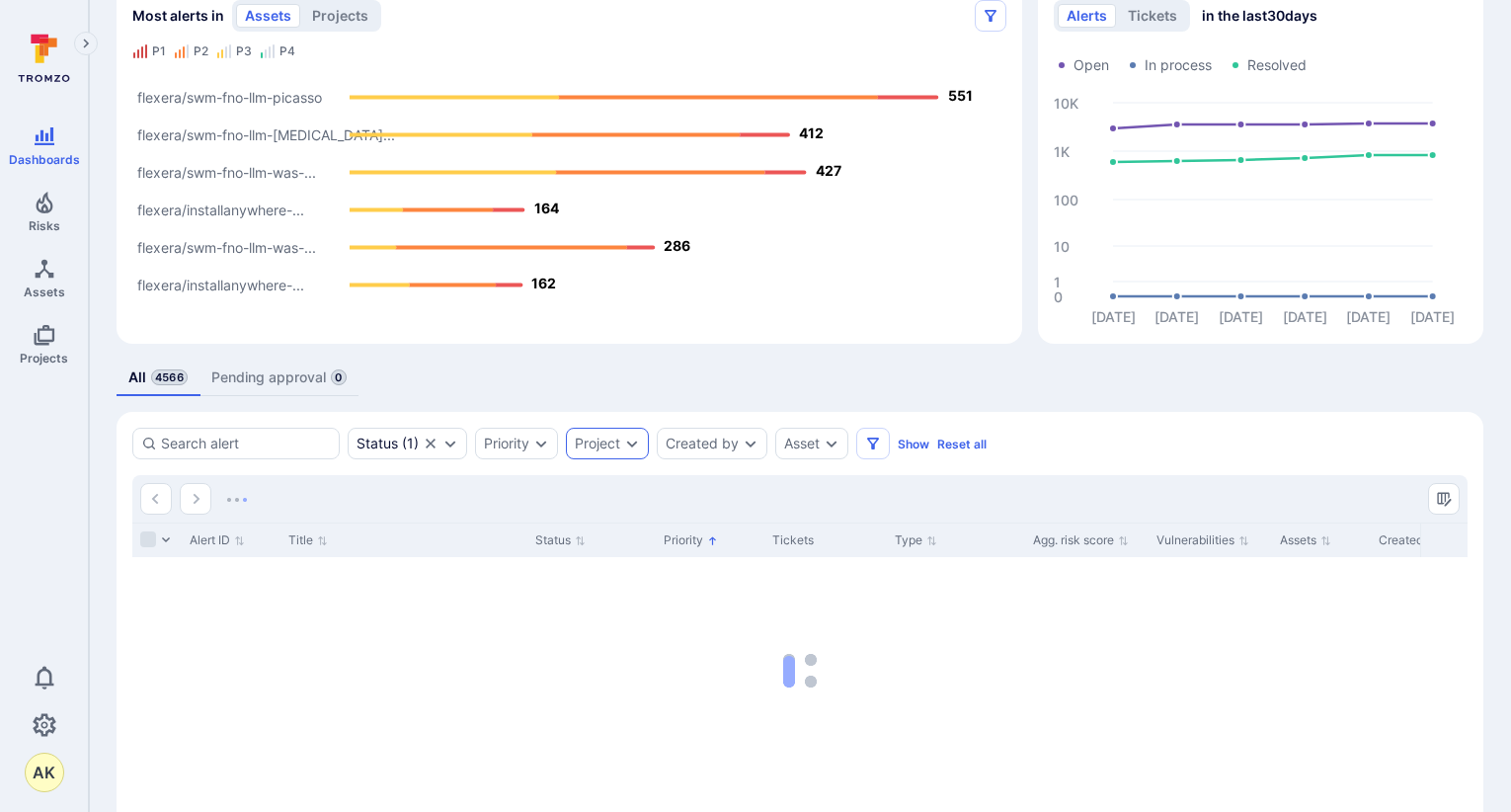
click at [626, 447] on icon "Expand dropdown" at bounding box center [633, 443] width 16 height 16
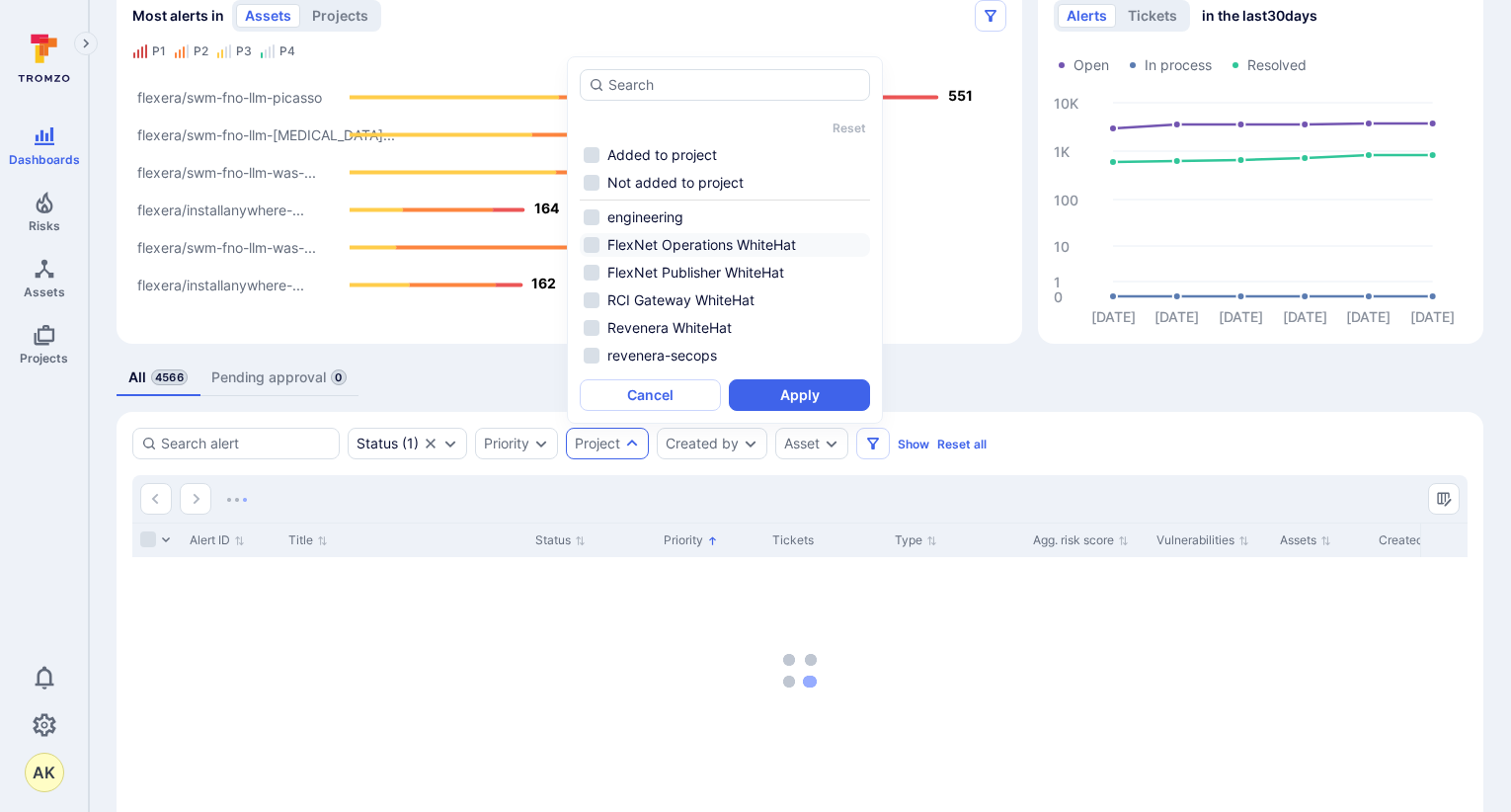
click at [596, 244] on li "FlexNet Operations WhiteHat" at bounding box center [725, 245] width 291 height 24
click at [590, 263] on li "FlexNet Publisher WhiteHat" at bounding box center [725, 273] width 291 height 24
click at [587, 298] on li "RCI Gateway WhiteHat" at bounding box center [725, 300] width 291 height 24
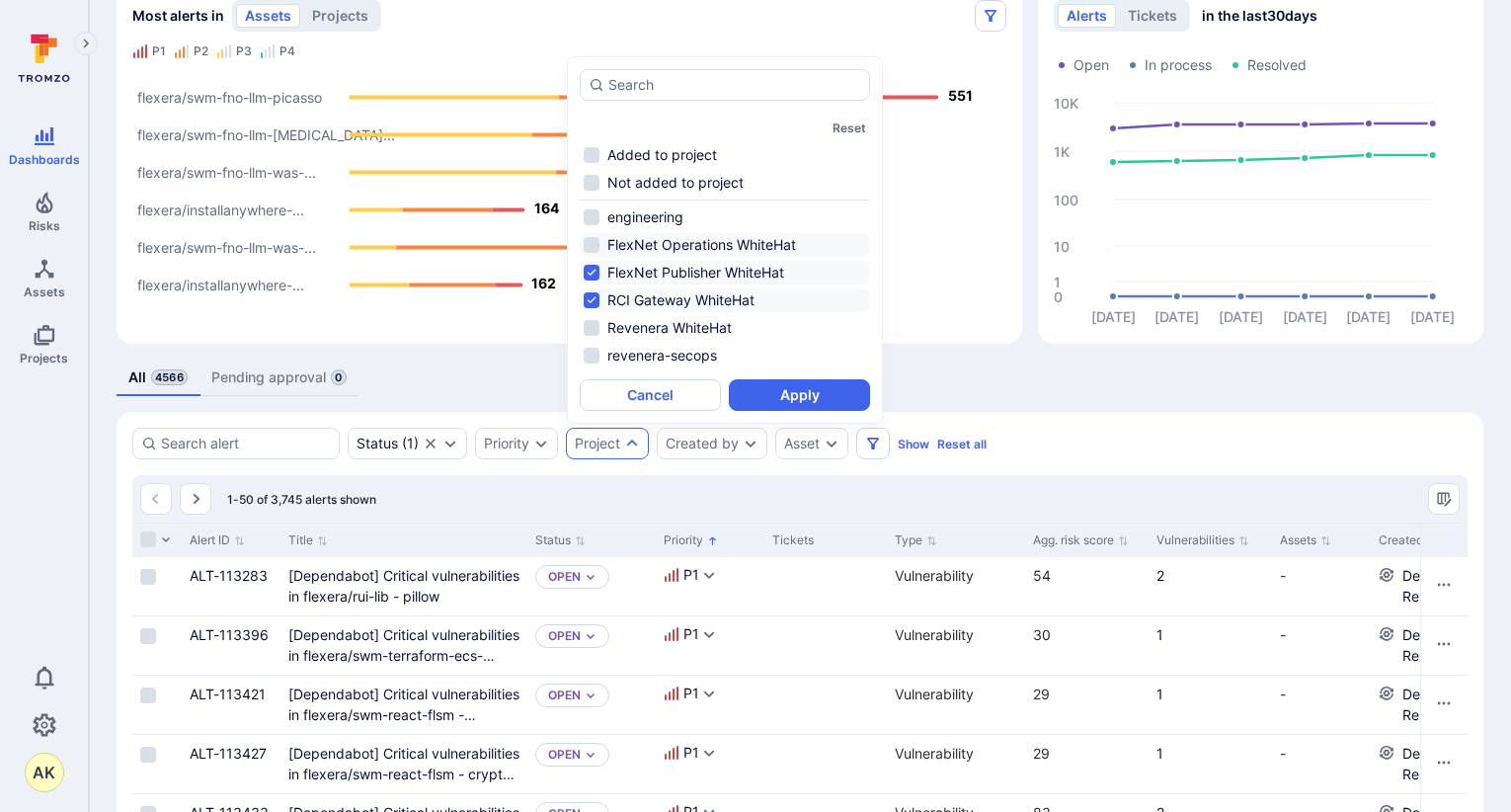
click at [599, 247] on li "FlexNet Operations WhiteHat" at bounding box center [725, 245] width 291 height 24
click at [835, 398] on button "Apply" at bounding box center [799, 395] width 141 height 32
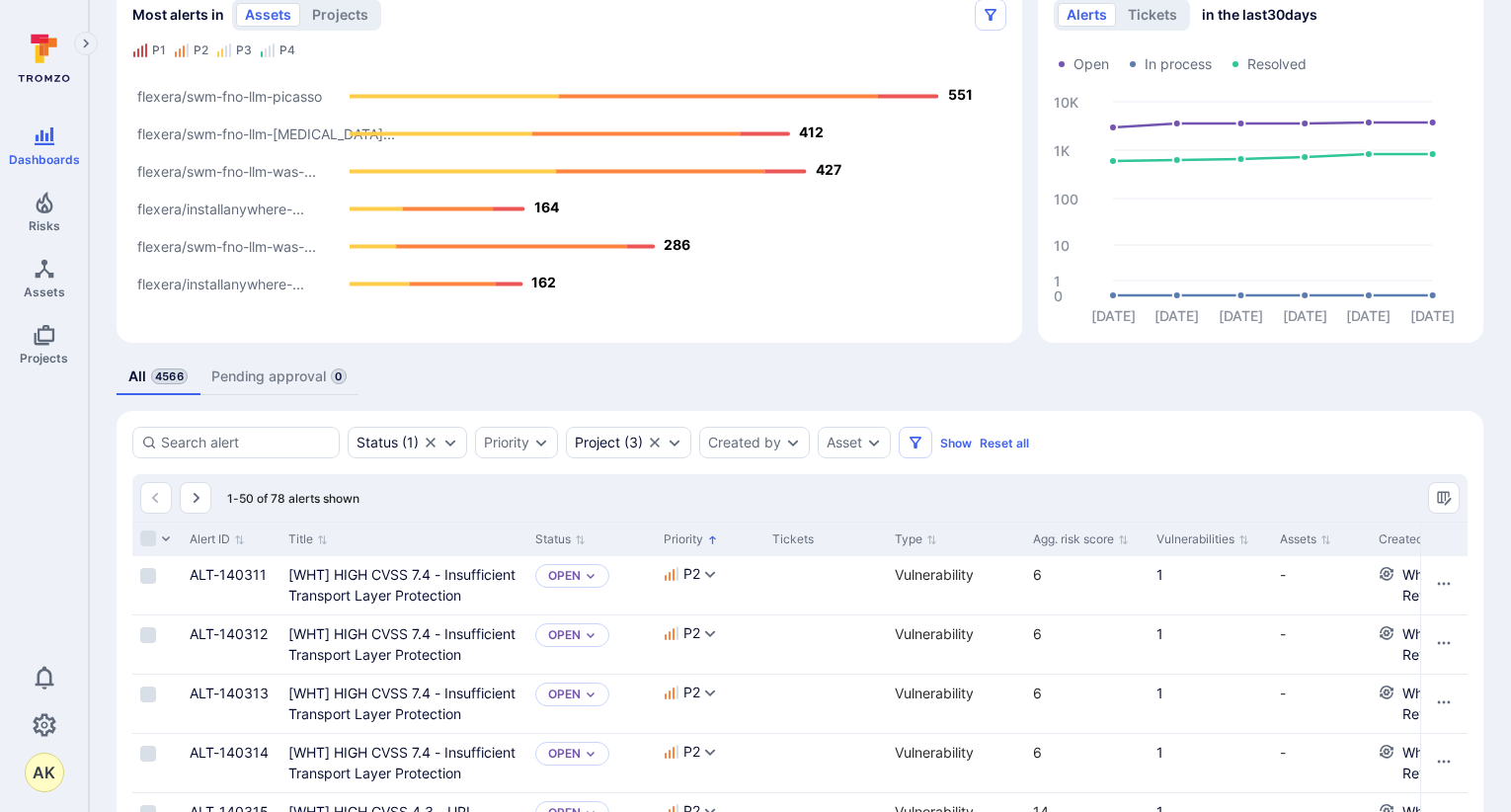
scroll to position [134, 0]
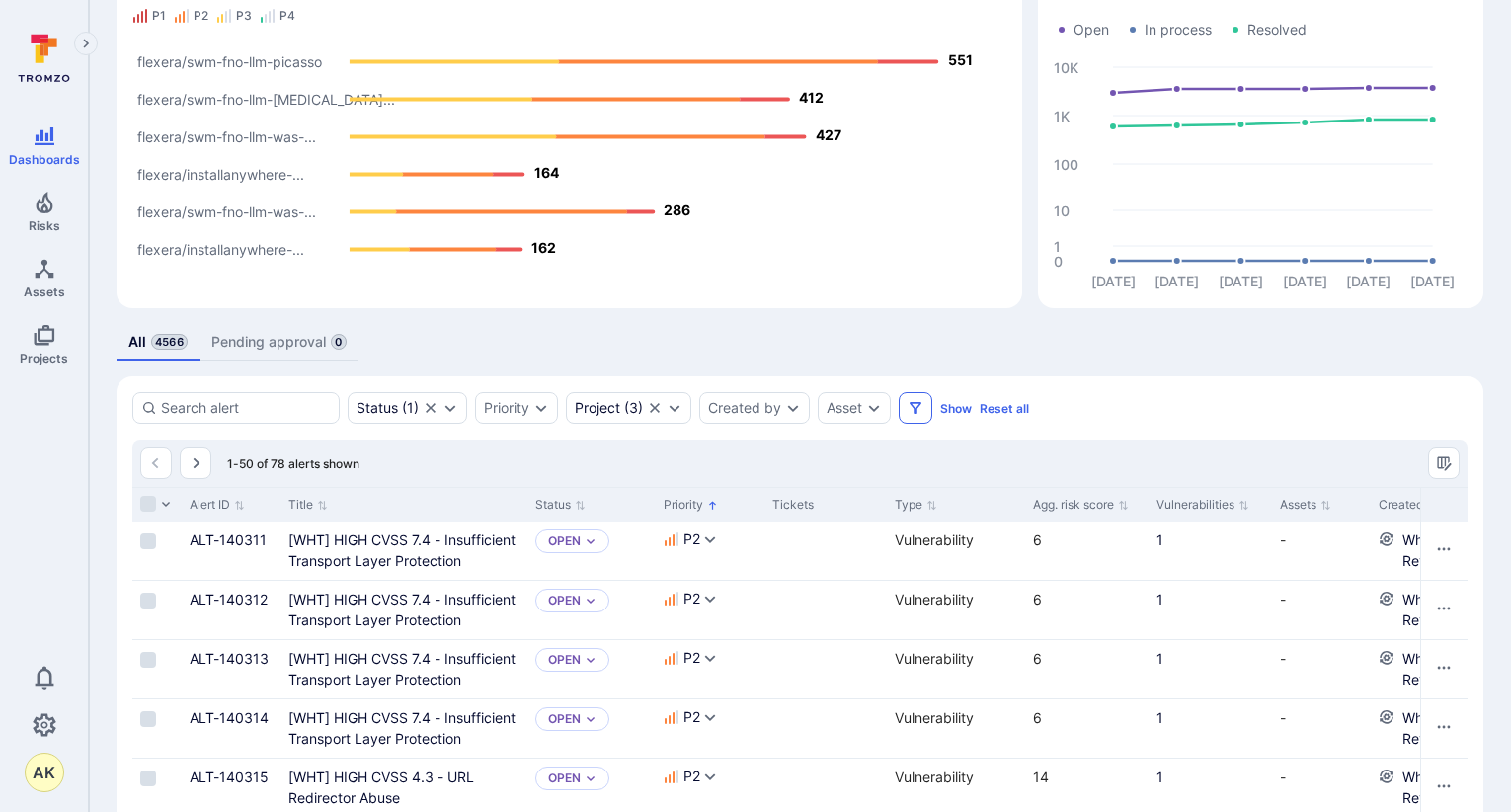
click at [912, 413] on icon "Filters" at bounding box center [915, 407] width 16 height 16
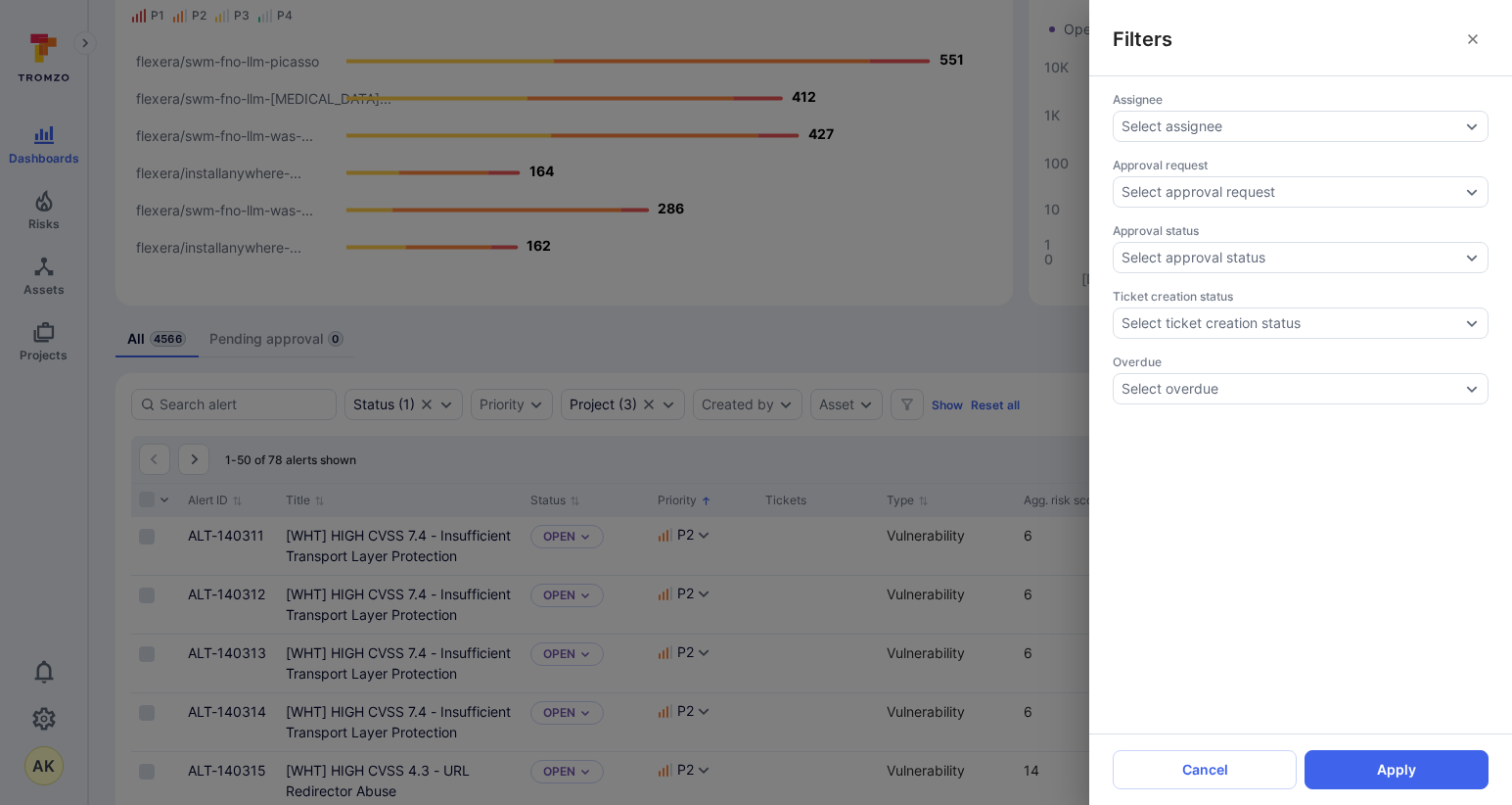
click at [1472, 38] on icon "close" at bounding box center [1473, 39] width 10 height 10
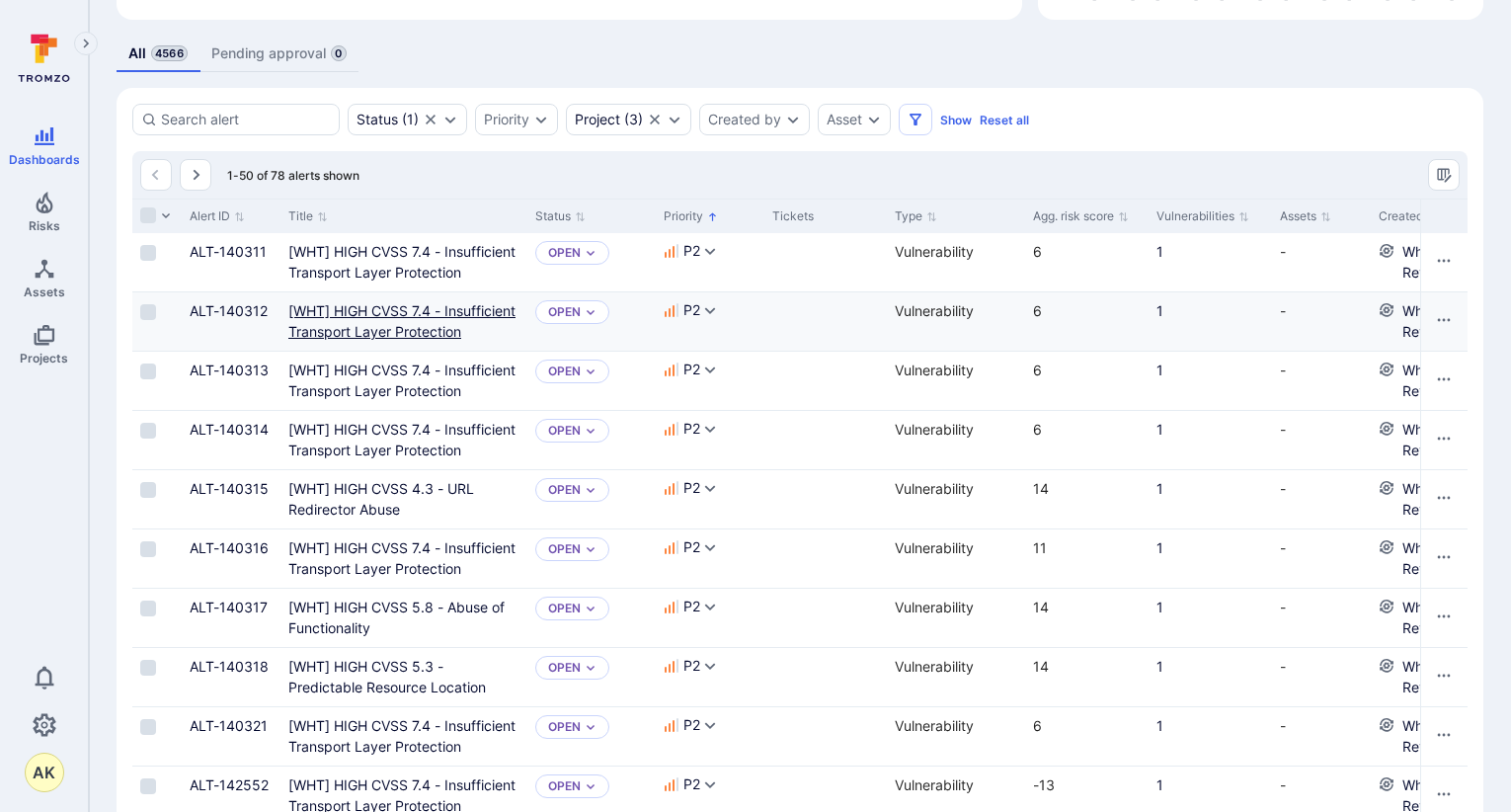
scroll to position [430, 0]
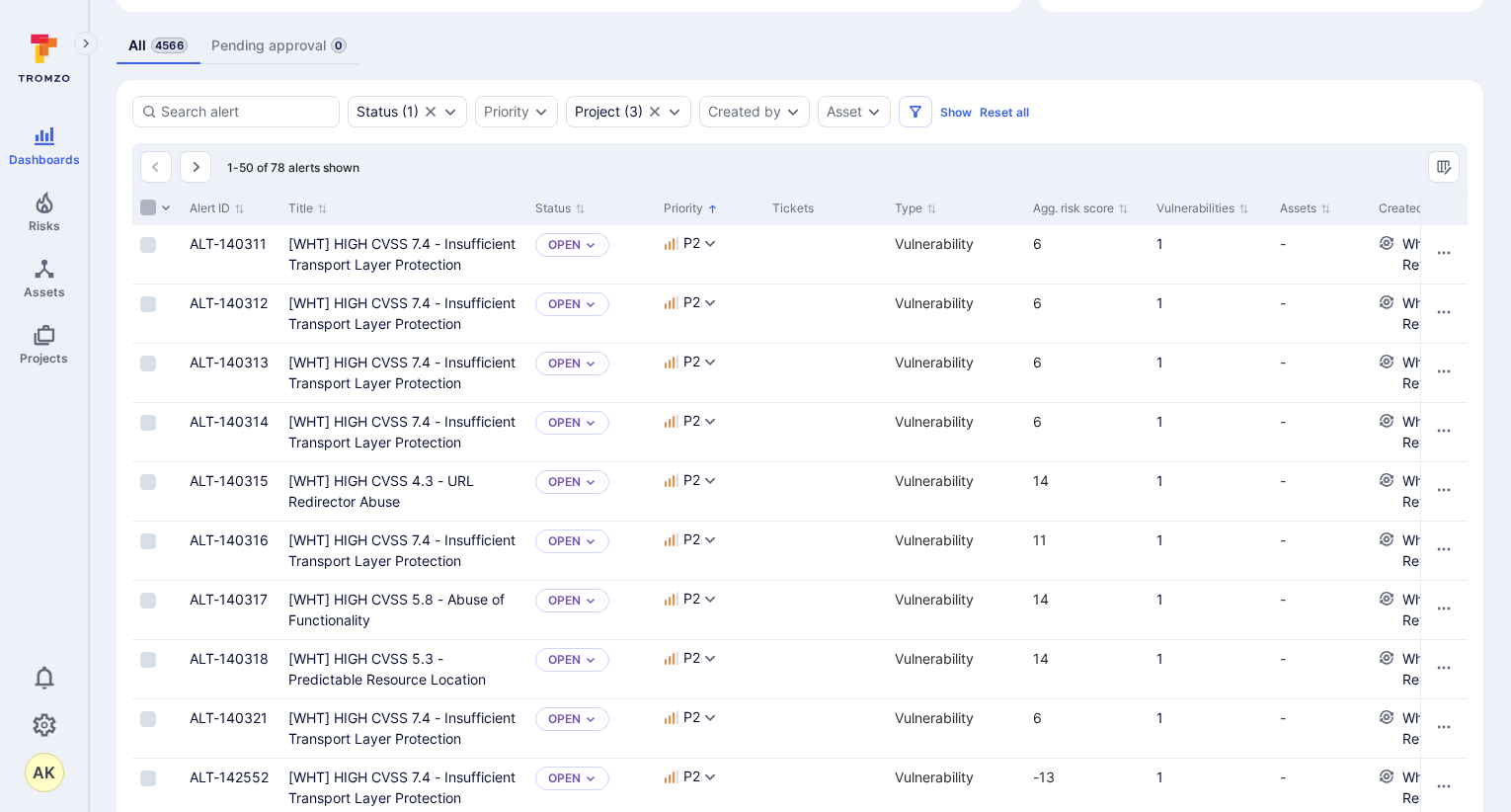
click at [143, 211] on input "Select all rows" at bounding box center [148, 207] width 16 height 16
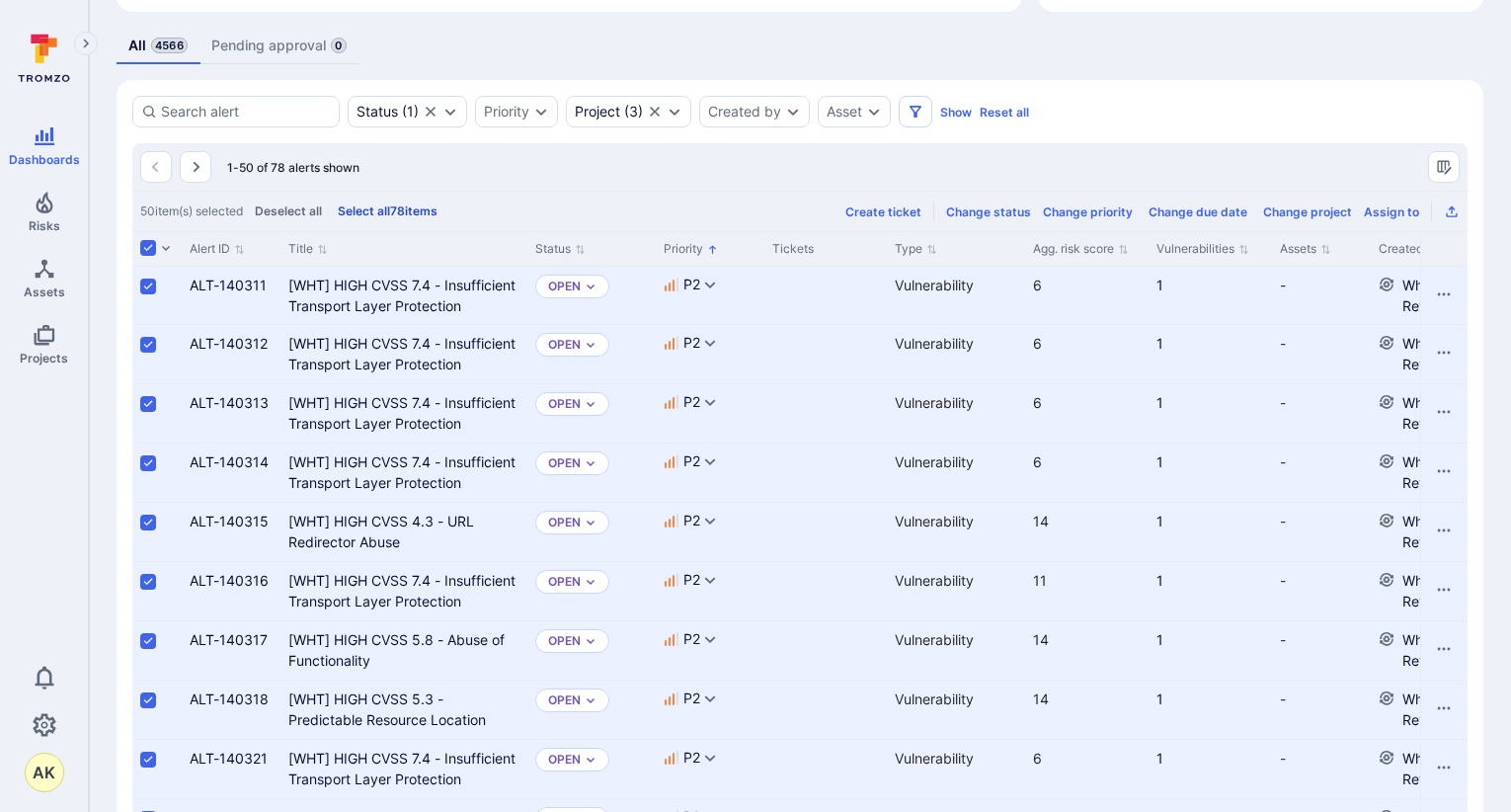
click at [419, 217] on div "50 item(s) selected Deselect all Select all 78 items" at bounding box center [291, 211] width 301 height 16
drag, startPoint x: 419, startPoint y: 217, endPoint x: 387, endPoint y: 208, distance: 33.2
click at [391, 205] on button "Select all 78 items" at bounding box center [388, 210] width 108 height 15
click at [387, 208] on div "50 item(s) selected Deselect all Select all 78 items Create ticket Change statu…" at bounding box center [799, 210] width 1336 height 41
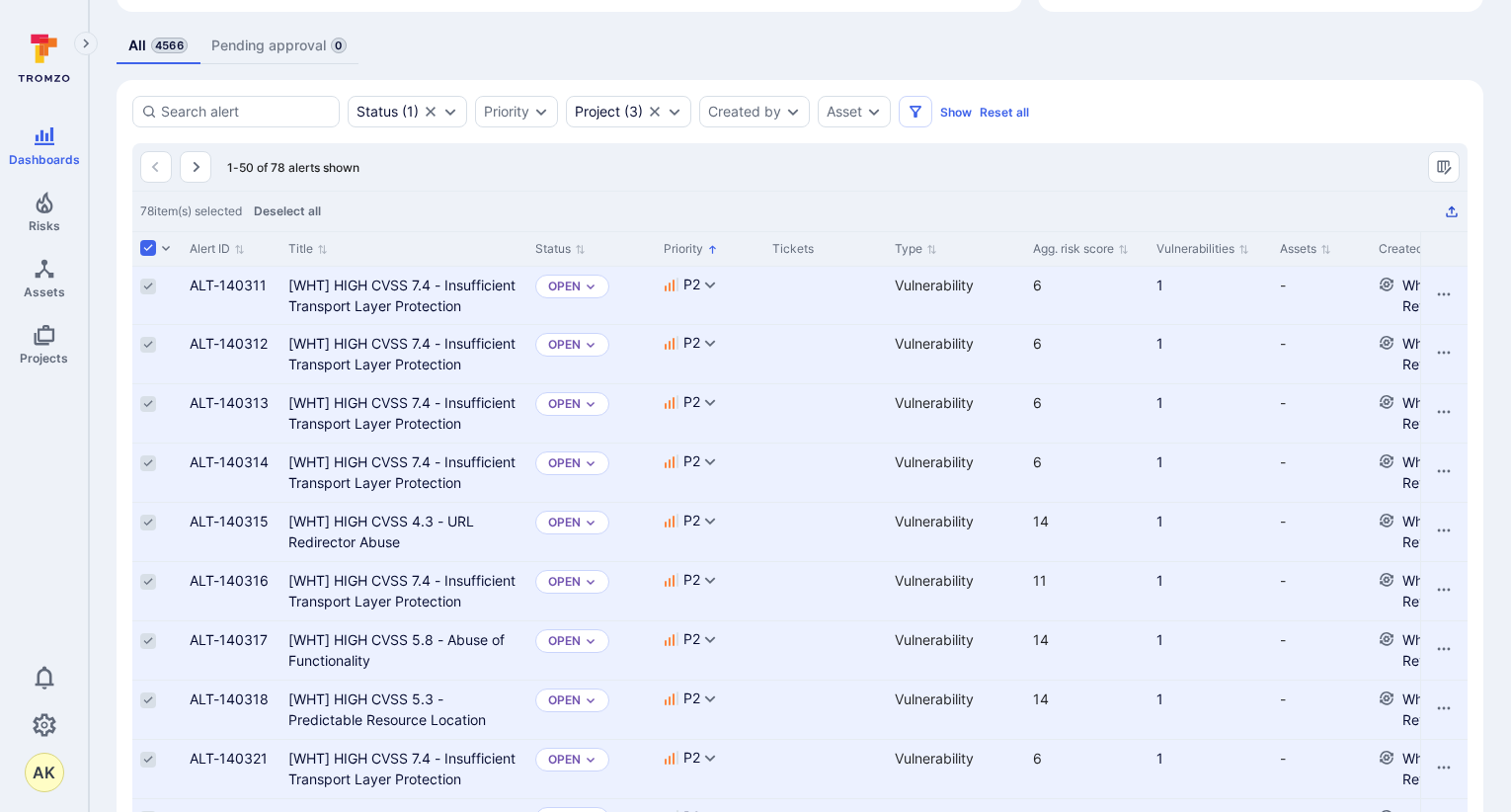
click at [1453, 210] on icon "Export as CSV" at bounding box center [1452, 211] width 16 height 16
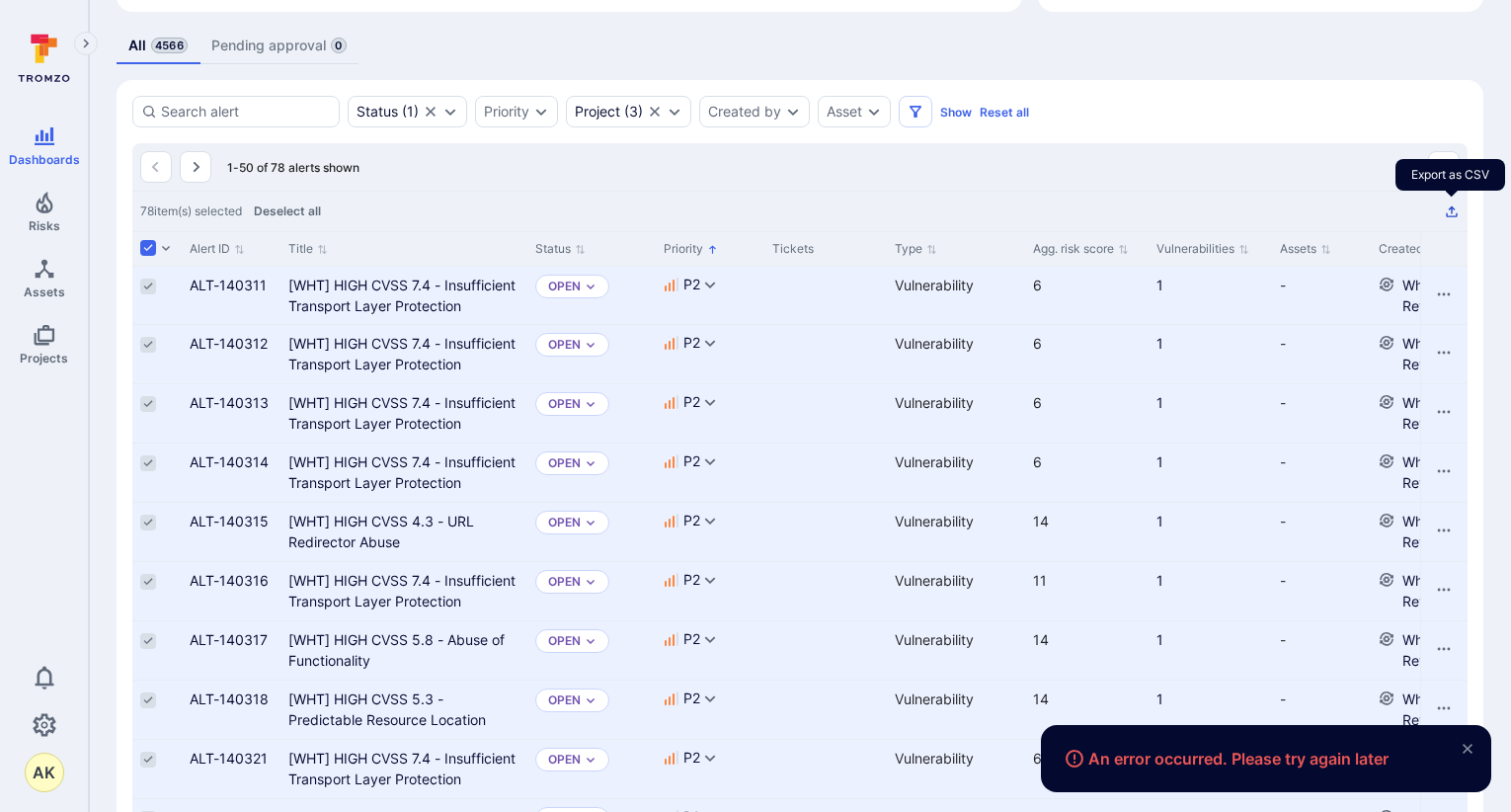
click at [1453, 210] on icon "Export as CSV" at bounding box center [1452, 211] width 16 height 16
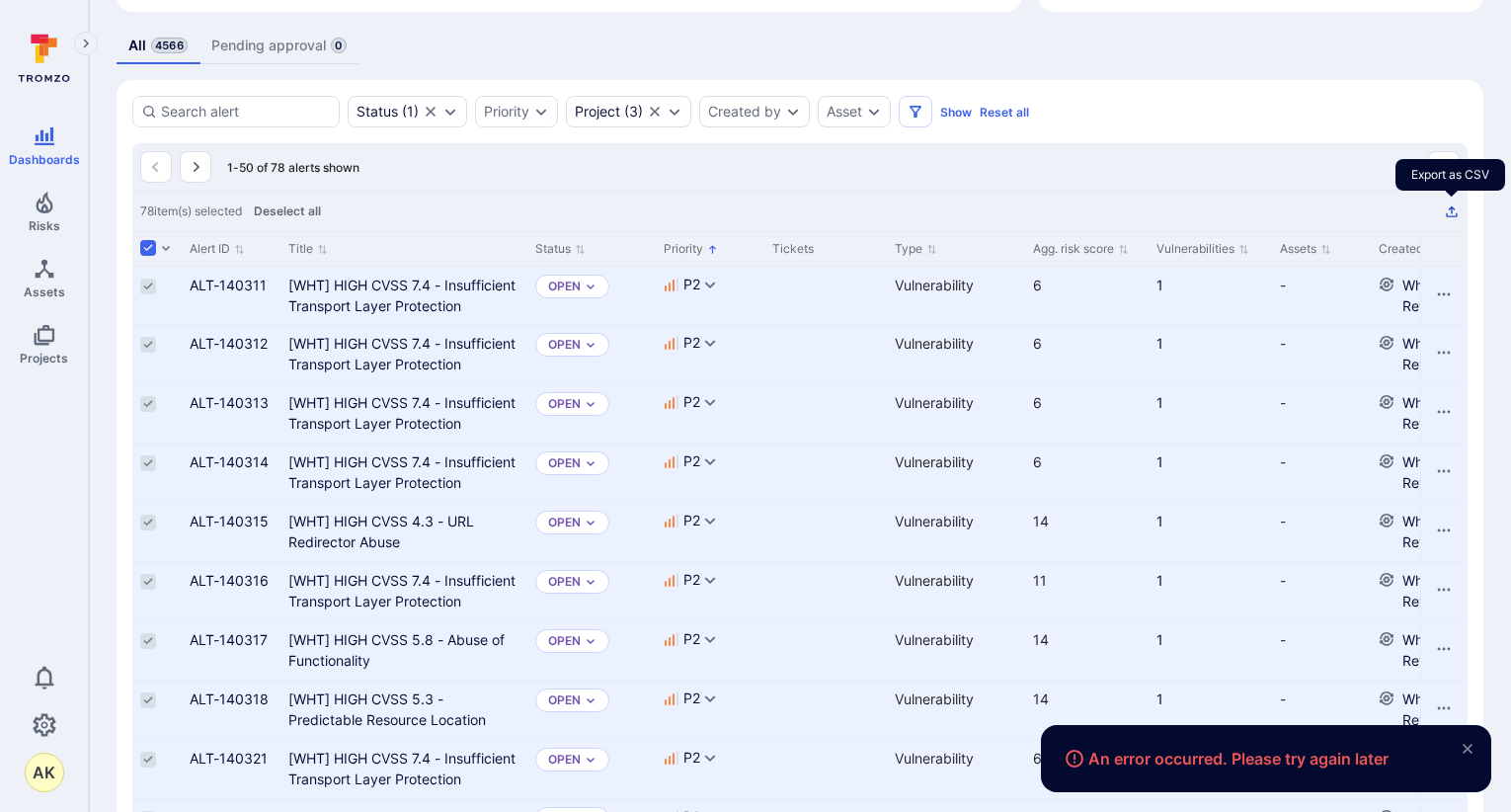
click at [1453, 210] on icon "Export as CSV" at bounding box center [1452, 211] width 16 height 16
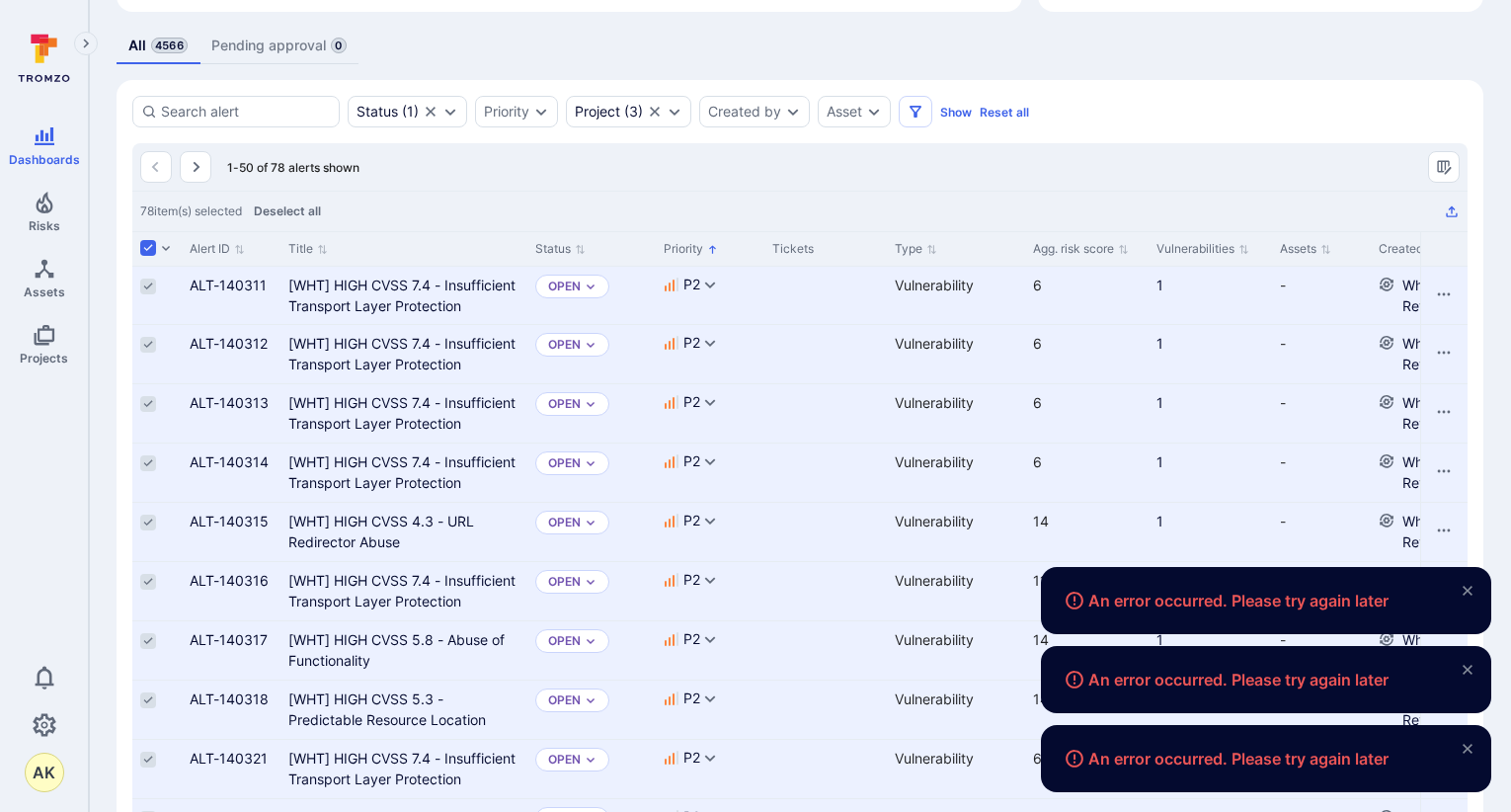
click at [1468, 585] on icon "close" at bounding box center [1467, 591] width 16 height 16
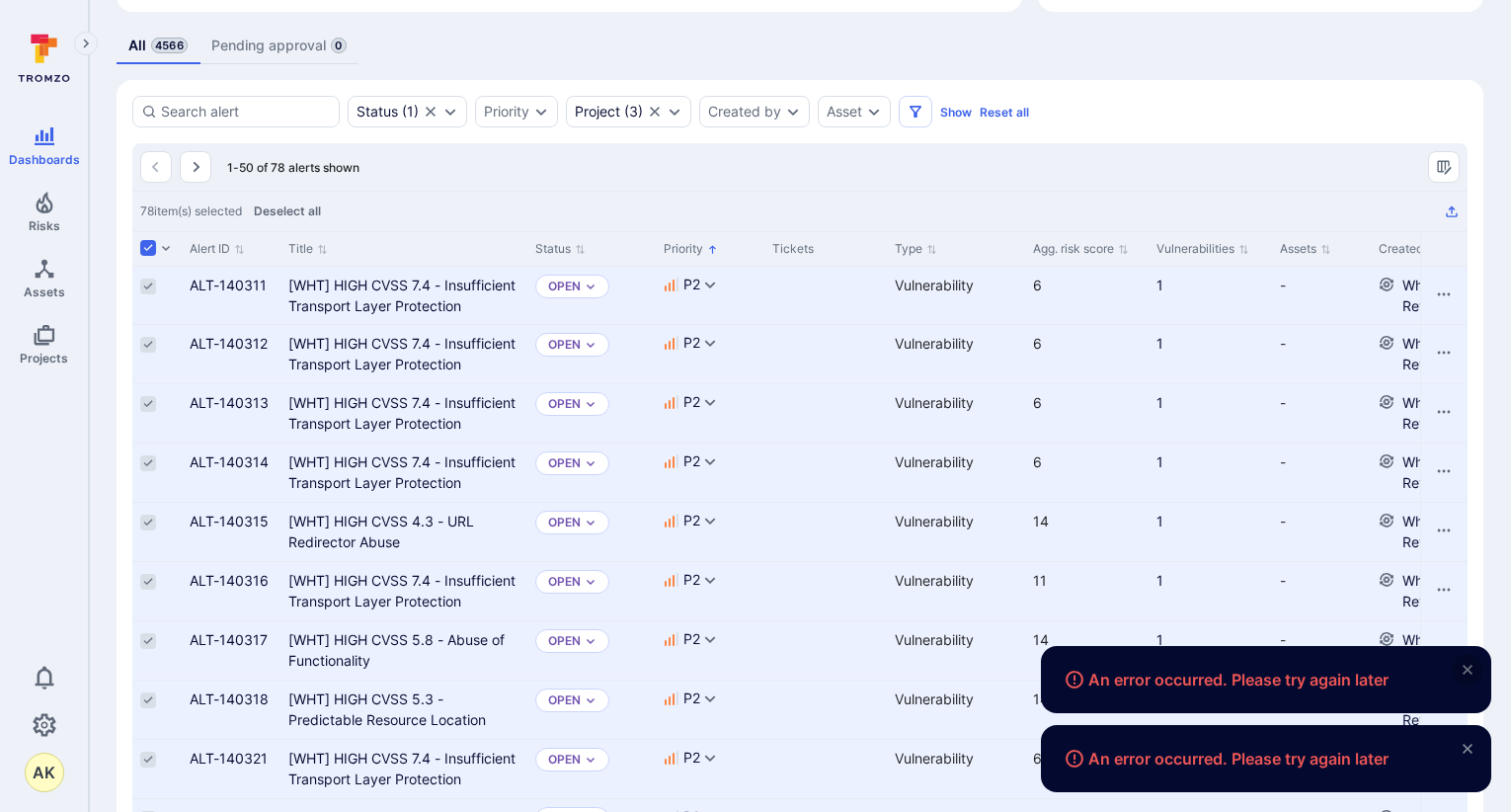
click at [1471, 664] on icon "close" at bounding box center [1467, 669] width 10 height 10
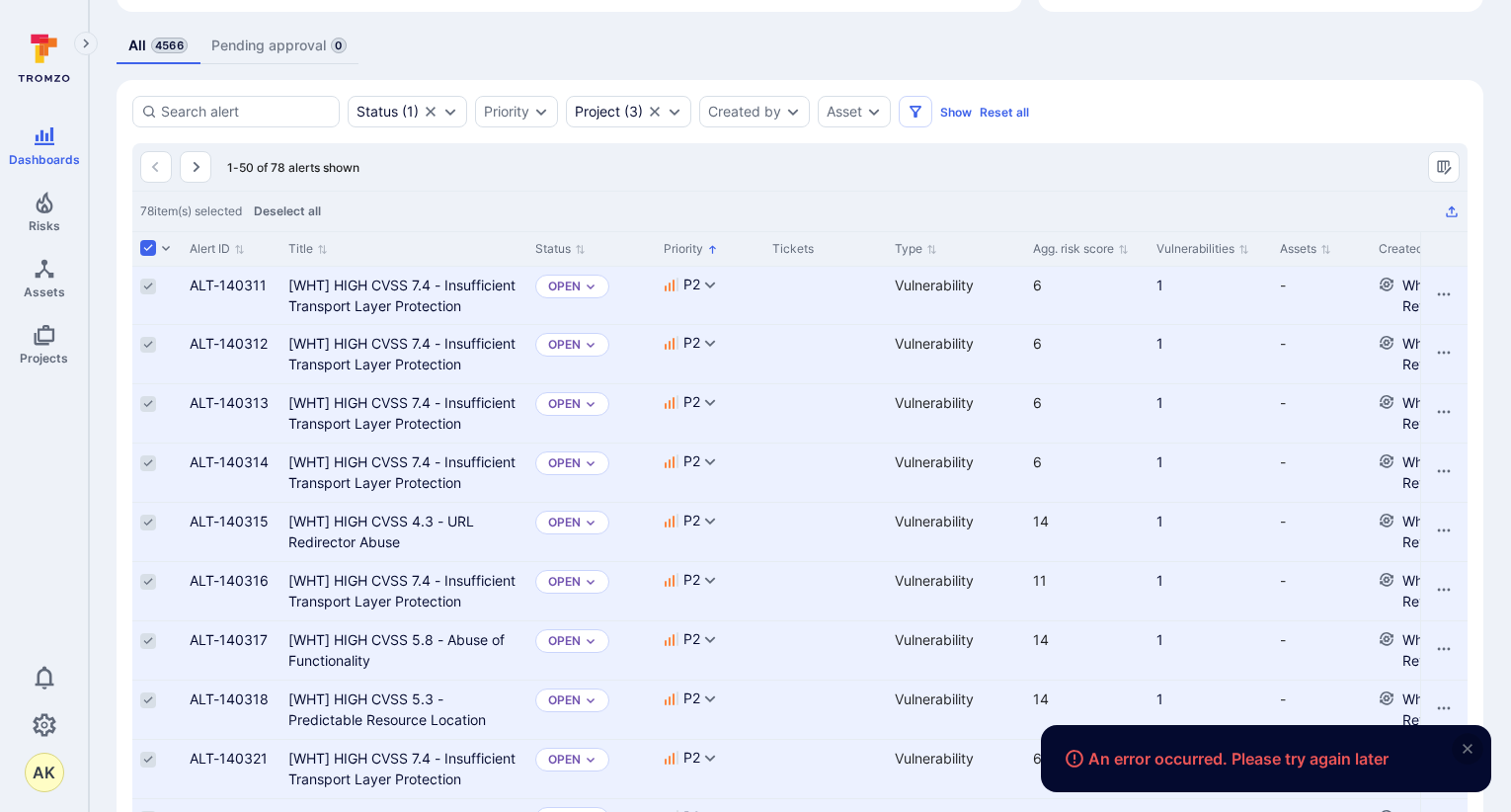
click at [1470, 746] on icon "close" at bounding box center [1467, 749] width 10 height 10
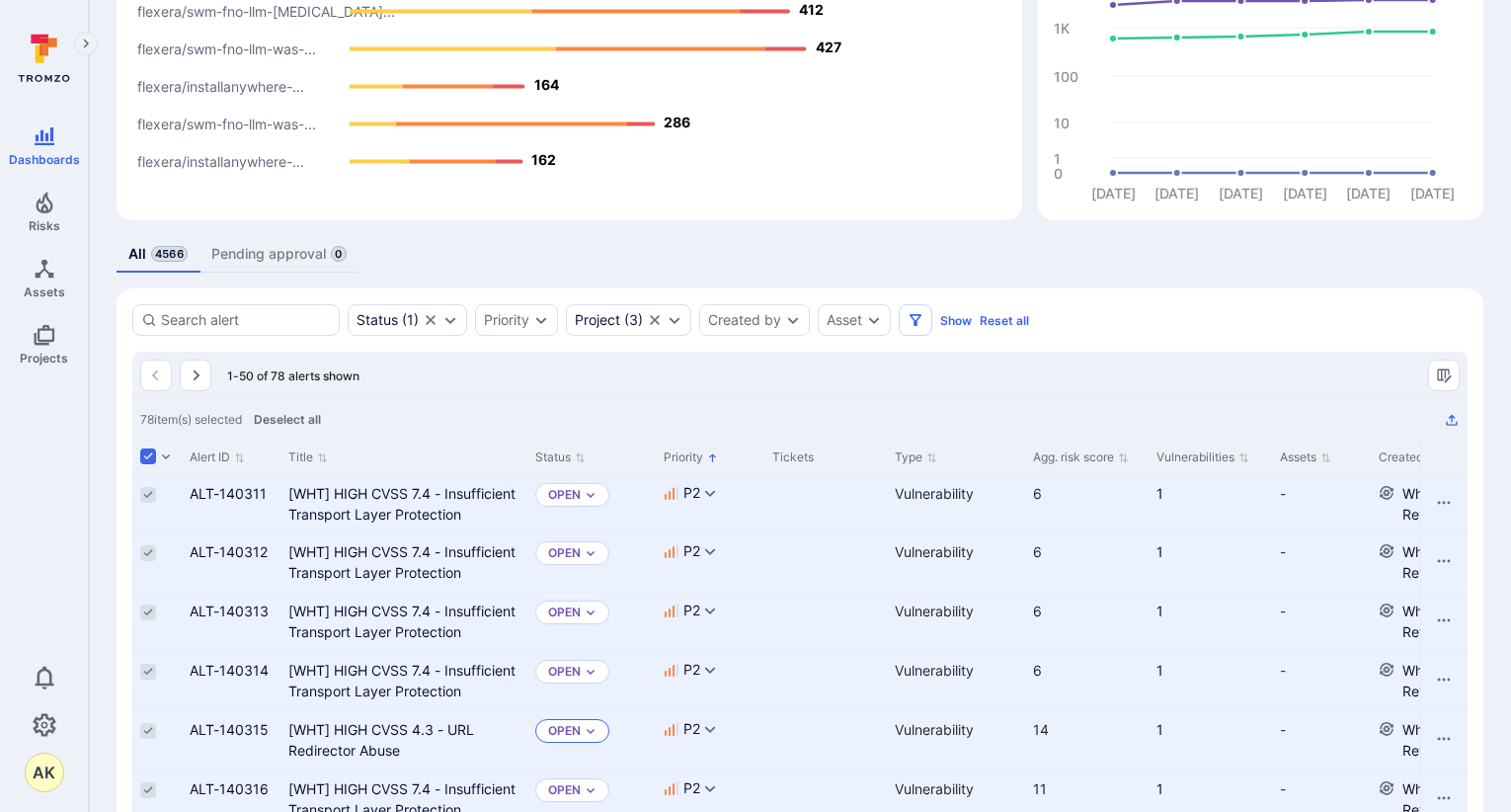
scroll to position [174, 0]
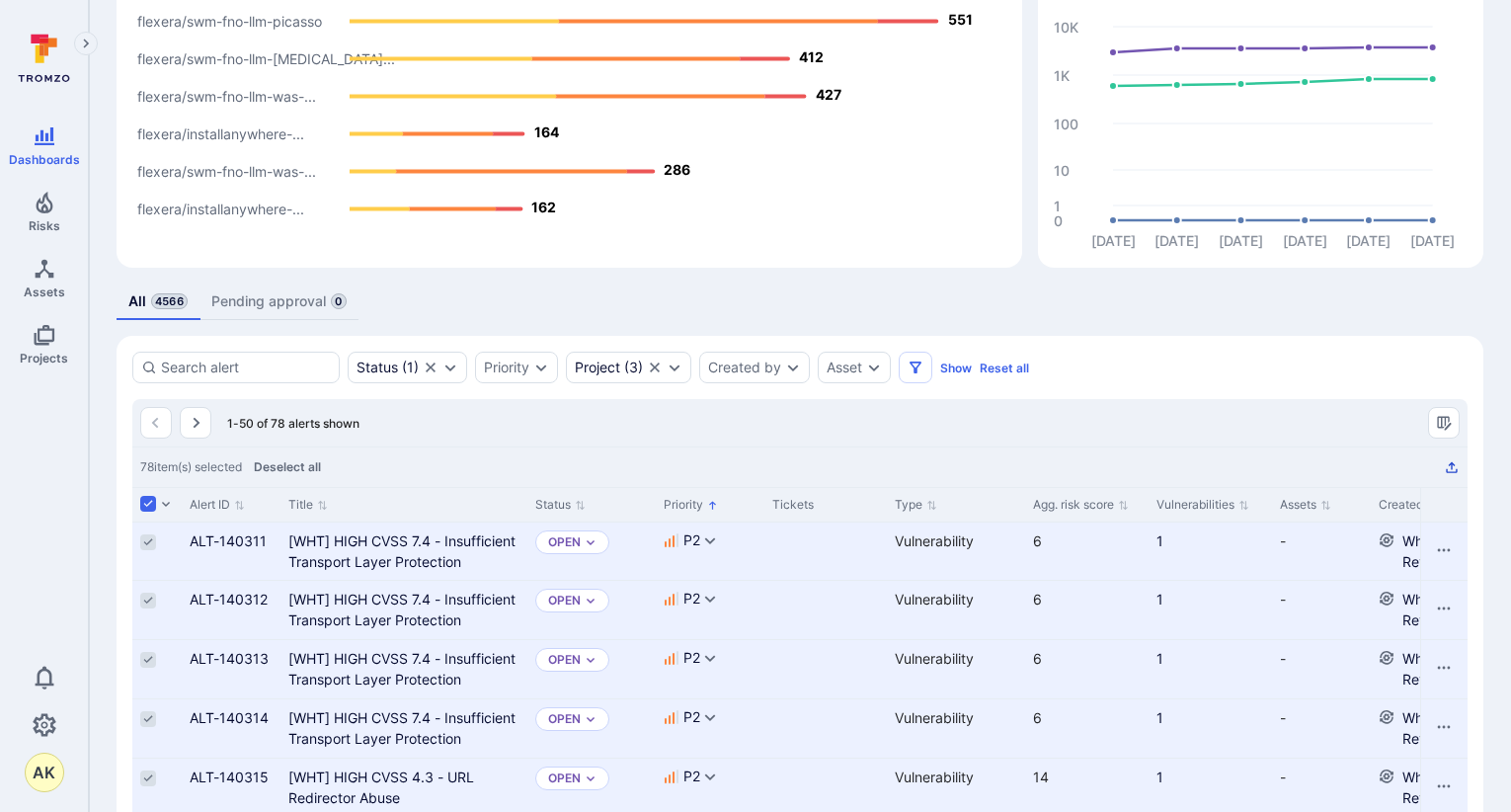
click at [1454, 462] on icon "Export as CSV" at bounding box center [1452, 467] width 16 height 16
click at [1454, 461] on icon "Export as CSV" at bounding box center [1452, 467] width 16 height 16
click at [1454, 460] on icon "Export as CSV" at bounding box center [1452, 467] width 16 height 16
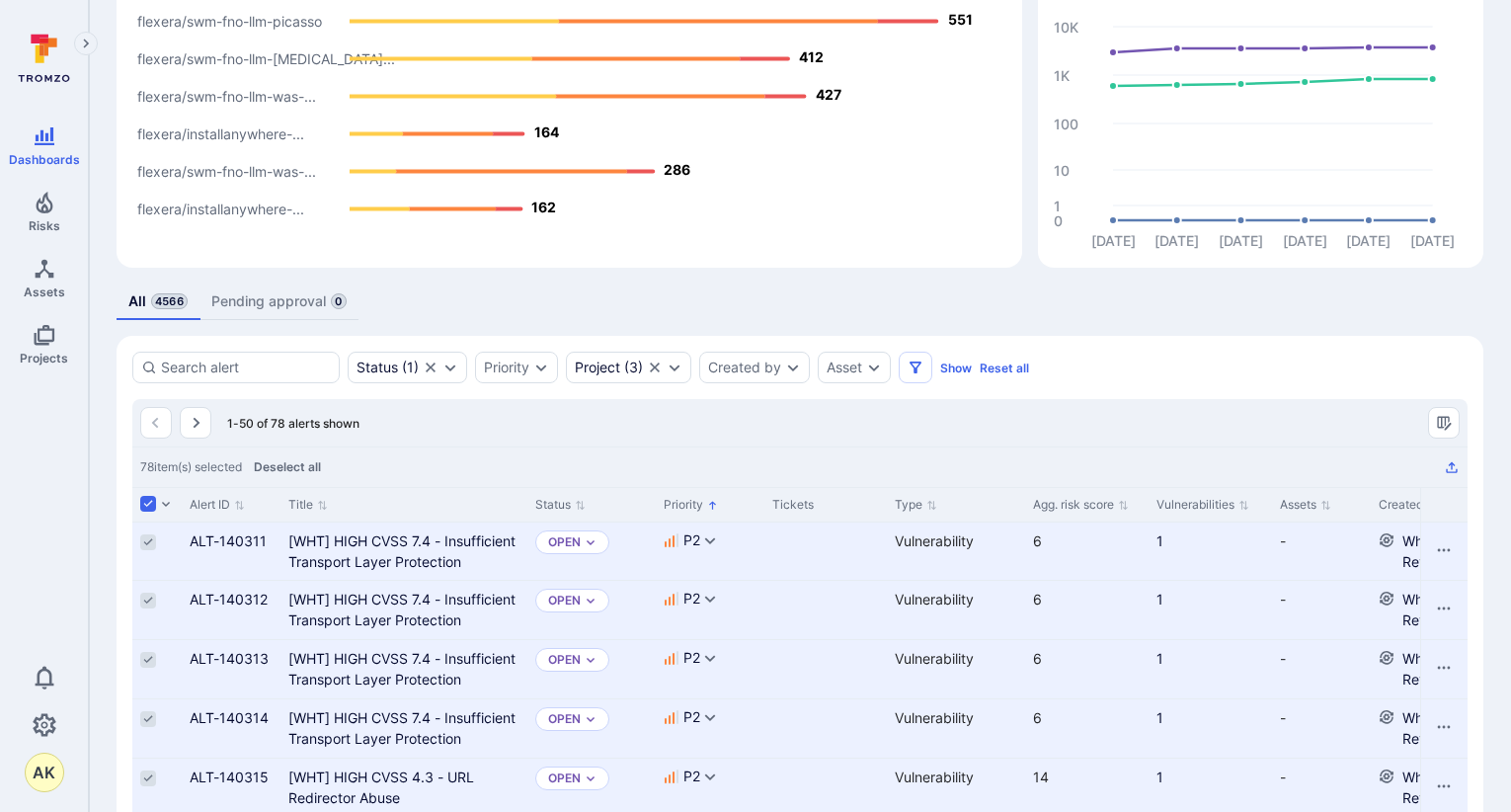
click at [1453, 461] on icon "Export as CSV" at bounding box center [1452, 467] width 16 height 16
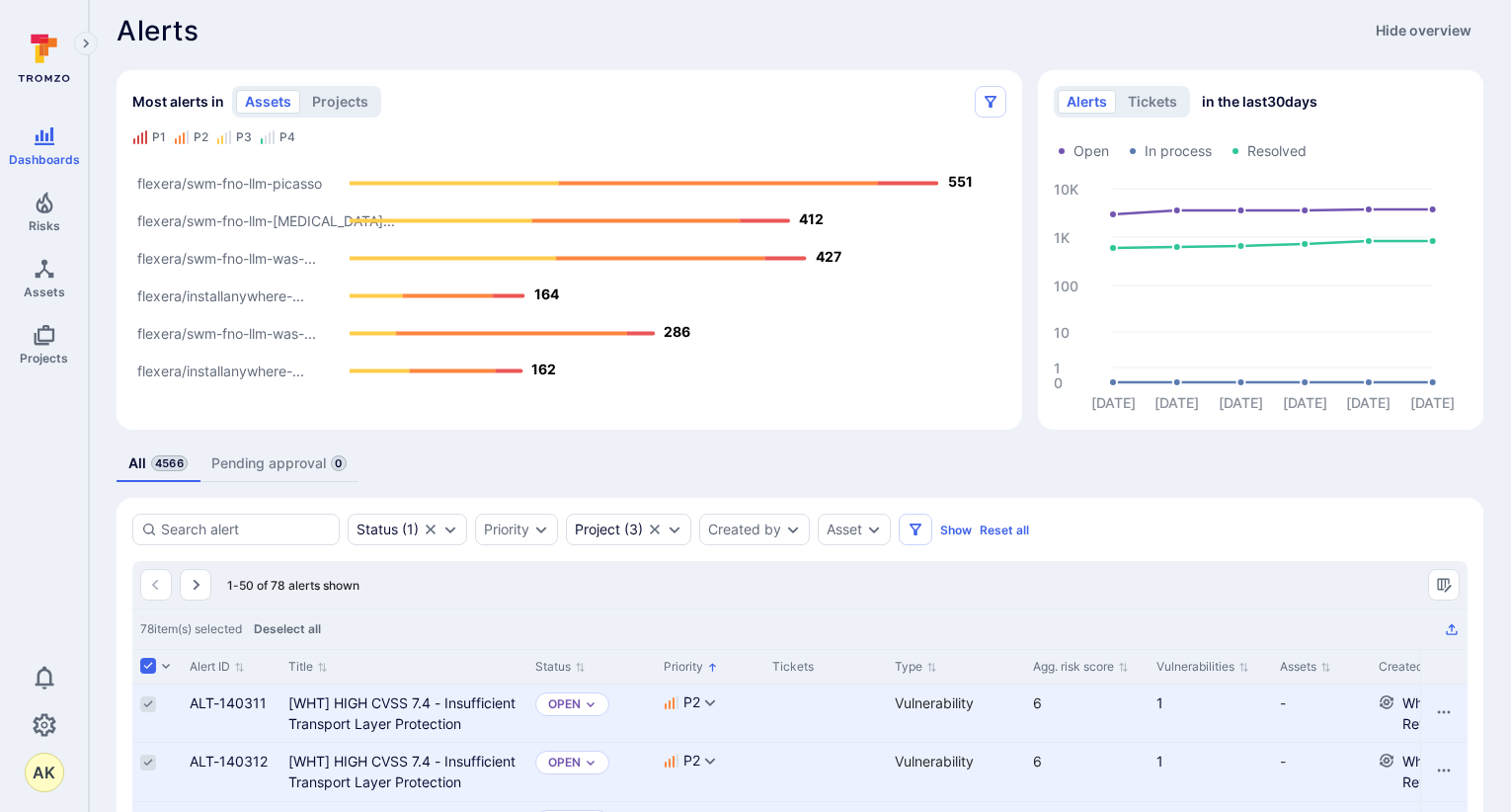
scroll to position [0, 0]
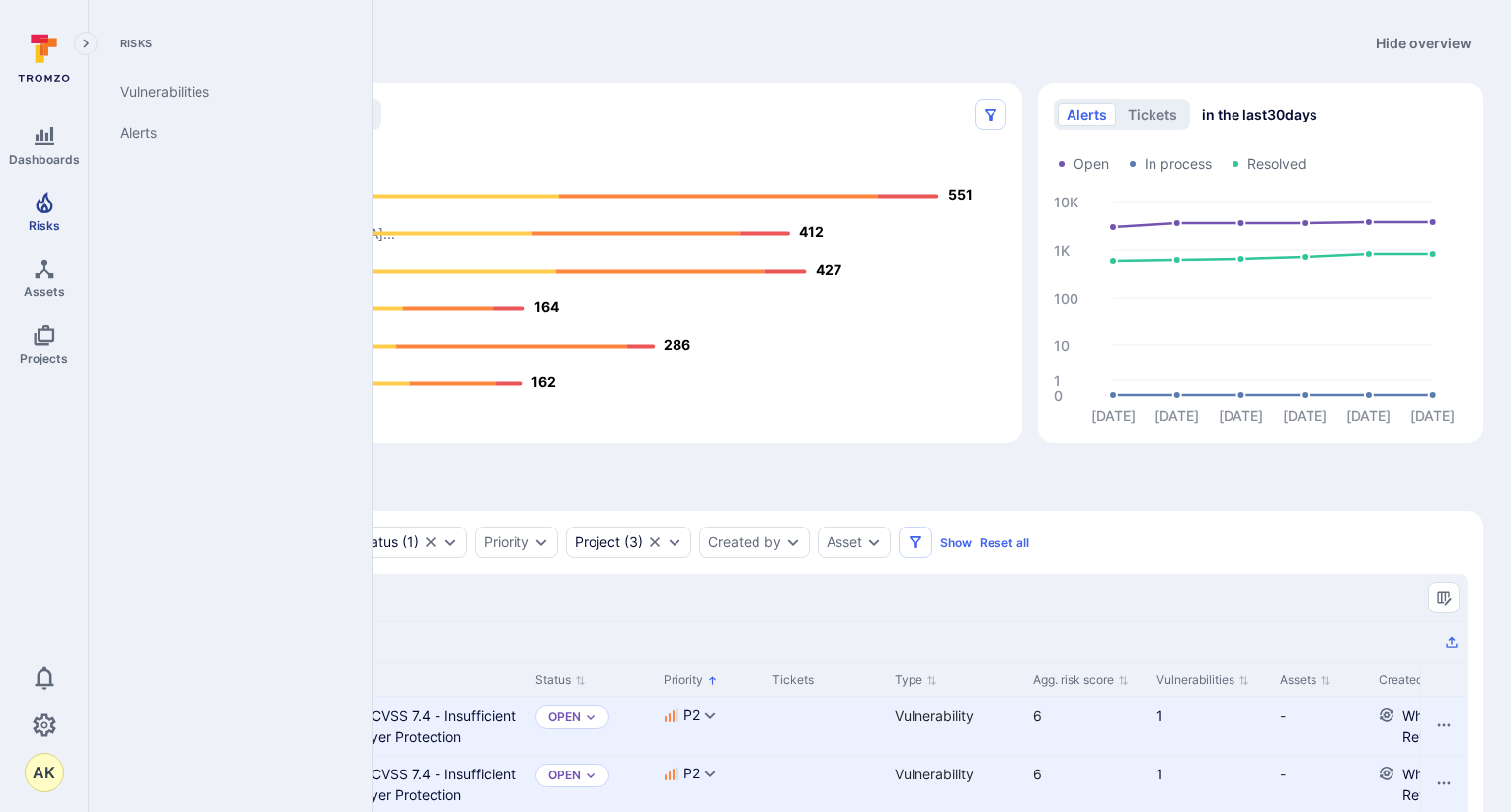
click at [51, 209] on icon "Risks" at bounding box center [44, 202] width 17 height 22
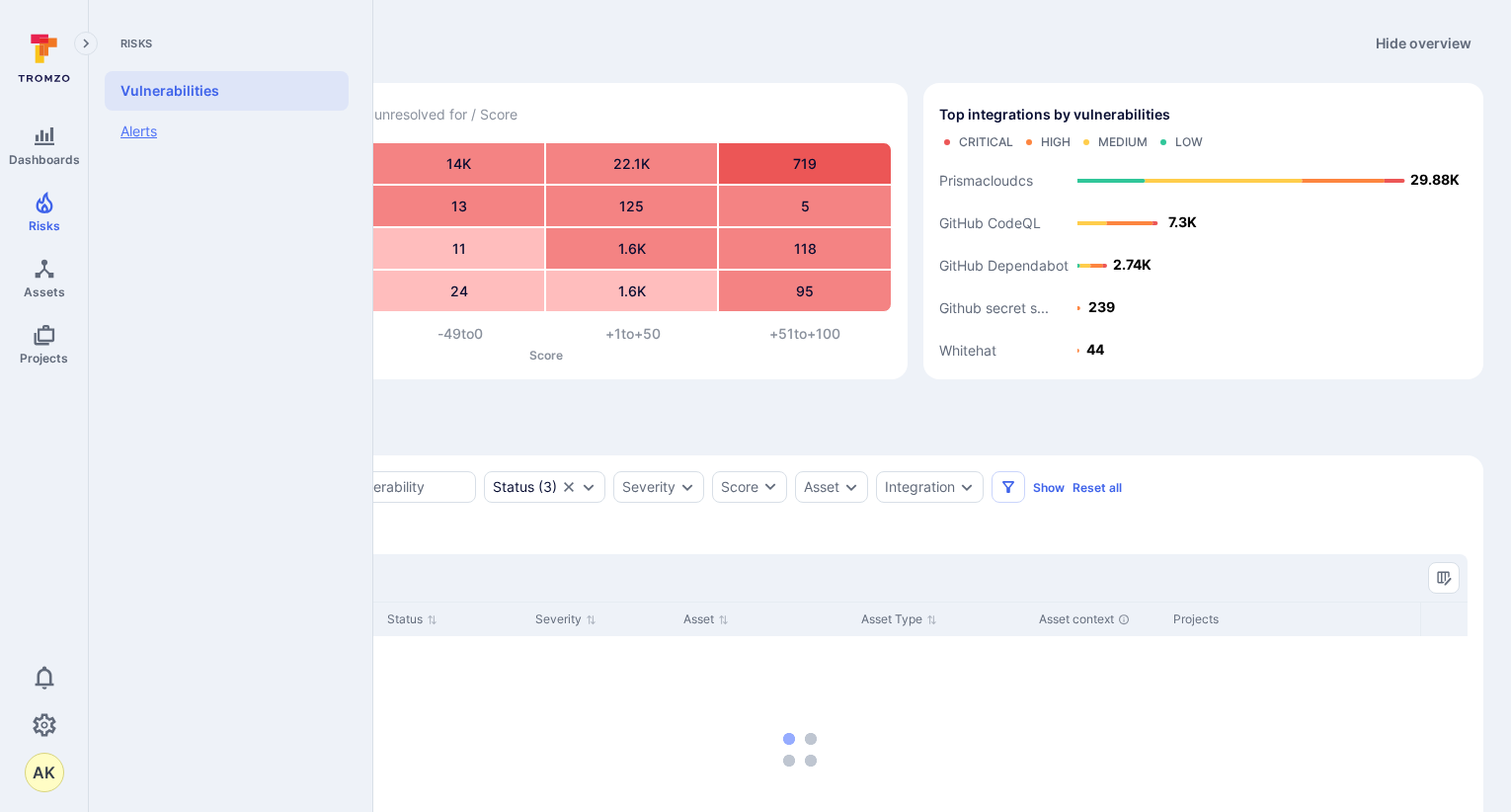
click at [151, 137] on link "Alerts" at bounding box center [227, 132] width 244 height 42
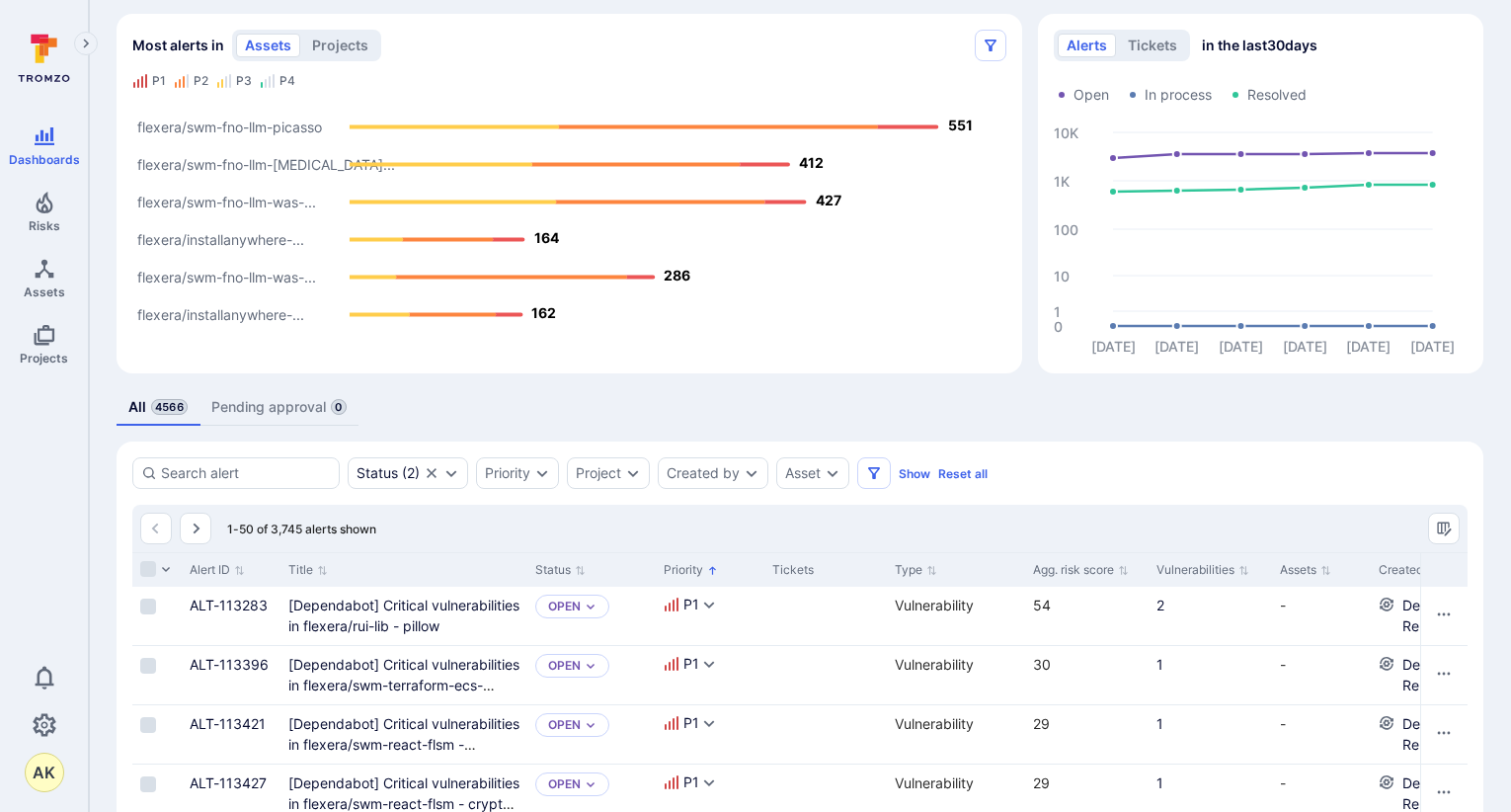
scroll to position [99, 0]
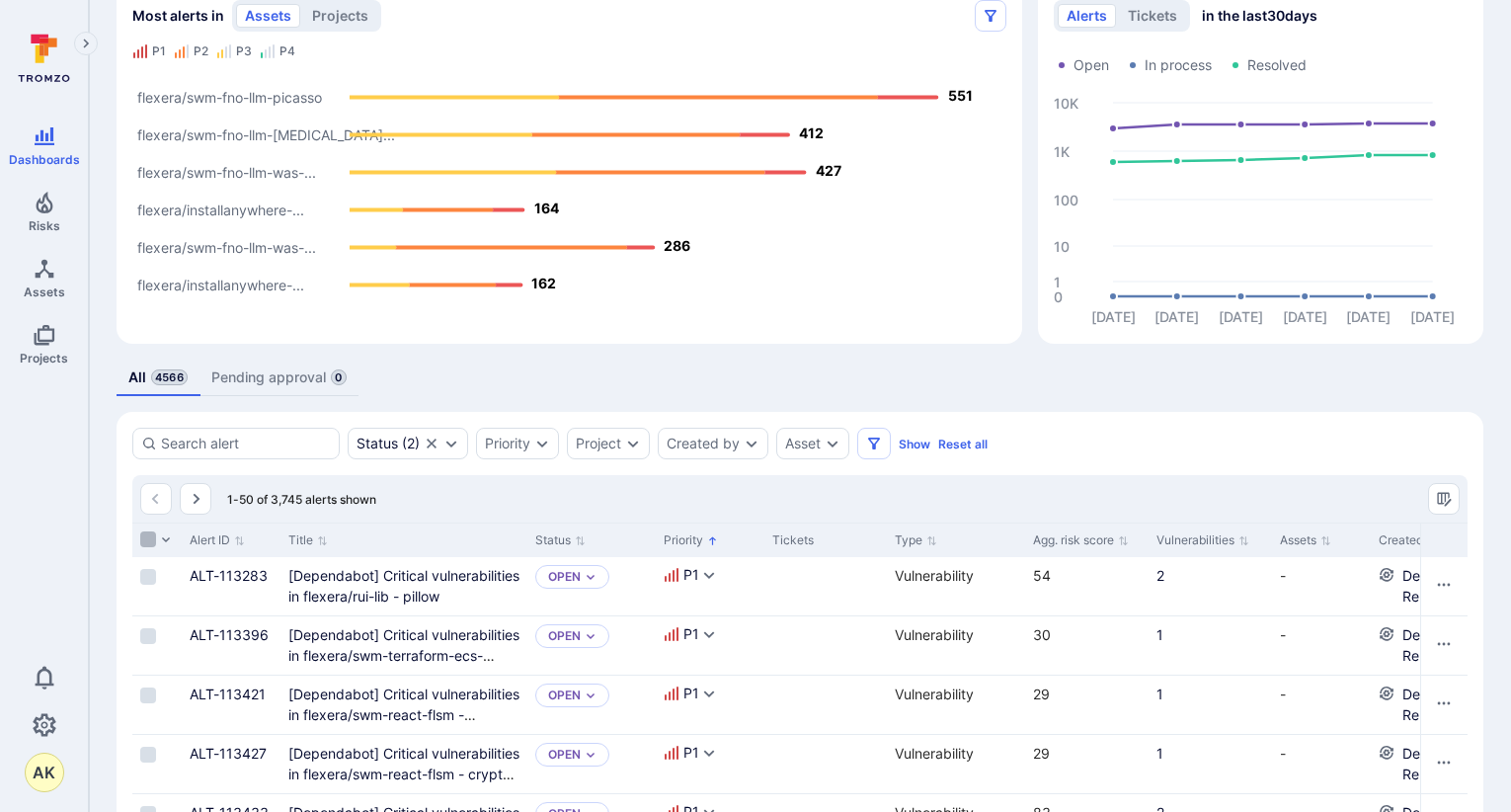
click at [142, 542] on input "Select all rows" at bounding box center [148, 539] width 16 height 16
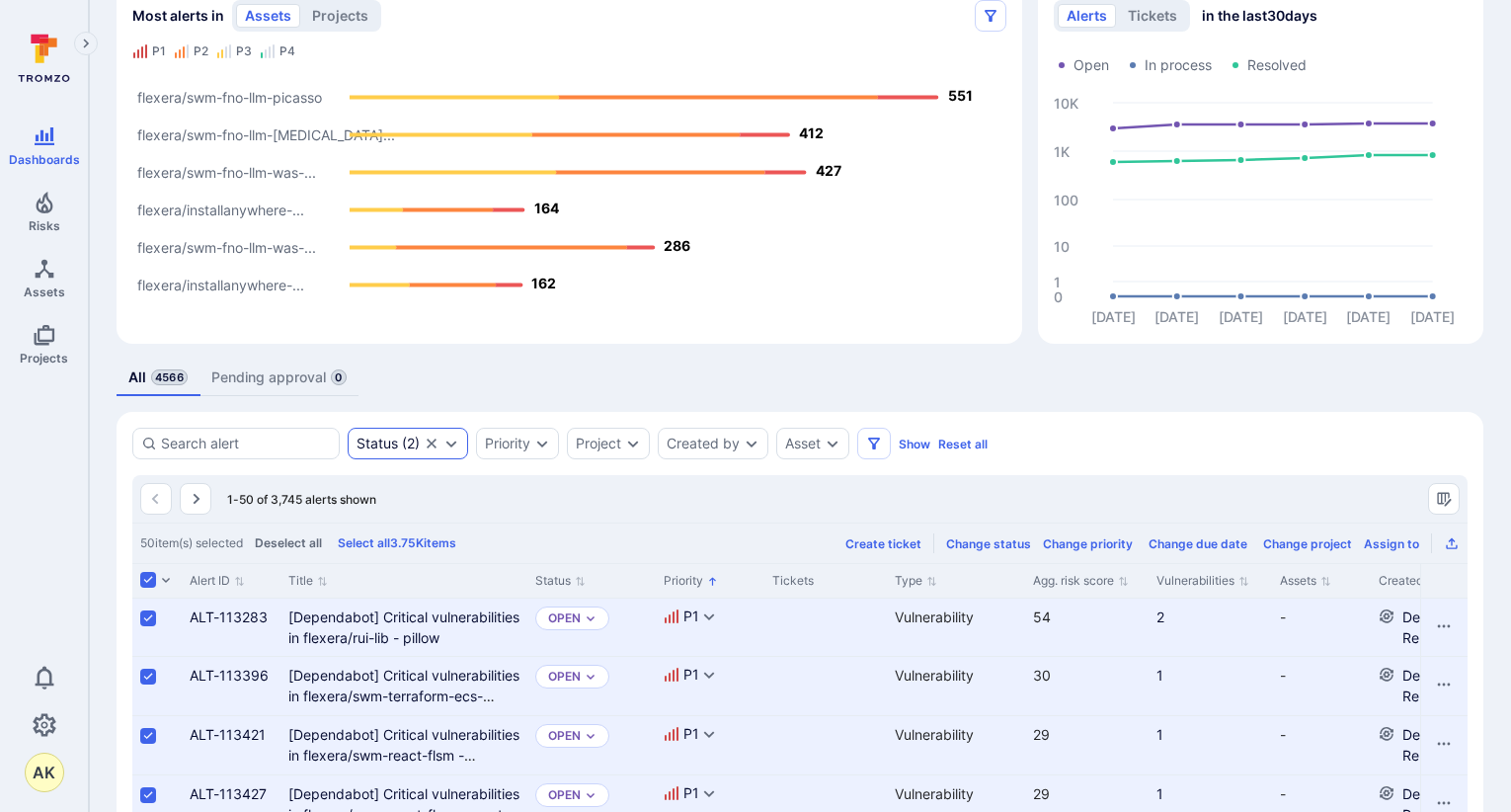
click at [436, 442] on icon "Clear selection" at bounding box center [431, 443] width 16 height 16
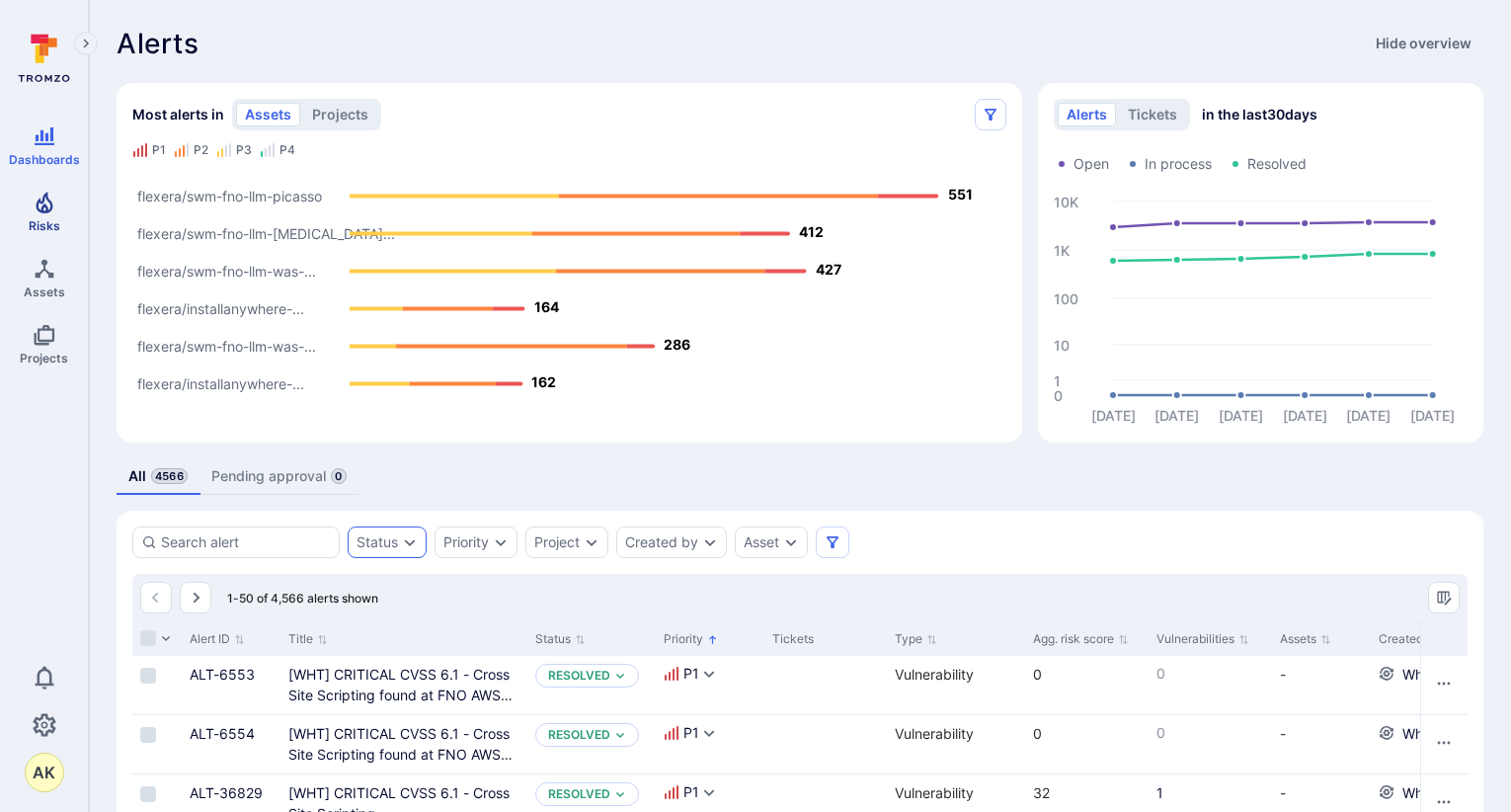
click at [58, 212] on link "Risks" at bounding box center [44, 211] width 88 height 58
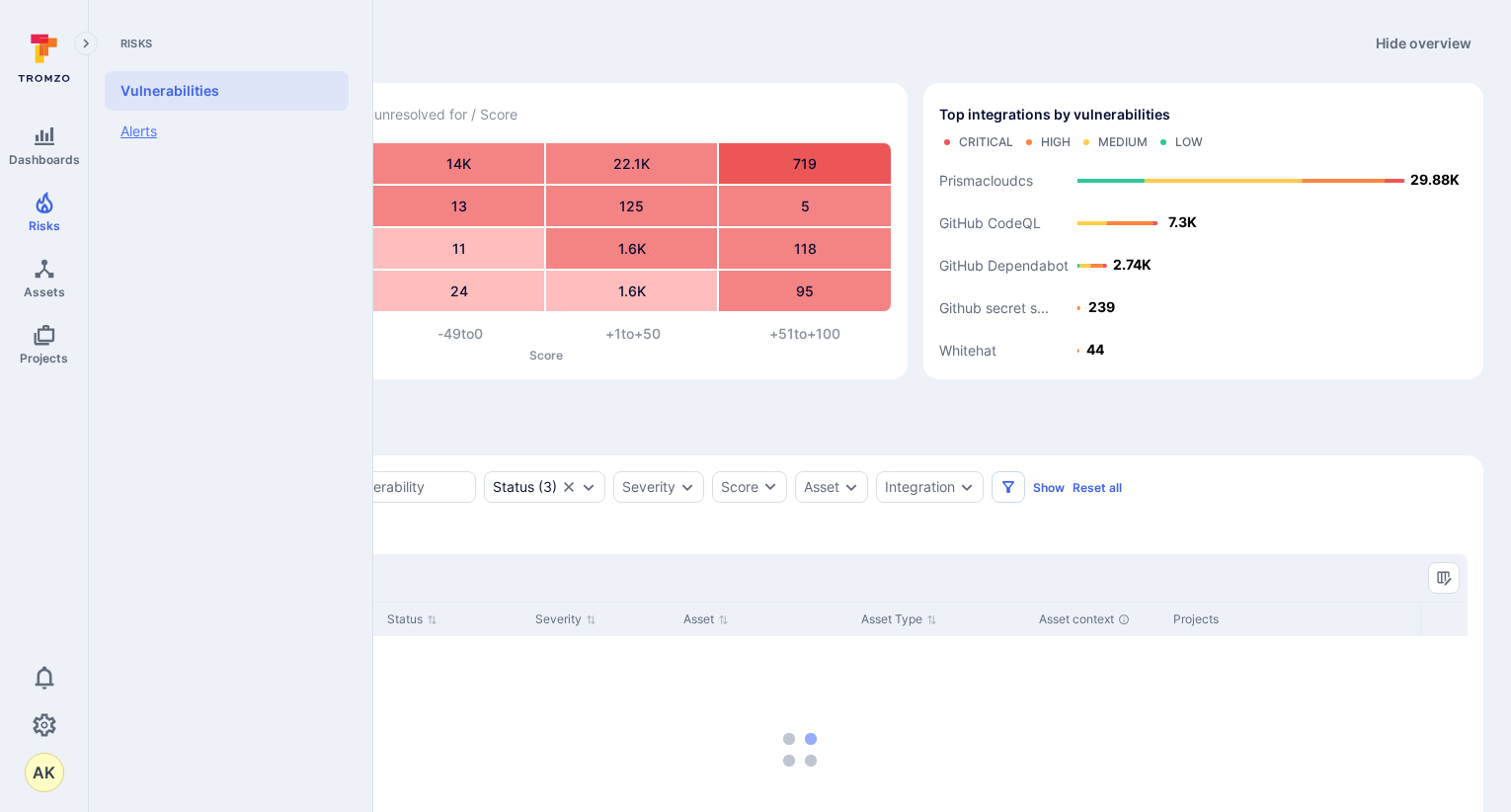
click at [160, 133] on link "Alerts" at bounding box center [227, 132] width 244 height 42
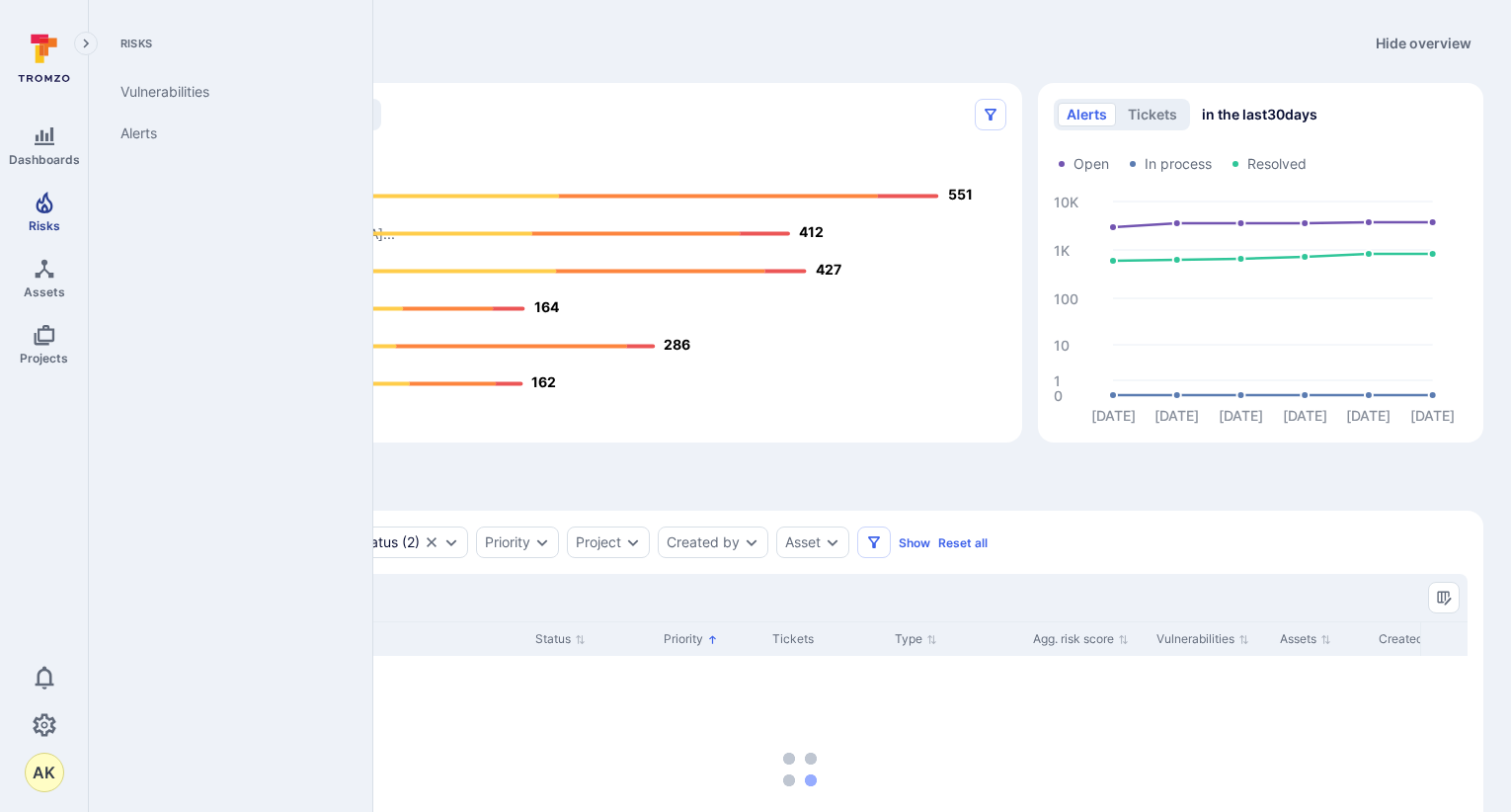
click at [59, 213] on link "Risks" at bounding box center [44, 211] width 88 height 58
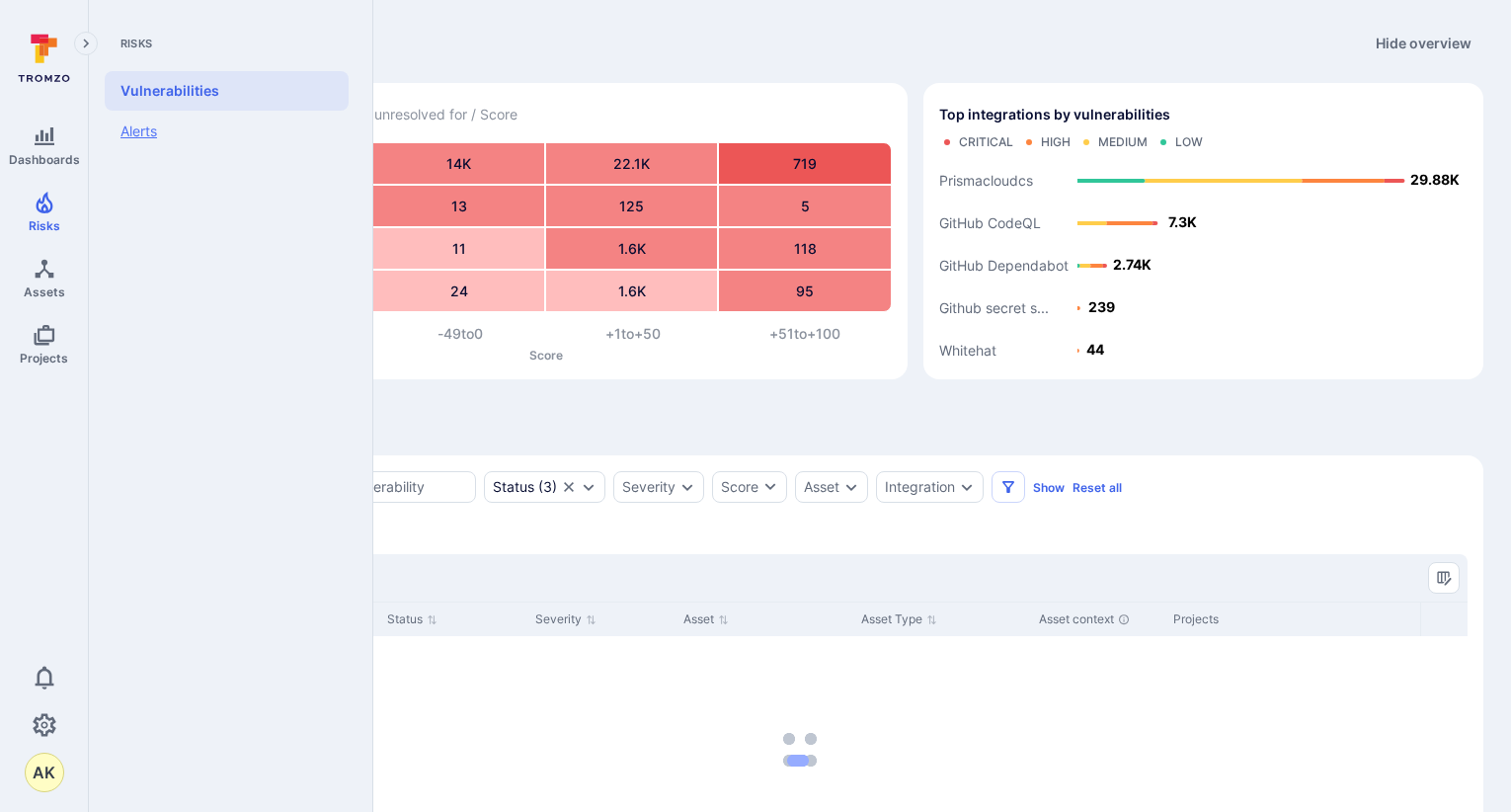
click at [145, 135] on link "Alerts" at bounding box center [227, 132] width 244 height 42
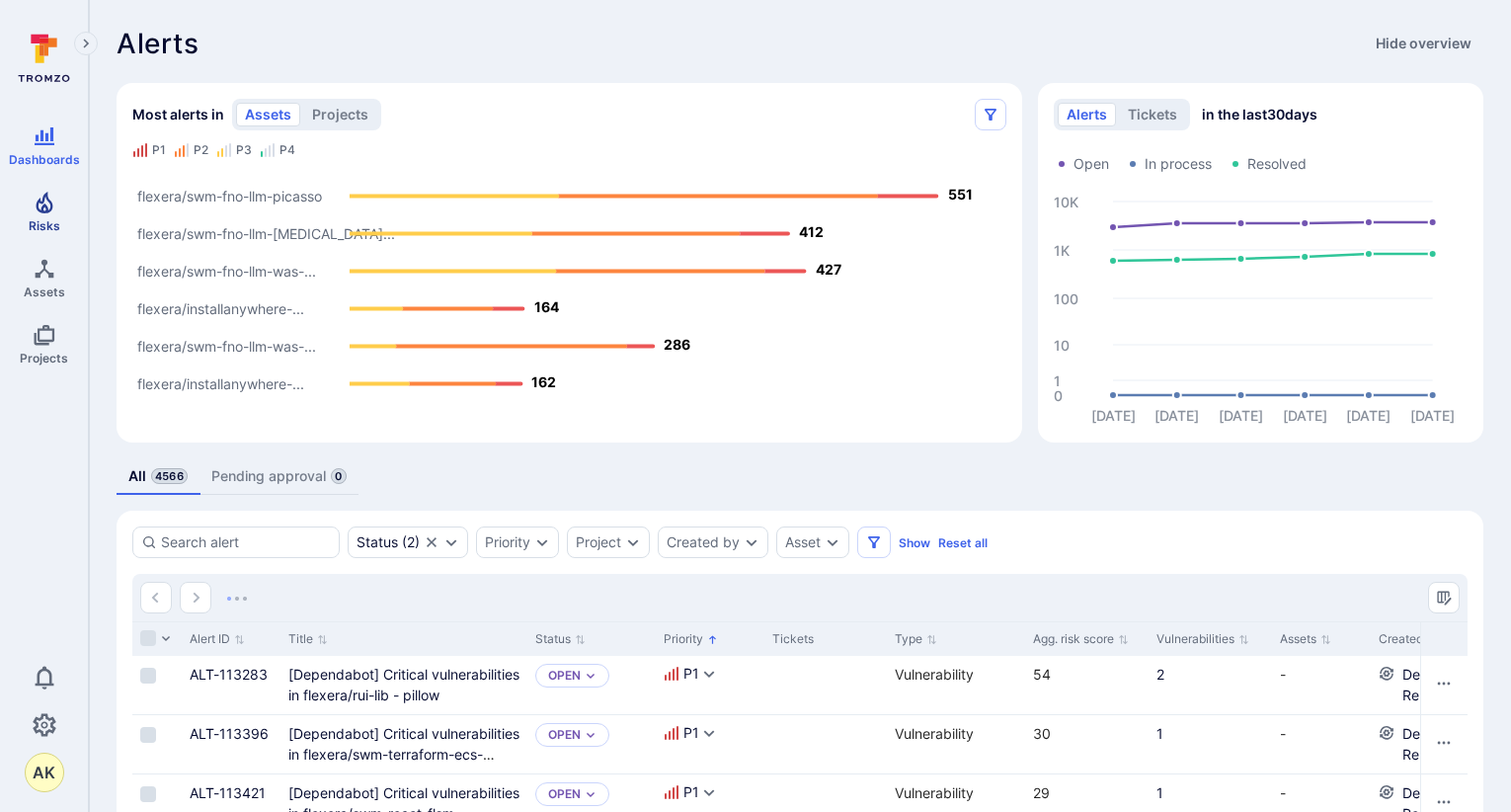
click at [35, 202] on icon "Risks" at bounding box center [45, 202] width 24 height 24
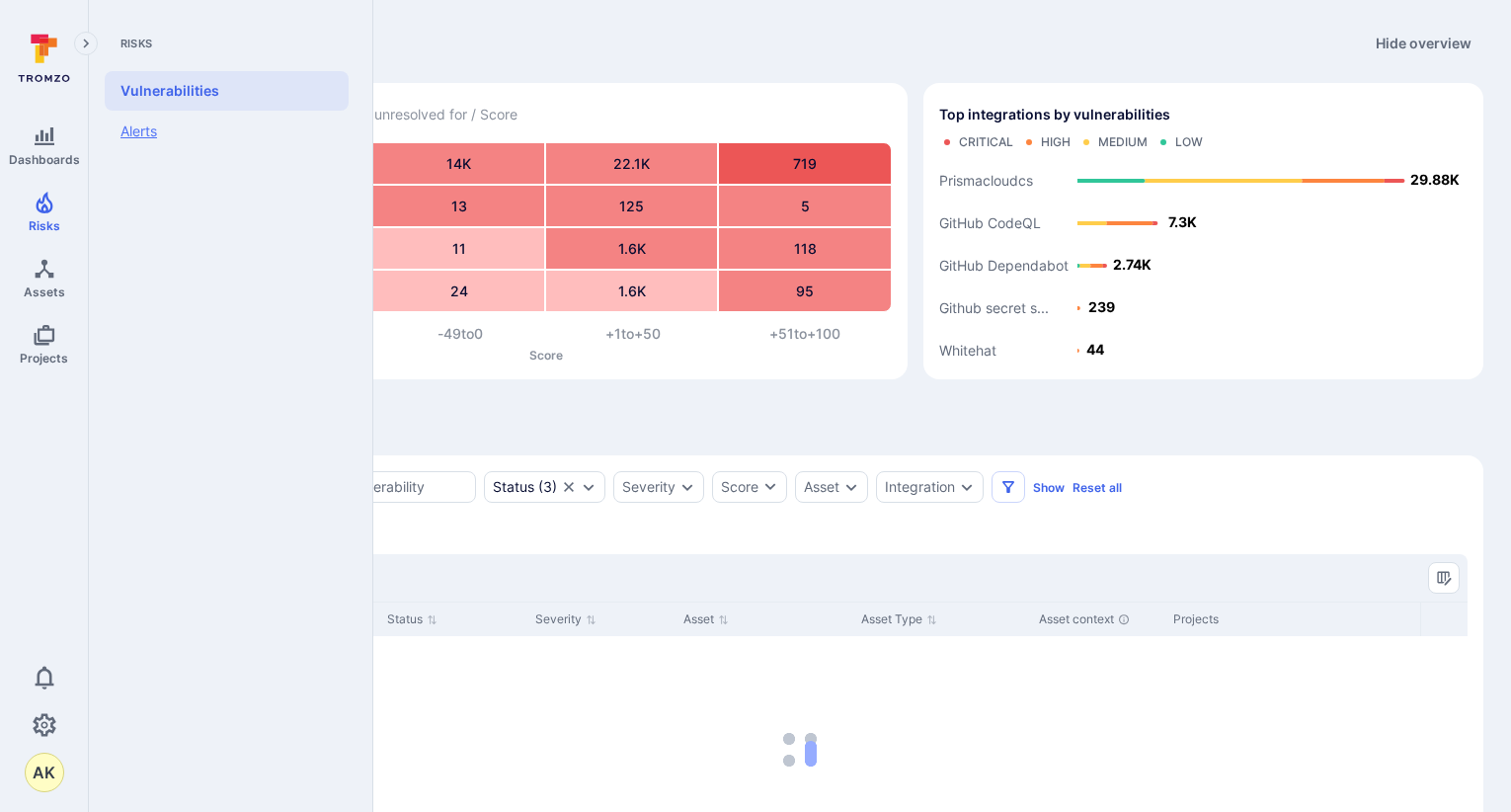
click at [141, 144] on link "Alerts" at bounding box center [227, 132] width 244 height 42
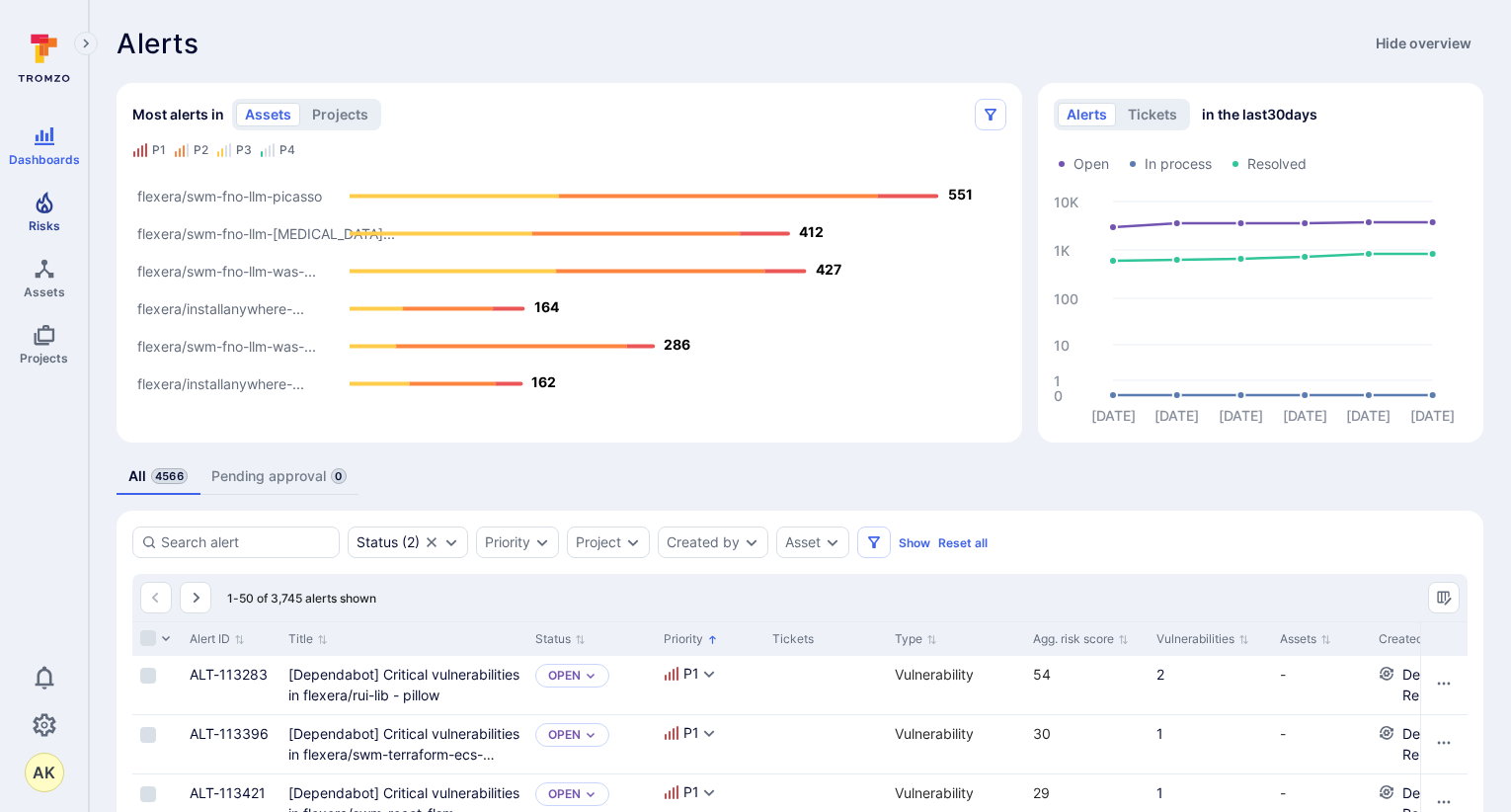
click at [33, 213] on icon "Risks" at bounding box center [45, 202] width 24 height 24
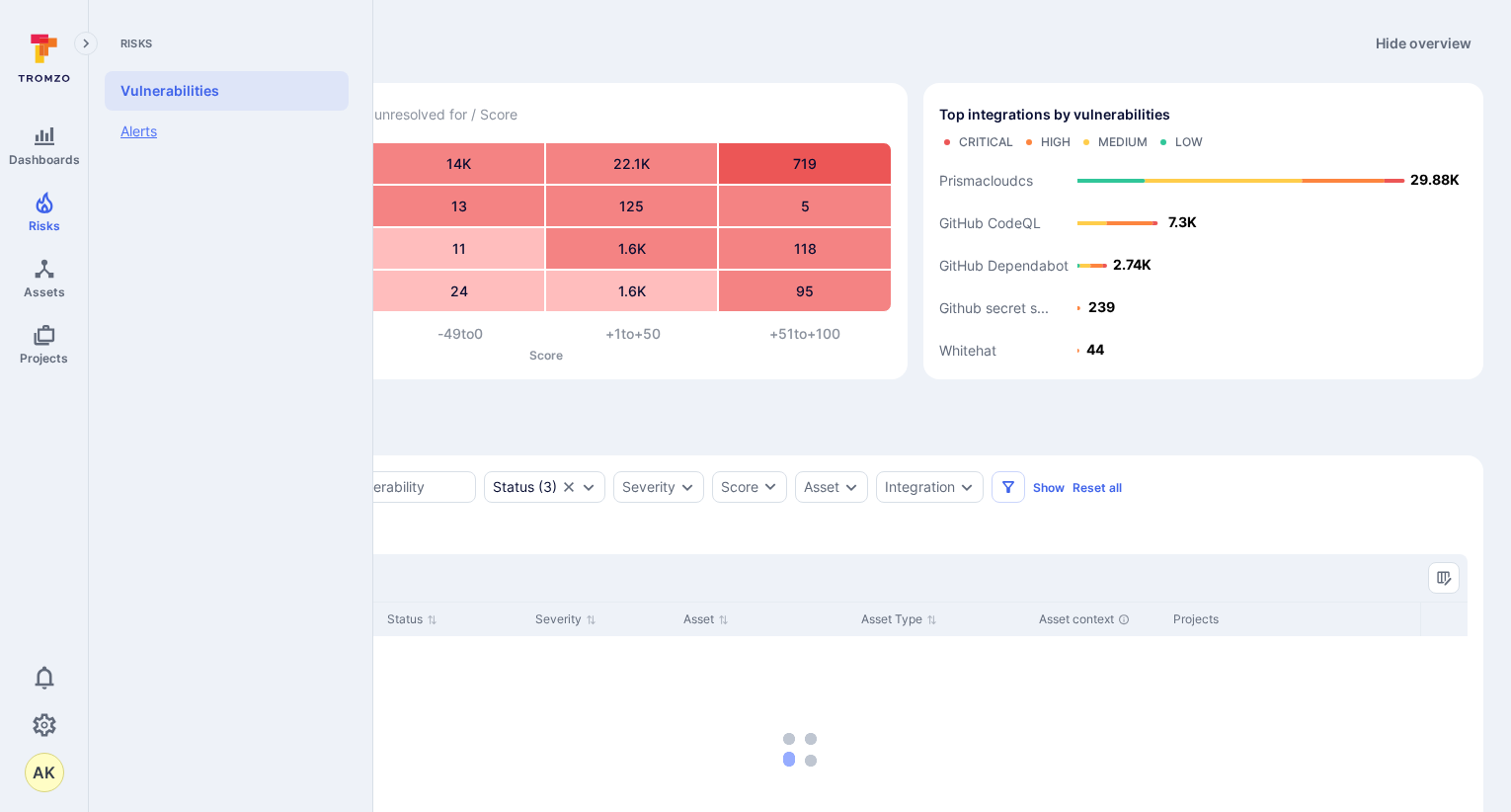
click at [139, 132] on link "Alerts" at bounding box center [227, 132] width 244 height 42
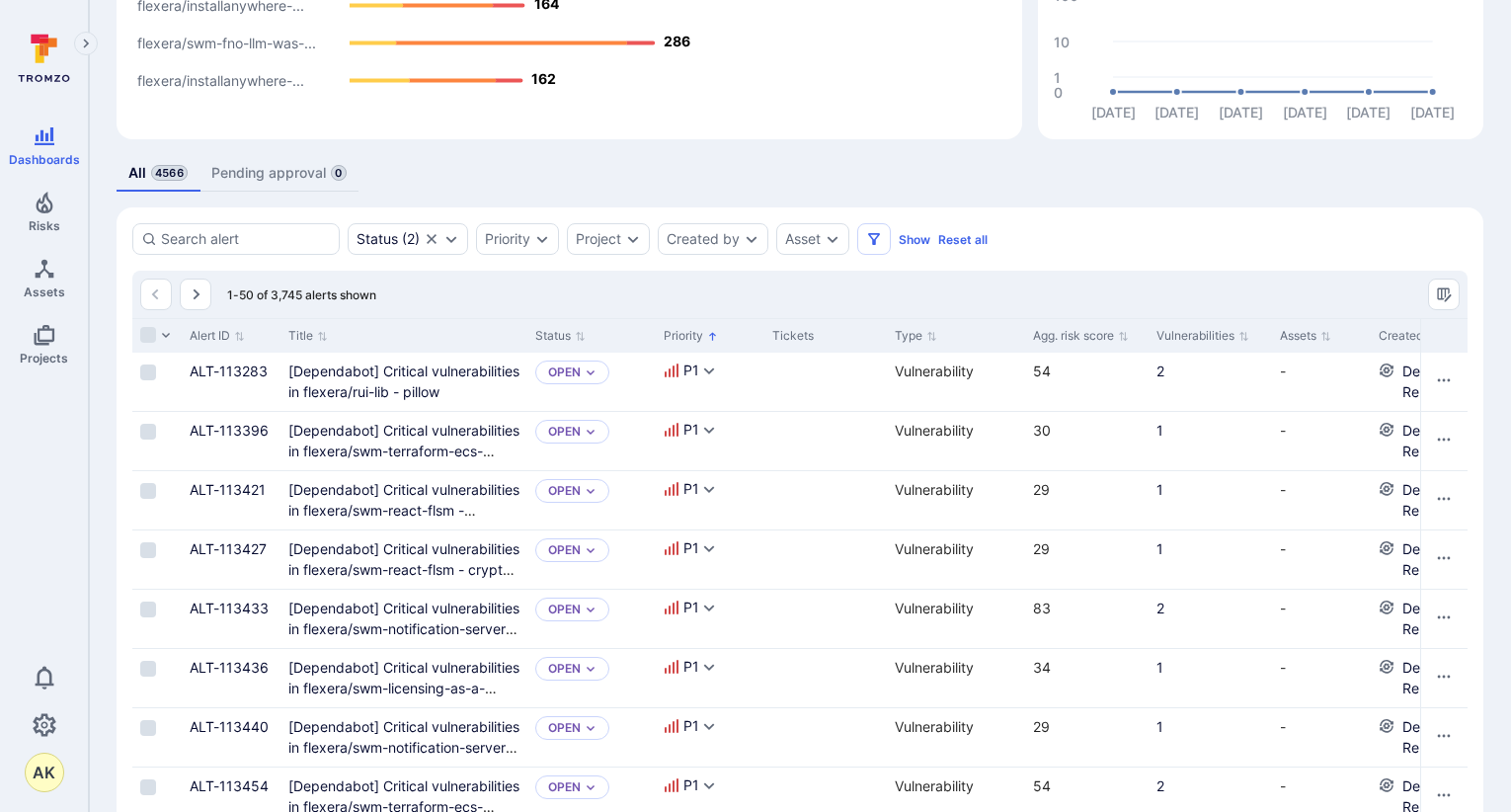
scroll to position [395, 0]
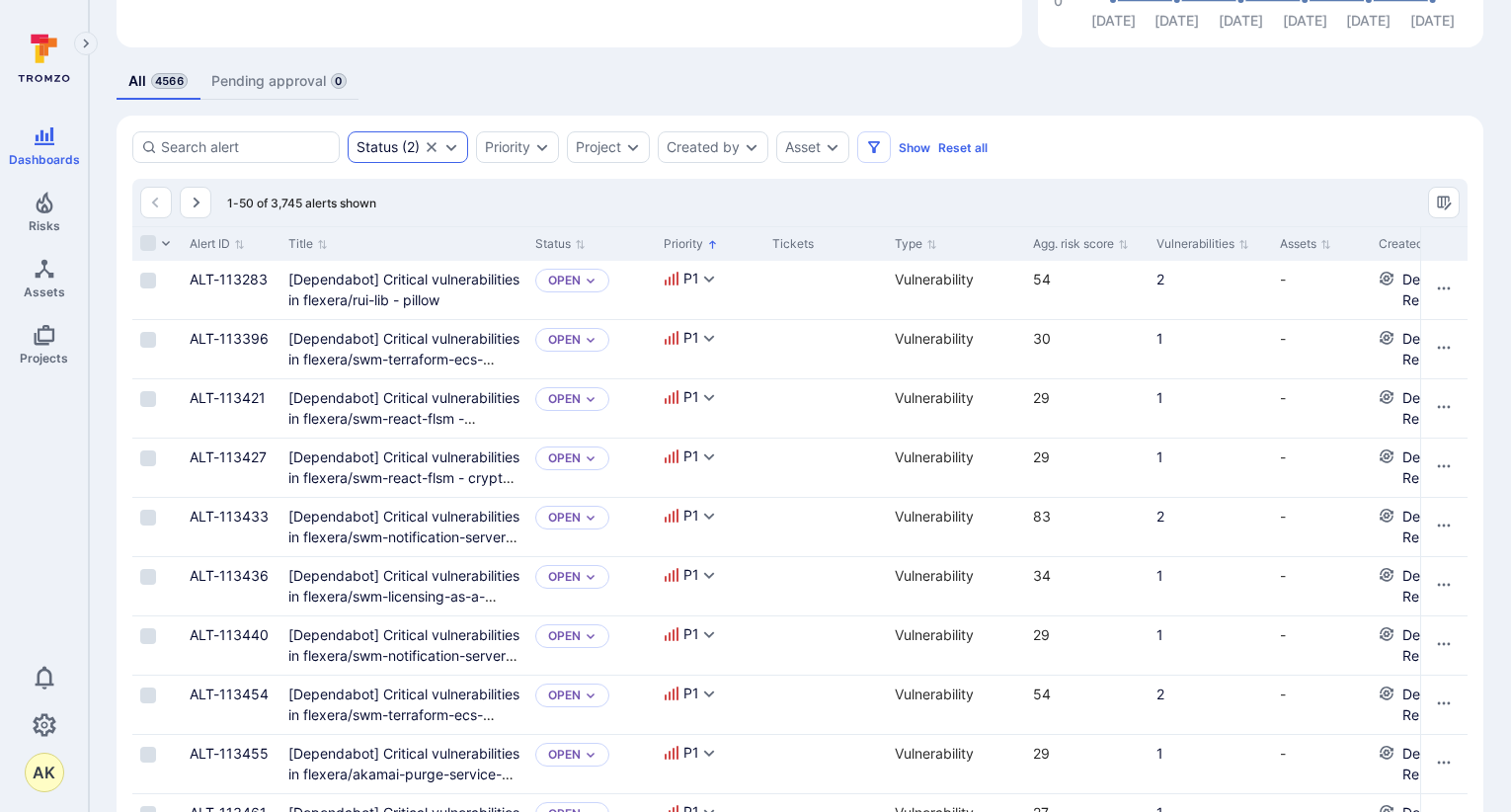
click at [435, 153] on icon "Clear selection" at bounding box center [431, 147] width 16 height 16
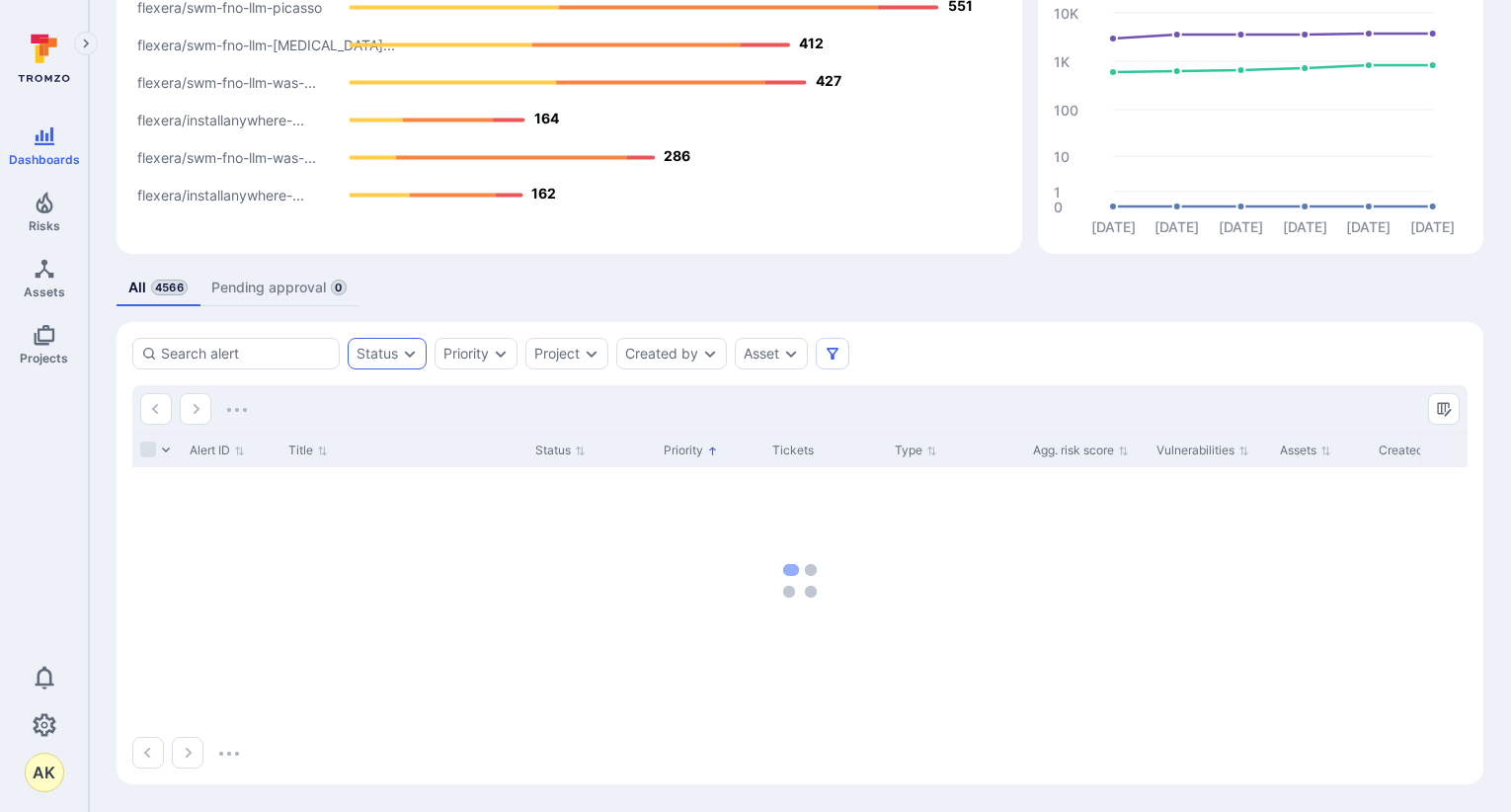
scroll to position [188, 0]
click at [390, 349] on div "Status" at bounding box center [378, 354] width 42 height 16
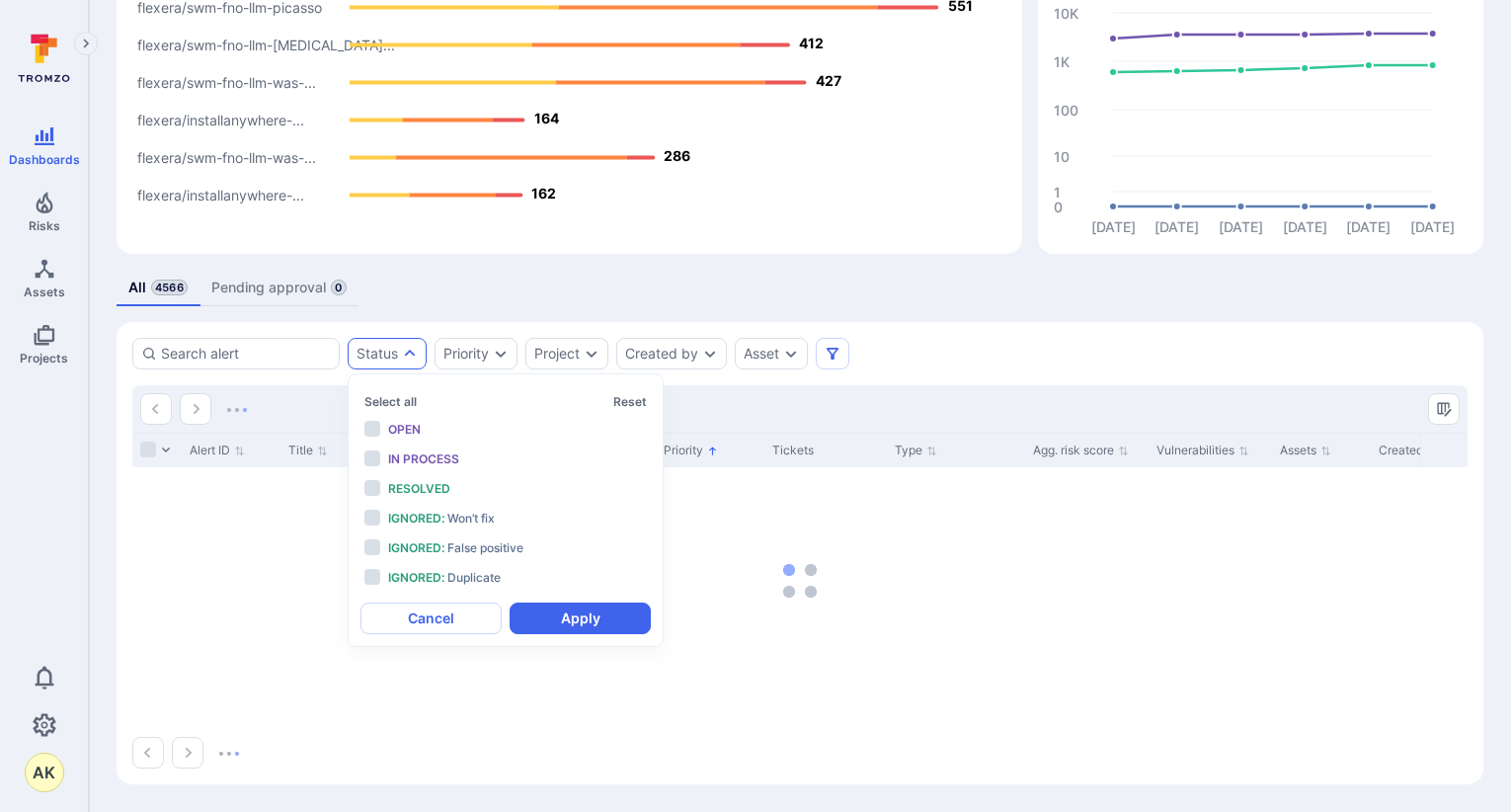
scroll to position [16, 0]
click at [383, 436] on li "Open" at bounding box center [506, 429] width 291 height 26
click at [602, 613] on button "Apply" at bounding box center [580, 619] width 141 height 32
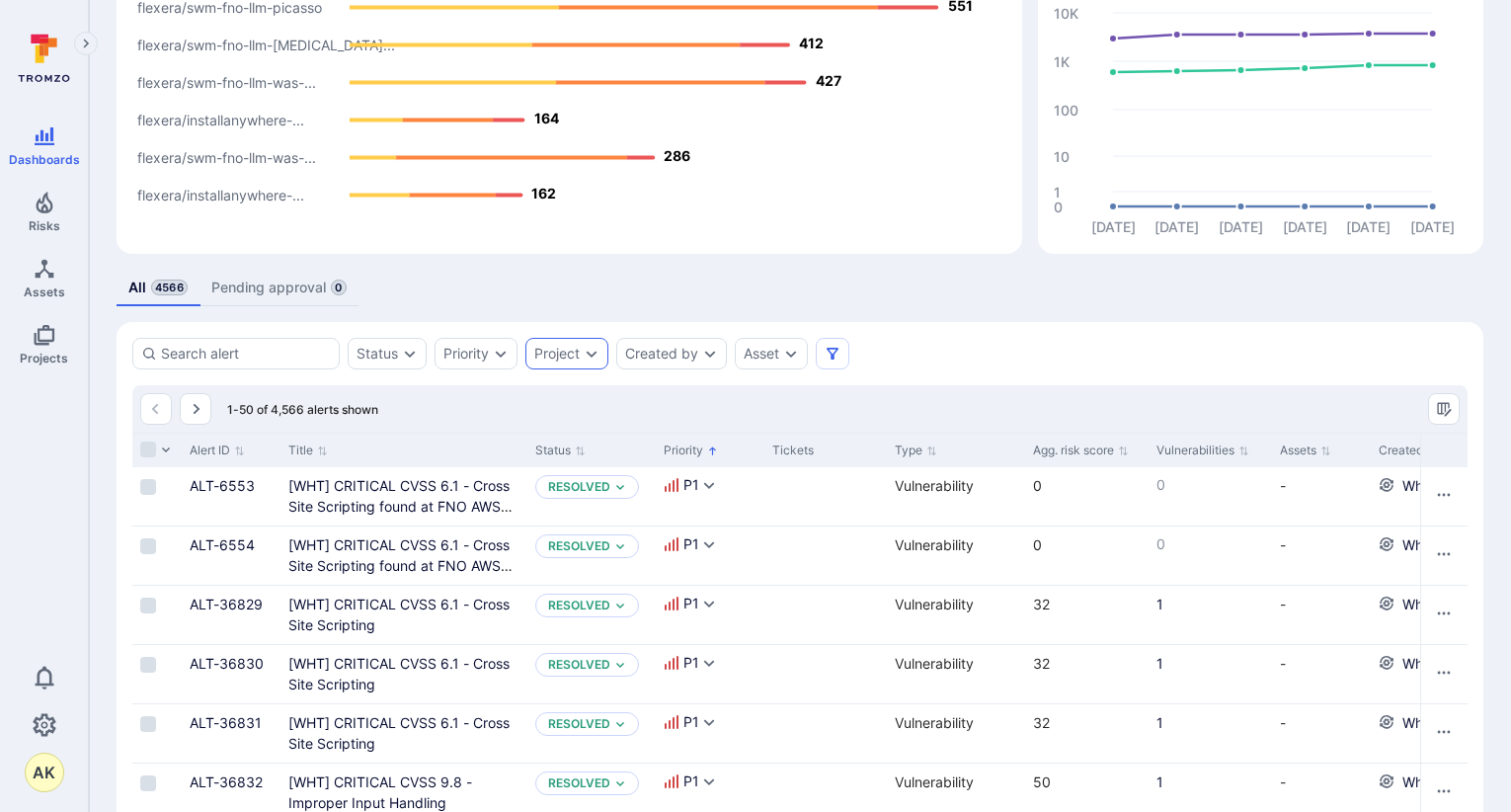
click at [580, 358] on div "Project" at bounding box center [557, 354] width 46 height 16
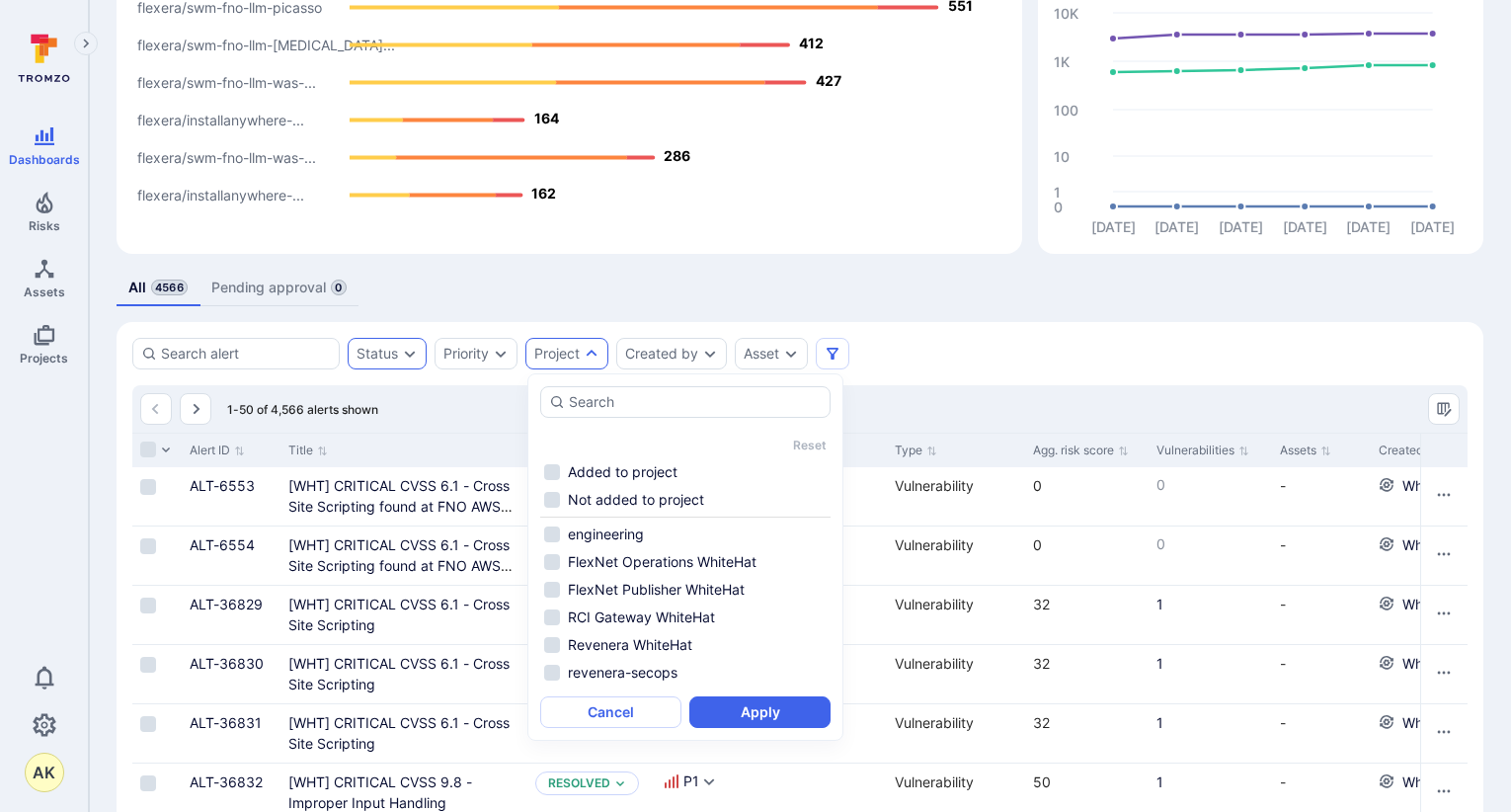
click at [391, 356] on div "Status" at bounding box center [378, 354] width 42 height 16
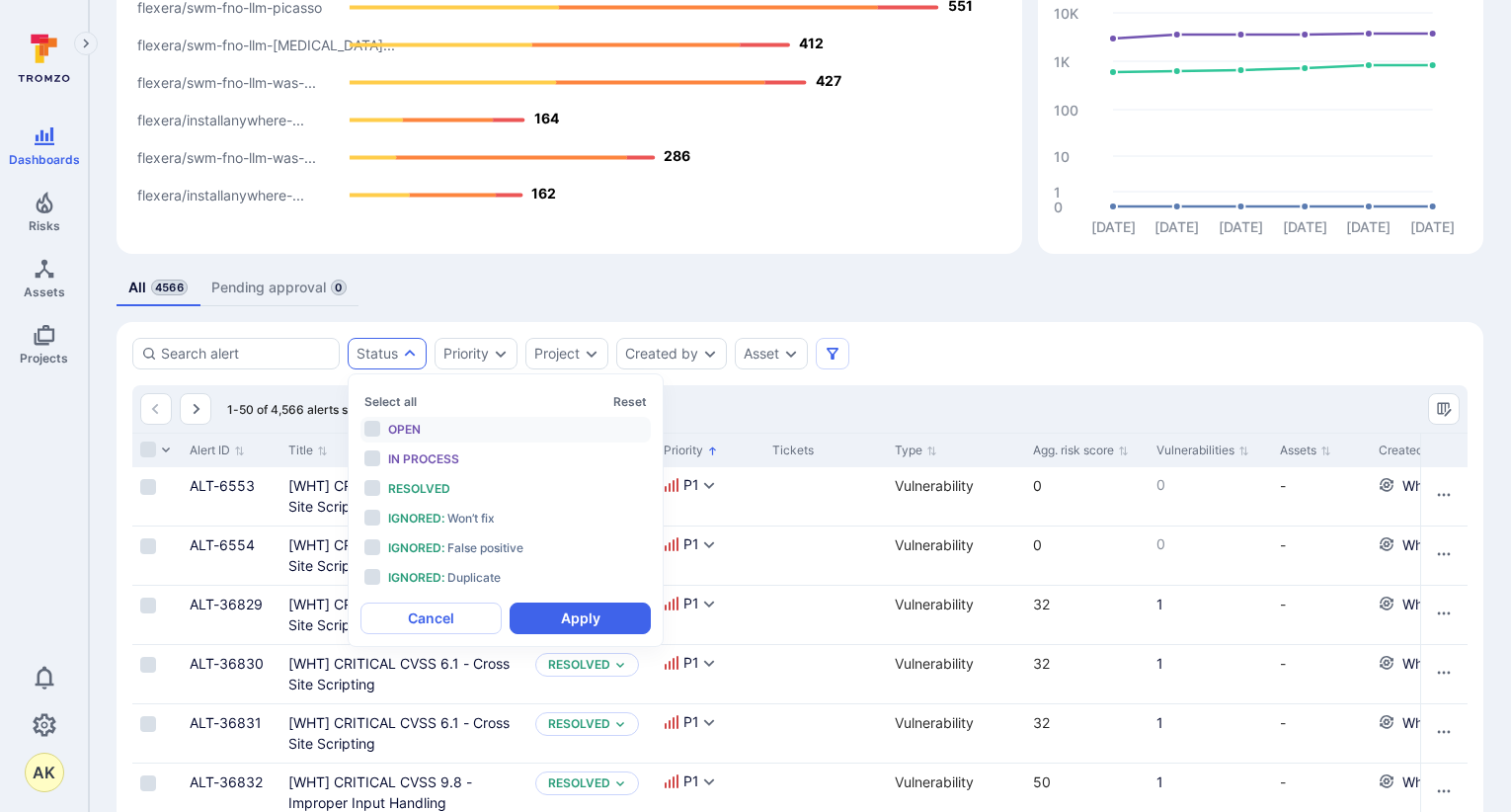
click at [377, 432] on li "Open" at bounding box center [506, 429] width 291 height 26
click at [584, 618] on button "Apply" at bounding box center [580, 619] width 141 height 32
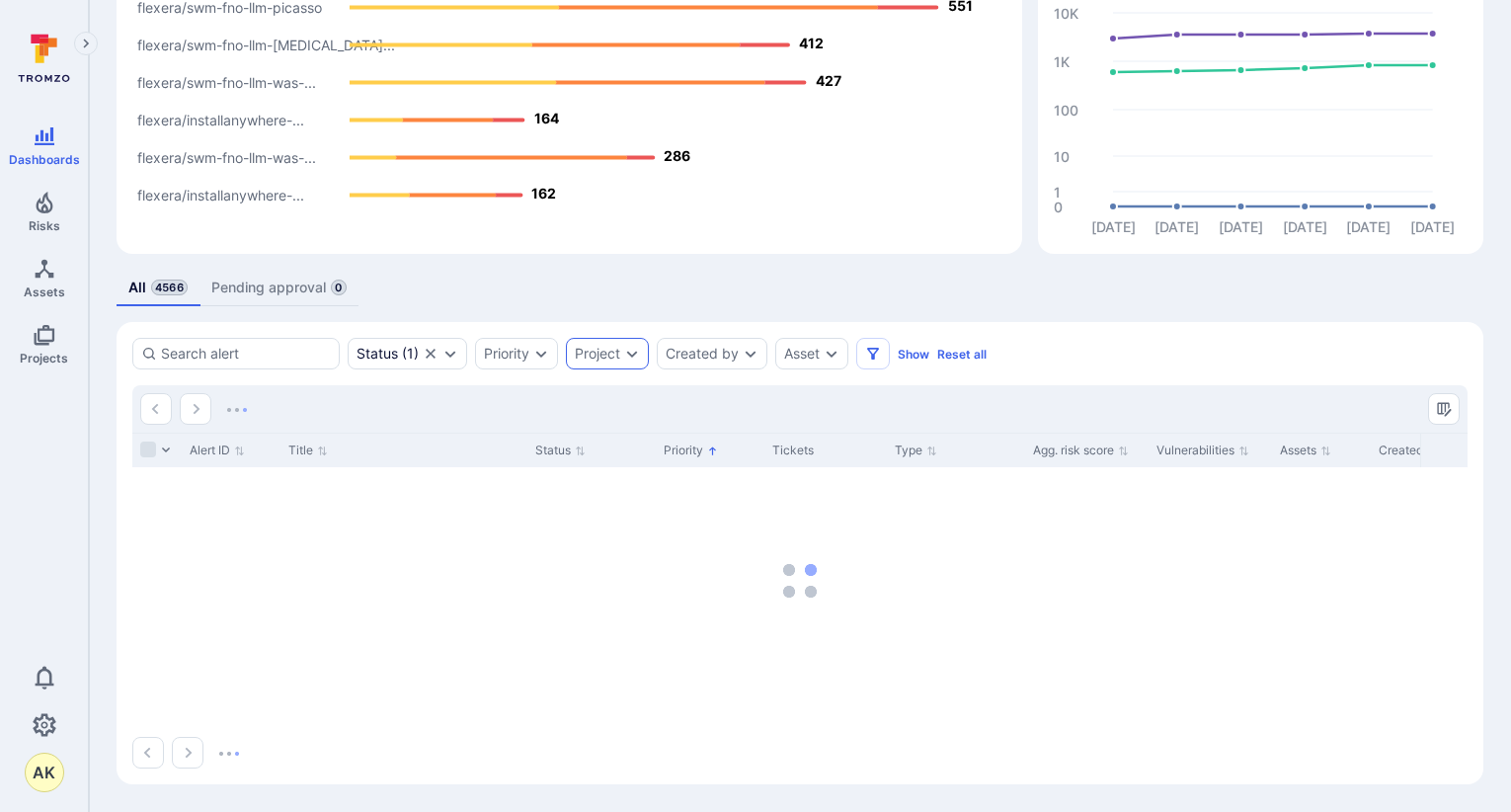
click at [620, 360] on div "Project" at bounding box center [598, 354] width 46 height 16
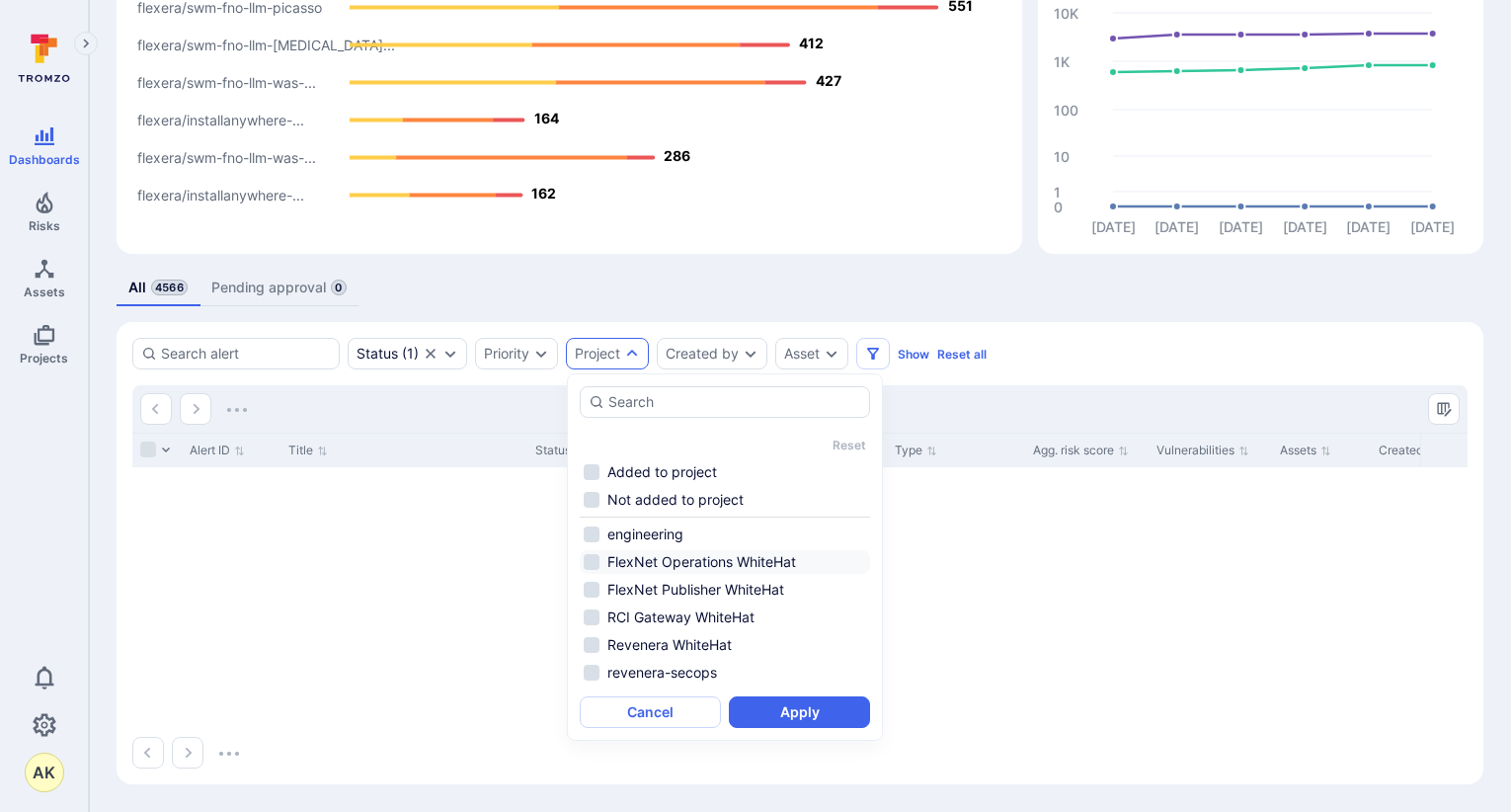
click at [600, 562] on li "FlexNet Operations WhiteHat" at bounding box center [725, 562] width 291 height 24
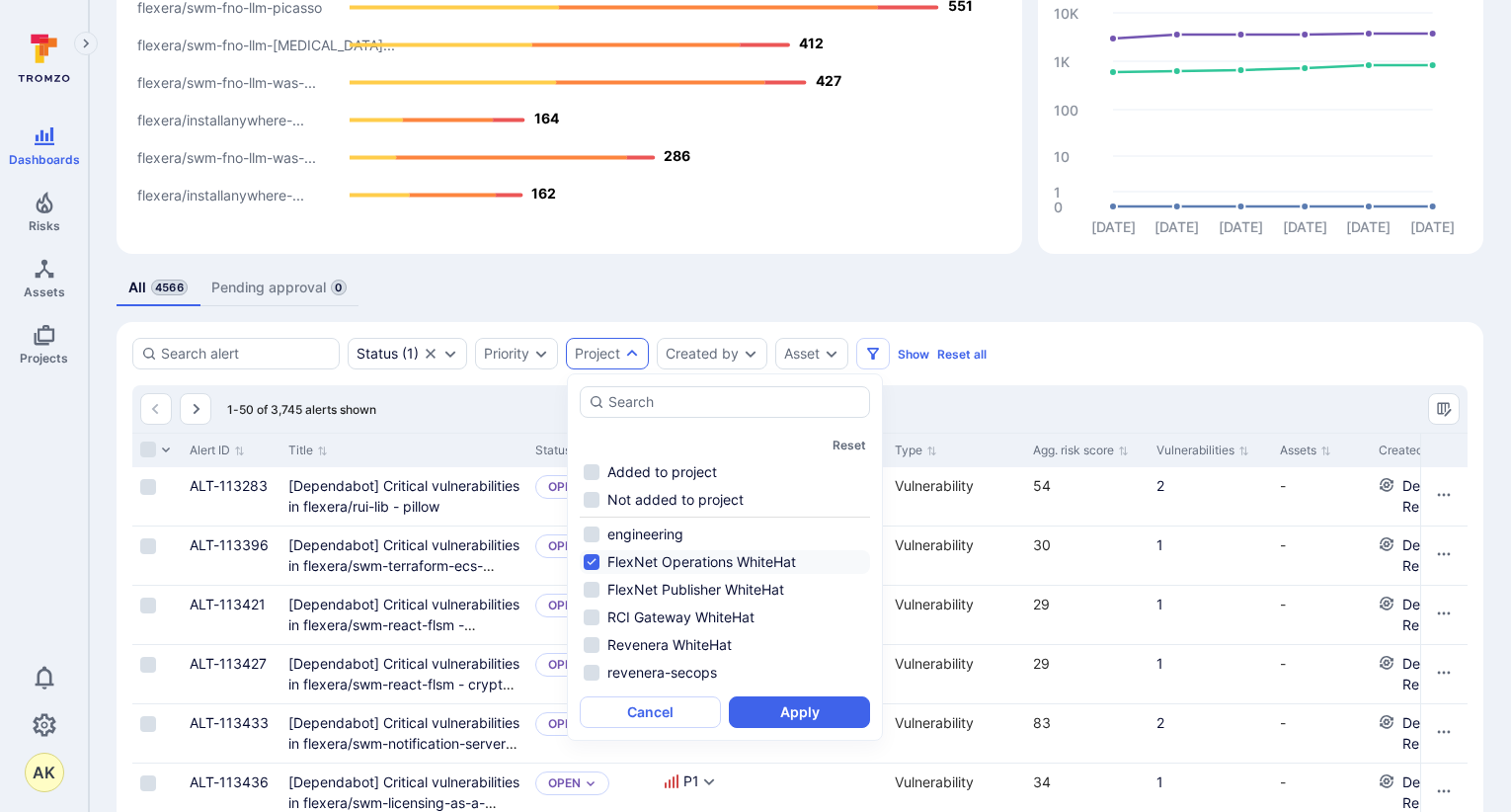
click at [594, 562] on li "FlexNet Operations WhiteHat" at bounding box center [725, 562] width 291 height 24
click at [590, 550] on li "FlexNet Operations WhiteHat" at bounding box center [725, 562] width 291 height 24
click at [585, 591] on li "FlexNet Publisher WhiteHat" at bounding box center [725, 590] width 291 height 24
click at [591, 614] on li "RCI Gateway WhiteHat" at bounding box center [725, 618] width 291 height 24
click at [813, 708] on button "Apply" at bounding box center [799, 712] width 141 height 32
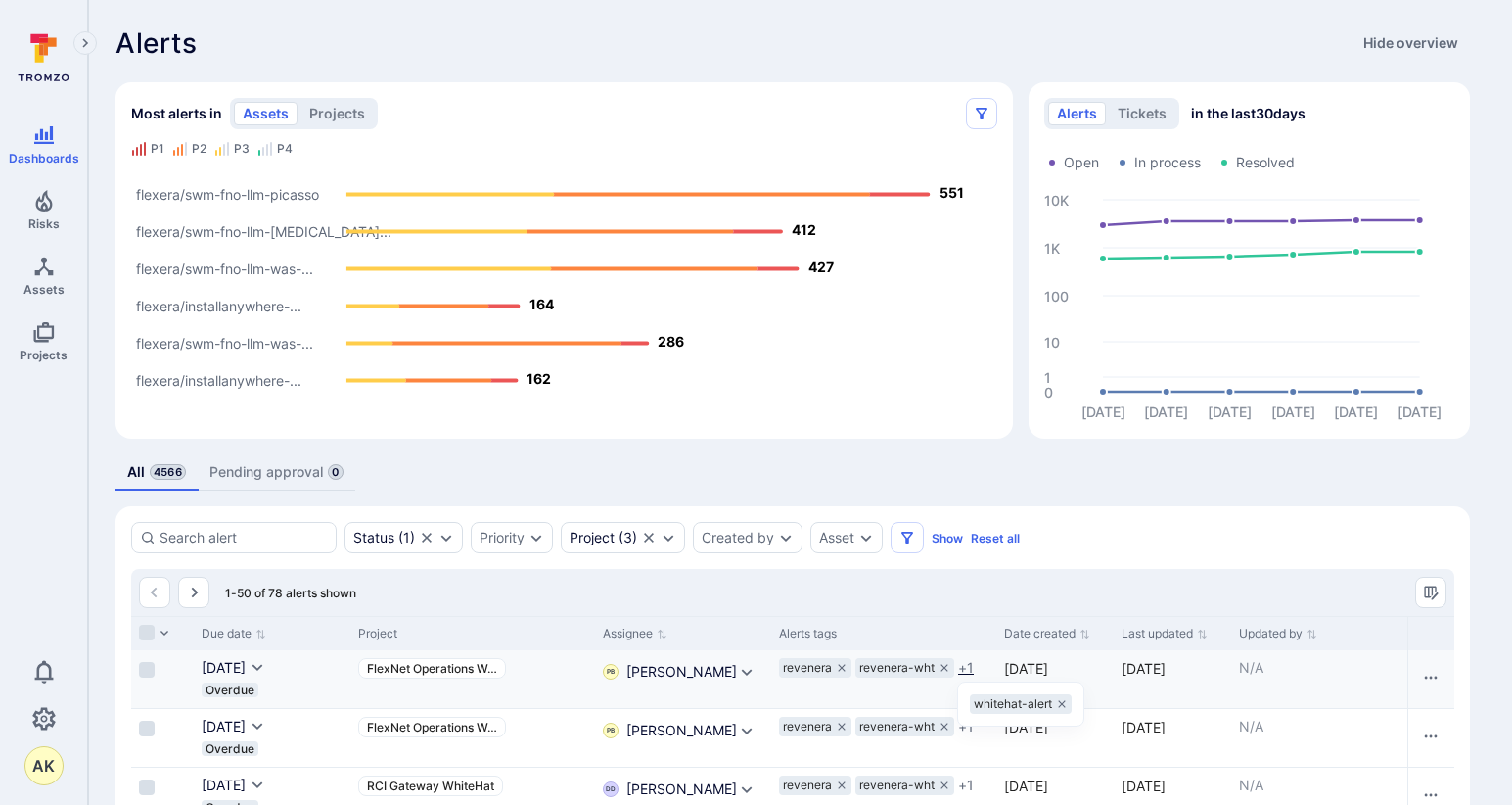
click at [964, 672] on span "+ 1" at bounding box center [966, 667] width 16 height 20
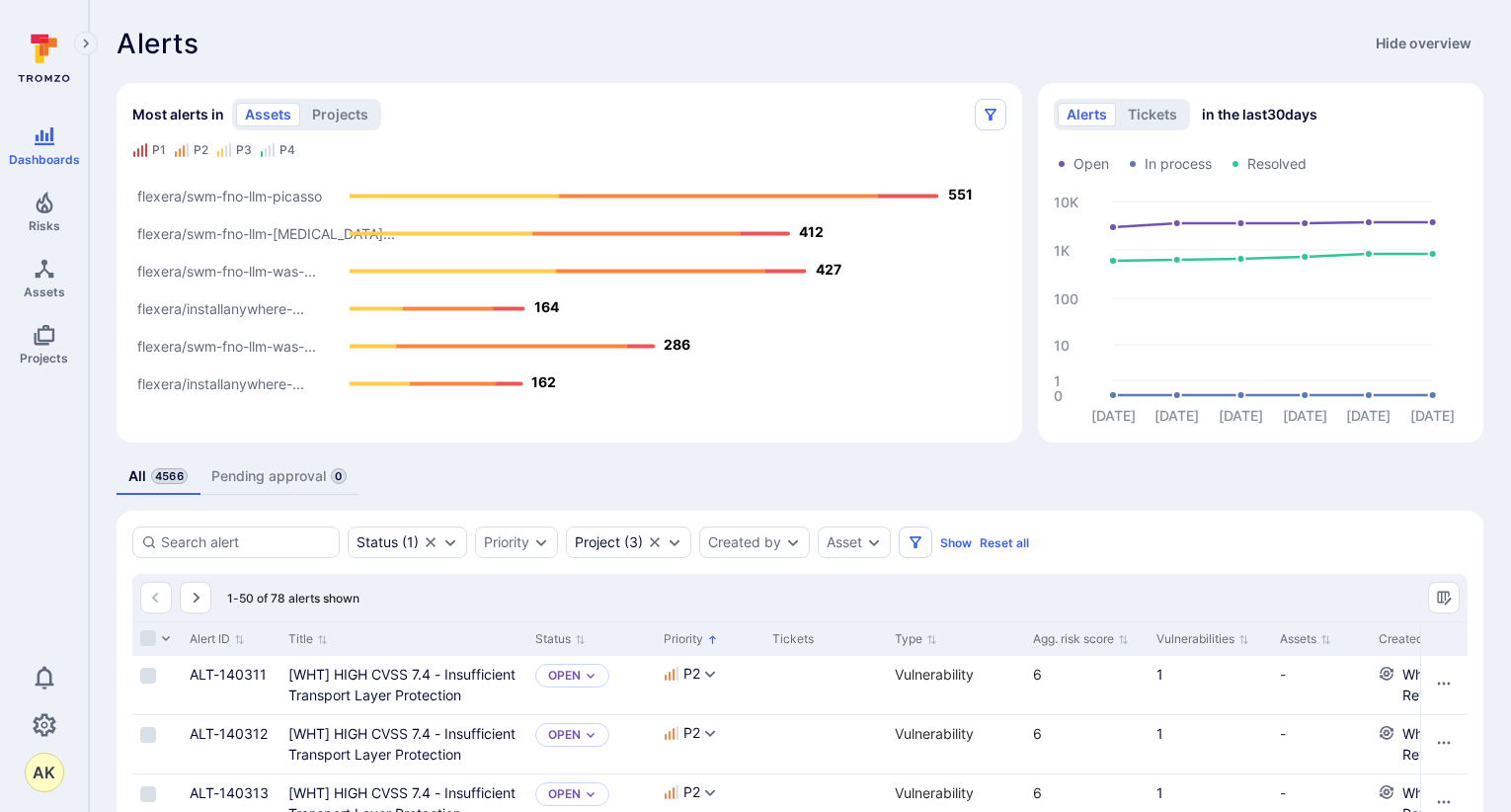
click at [147, 640] on input "Select all rows" at bounding box center [148, 638] width 16 height 16
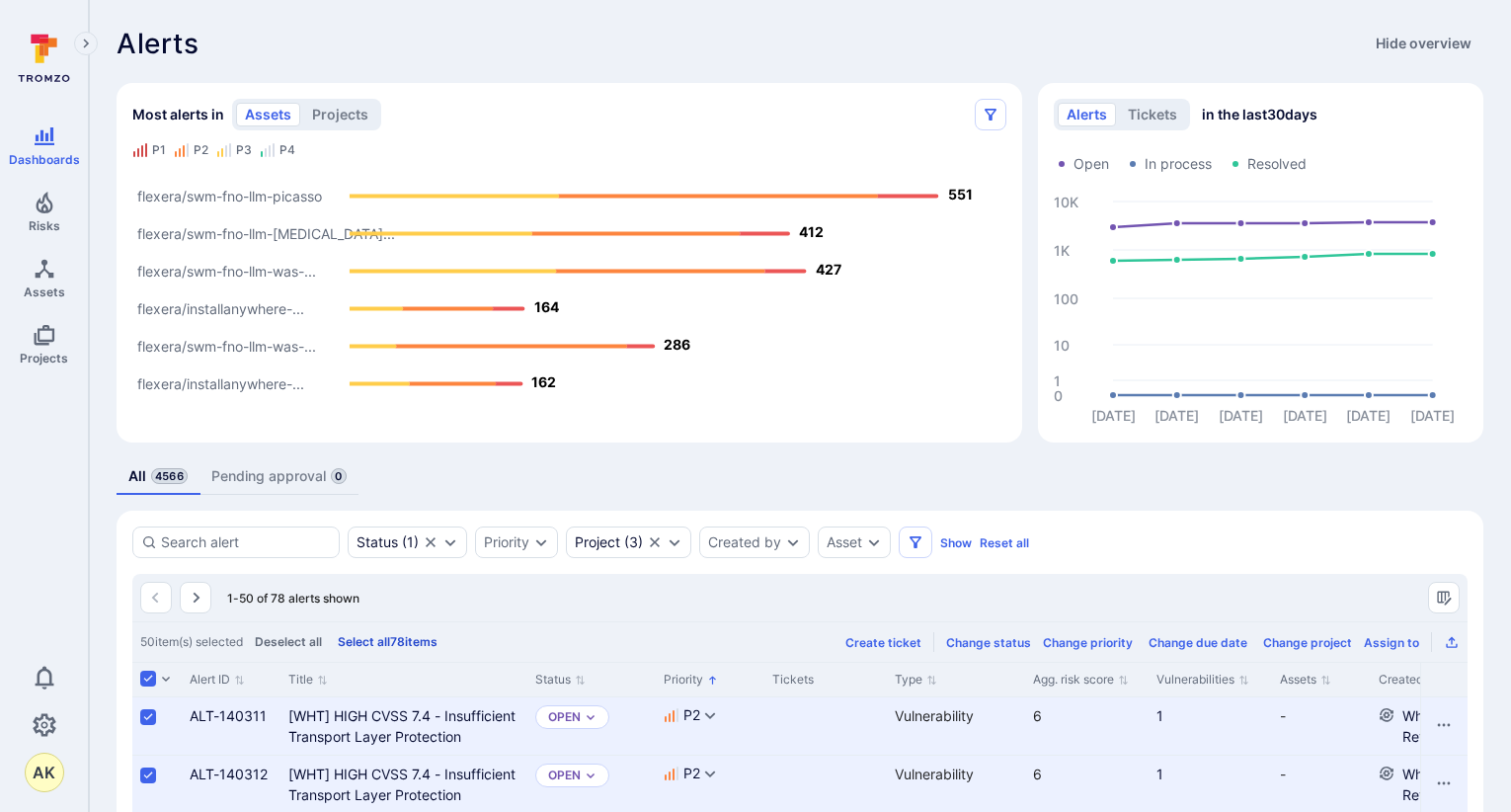
click at [397, 638] on button "Select all 78 items" at bounding box center [388, 640] width 108 height 15
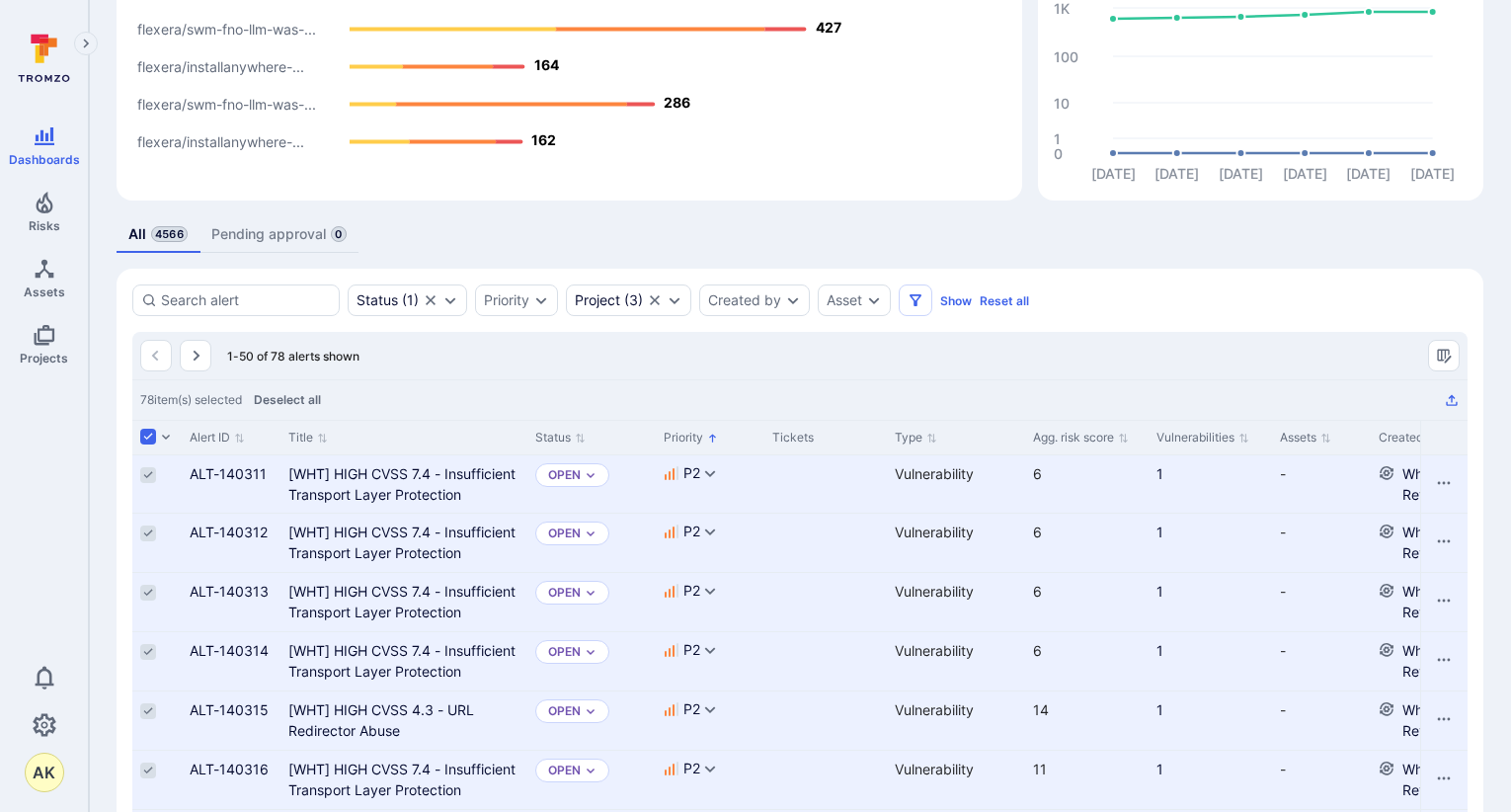
scroll to position [296, 0]
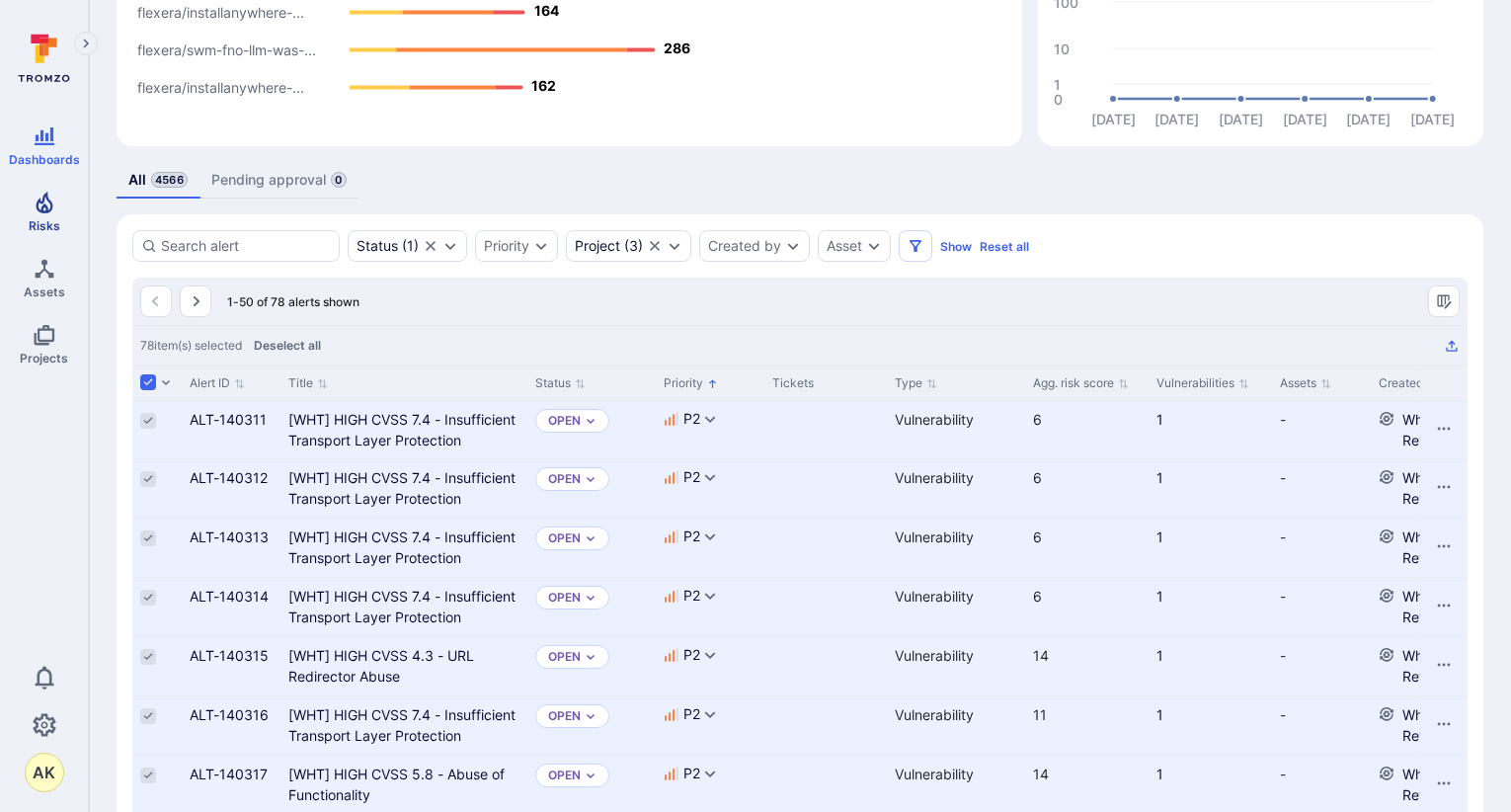
click at [56, 227] on span "Risks" at bounding box center [45, 225] width 32 height 15
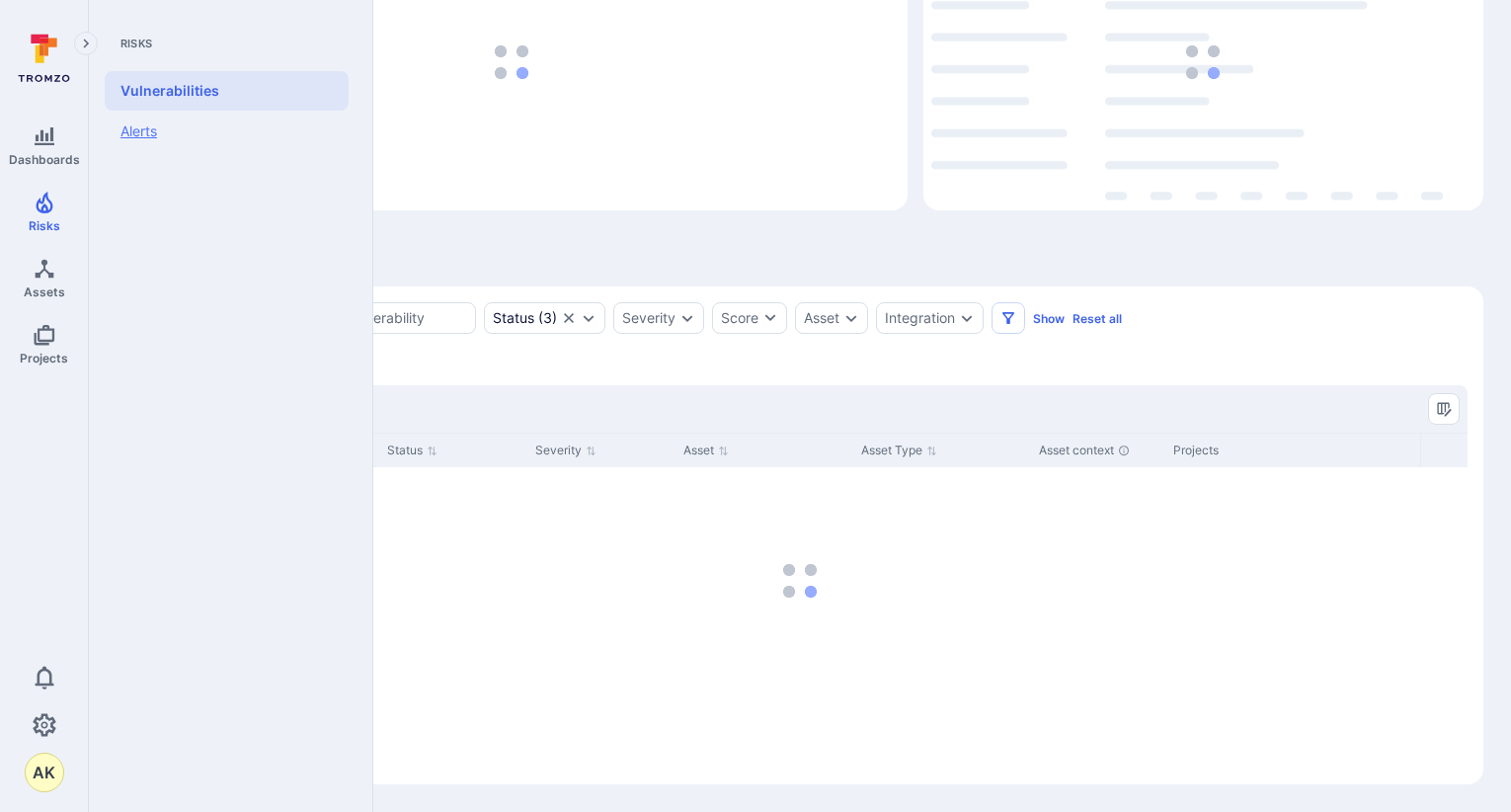
click at [158, 129] on link "Alerts" at bounding box center [227, 132] width 244 height 42
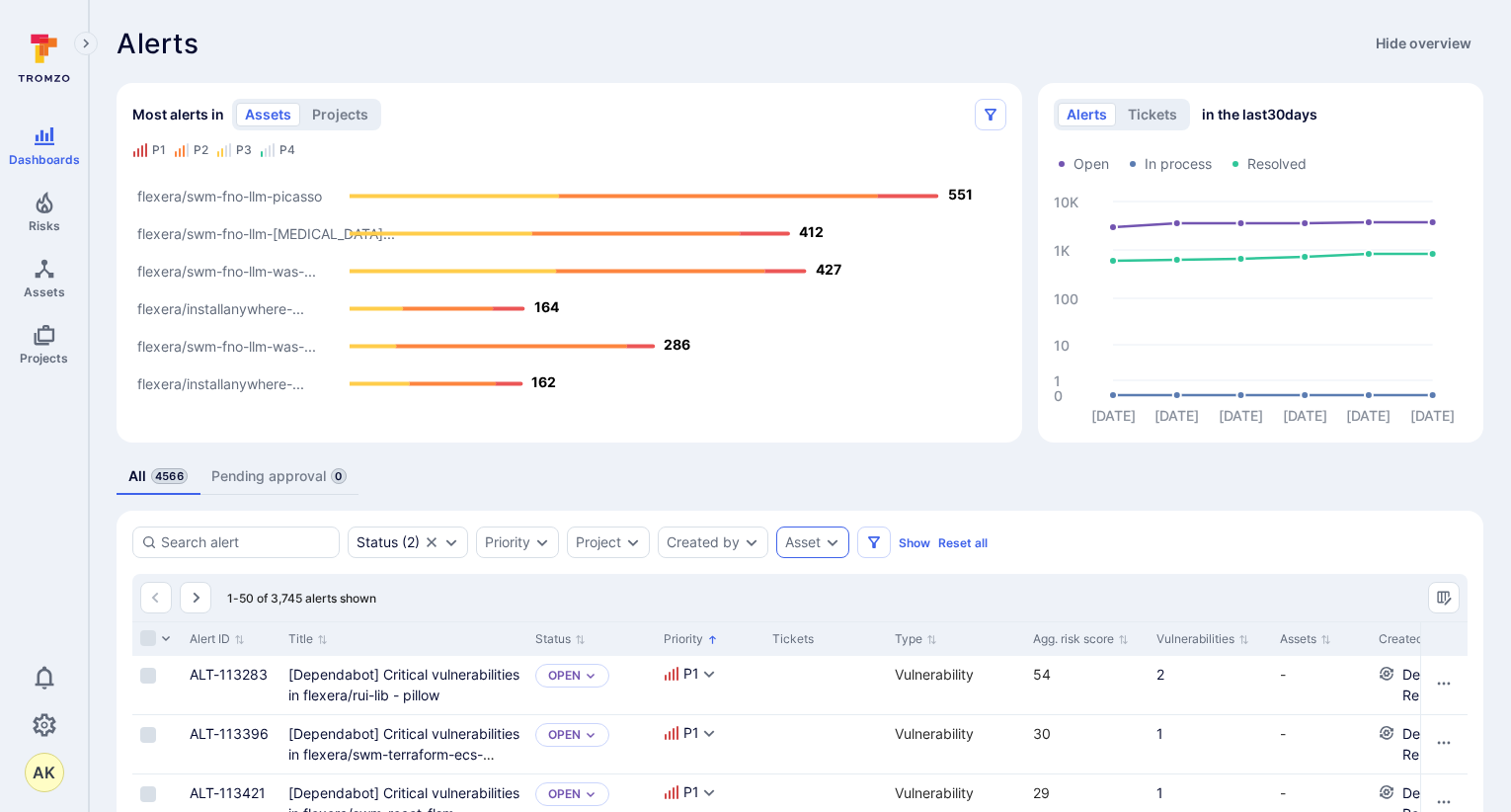
click at [829, 542] on icon "Expand dropdown" at bounding box center [833, 542] width 16 height 16
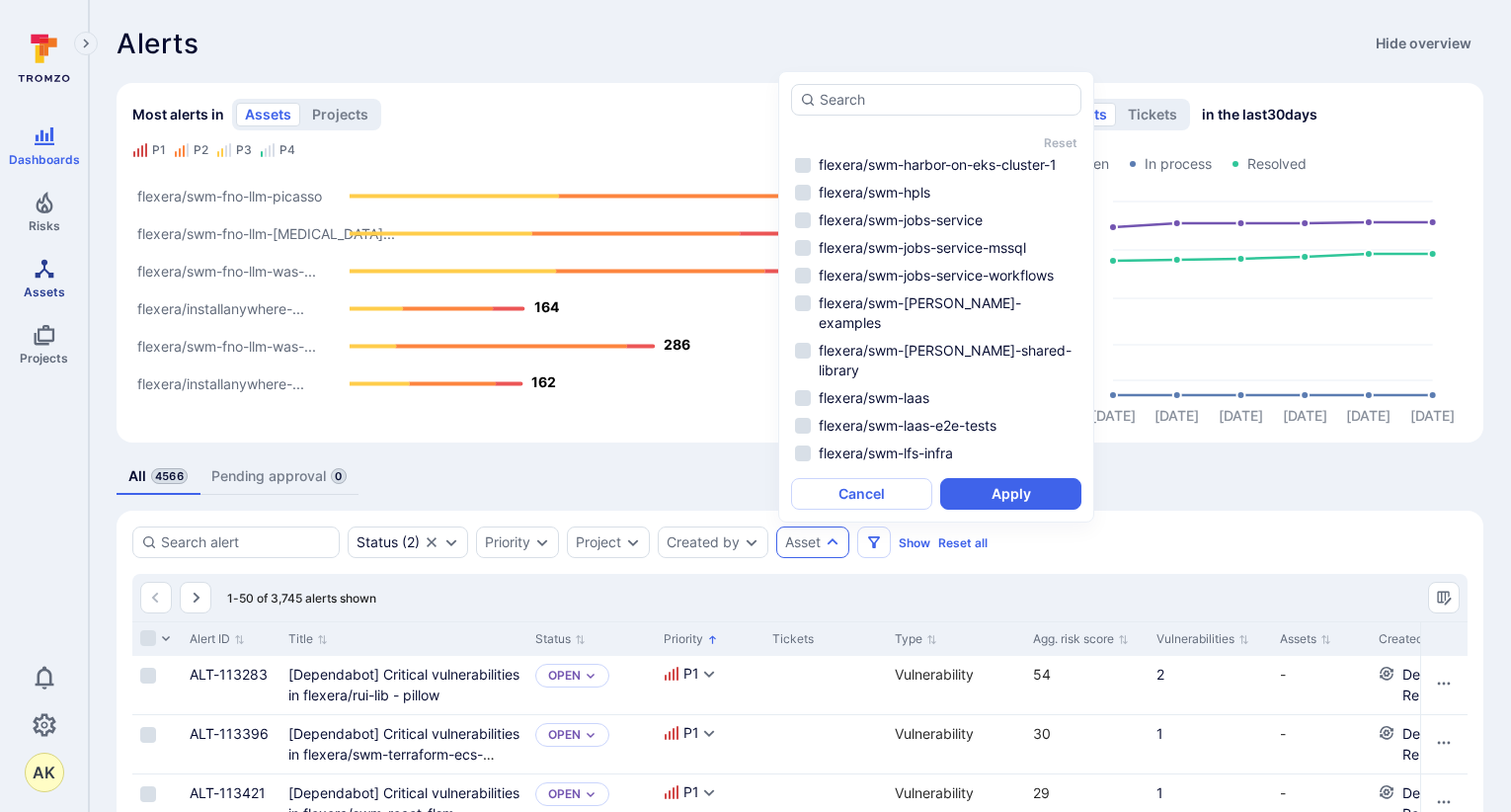
scroll to position [3358, 0]
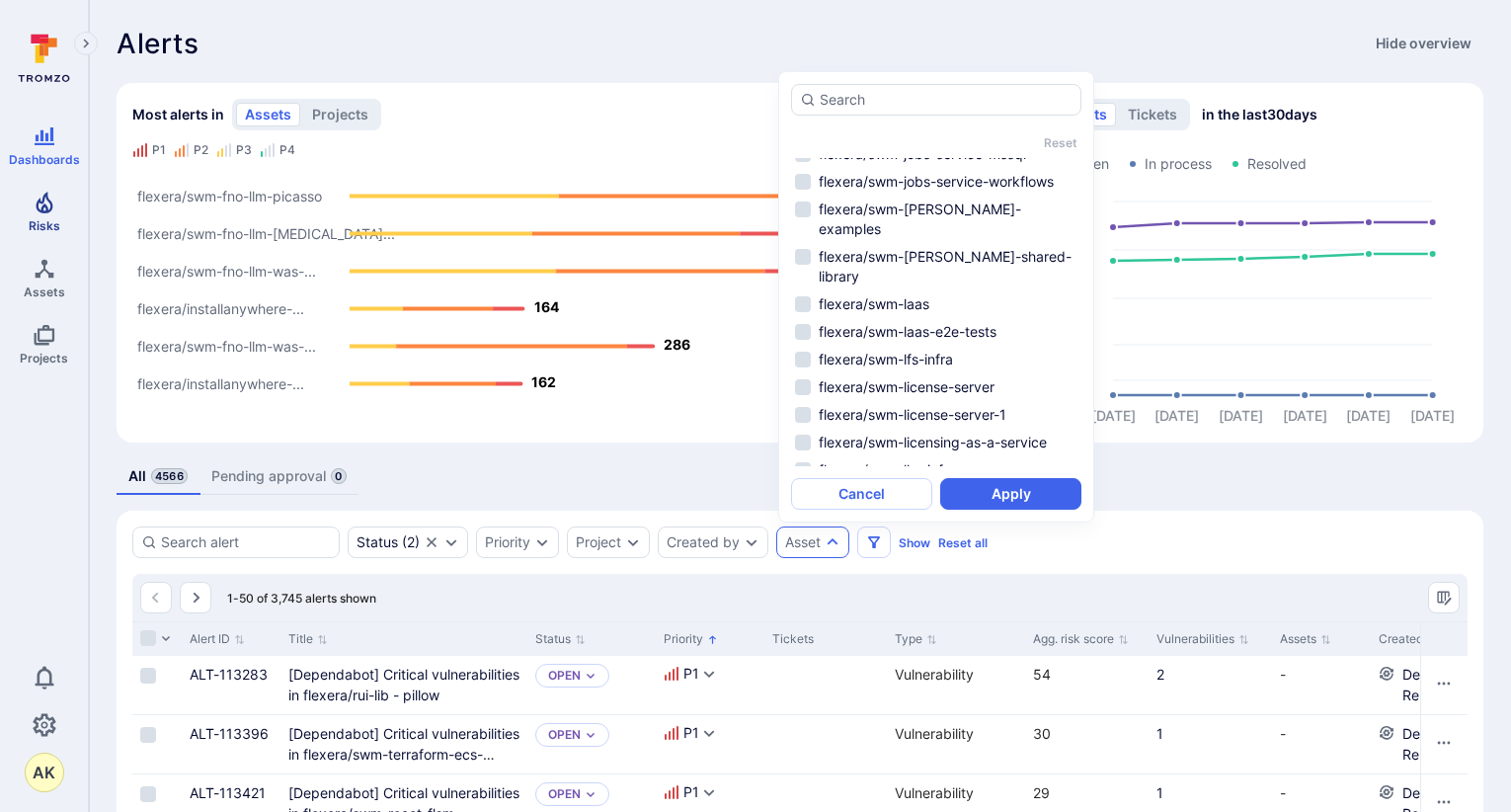
click at [34, 200] on icon "Risks" at bounding box center [45, 202] width 24 height 24
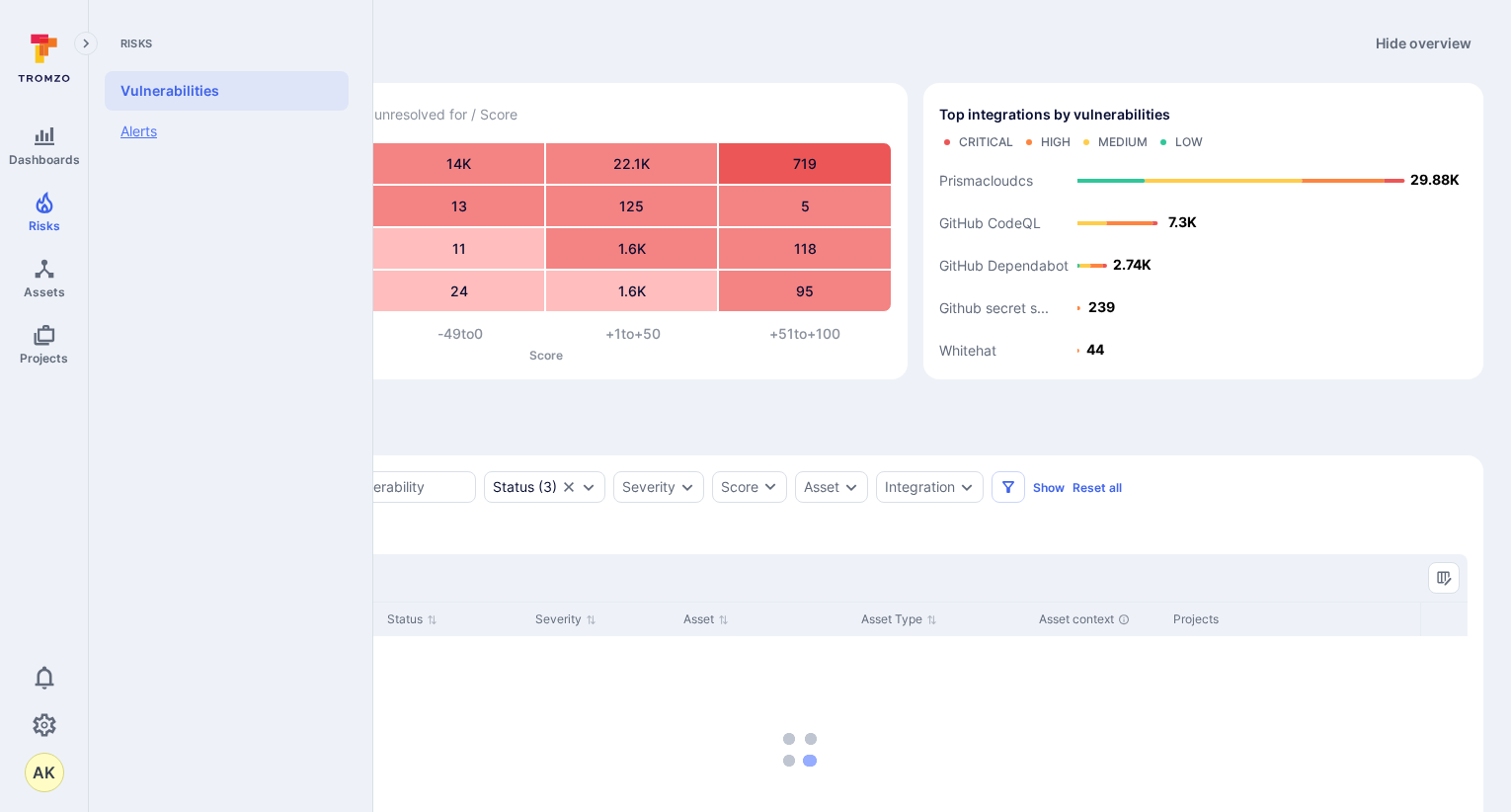
click at [146, 137] on link "Alerts" at bounding box center [227, 132] width 244 height 42
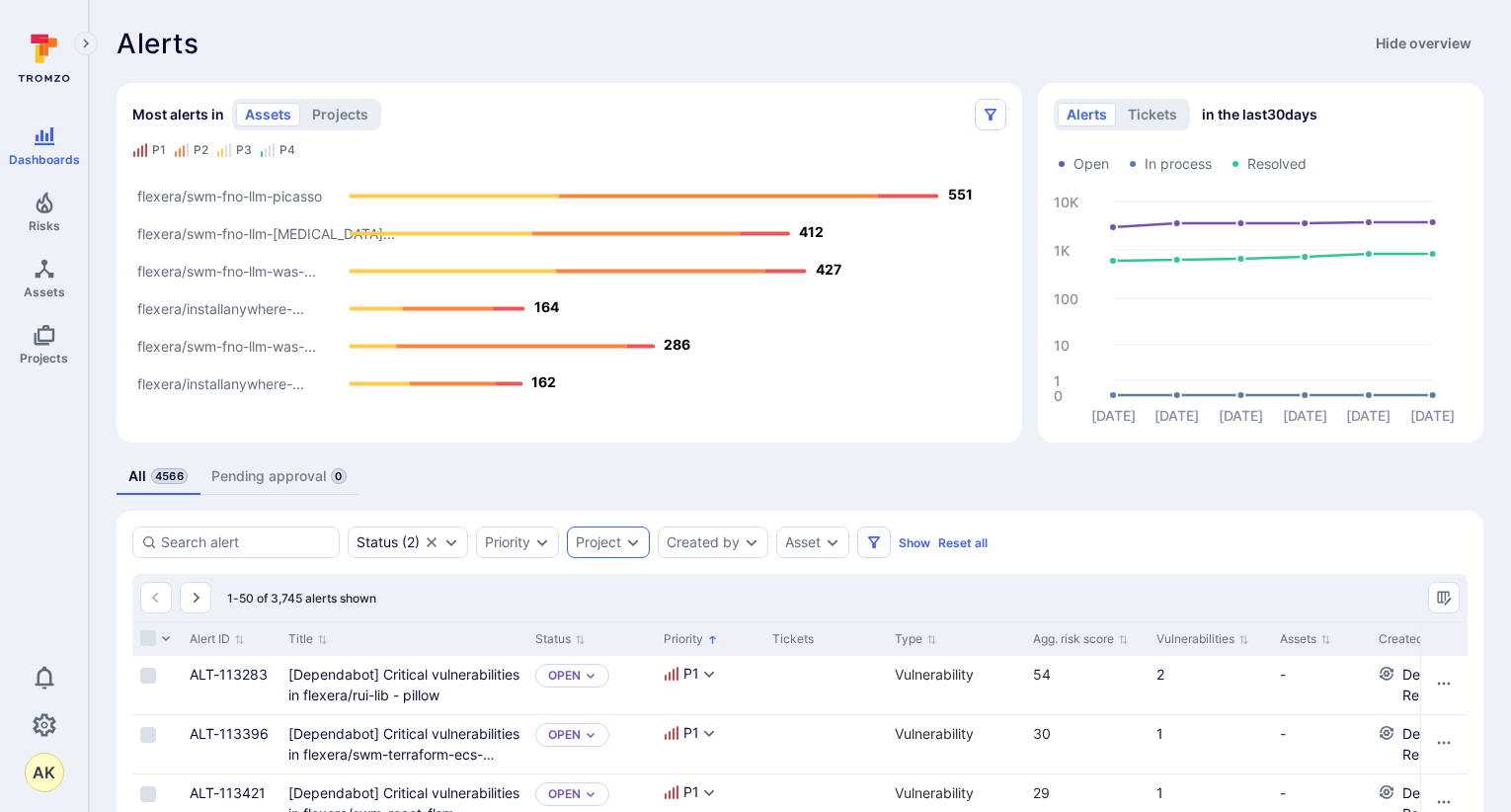
click at [609, 544] on div "Project" at bounding box center [599, 542] width 46 height 16
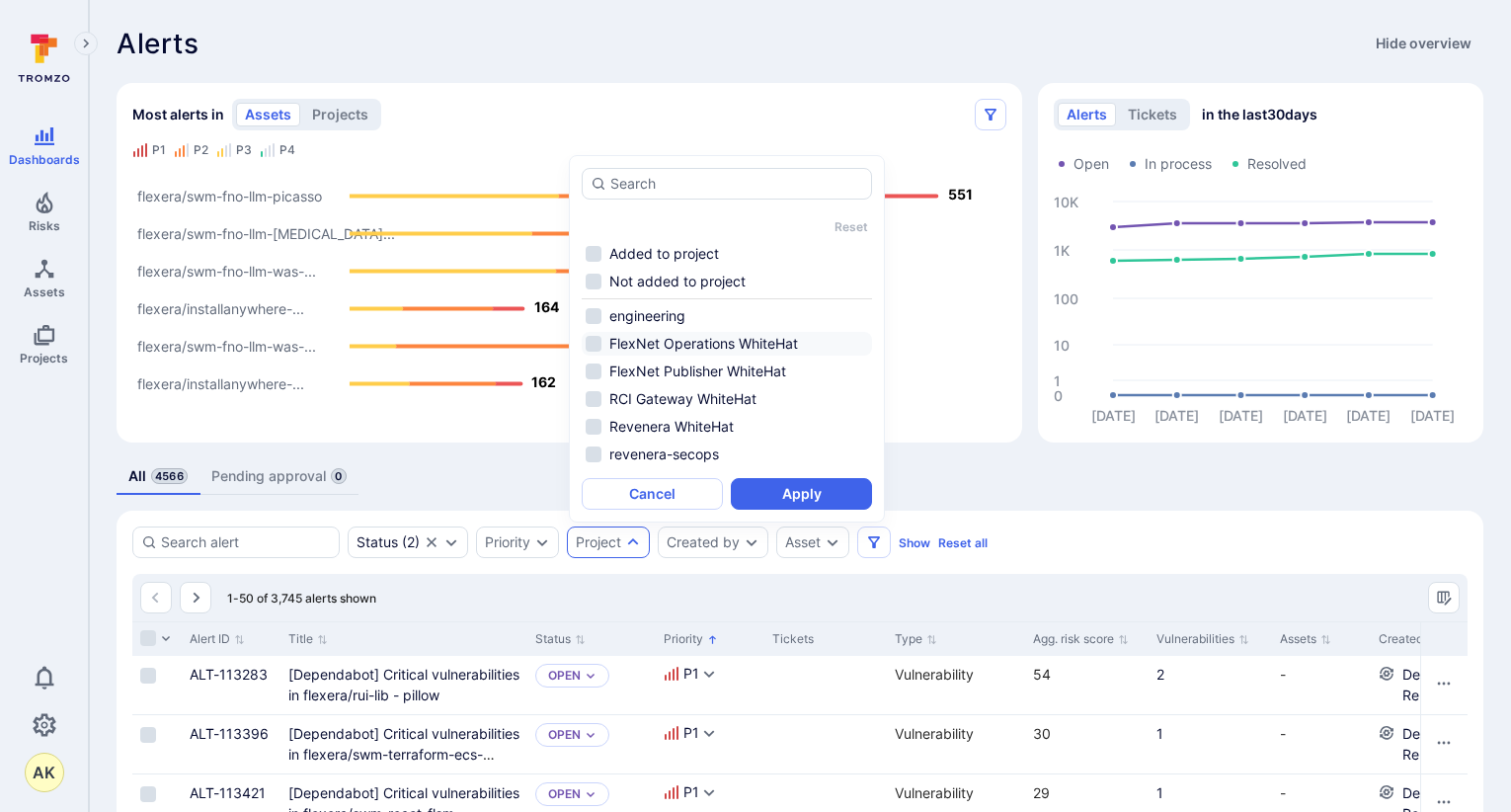
click at [595, 349] on li "FlexNet Operations WhiteHat" at bounding box center [727, 344] width 291 height 24
click at [596, 374] on li "FlexNet Publisher WhiteHat" at bounding box center [727, 372] width 291 height 24
click at [594, 404] on li "RCI Gateway WhiteHat" at bounding box center [727, 399] width 291 height 24
click at [824, 498] on button "Apply" at bounding box center [801, 494] width 141 height 32
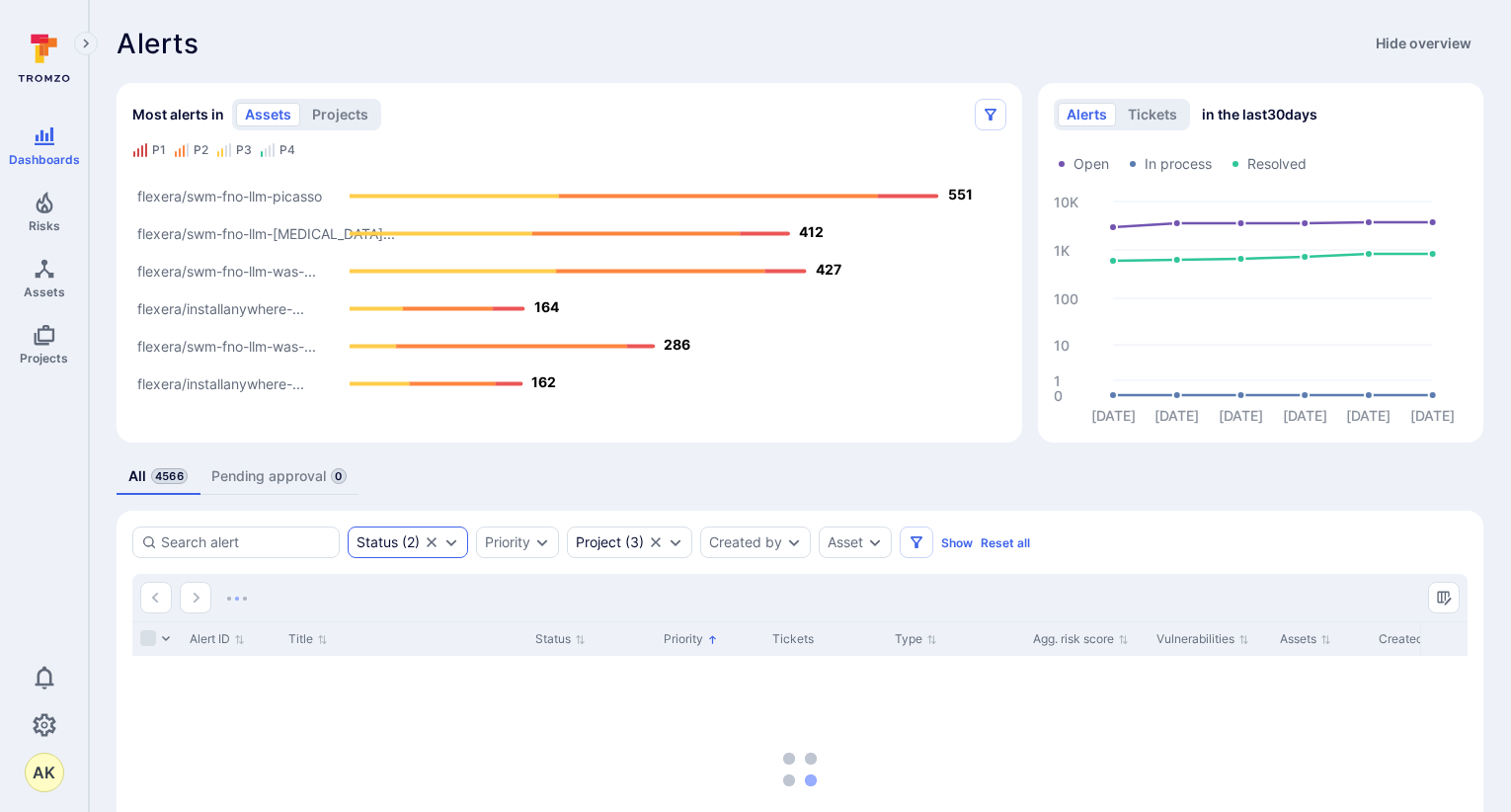
click at [437, 545] on icon "Clear selection" at bounding box center [431, 542] width 16 height 16
click at [406, 543] on icon "Expand dropdown" at bounding box center [409, 542] width 16 height 16
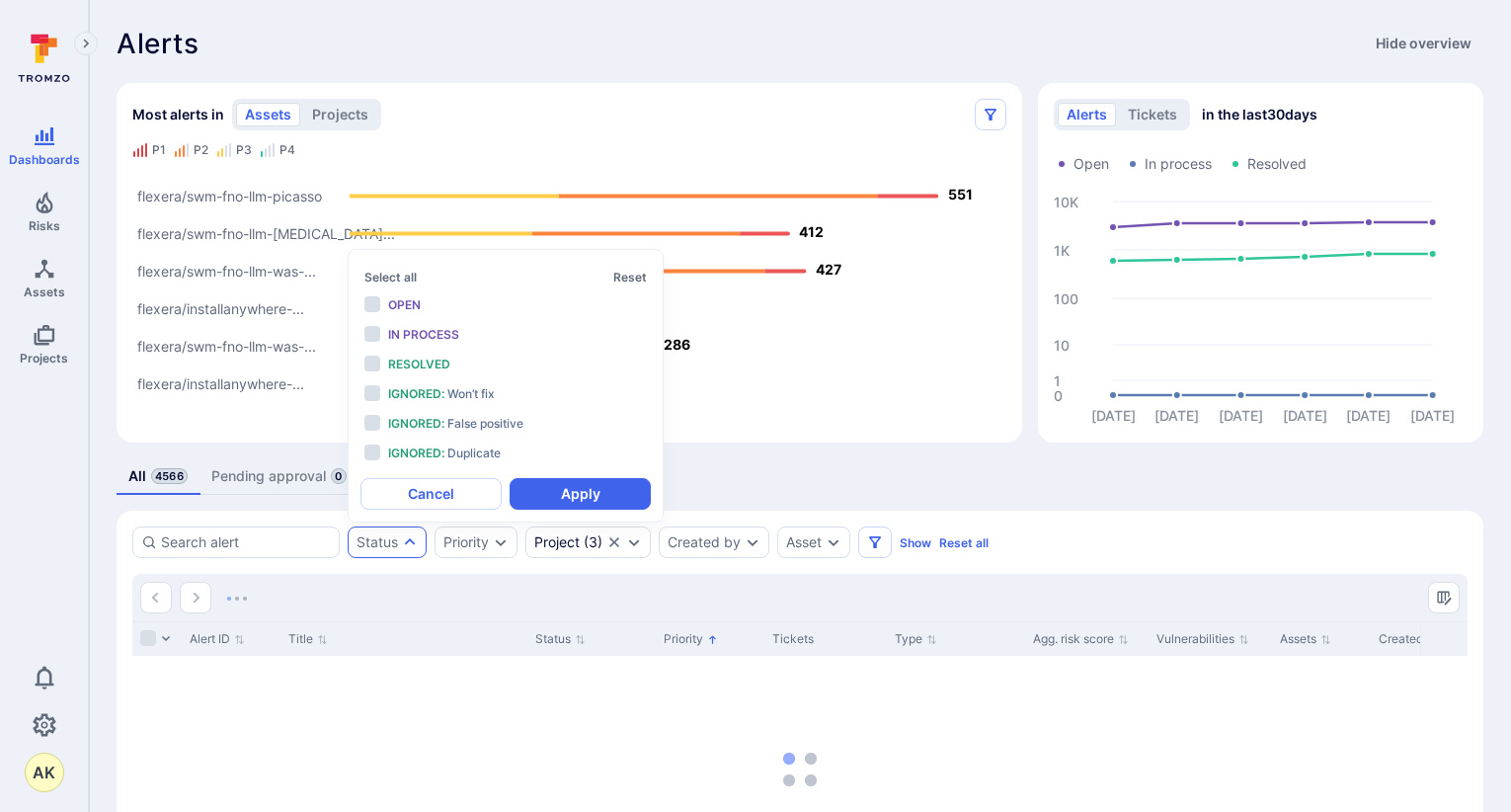
scroll to position [16, 0]
click at [364, 307] on li "Open" at bounding box center [506, 305] width 291 height 26
click at [552, 485] on button "Apply" at bounding box center [580, 494] width 141 height 32
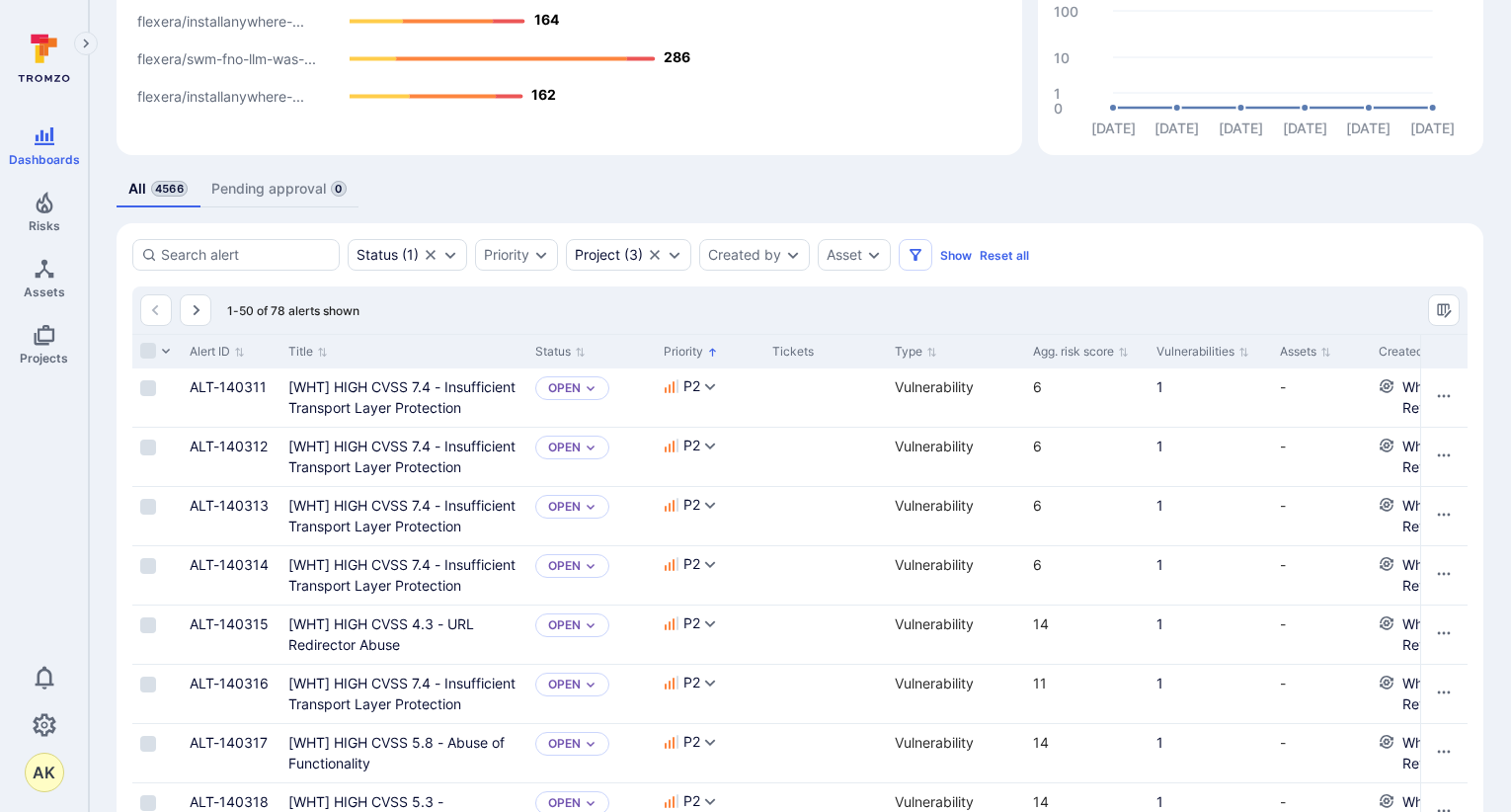
scroll to position [36, 0]
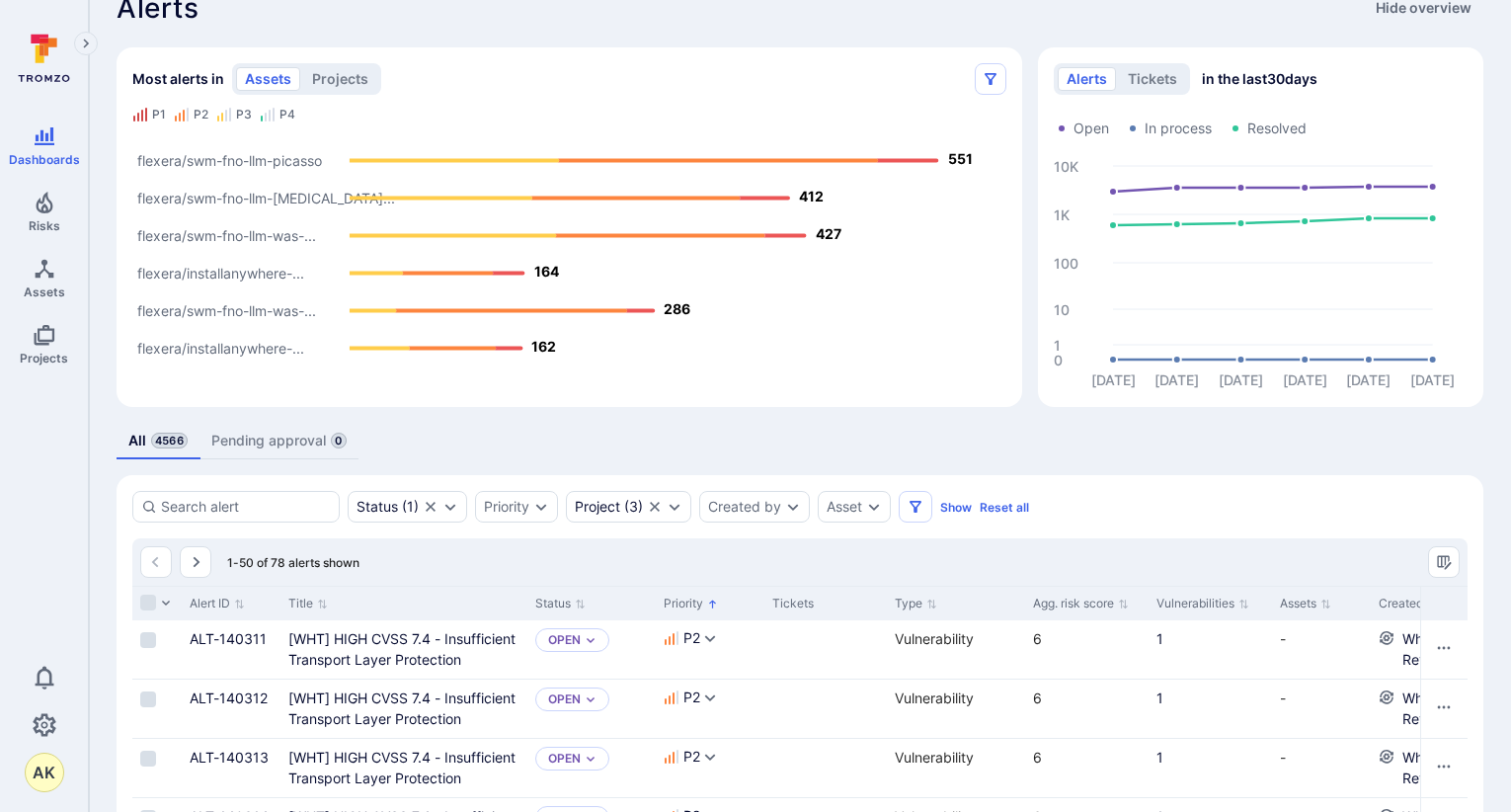
drag, startPoint x: 147, startPoint y: 600, endPoint x: 375, endPoint y: 558, distance: 231.8
click at [147, 600] on input "Select all rows" at bounding box center [148, 603] width 16 height 16
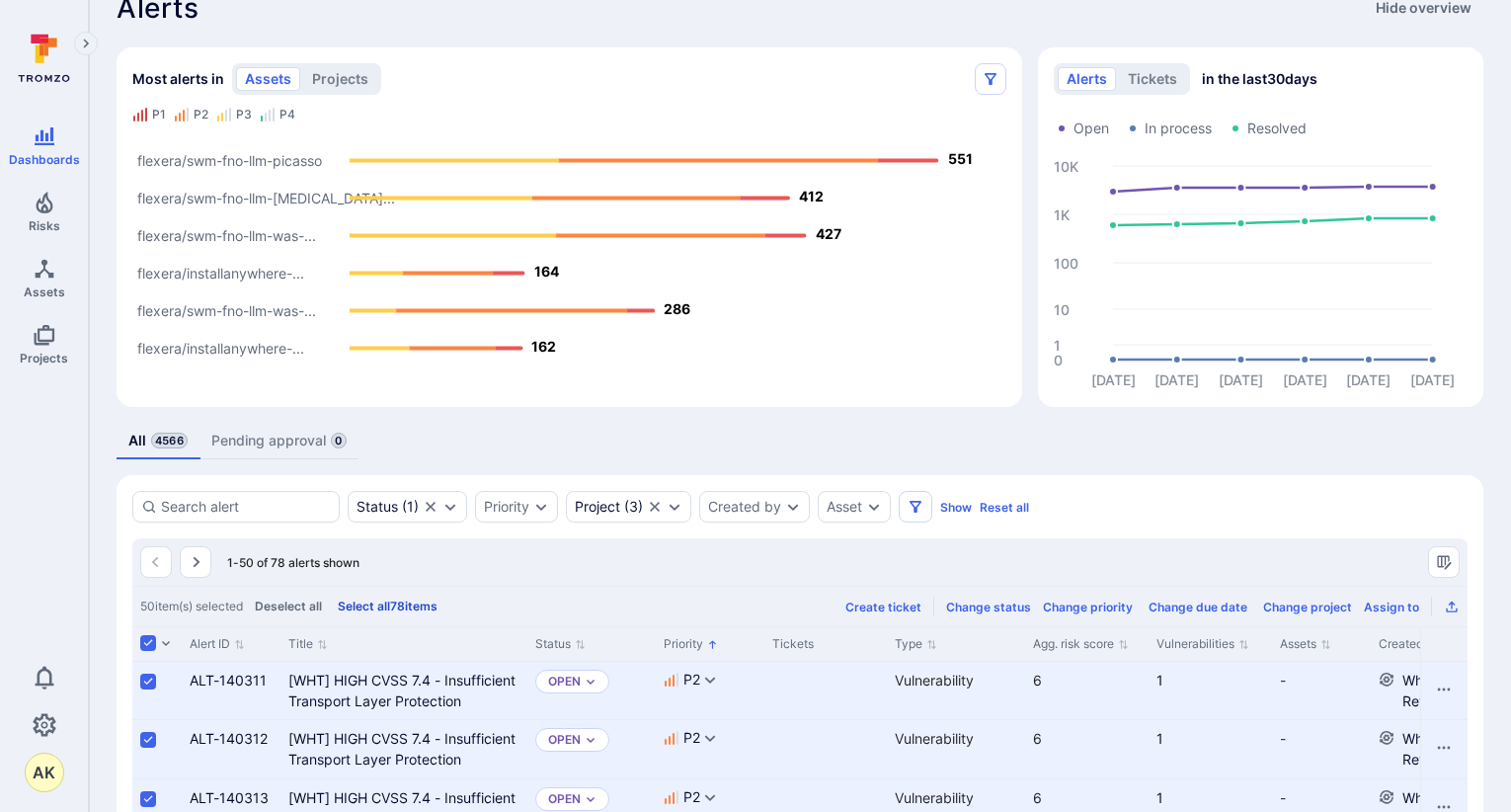
click at [402, 605] on button "Select all 78 items" at bounding box center [388, 606] width 108 height 15
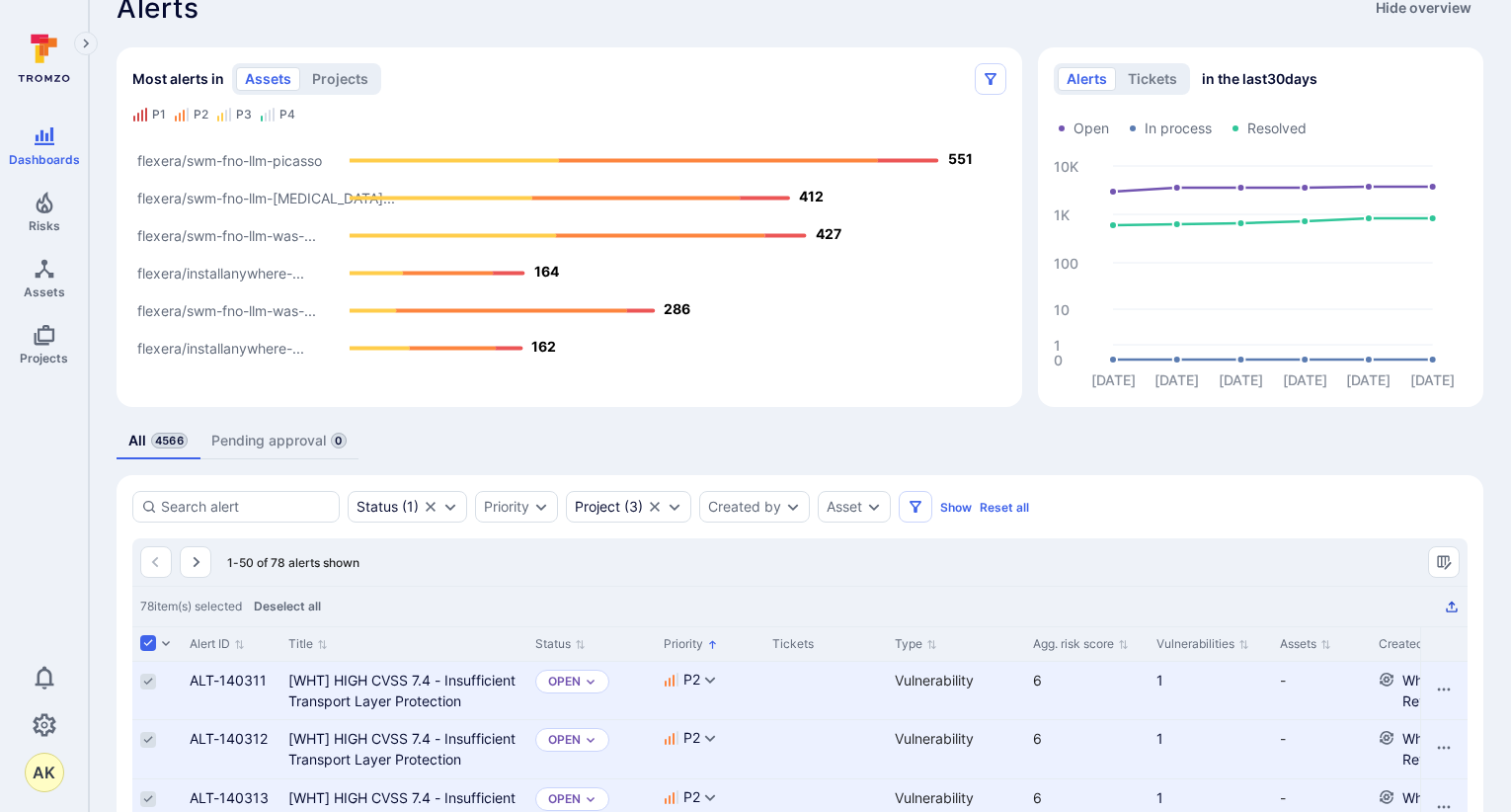
click at [1445, 606] on icon "Export as CSV" at bounding box center [1452, 607] width 16 height 16
click at [1454, 605] on icon "Export as CSV" at bounding box center [1451, 607] width 11 height 11
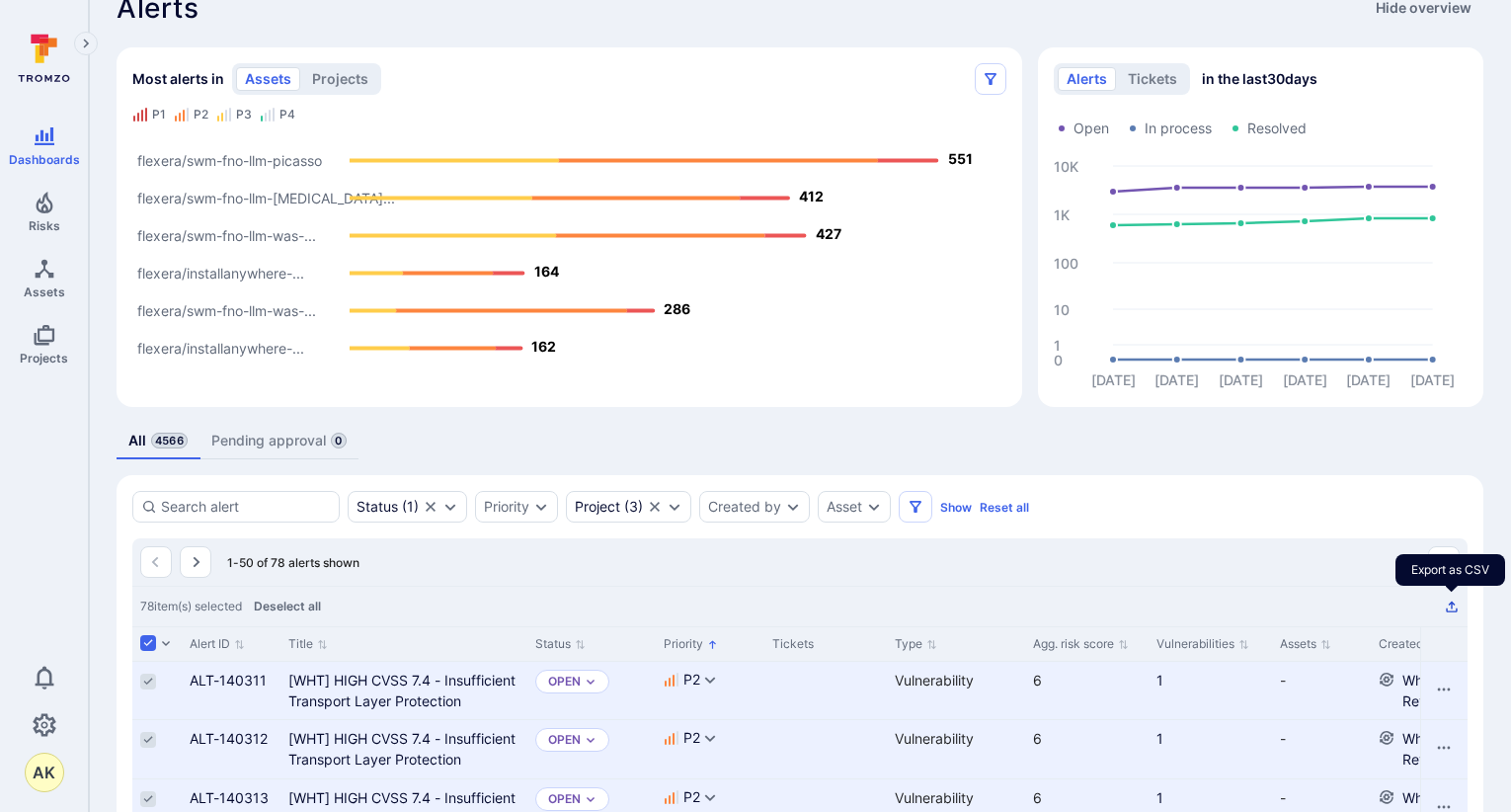
click at [1454, 605] on icon "Export as CSV" at bounding box center [1451, 607] width 11 height 11
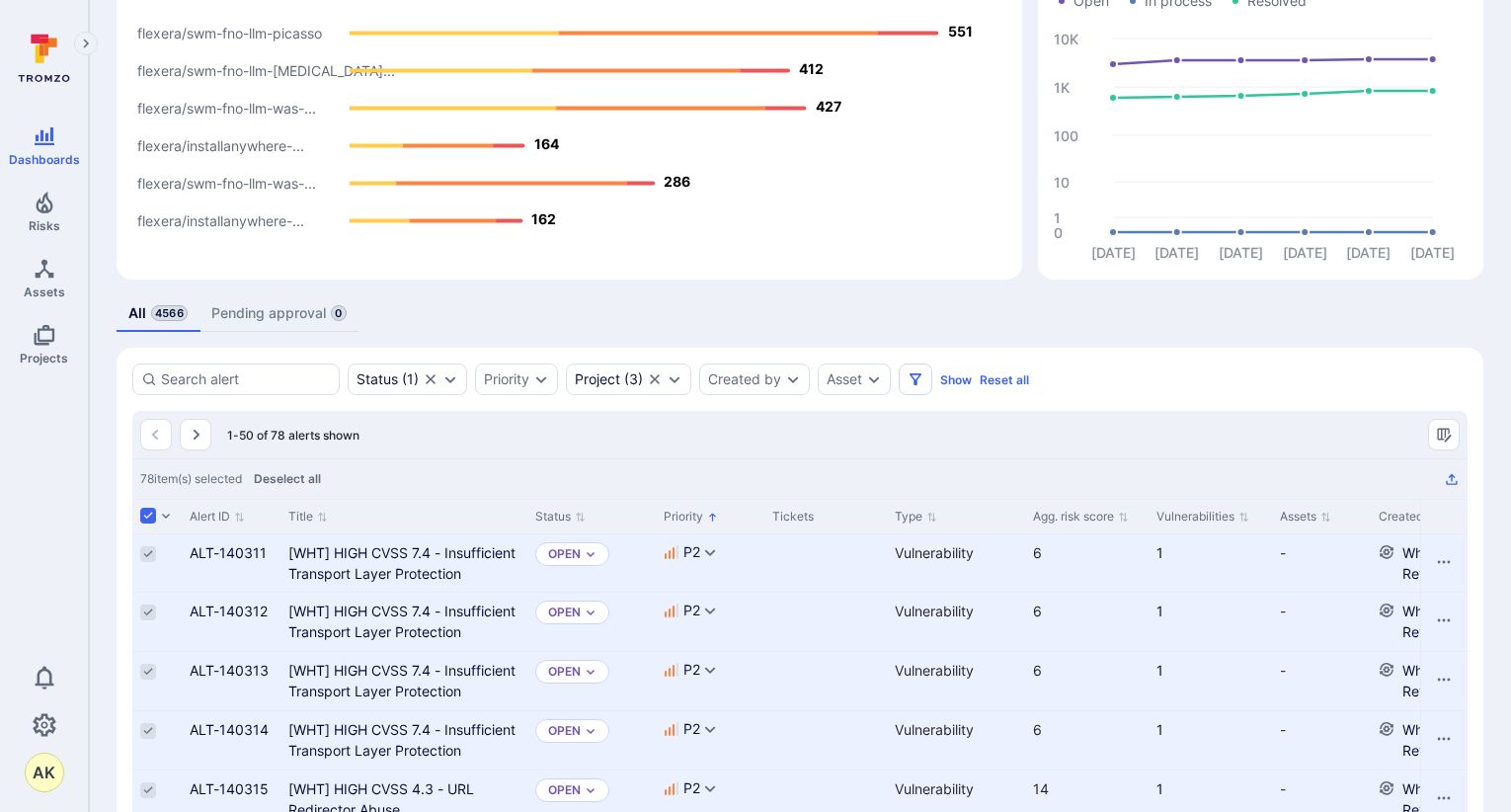
scroll to position [0, 0]
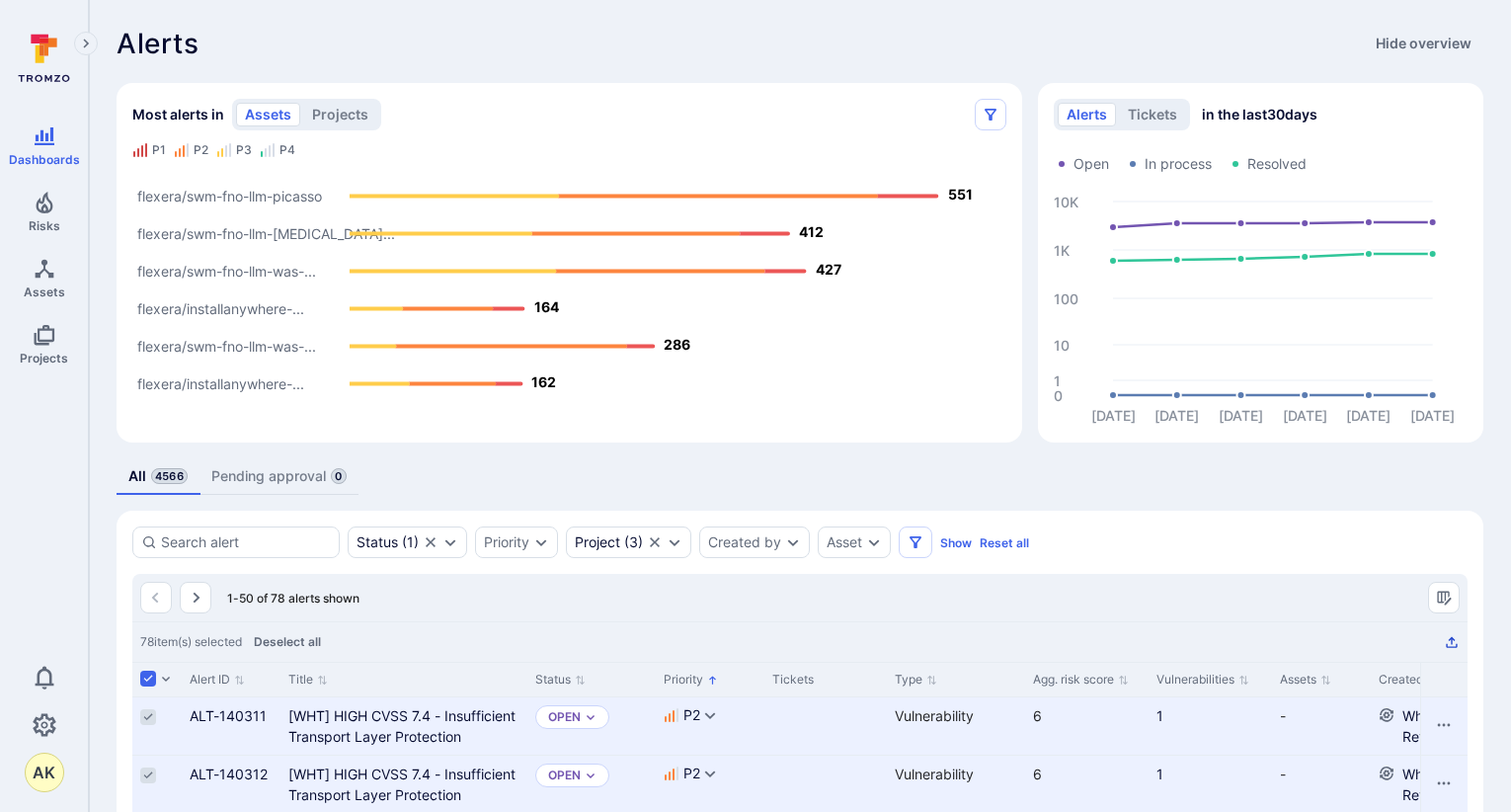
click at [1452, 638] on icon "Export as CSV" at bounding box center [1451, 641] width 11 height 11
click at [1452, 638] on icon "Export as CSV" at bounding box center [1451, 641] width 11 height 11
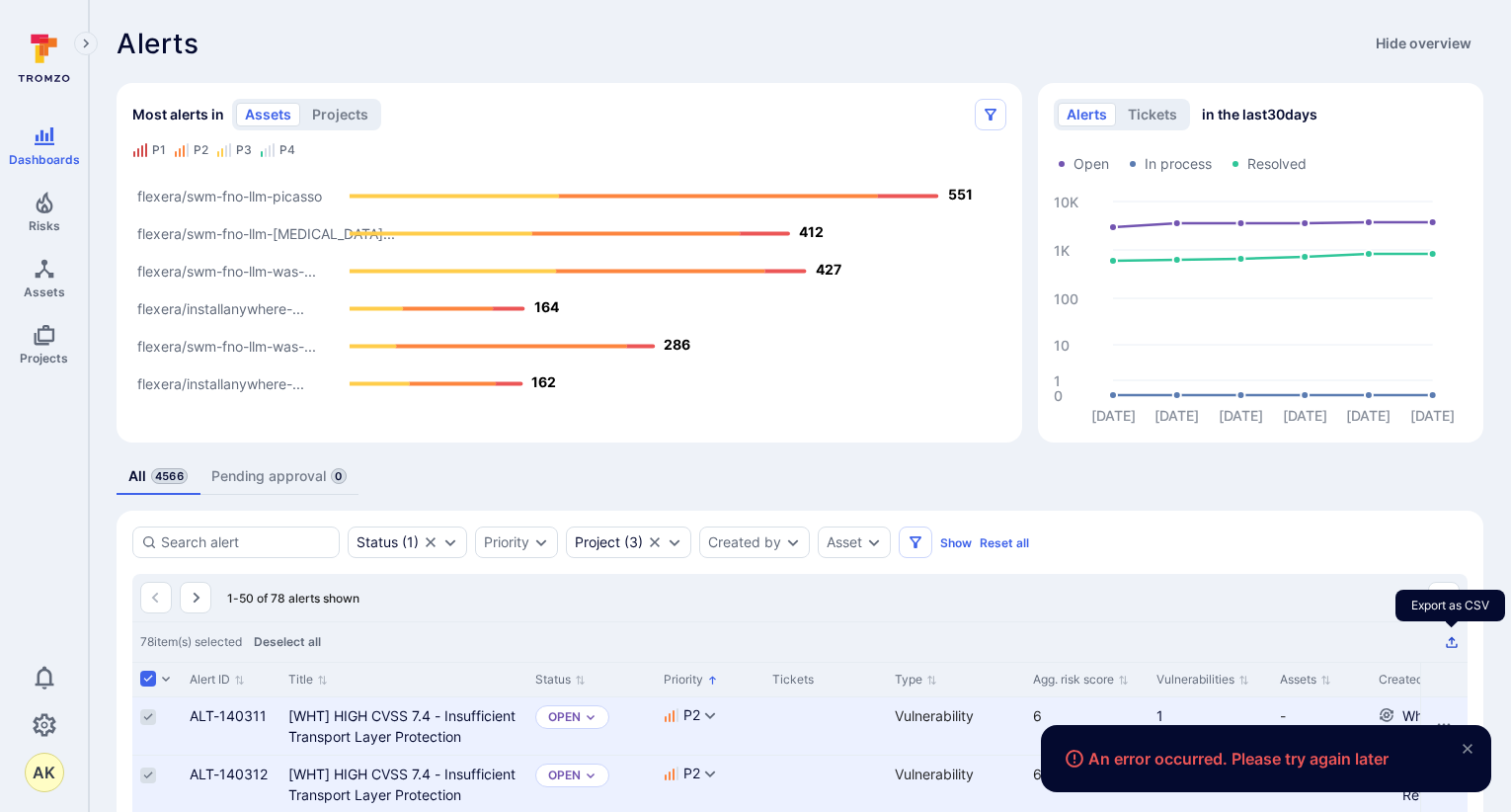
click at [1452, 638] on icon "Export as CSV" at bounding box center [1451, 641] width 11 height 11
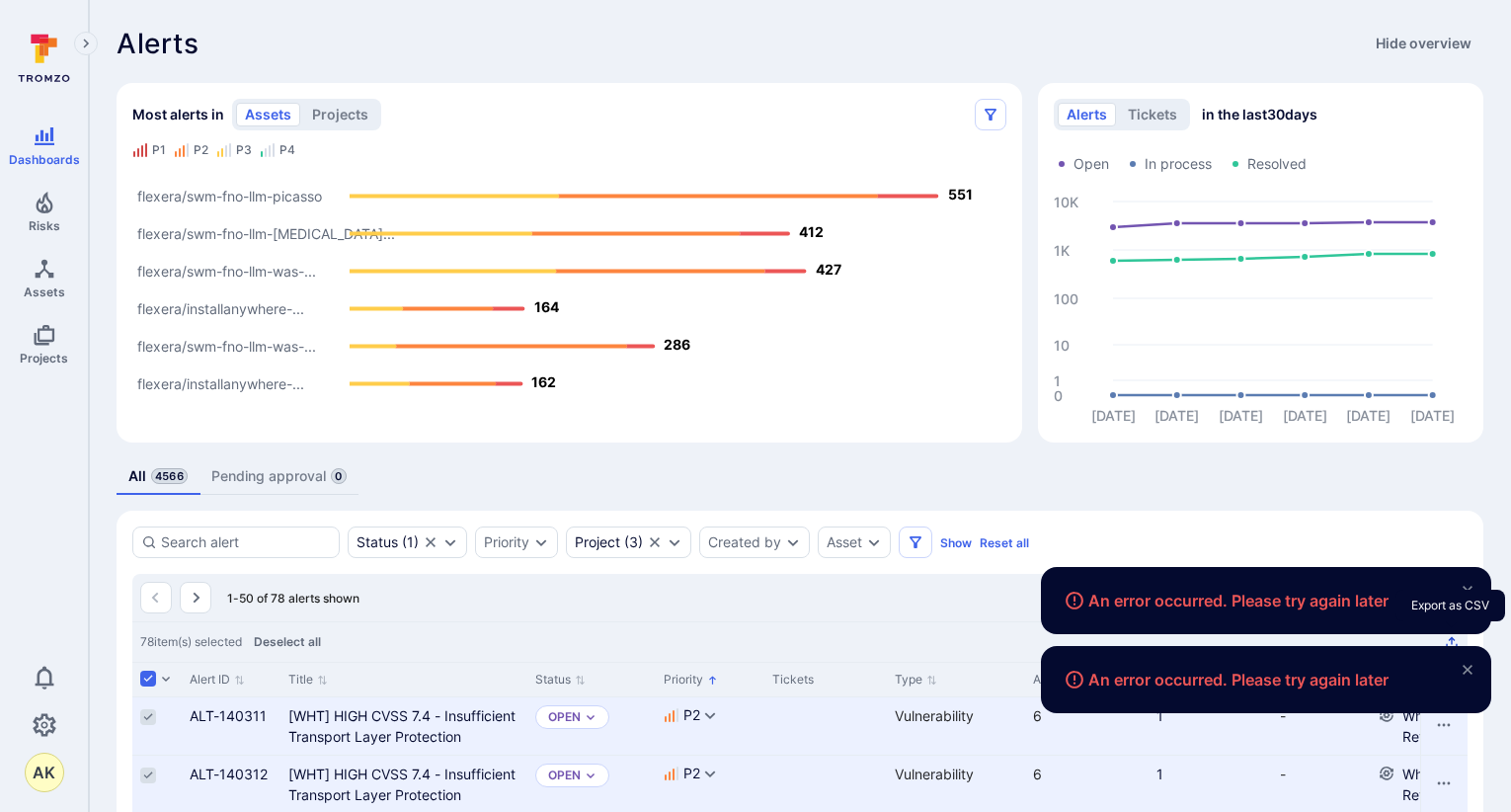
click at [1452, 638] on div "An error occurred. Please try again later" at bounding box center [1266, 601] width 450 height 79
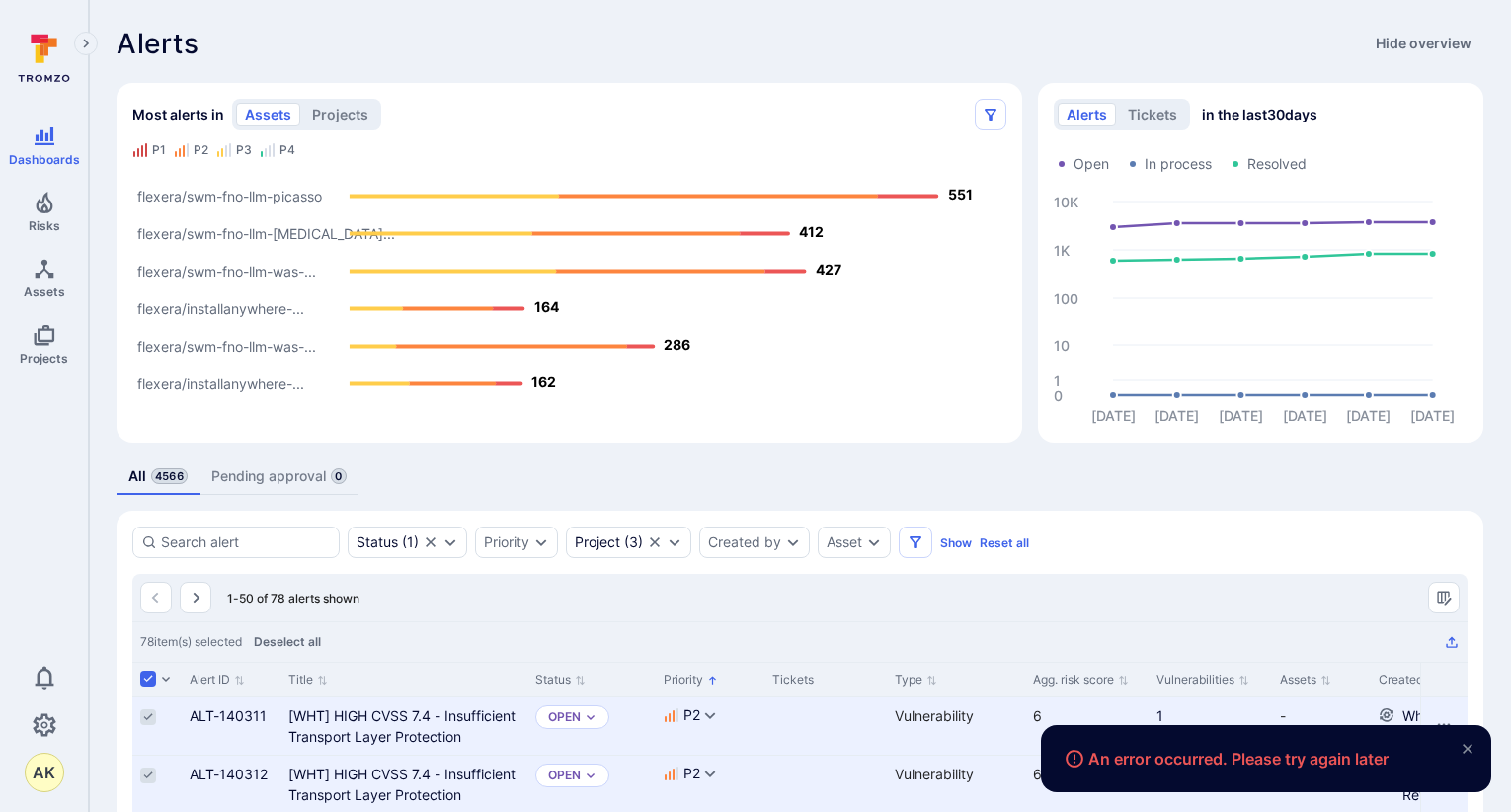
click at [1477, 748] on button "close" at bounding box center [1467, 749] width 32 height 32
